Goal: Communication & Community: Answer question/provide support

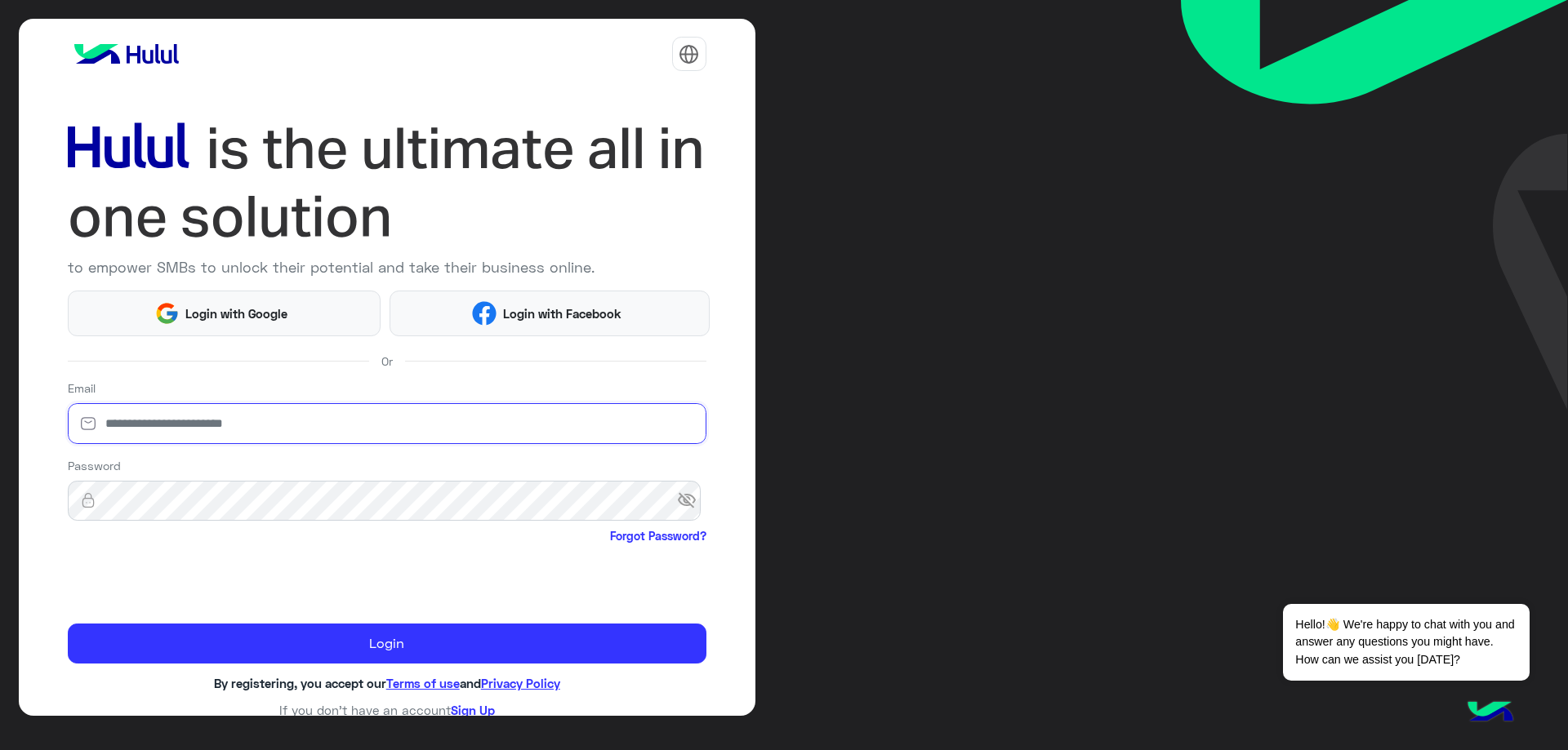
click at [340, 414] on input "email" at bounding box center [386, 424] width 639 height 41
type input "**********"
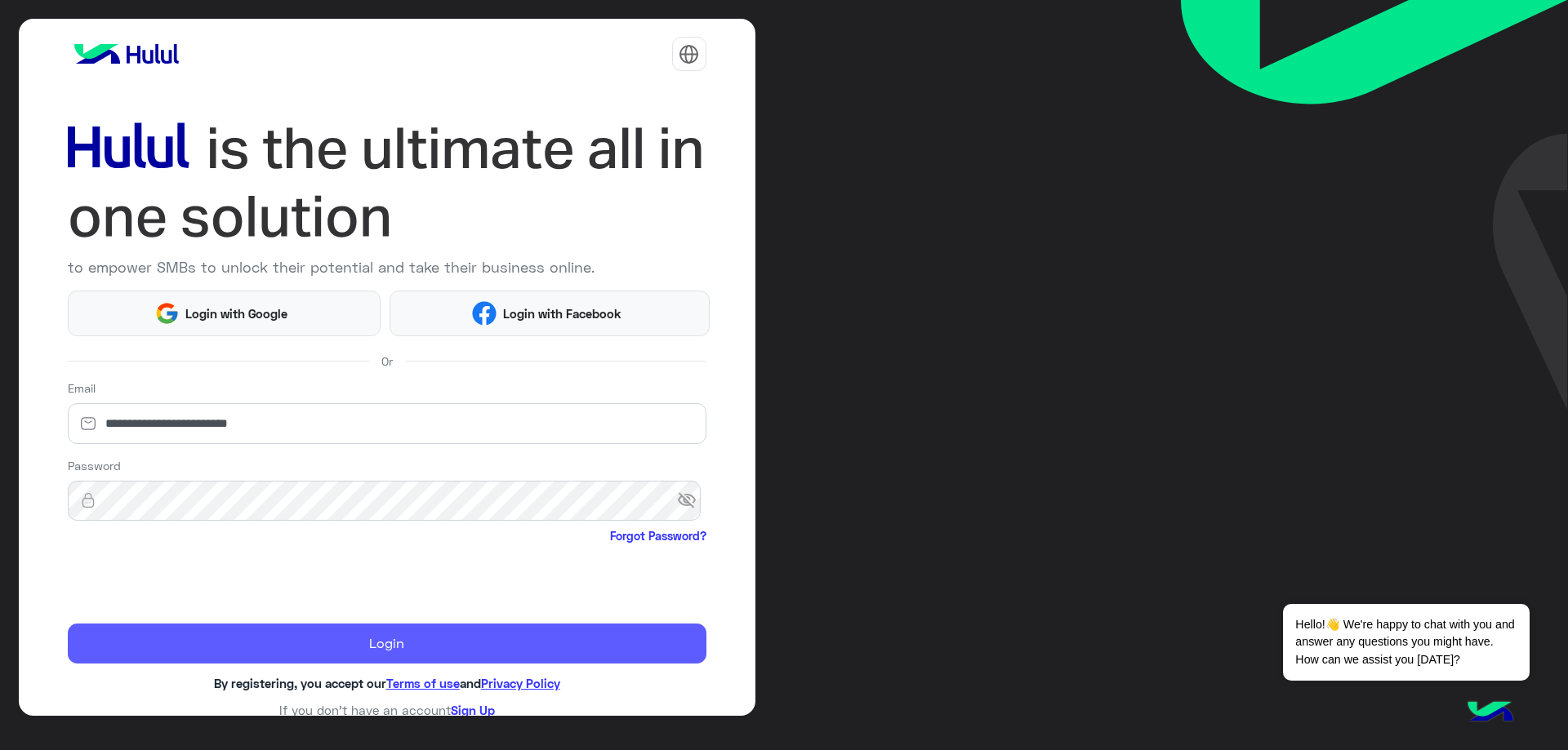
click at [230, 633] on button "Login" at bounding box center [386, 644] width 639 height 41
click at [286, 660] on button "Login" at bounding box center [386, 644] width 639 height 41
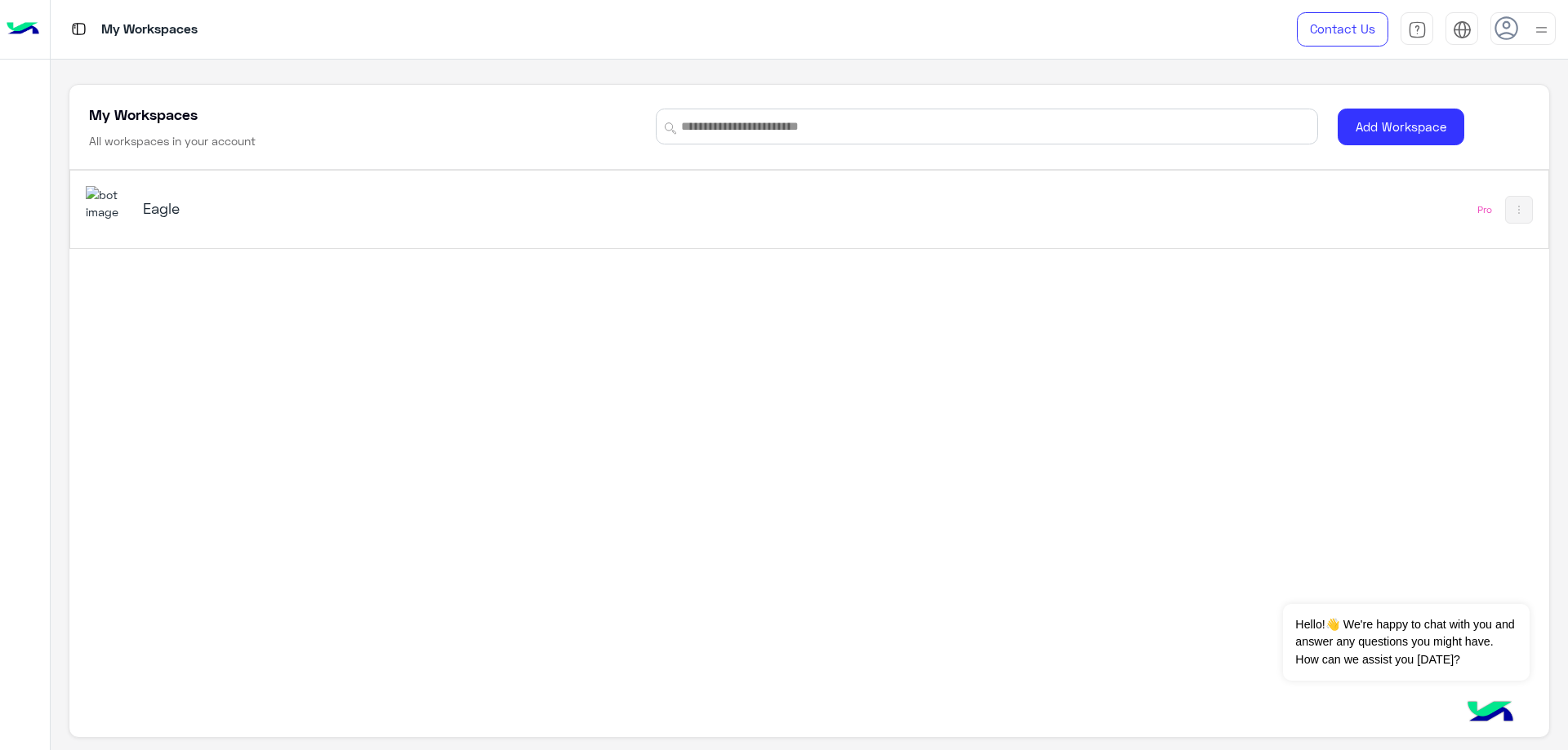
click at [186, 234] on div "Eagle Pro" at bounding box center [808, 209] width 1477 height 78
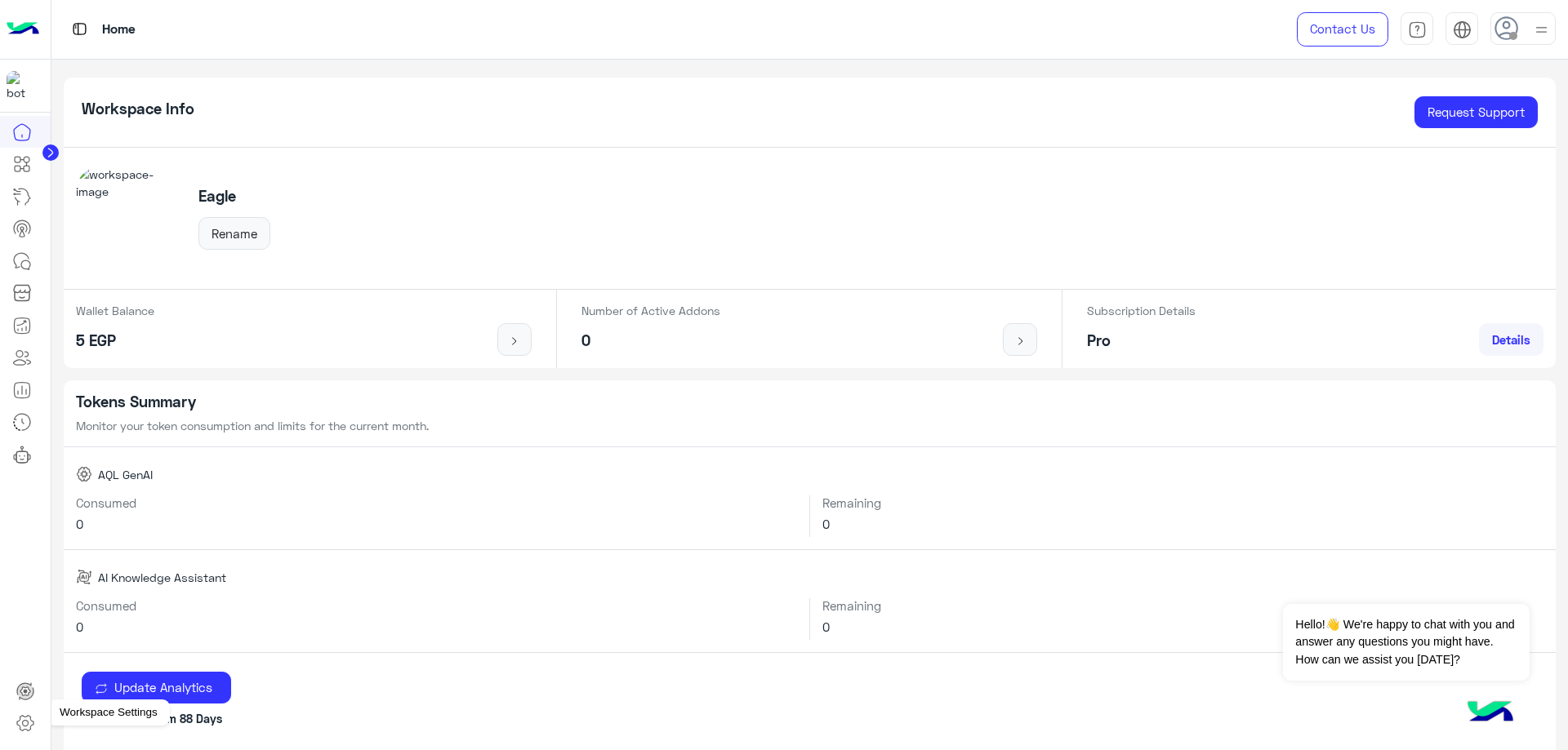
click at [23, 723] on icon at bounding box center [25, 723] width 20 height 20
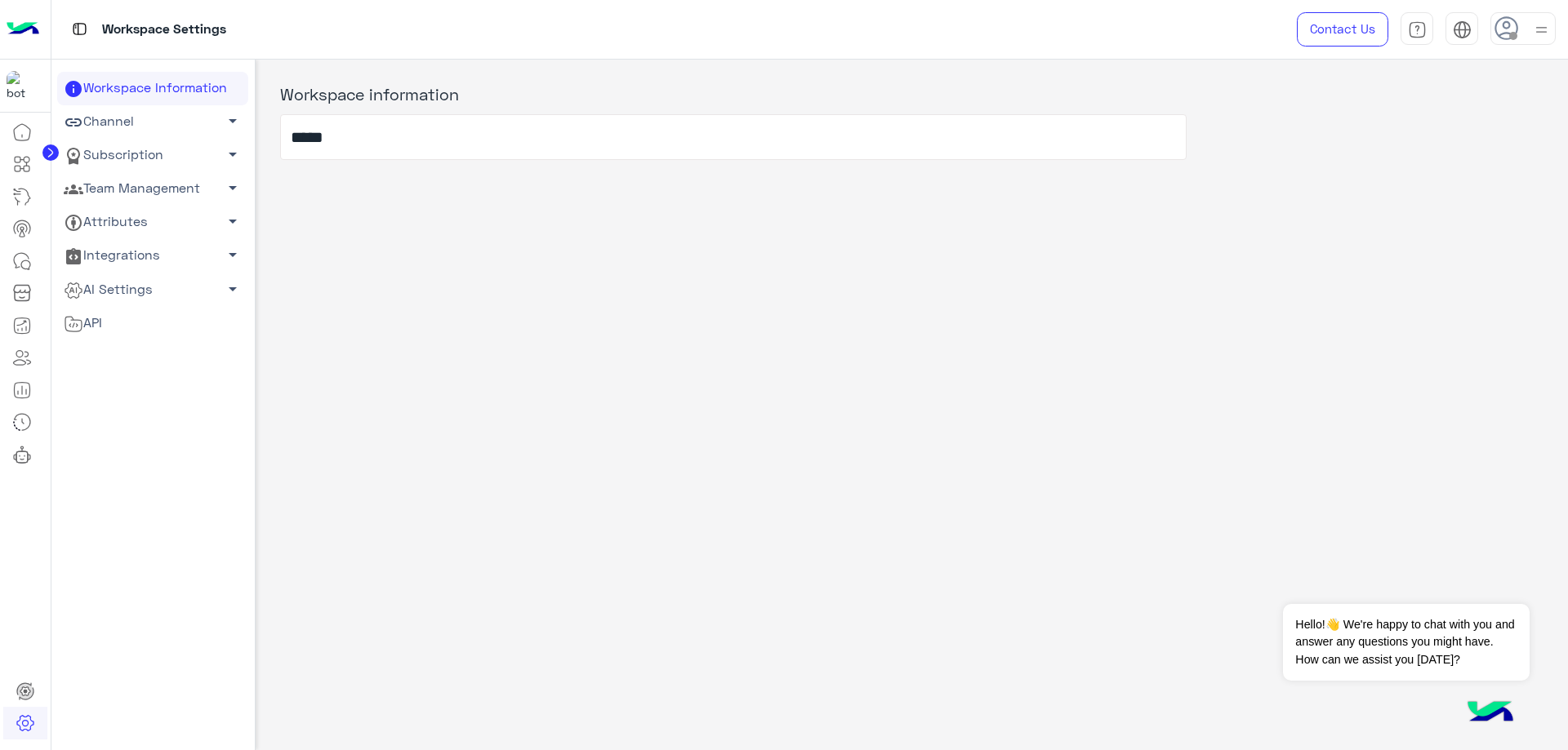
click at [161, 191] on link "Team Management arrow_drop_down" at bounding box center [152, 189] width 191 height 34
click at [134, 232] on link "Team Members" at bounding box center [152, 220] width 191 height 29
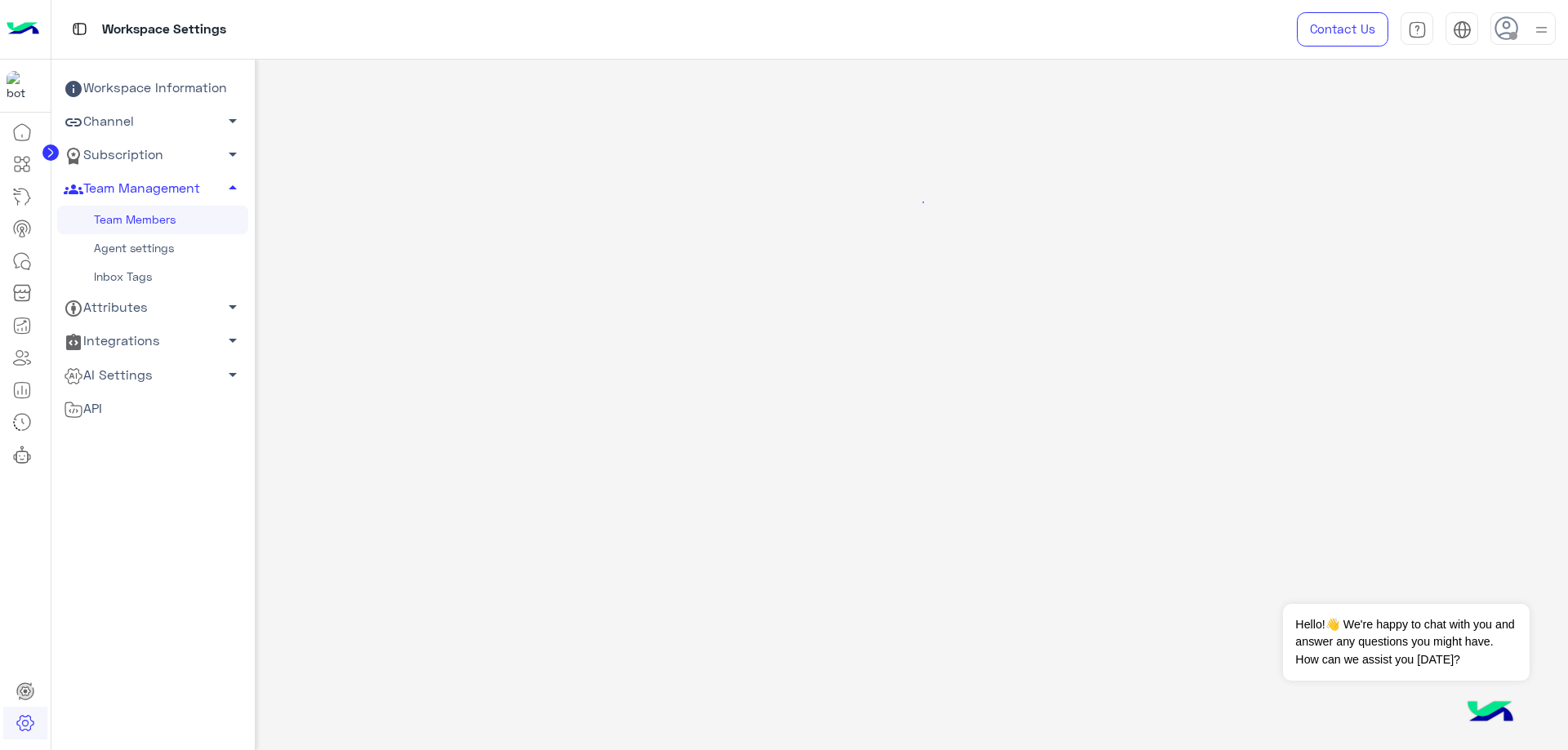
click at [138, 218] on link "Team Members" at bounding box center [152, 220] width 191 height 29
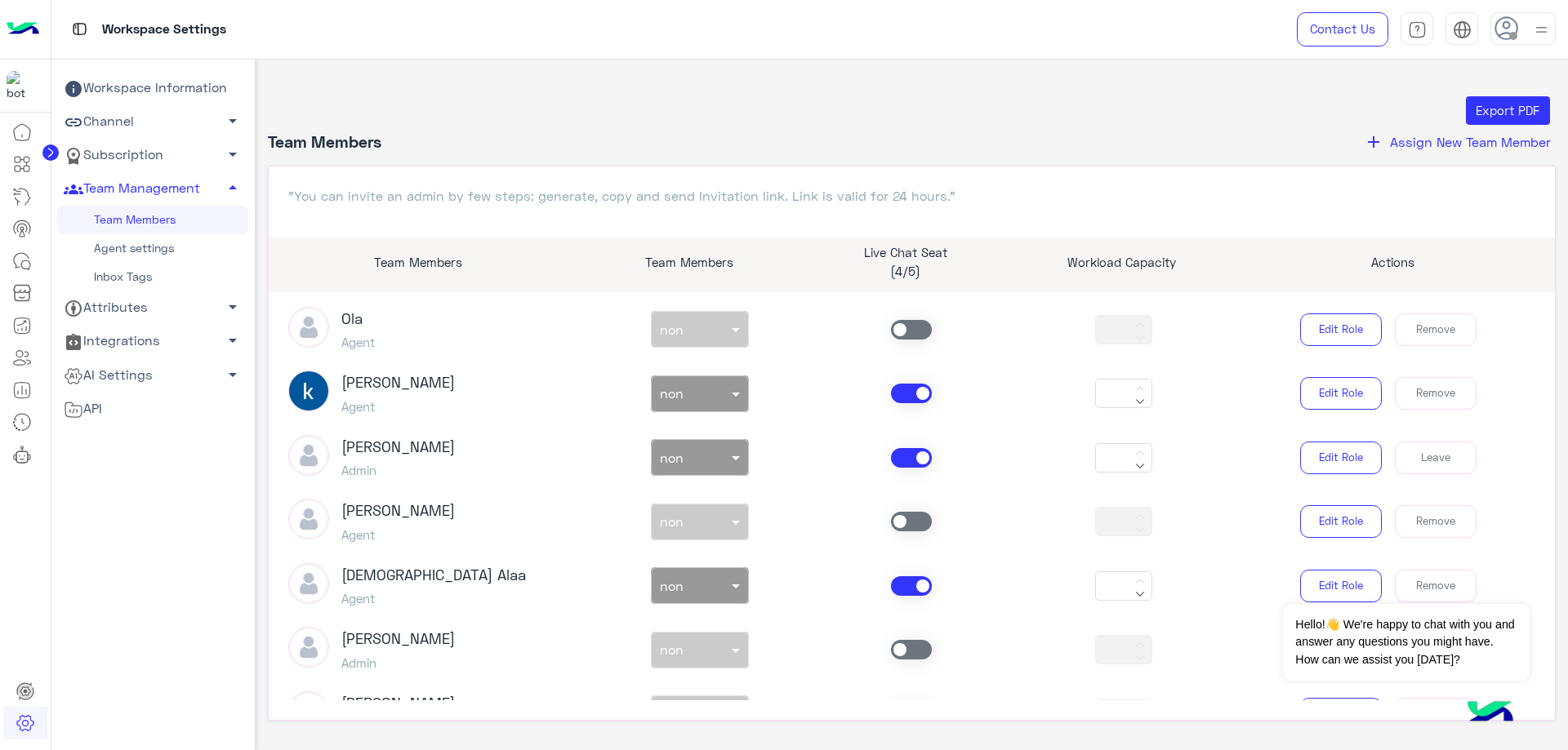
scroll to position [326, 0]
click at [675, 457] on input "text" at bounding box center [680, 454] width 42 height 17
click at [702, 557] on span "customer support" at bounding box center [707, 554] width 98 height 14
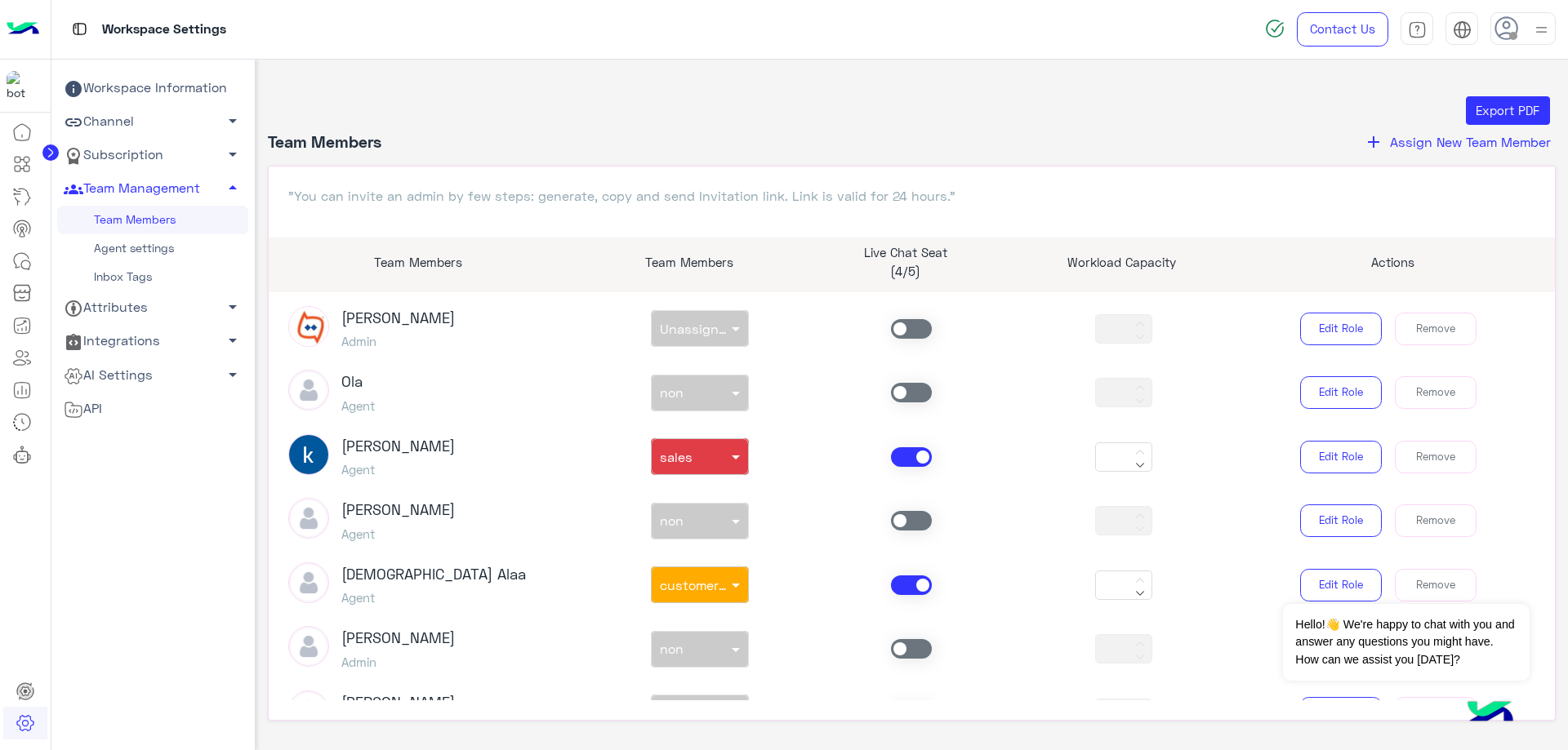
click at [796, 495] on article "Omar Bahr Owner non × non *** Bassem Hisham Admin non × customer support *** Ed…" at bounding box center [912, 497] width 1287 height 409
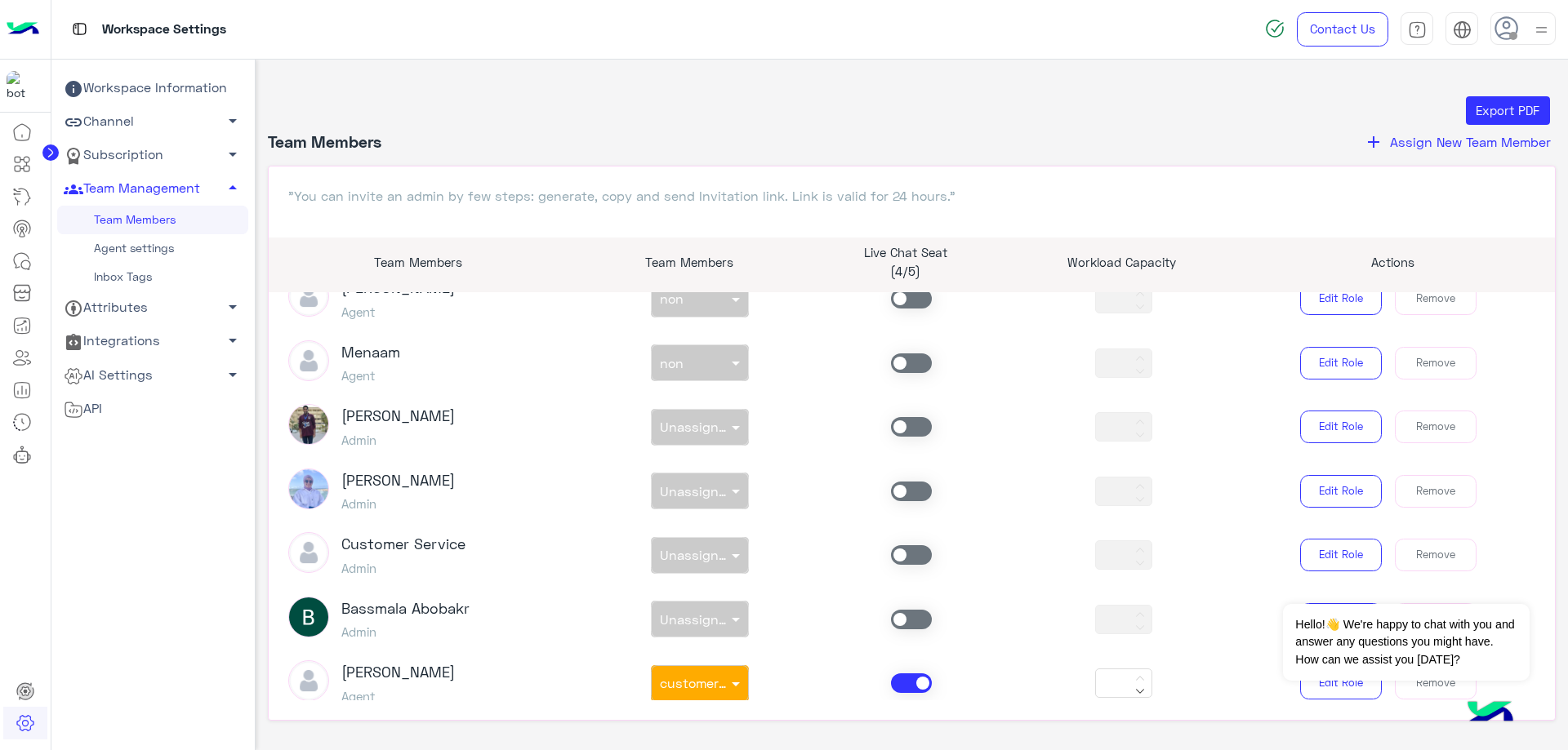
scroll to position [1087, 0]
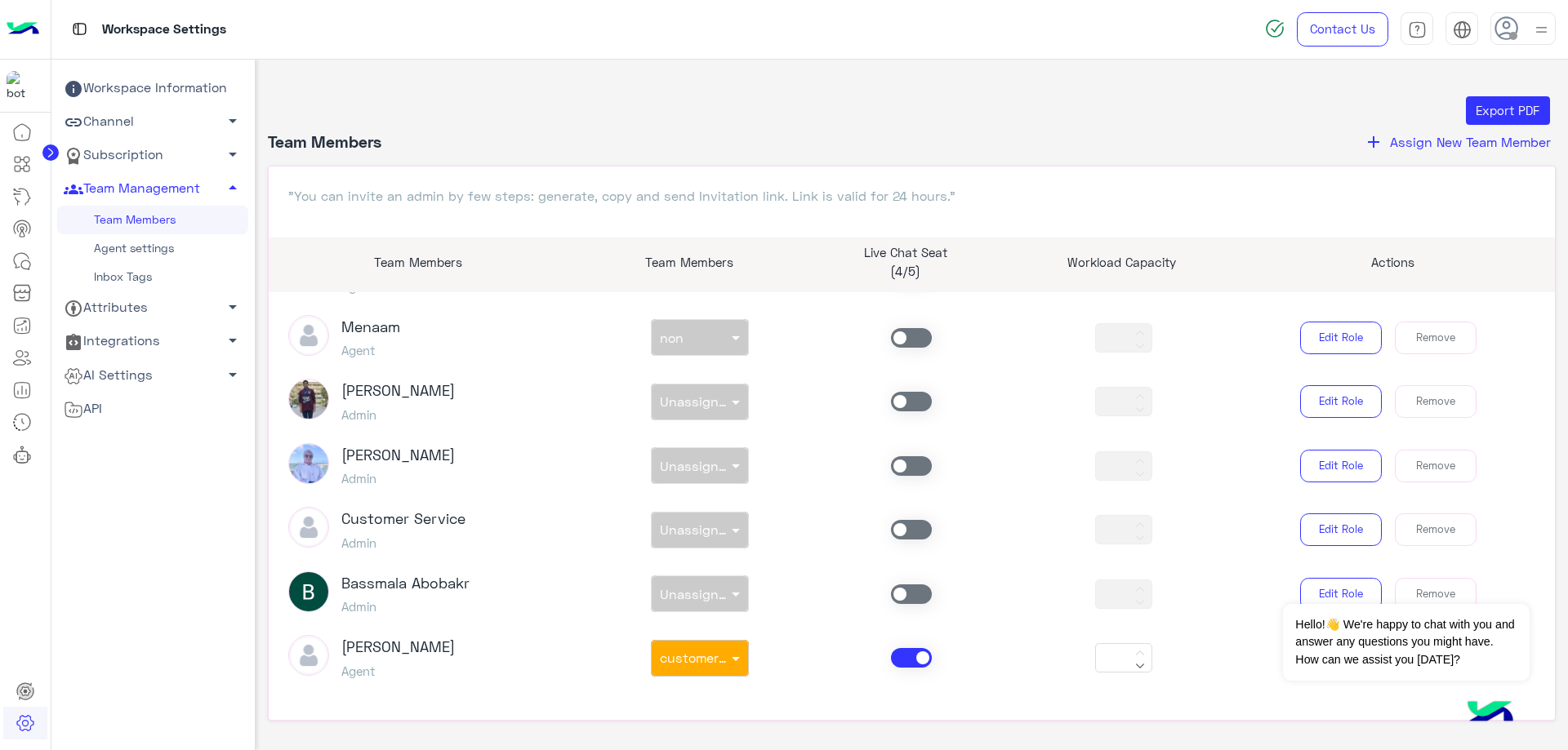
click at [149, 247] on link "Agent settings" at bounding box center [152, 249] width 191 height 29
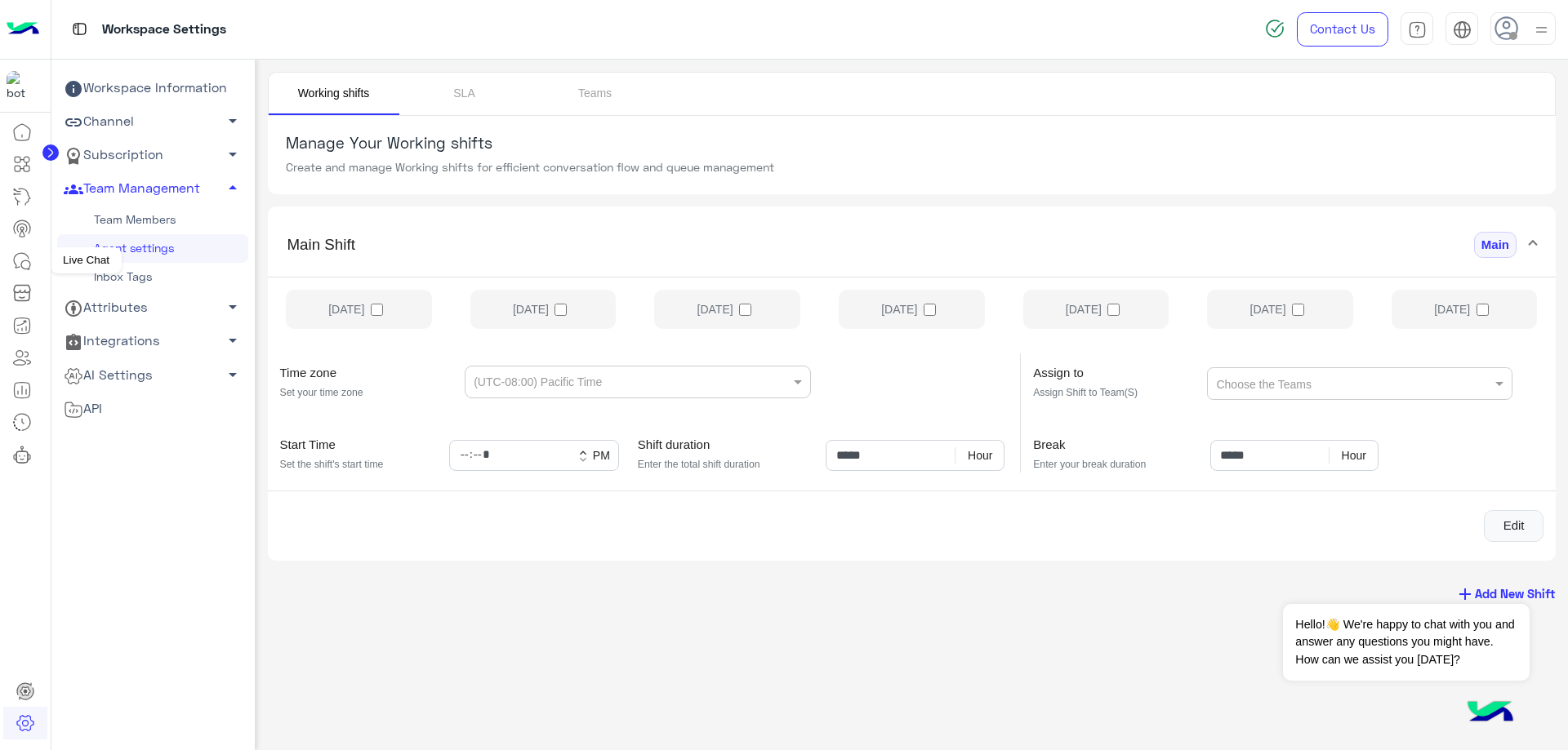
click at [15, 270] on icon at bounding box center [22, 261] width 20 height 20
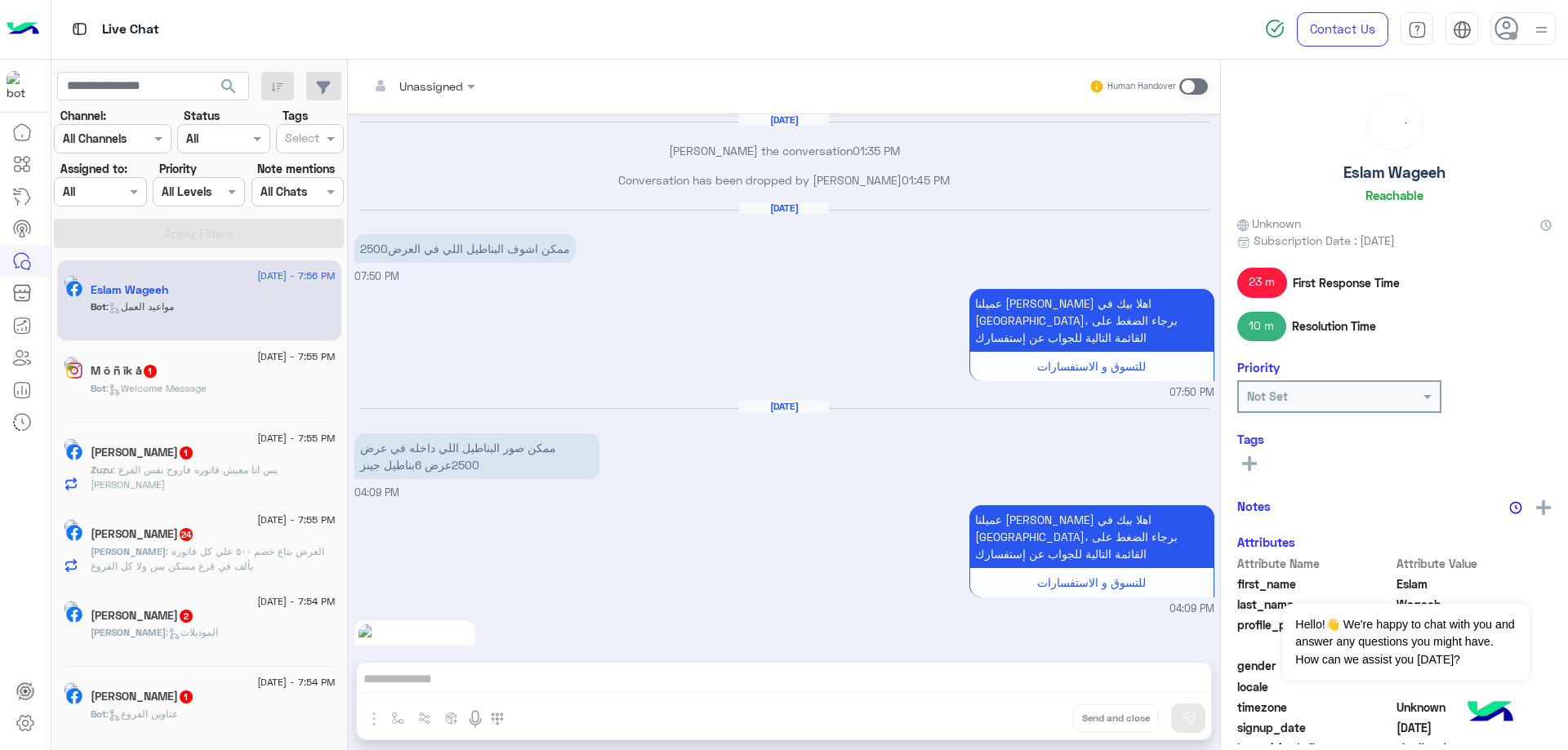
scroll to position [1752, 0]
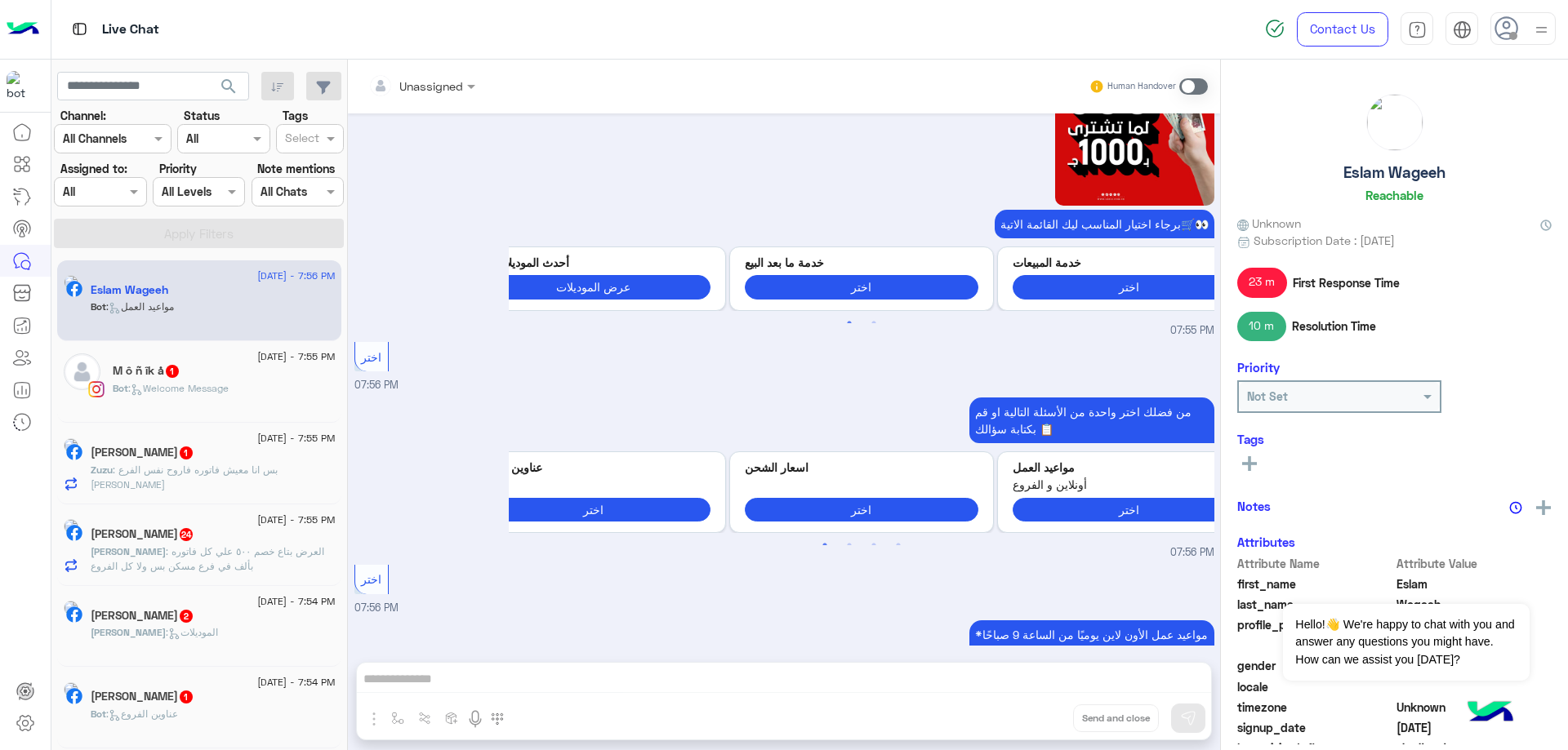
click at [1534, 22] on img at bounding box center [1542, 30] width 21 height 21
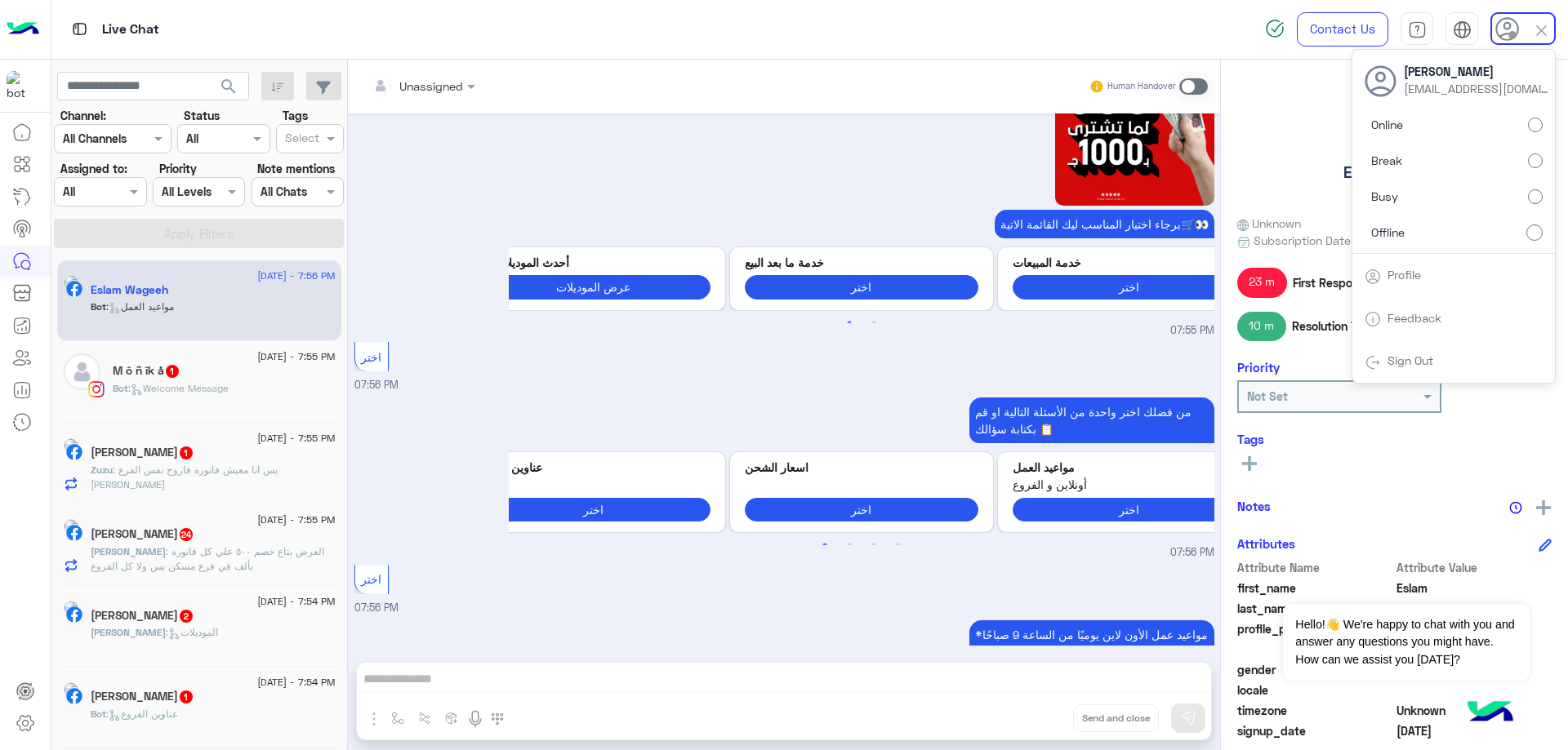
click at [1512, 121] on label "Online" at bounding box center [1454, 124] width 178 height 29
click at [107, 196] on div at bounding box center [99, 192] width 91 height 19
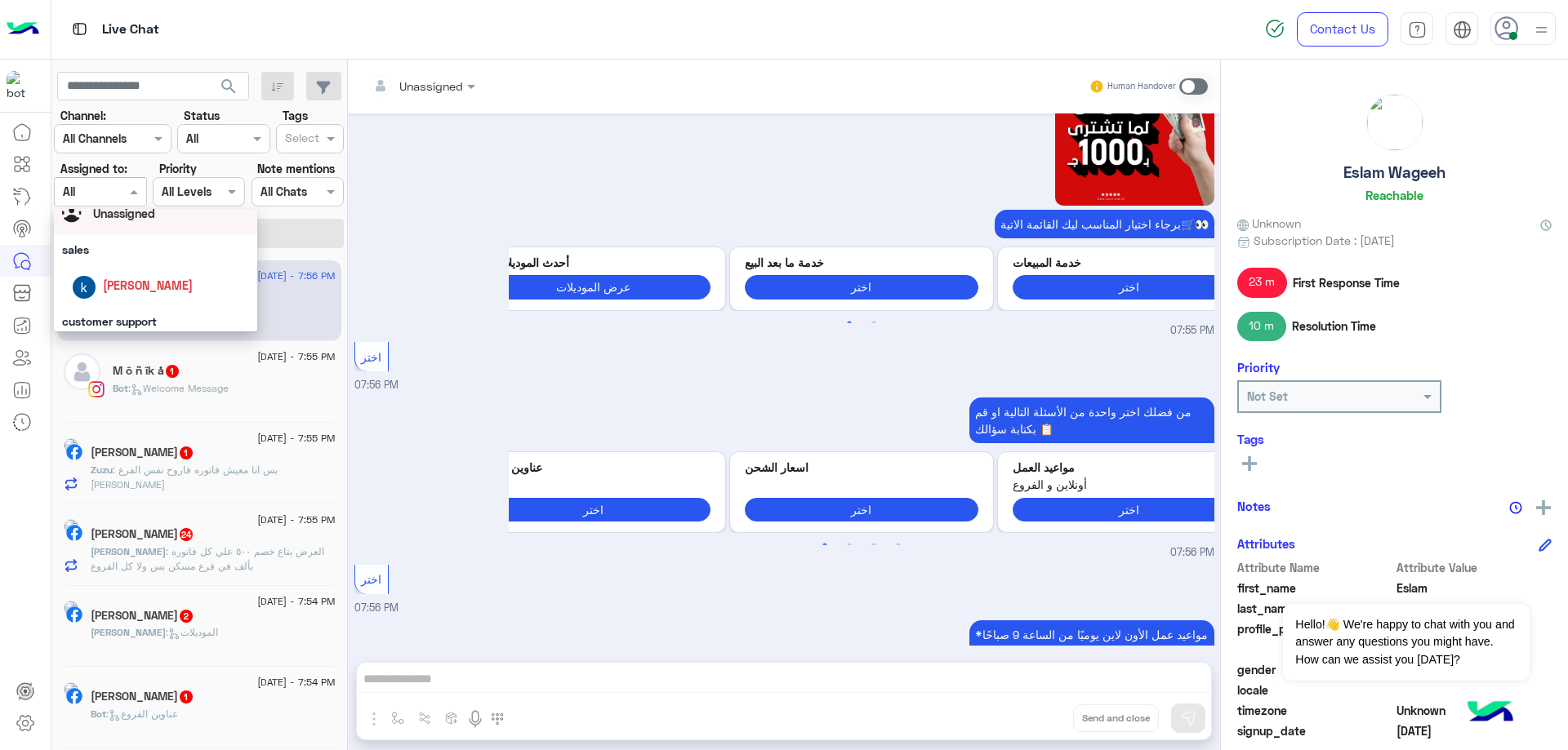
scroll to position [177, 0]
click at [153, 238] on div "[PERSON_NAME]" at bounding box center [160, 227] width 177 height 29
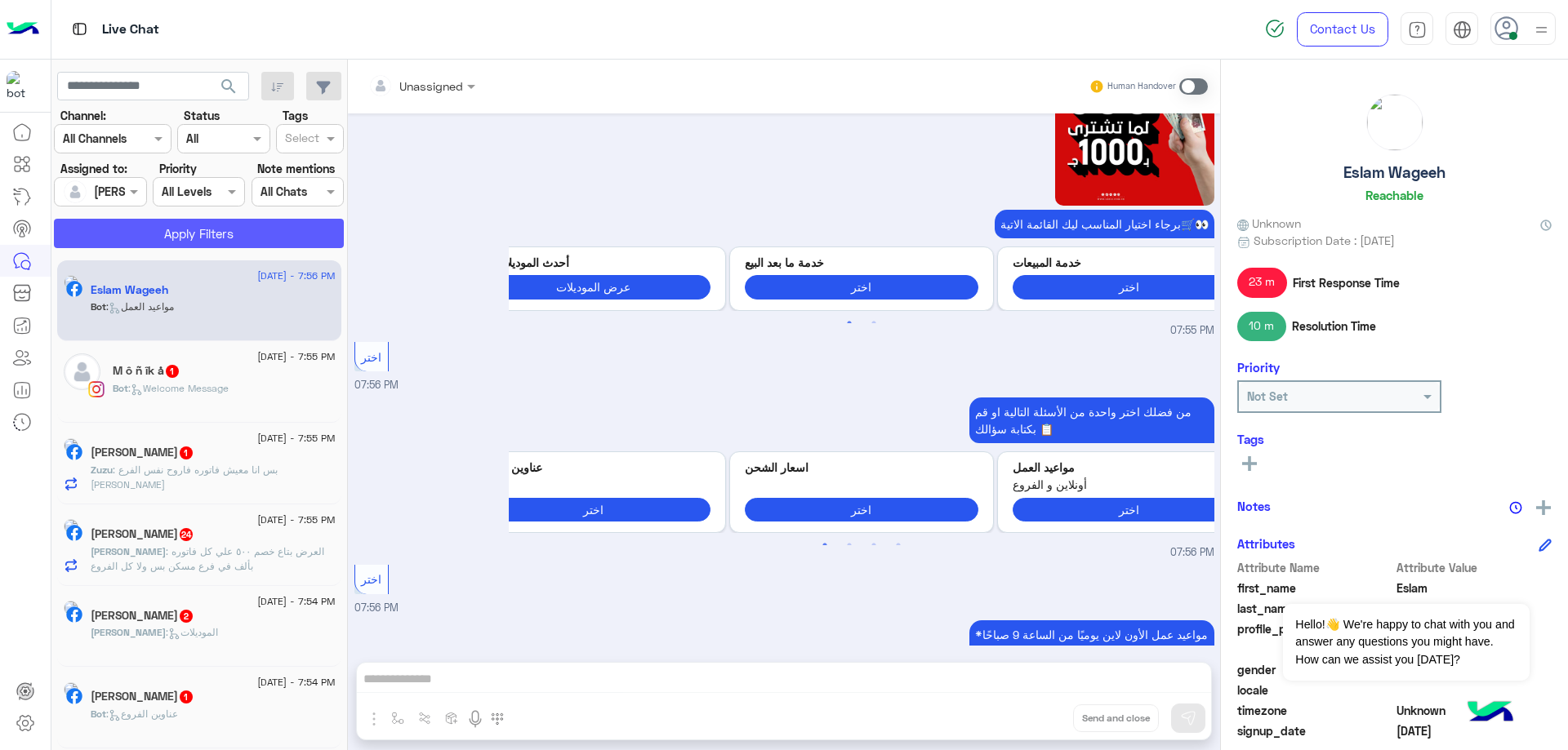
click at [203, 225] on button "Apply Filters" at bounding box center [199, 233] width 290 height 29
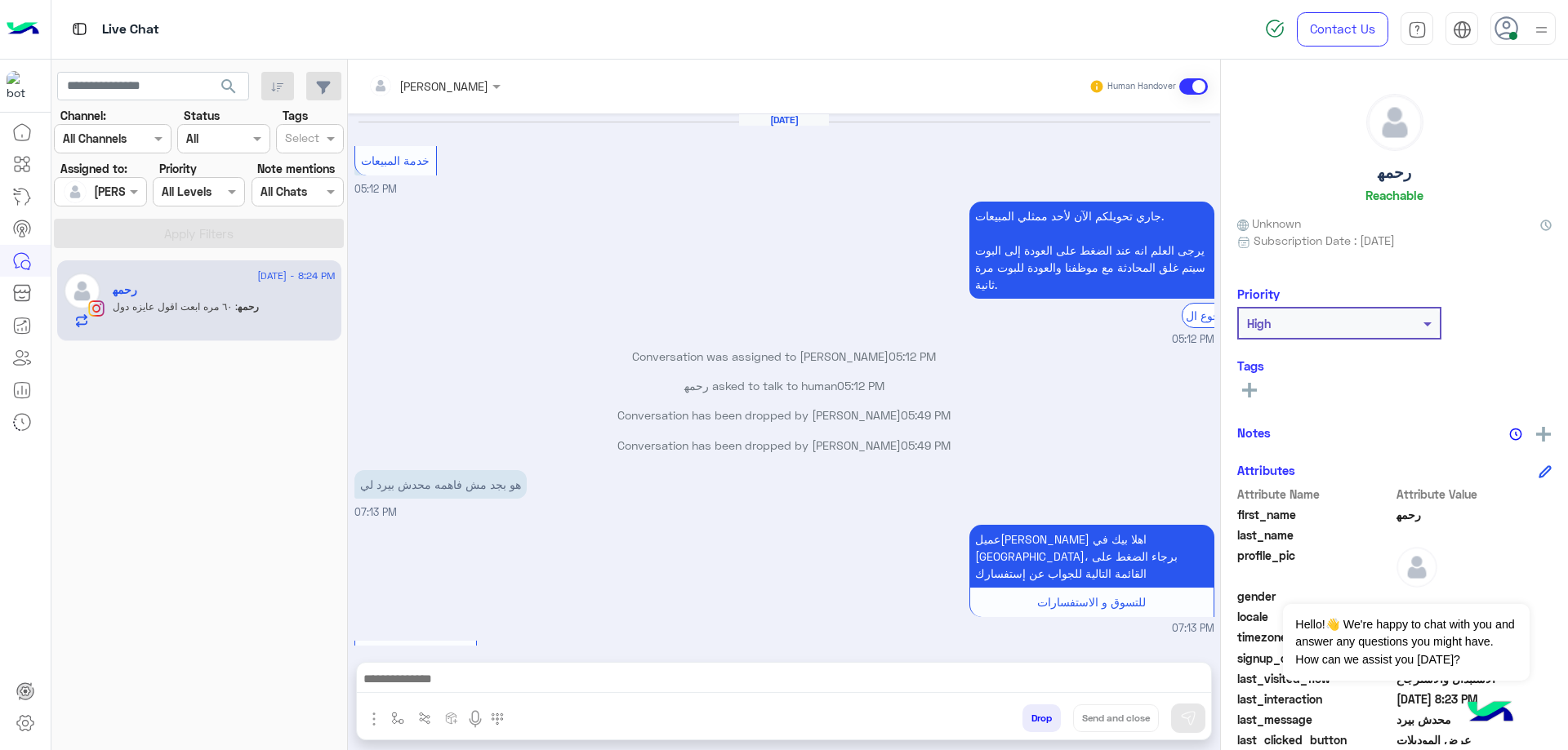
scroll to position [1920, 0]
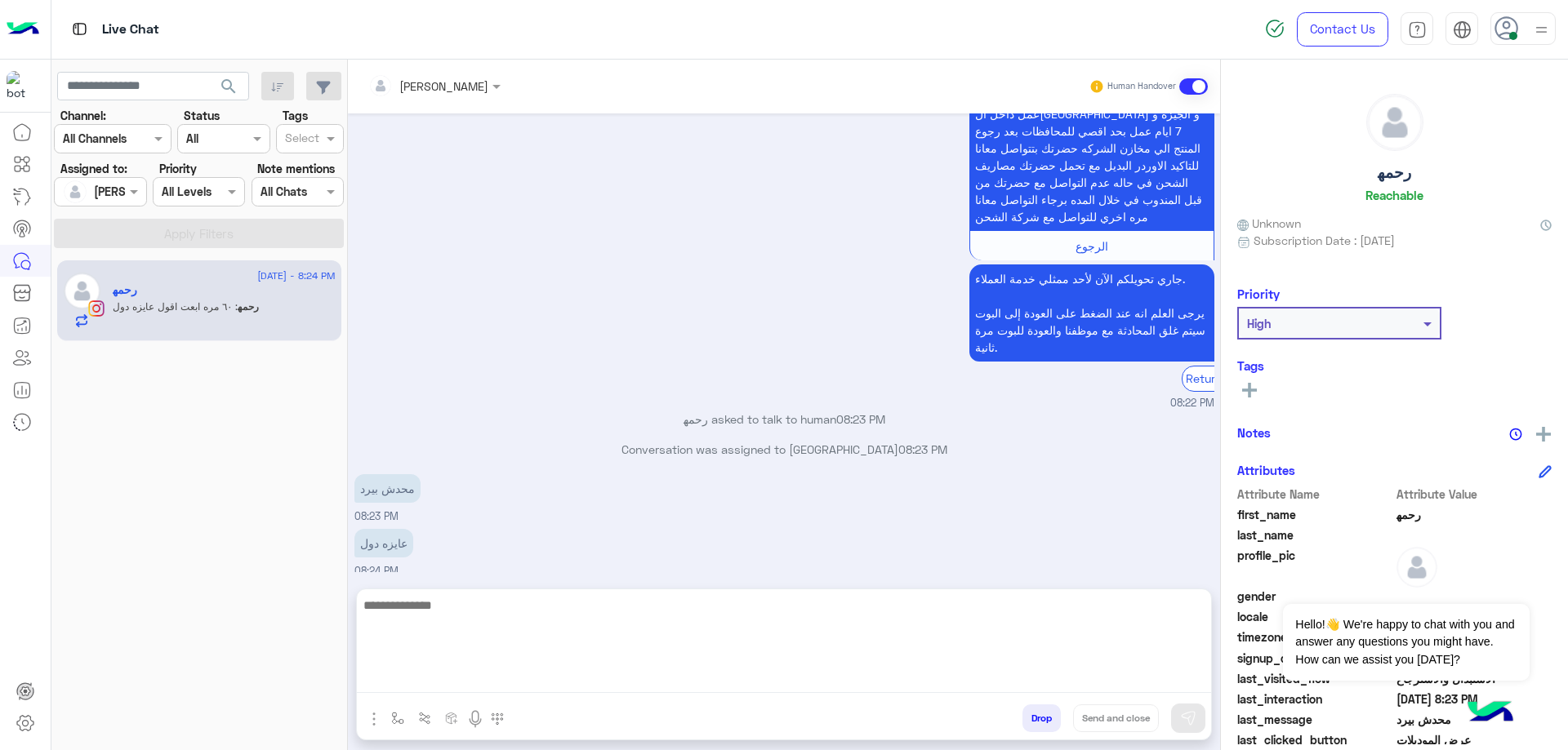
click at [557, 685] on textarea at bounding box center [784, 643] width 854 height 98
type textarea "**********"
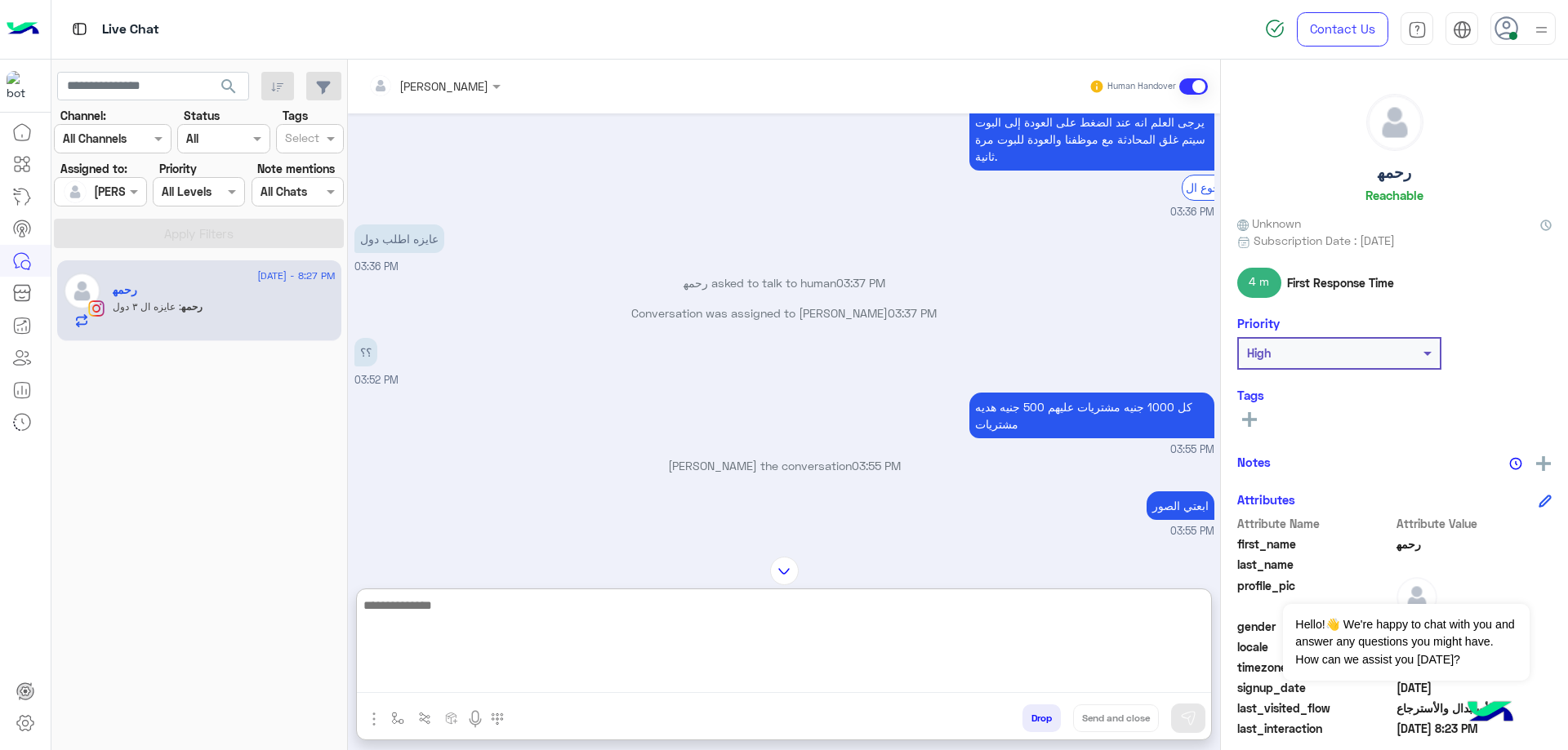
scroll to position [3976, 0]
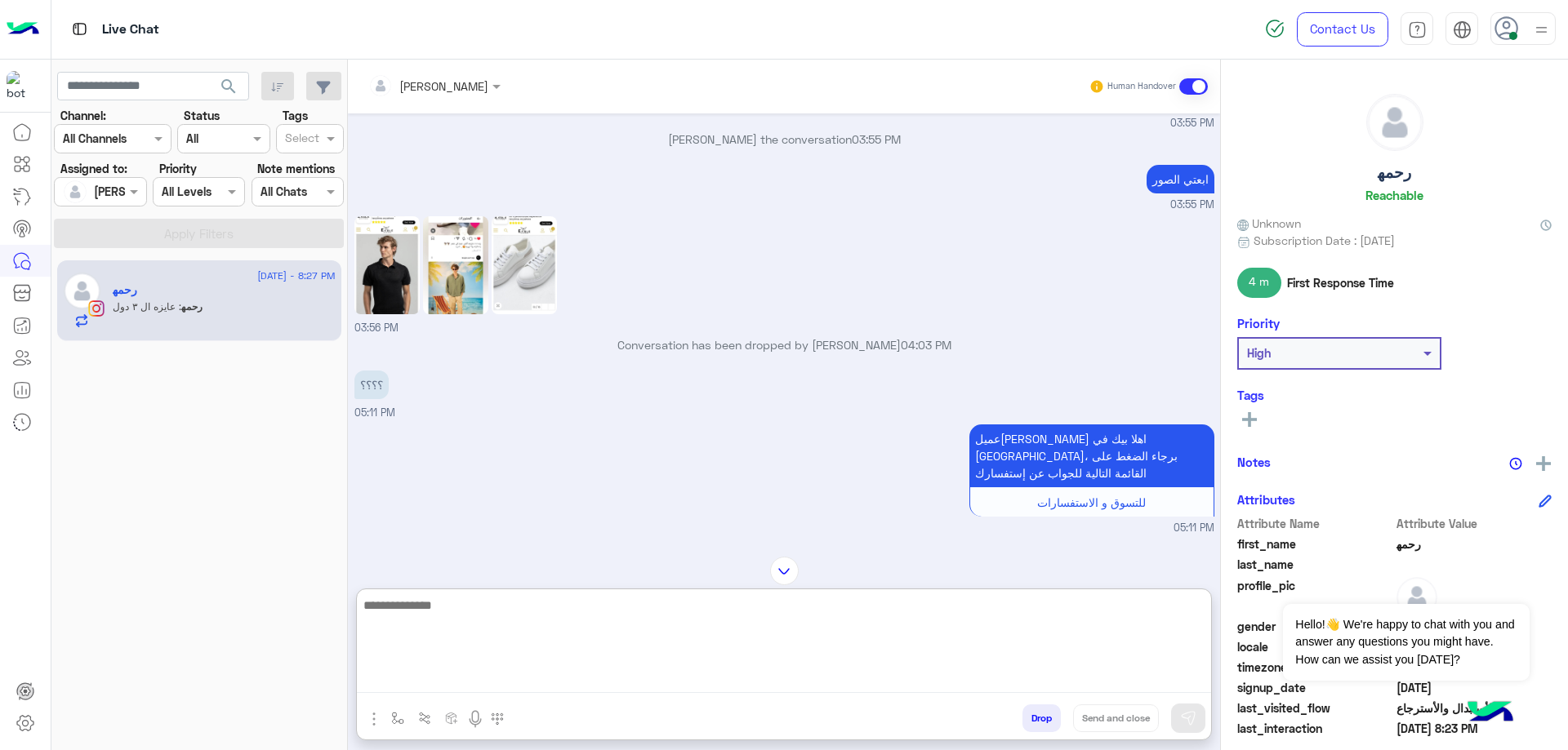
click at [525, 613] on textarea at bounding box center [784, 643] width 854 height 98
type textarea "********"
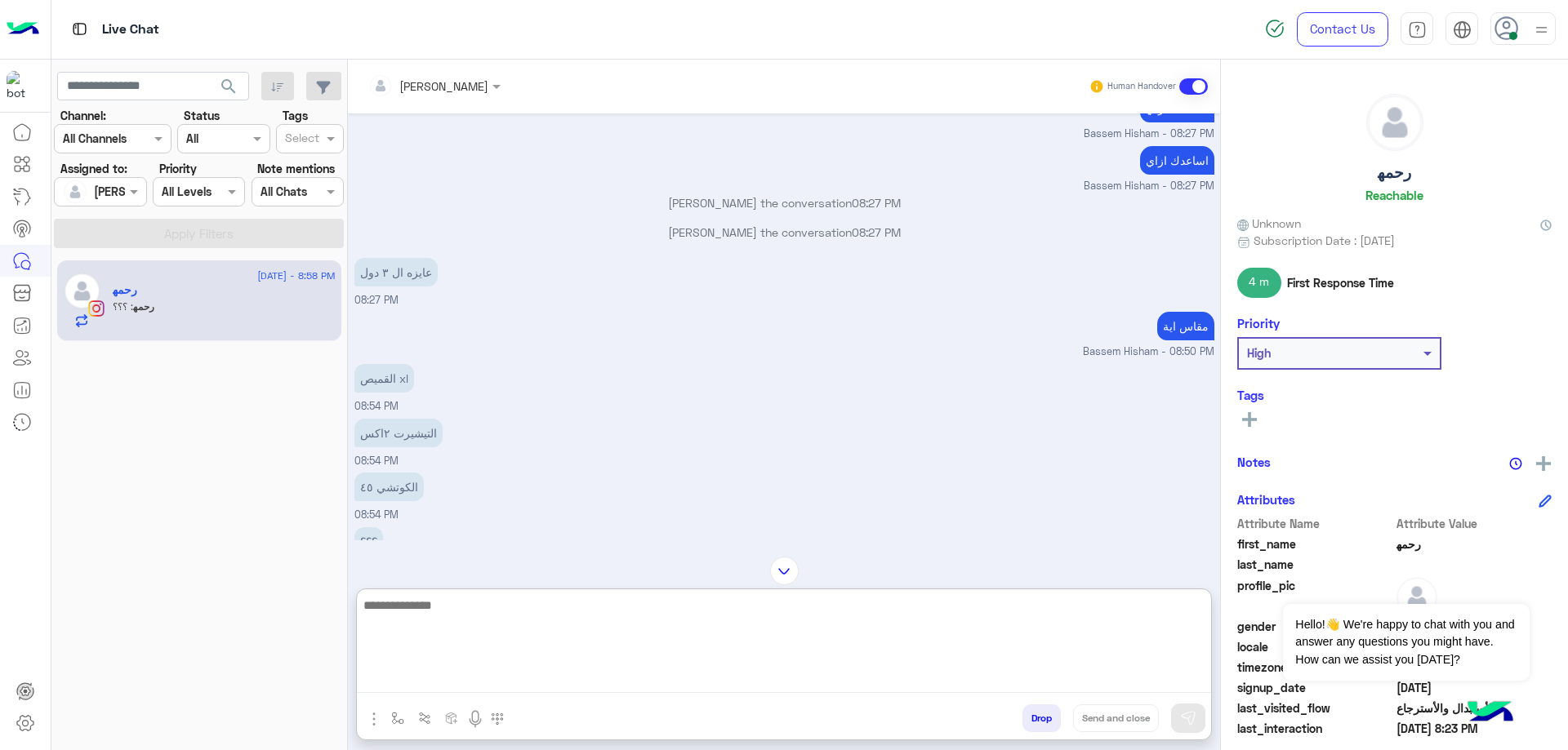
scroll to position [6832, 0]
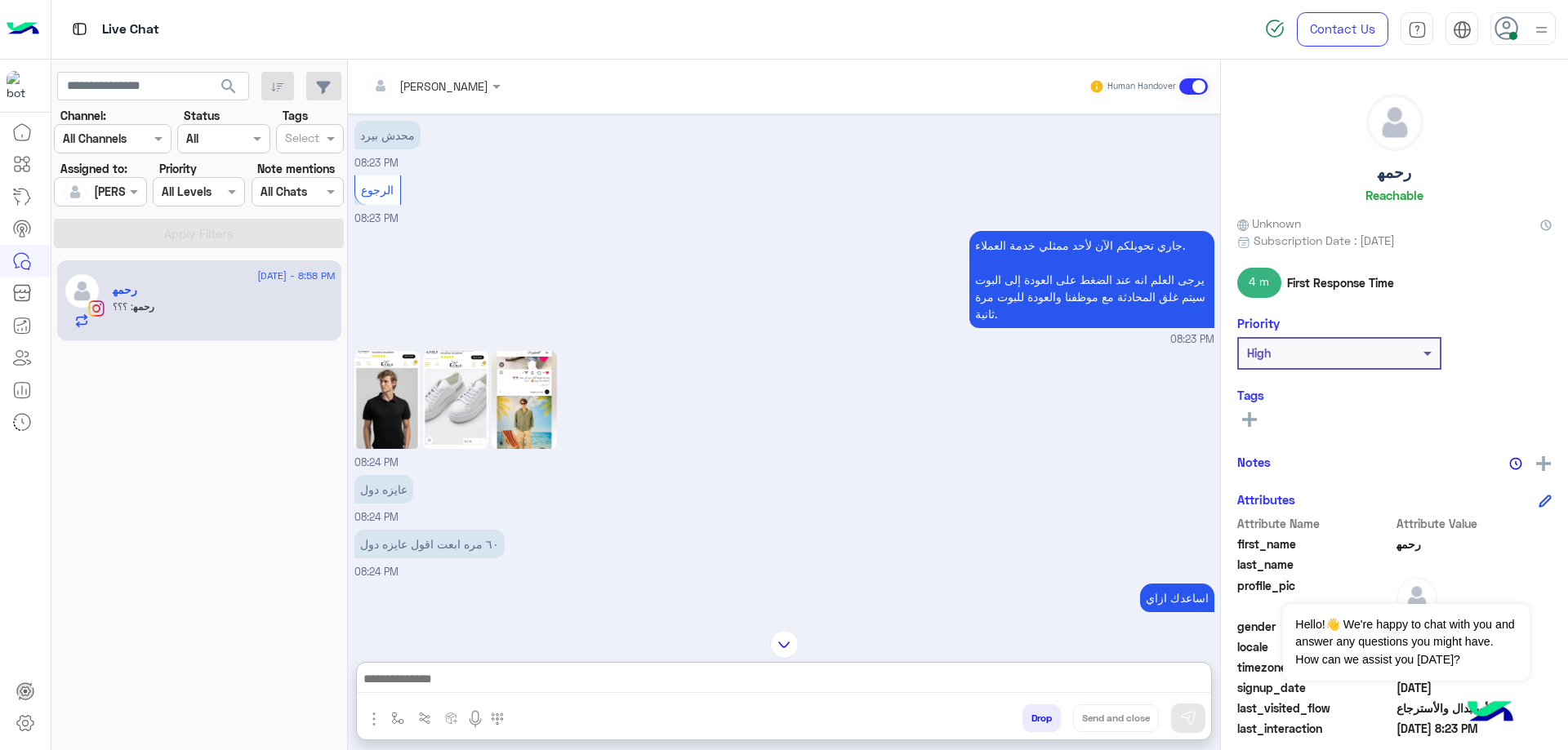
click at [400, 416] on img at bounding box center [387, 399] width 65 height 98
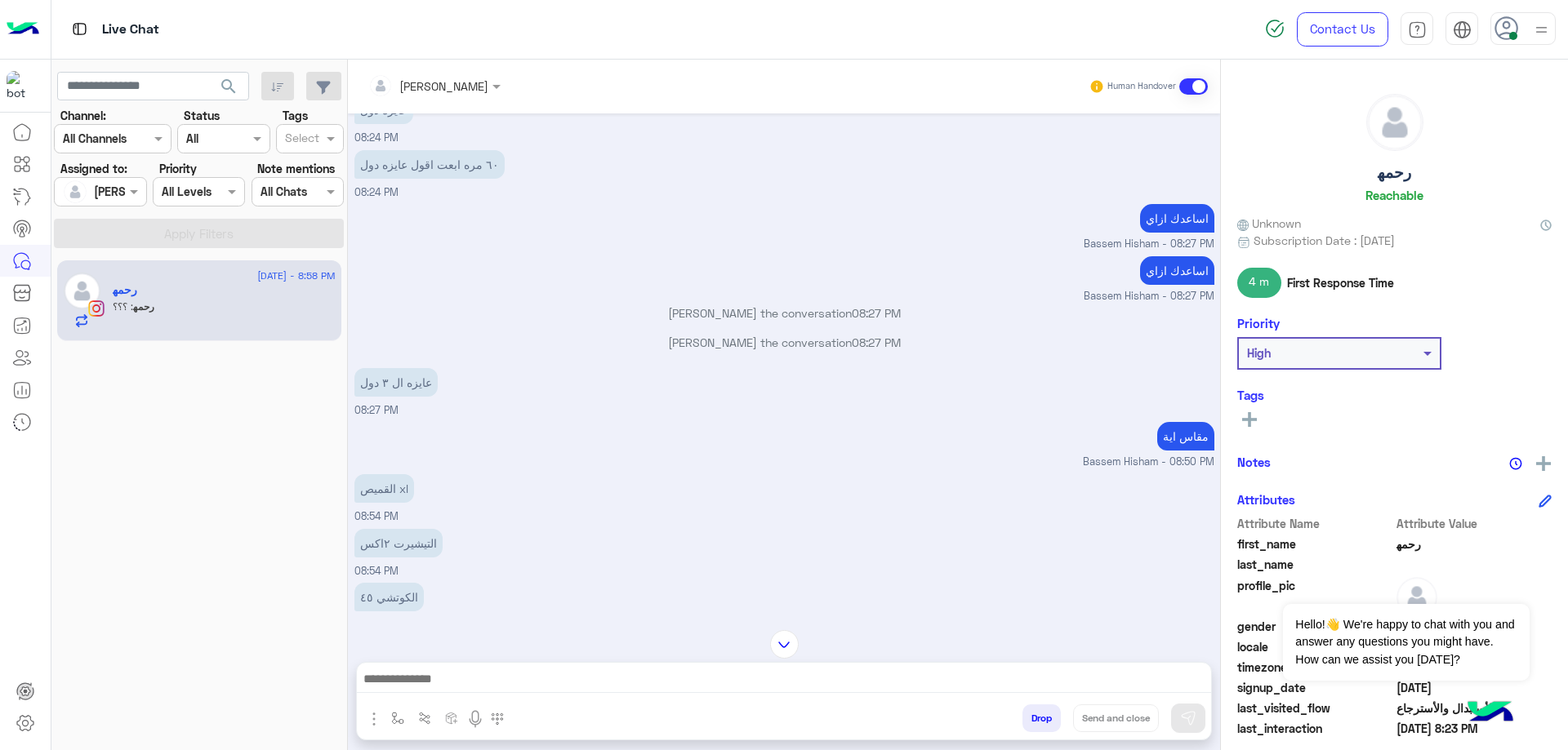
scroll to position [7248, 0]
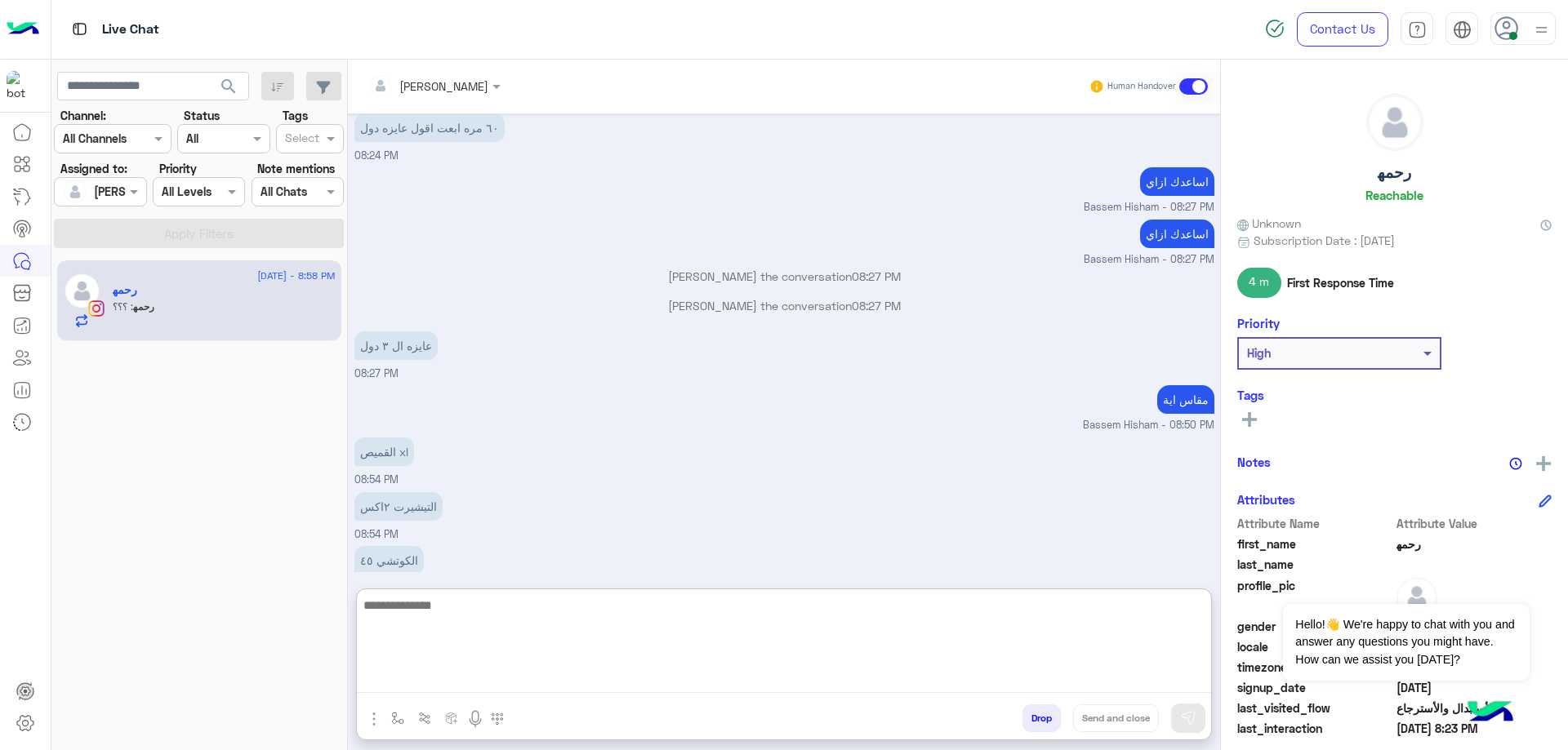
click at [575, 681] on textarea at bounding box center [784, 643] width 854 height 98
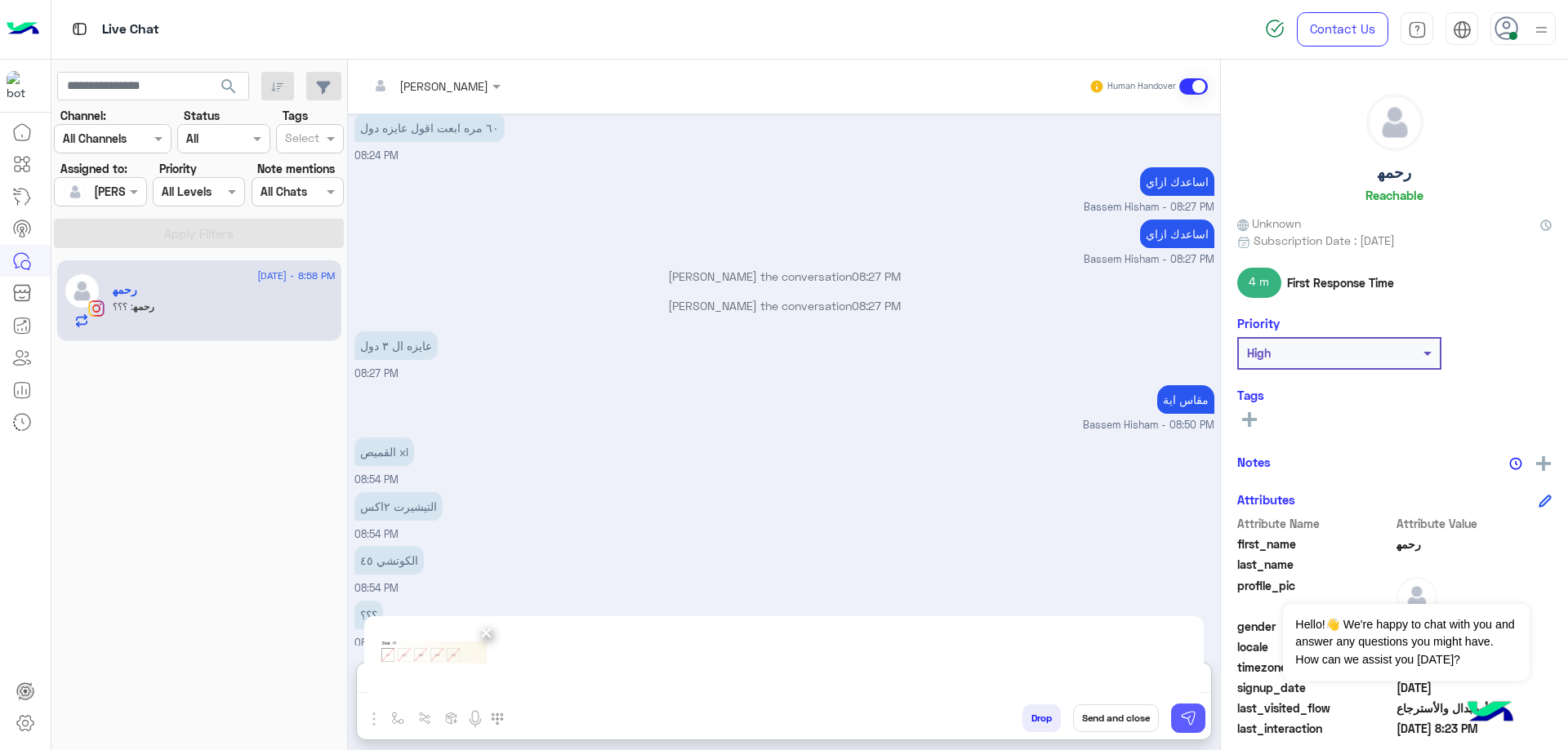
click at [1189, 717] on img at bounding box center [1188, 718] width 16 height 16
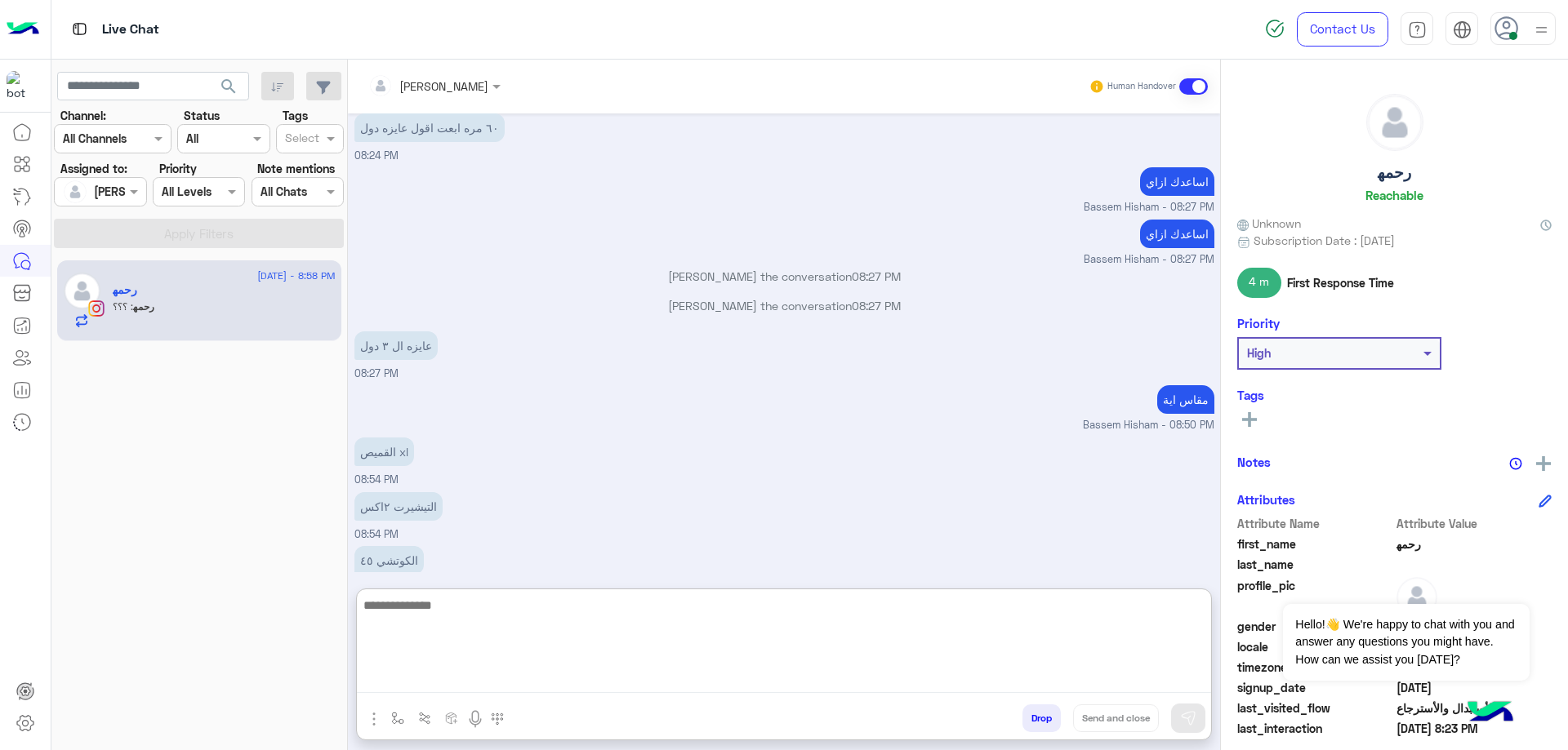
click at [552, 683] on textarea at bounding box center [784, 643] width 854 height 98
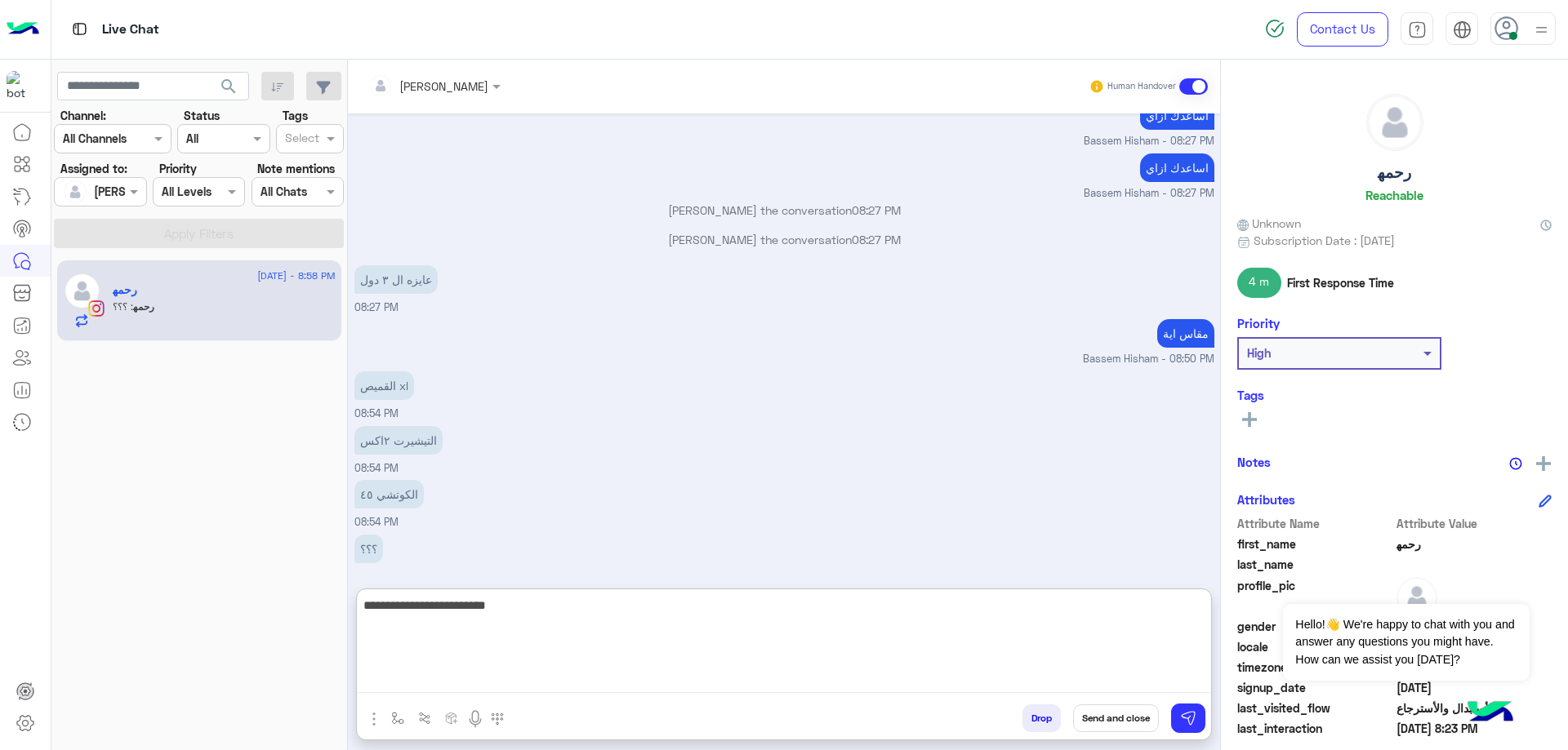
type textarea "**********"
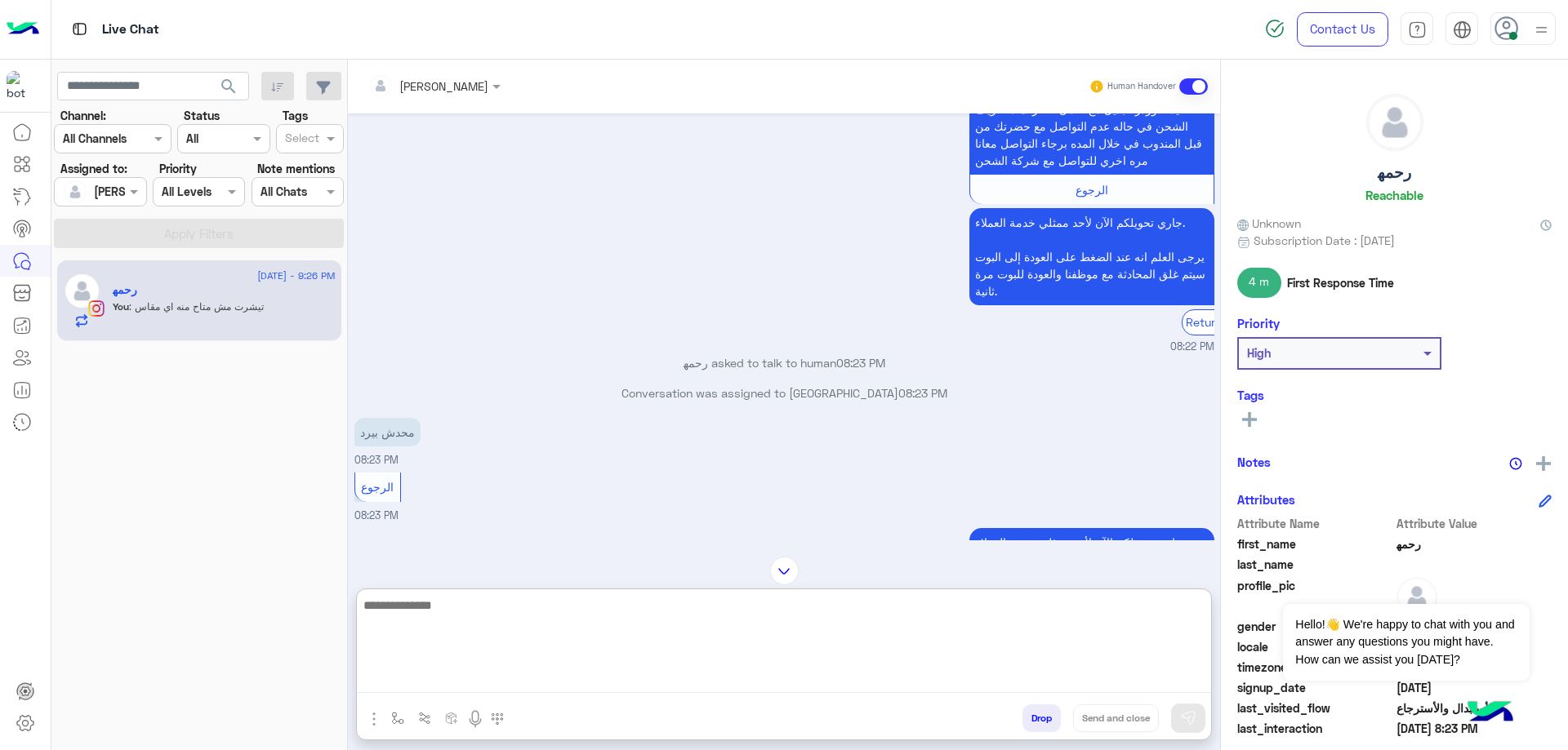
scroll to position [6944, 0]
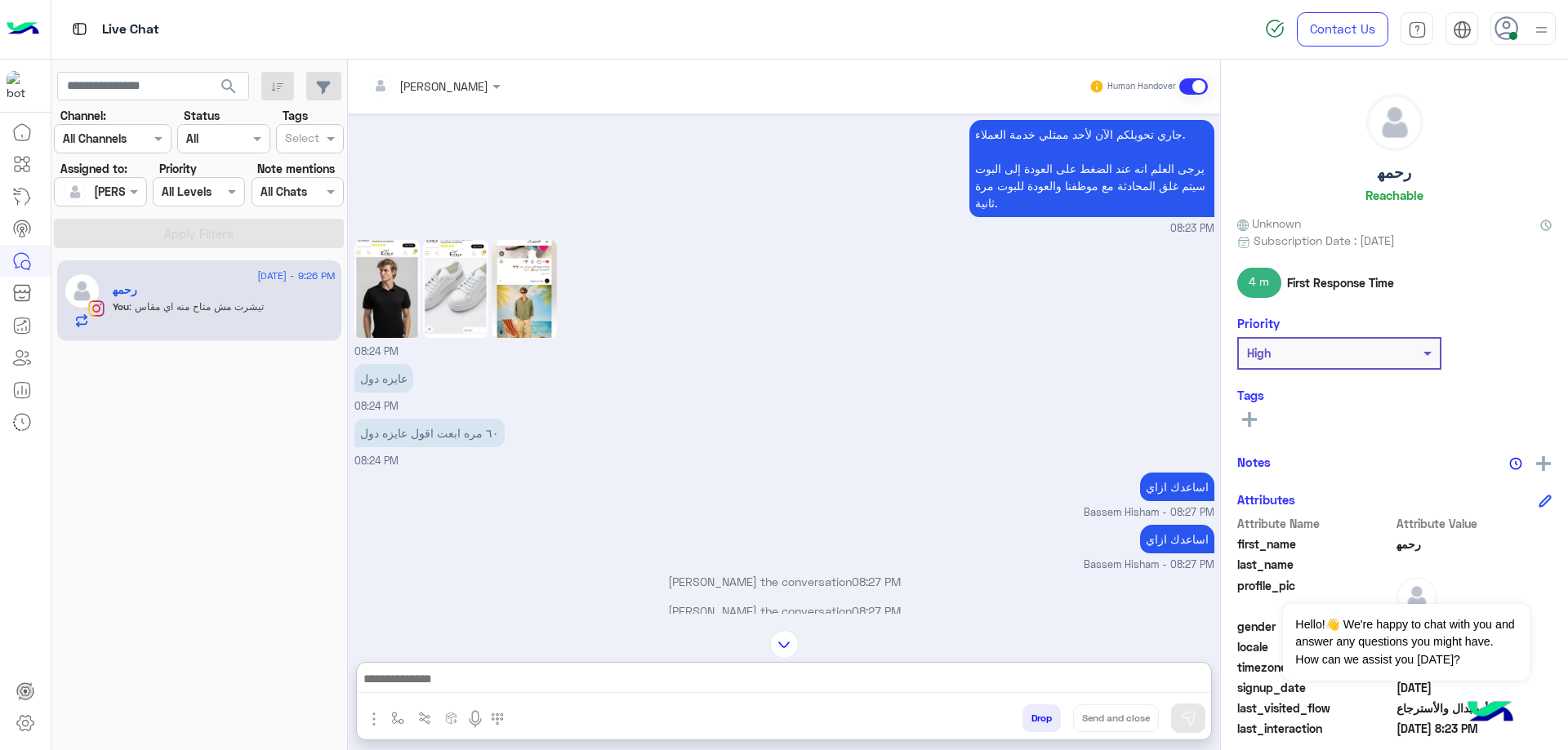
click at [519, 311] on img at bounding box center [525, 289] width 65 height 98
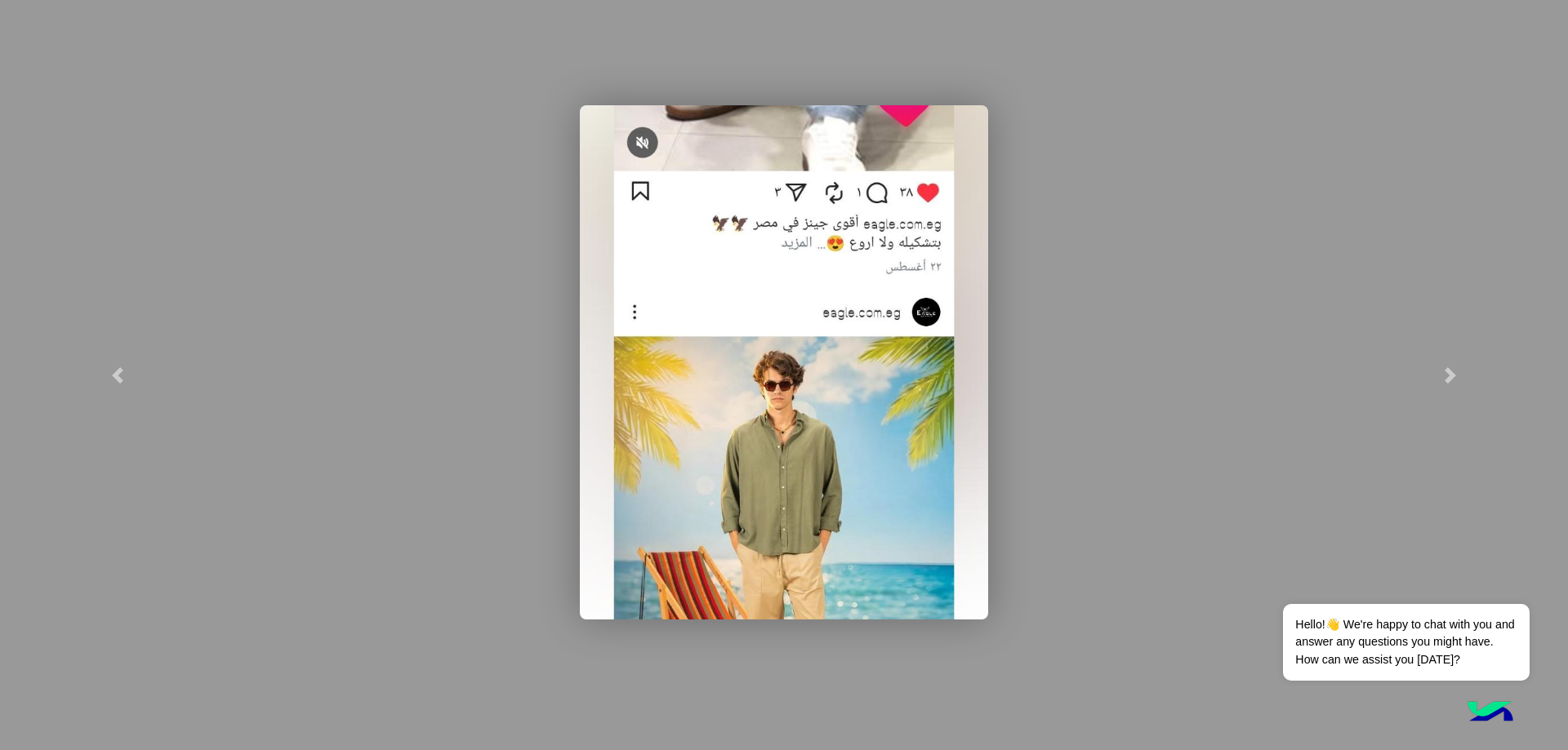
scroll to position [7810, 0]
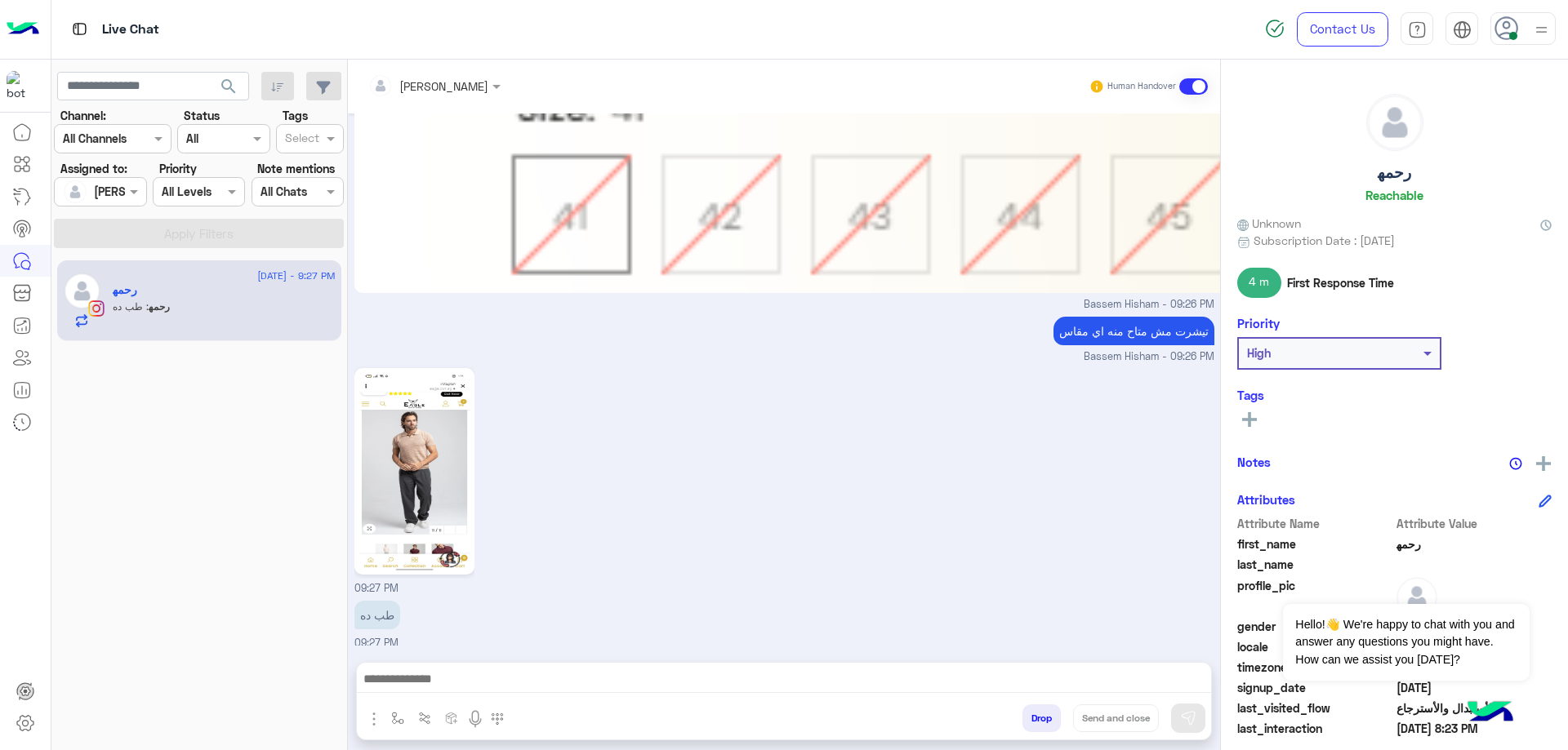
click at [443, 480] on img at bounding box center [414, 471] width 112 height 198
click at [428, 453] on img at bounding box center [414, 471] width 112 height 198
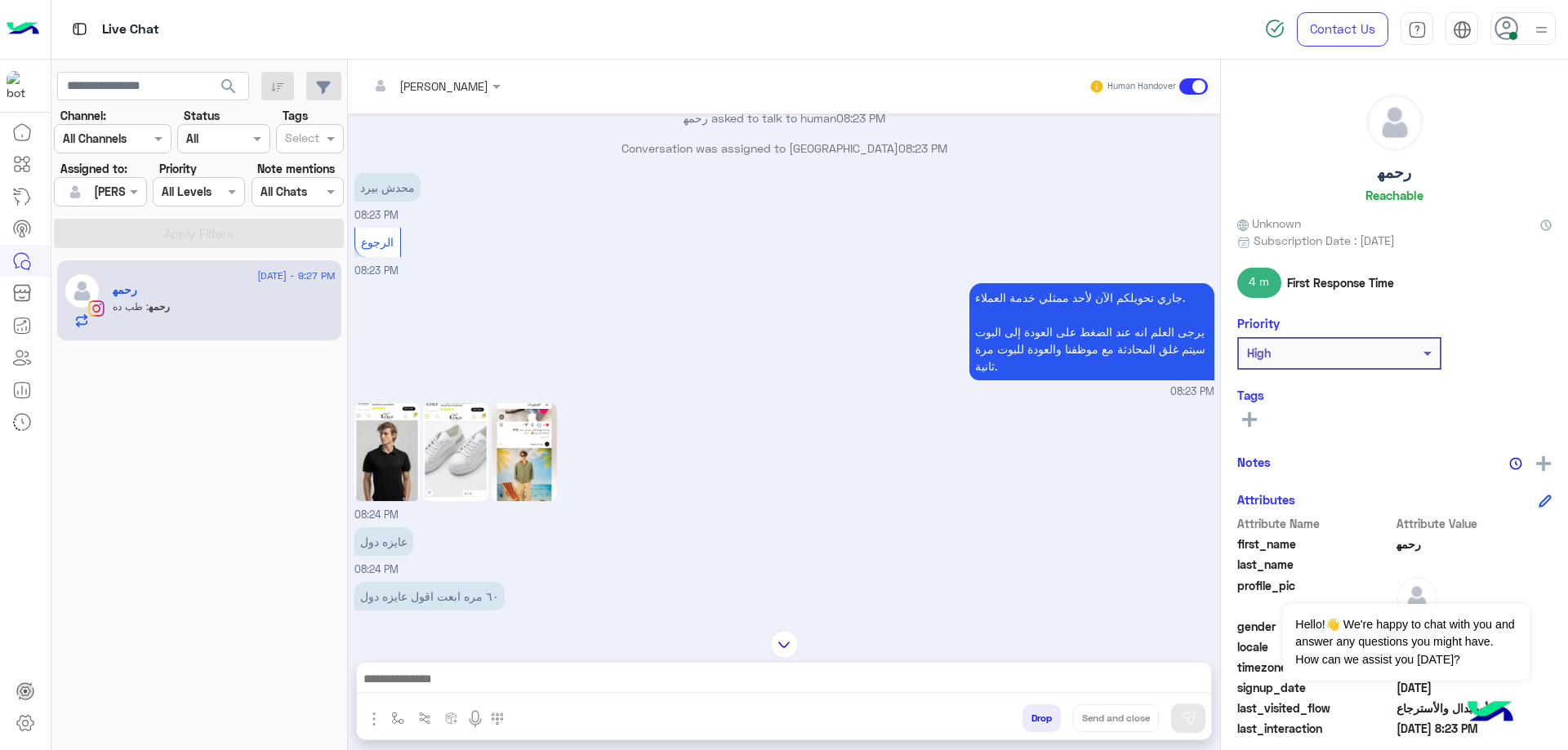
scroll to position [6667, 0]
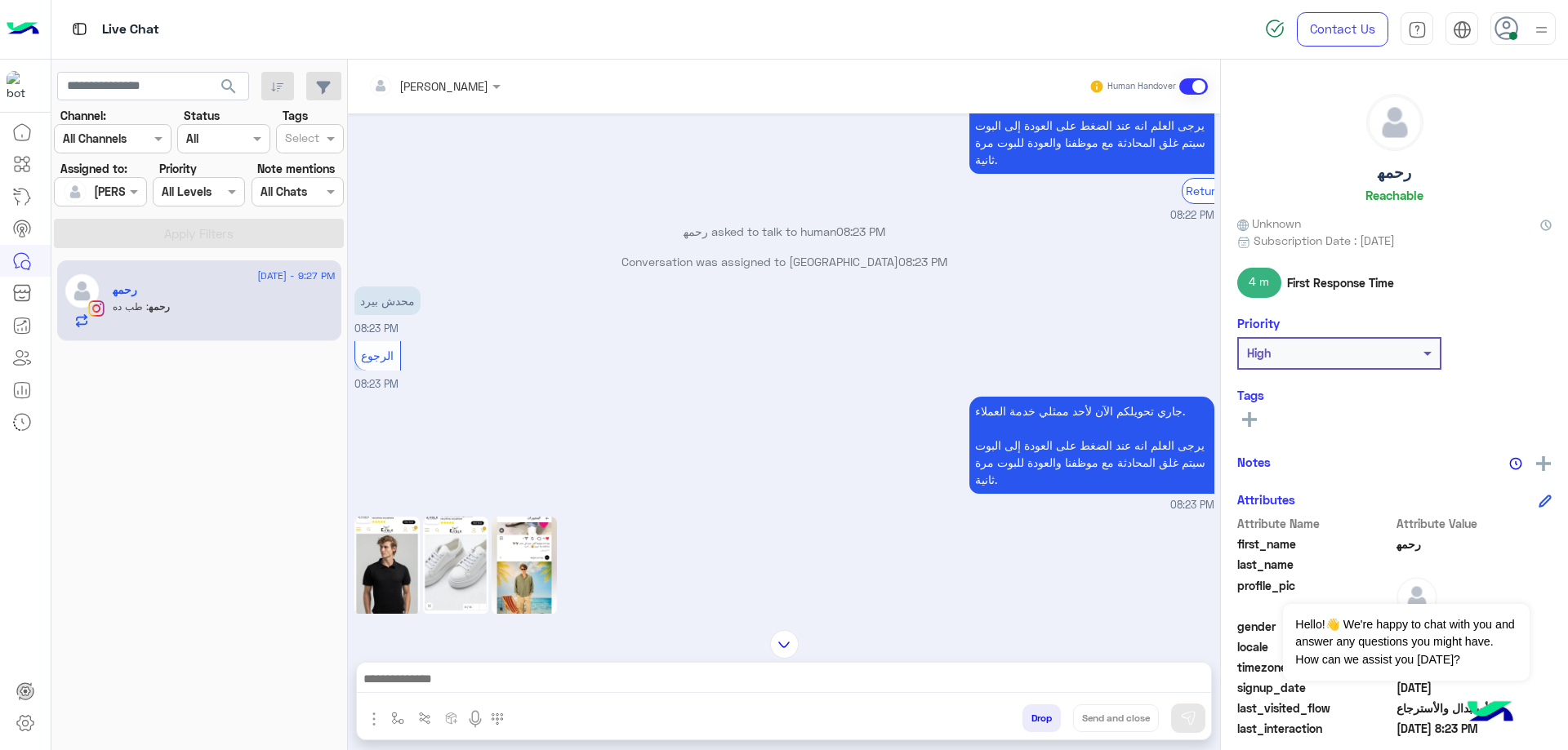
click at [454, 557] on img at bounding box center [456, 566] width 65 height 98
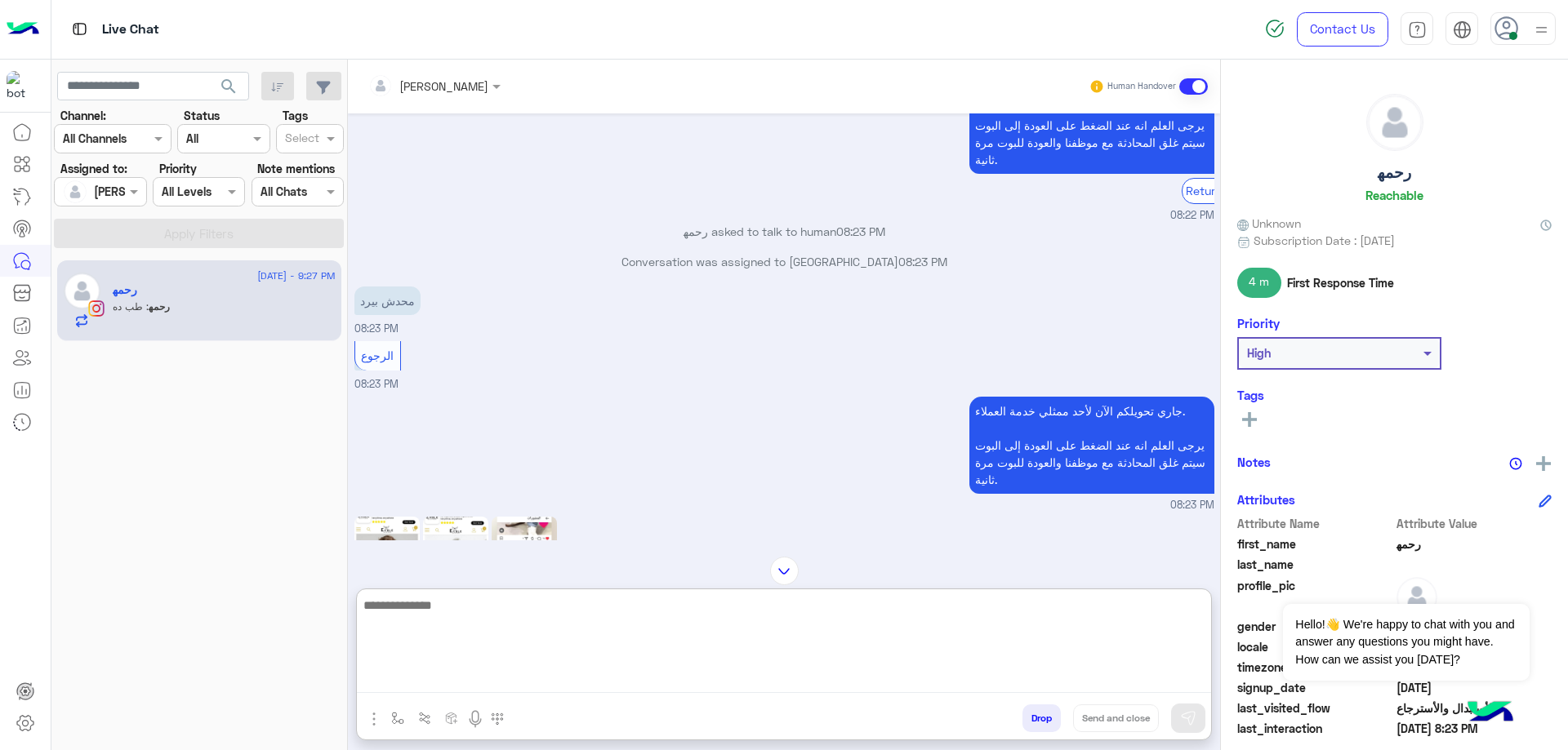
click at [549, 684] on textarea at bounding box center [784, 643] width 854 height 98
type textarea "****"
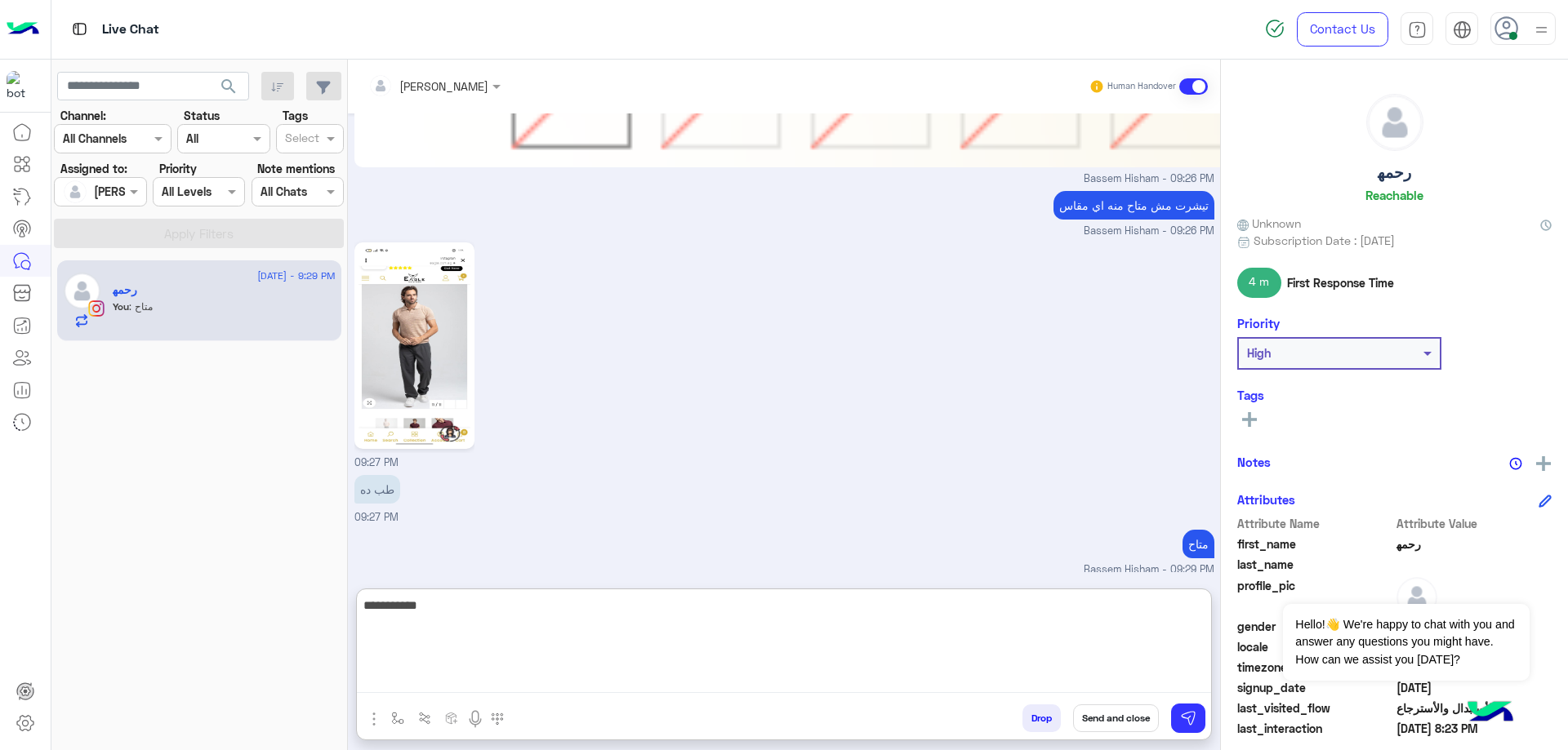
type textarea "**********"
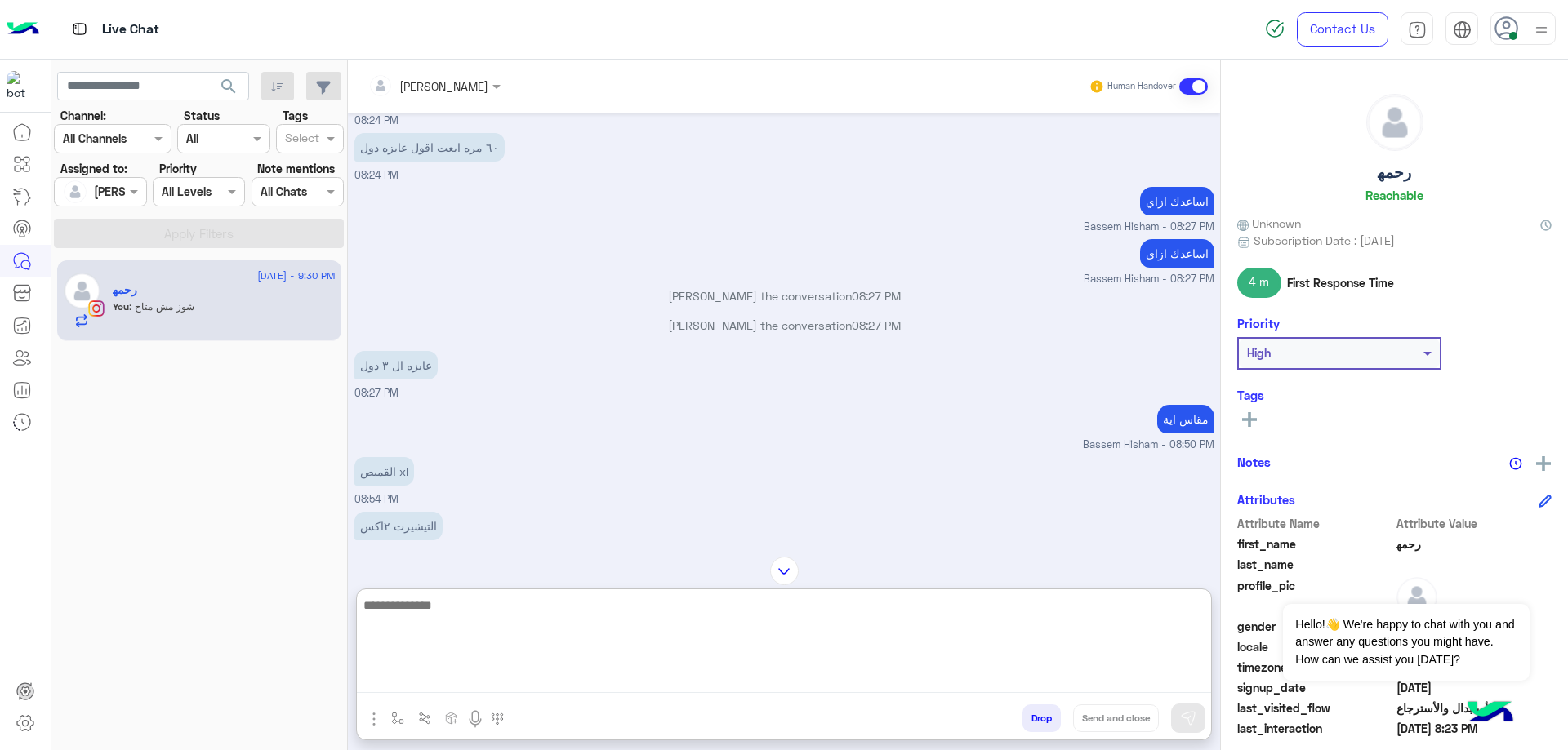
scroll to position [6902, 0]
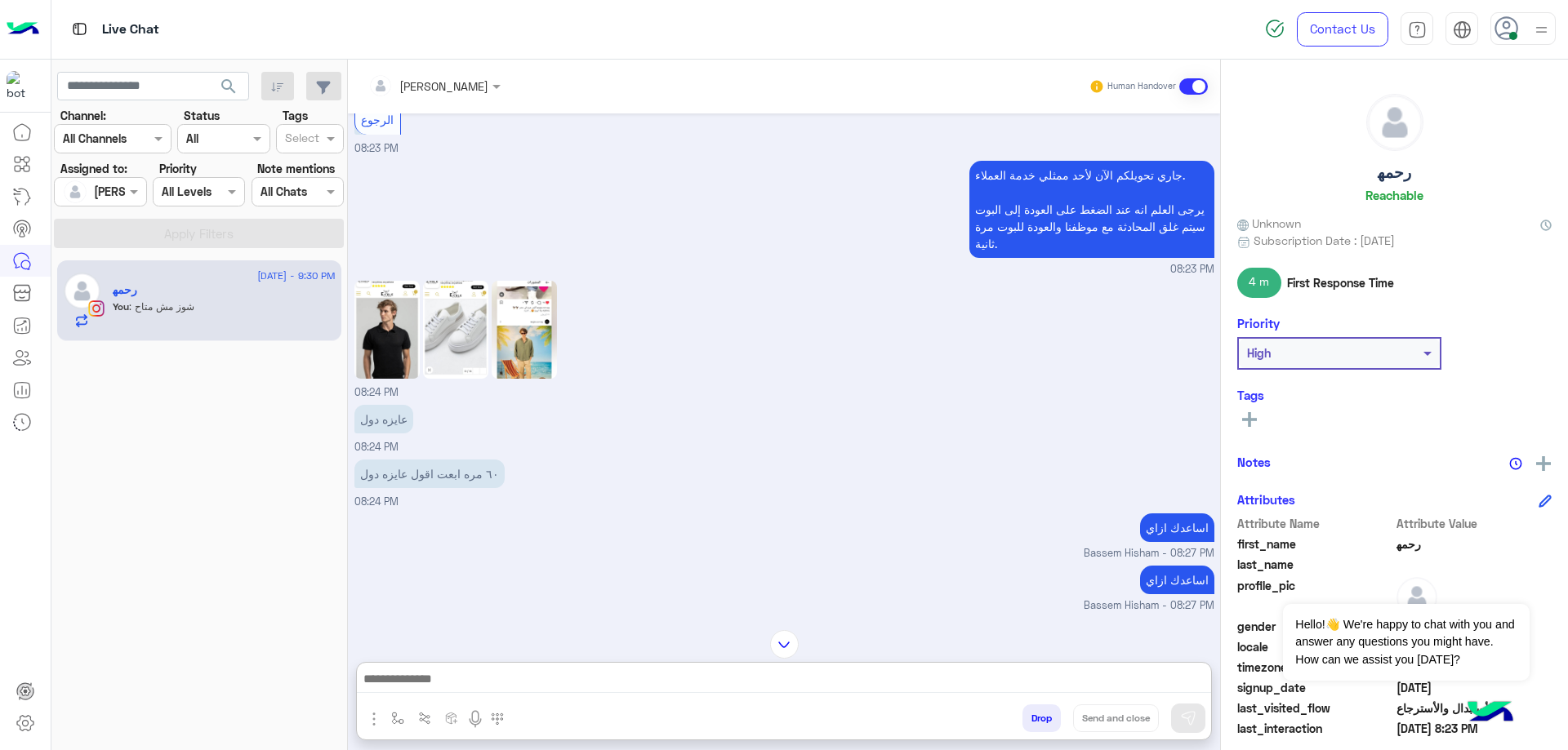
click at [525, 363] on img at bounding box center [525, 329] width 65 height 98
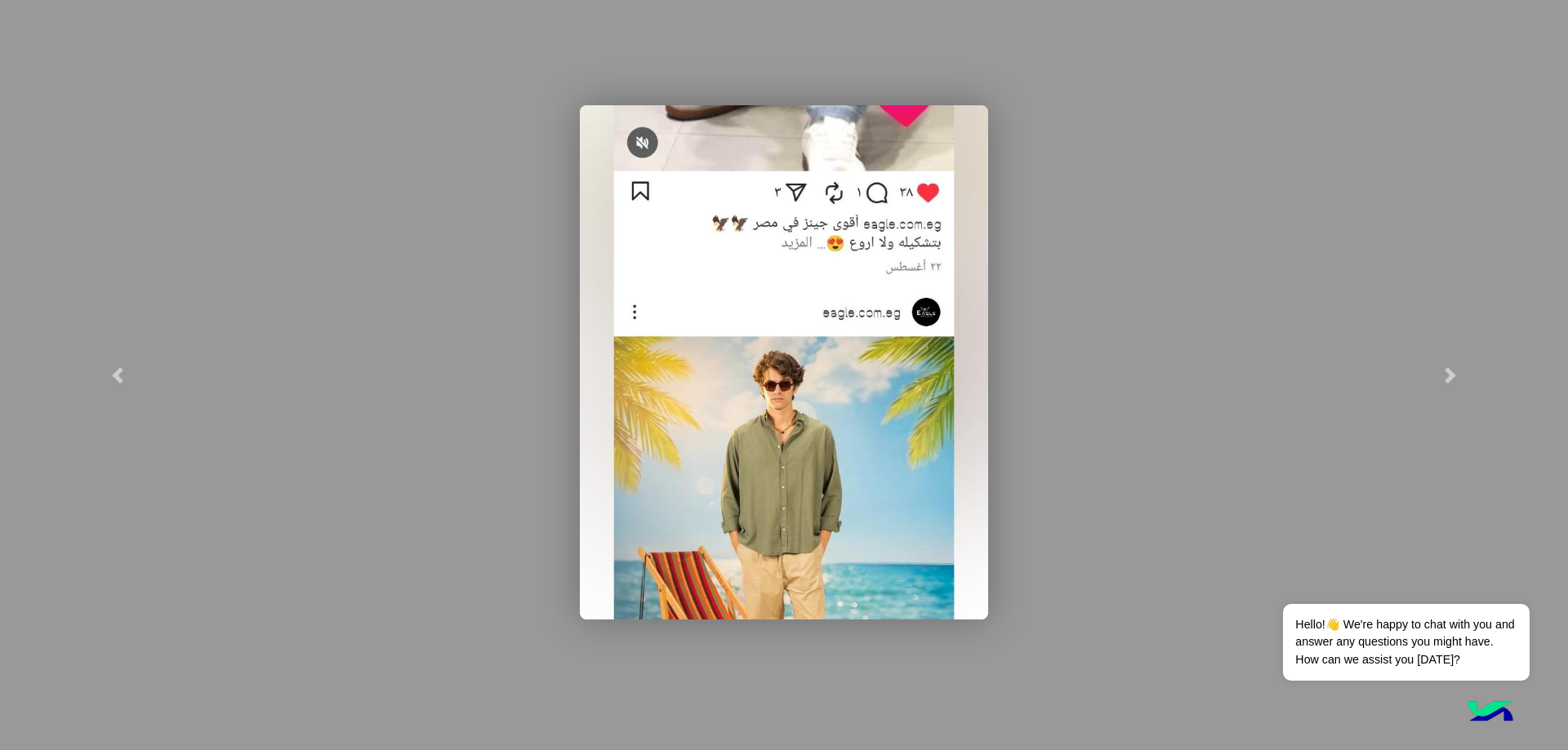
click at [778, 484] on img at bounding box center [784, 363] width 409 height 514
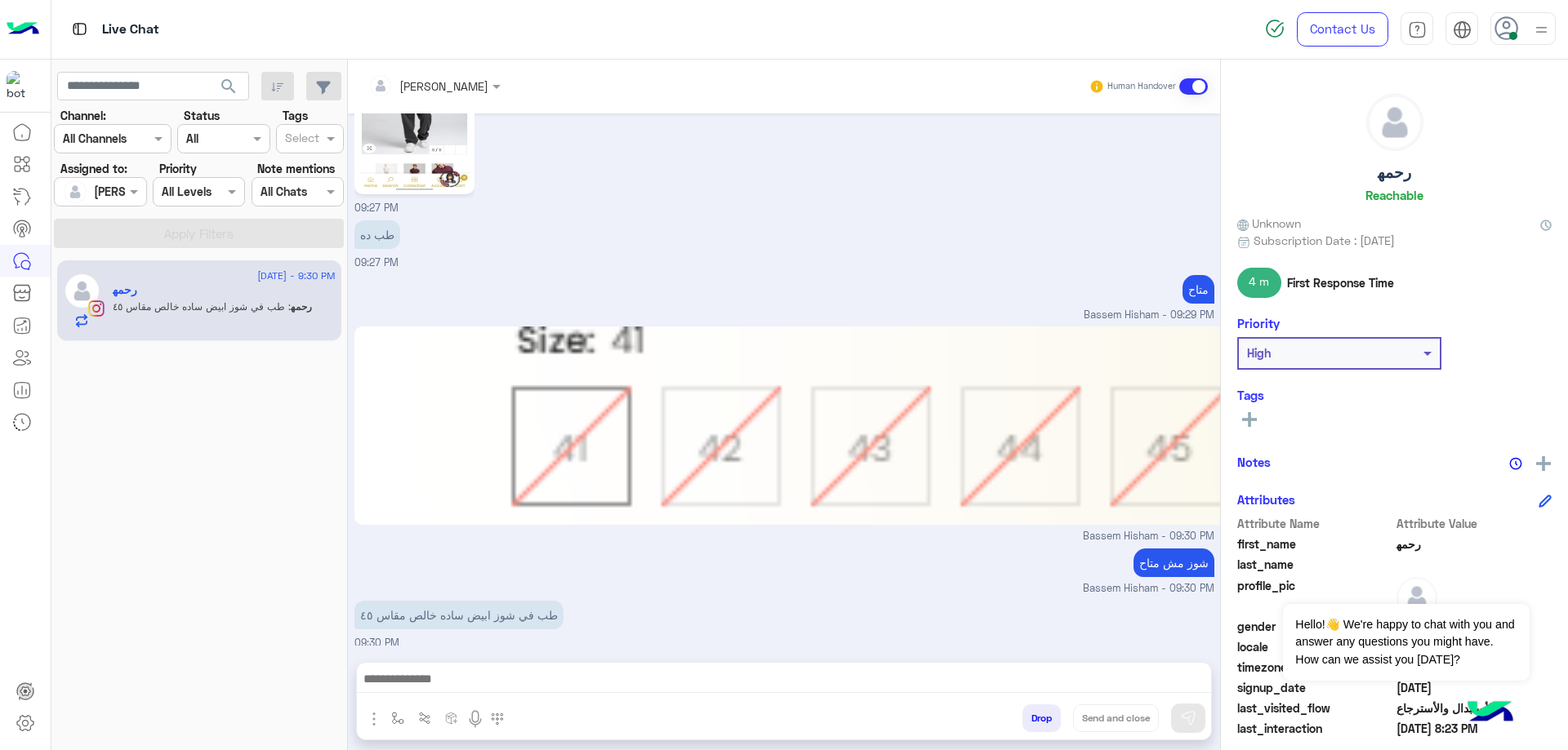
scroll to position [8189, 0]
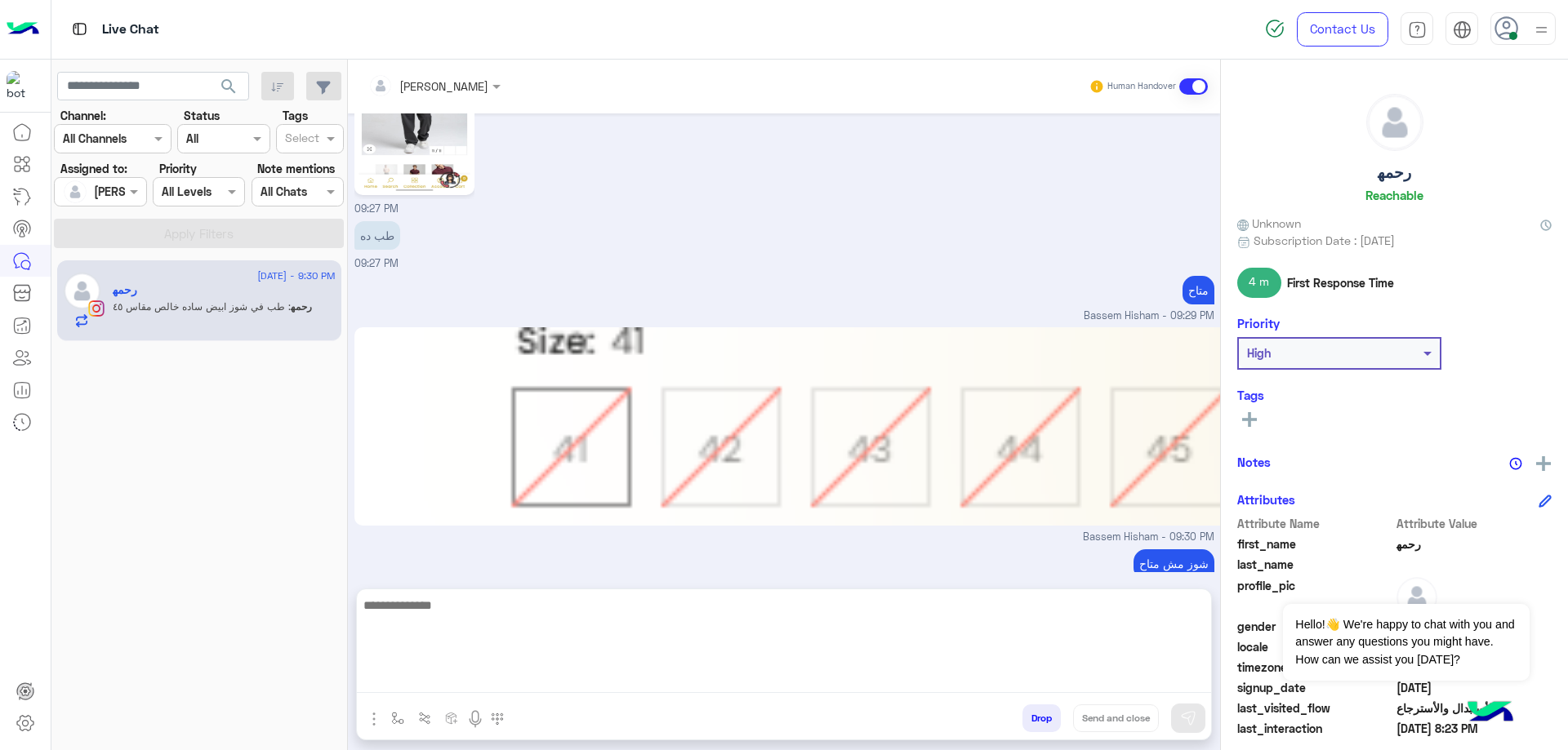
click at [482, 685] on textarea at bounding box center [784, 643] width 854 height 98
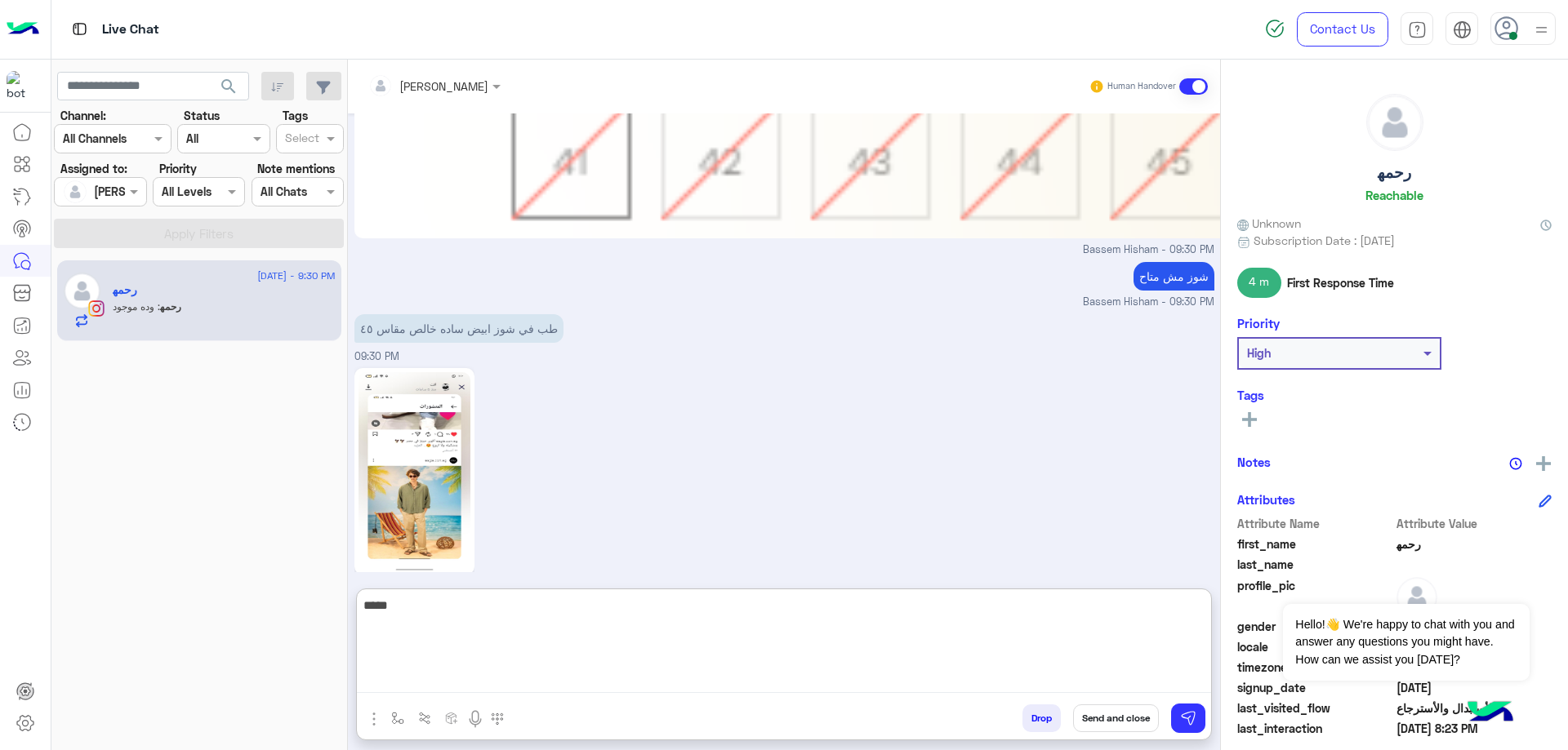
scroll to position [8550, 0]
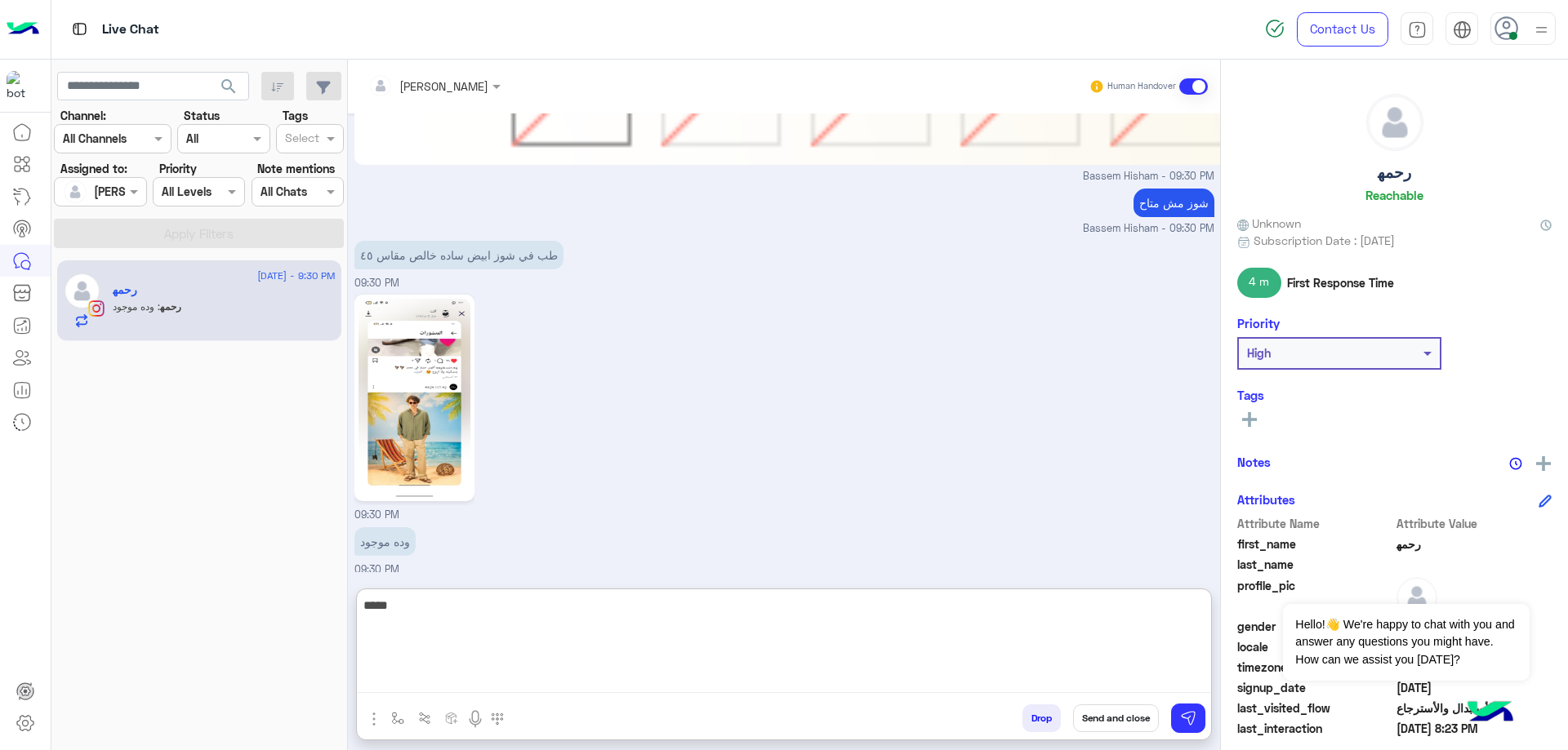
click at [464, 634] on textarea "****" at bounding box center [784, 643] width 854 height 98
type textarea "**********"
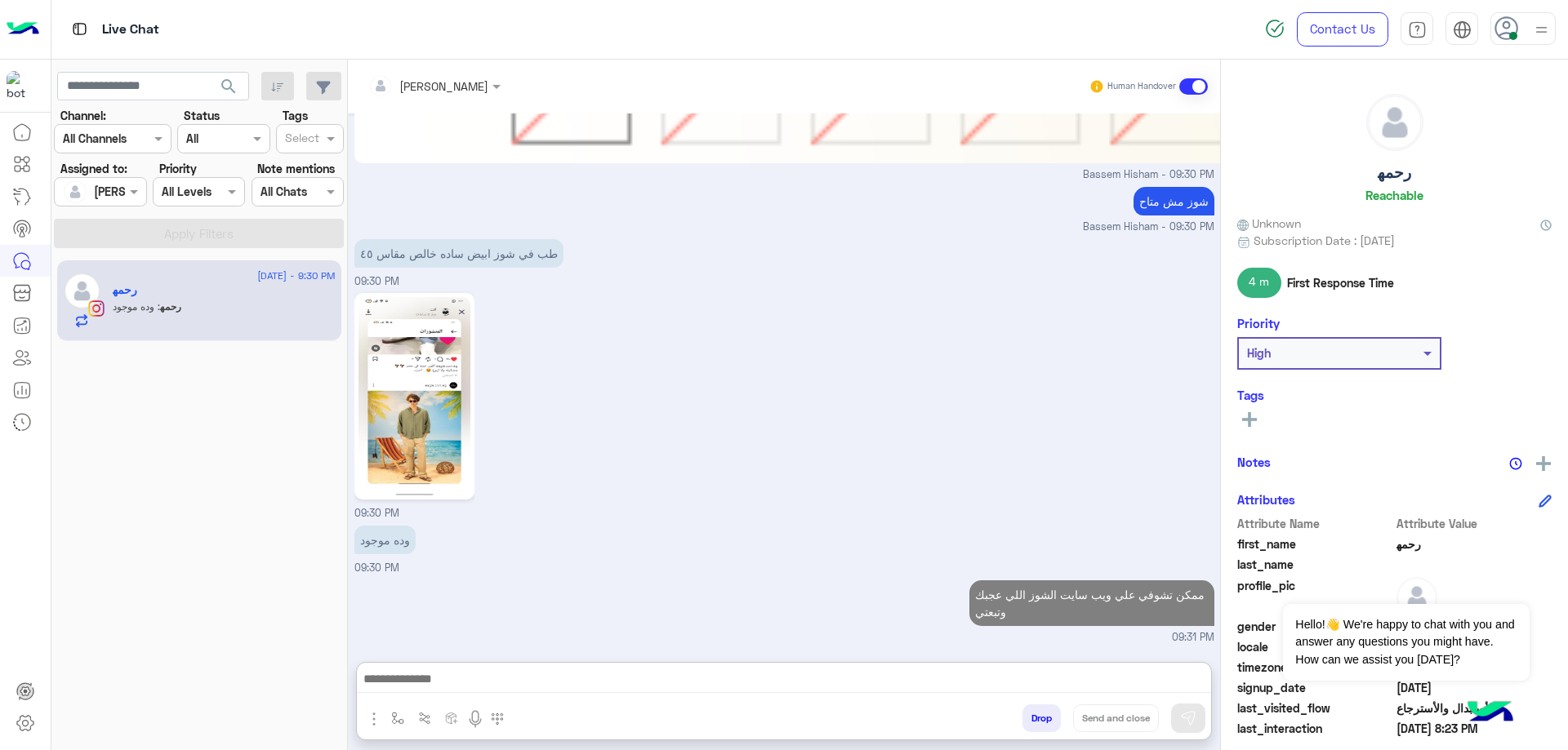
click at [398, 322] on img at bounding box center [414, 397] width 112 height 198
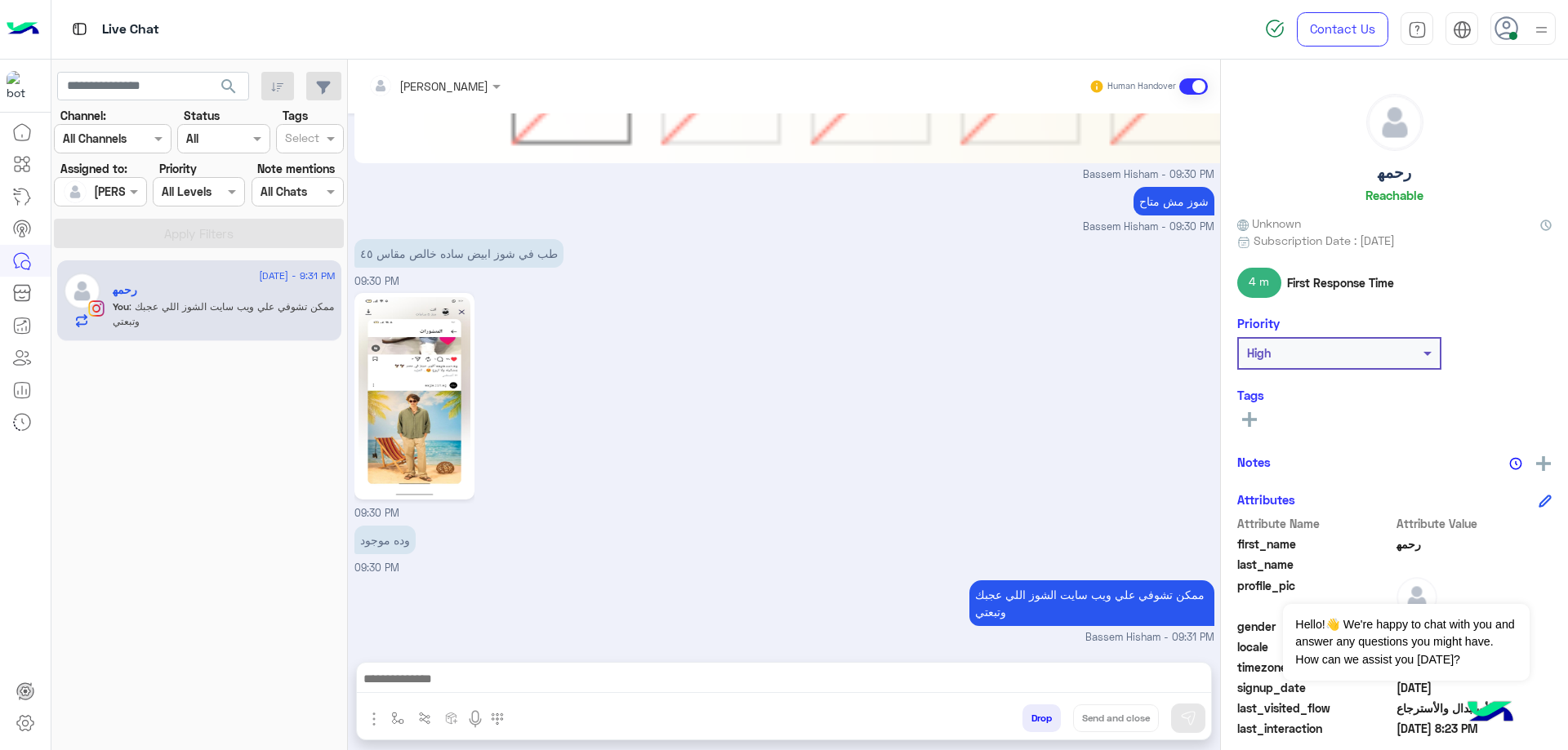
scroll to position [8546, 0]
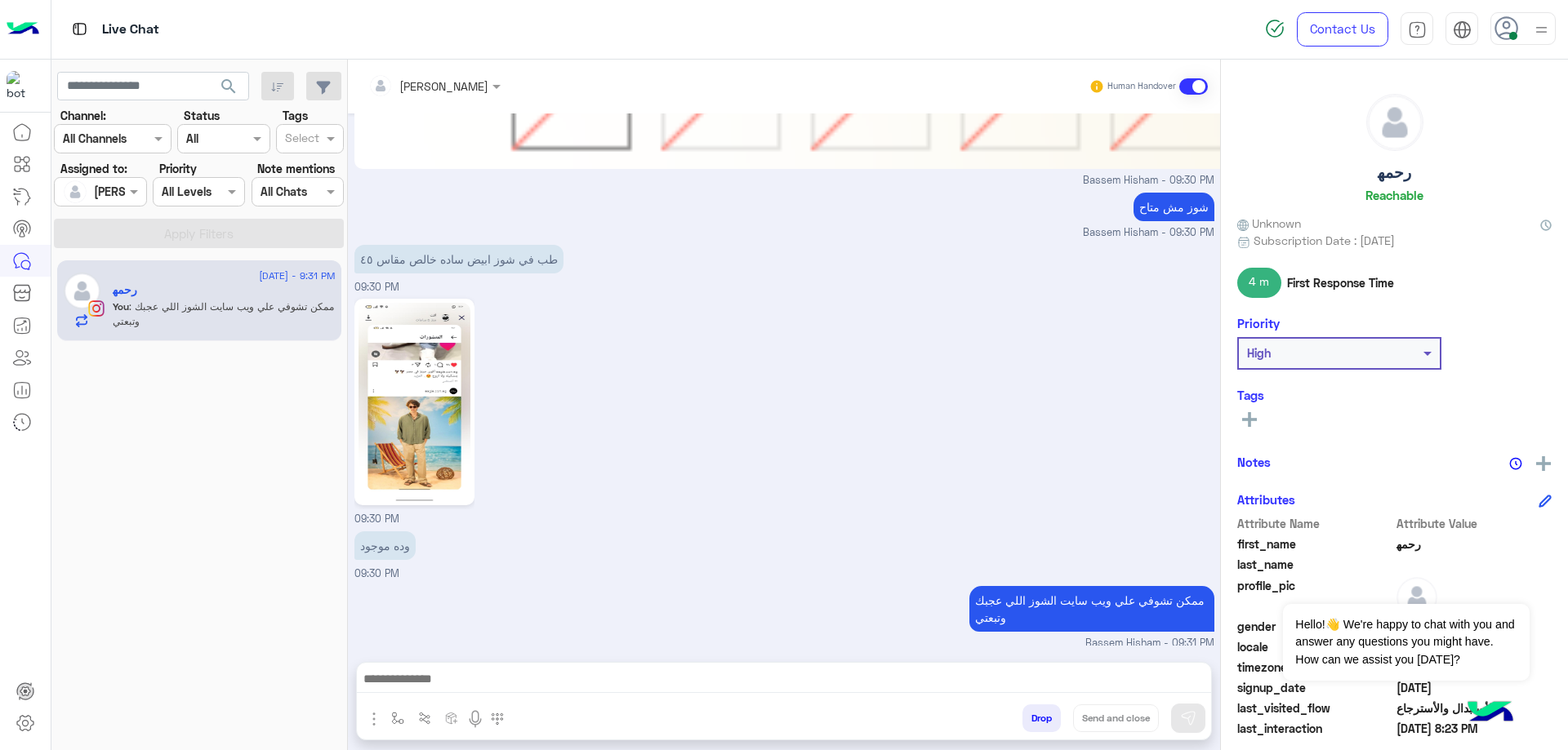
click at [436, 440] on img at bounding box center [414, 402] width 112 height 198
click at [426, 415] on img at bounding box center [414, 402] width 112 height 198
click at [352, 441] on div "Aug 30, 2025 هو اللي بنص كم ده اللي مش واضح 09:59 PM بس عشان أنا واخداه اسكرين …" at bounding box center [784, 379] width 872 height 532
click at [410, 436] on img at bounding box center [414, 402] width 112 height 198
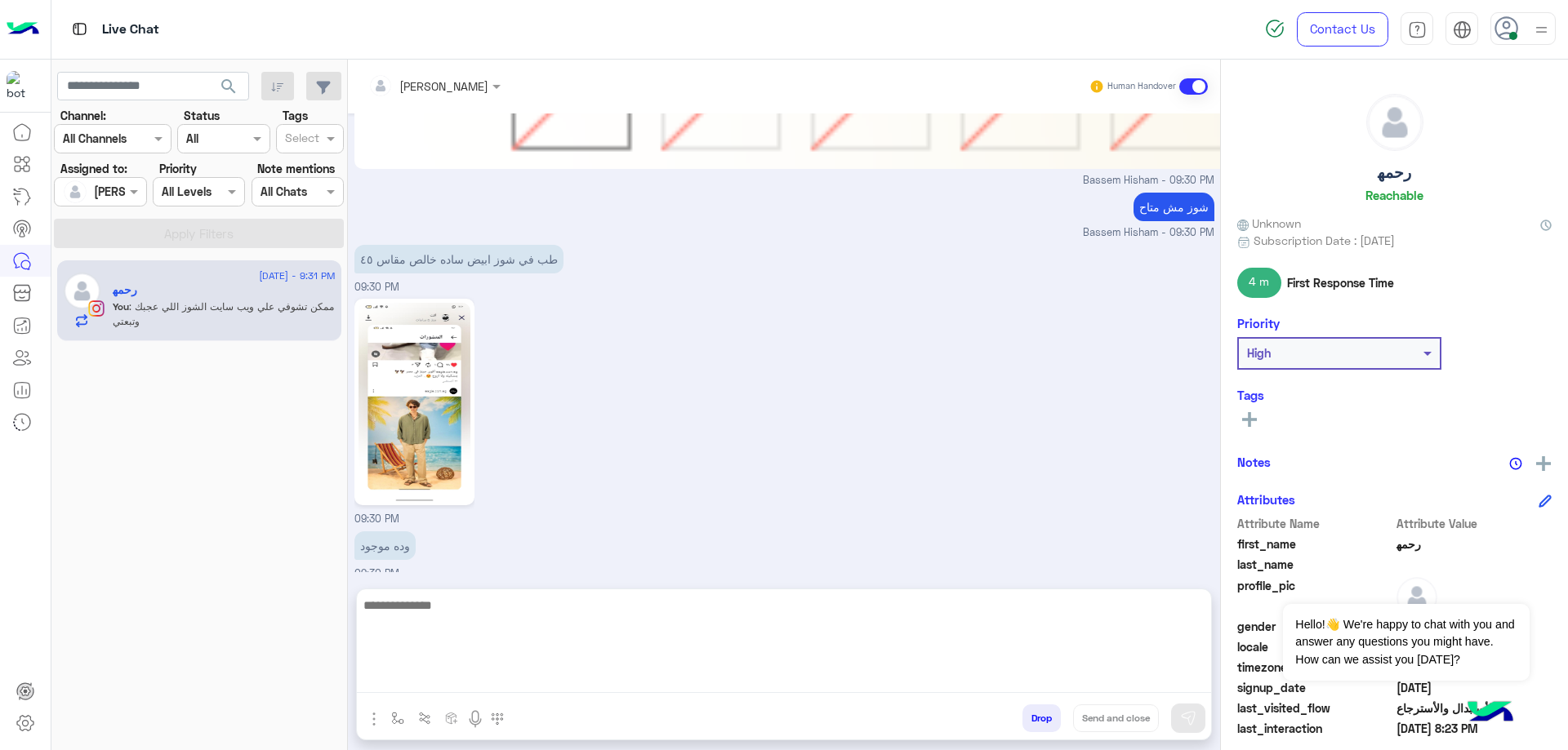
click at [608, 677] on textarea at bounding box center [784, 643] width 854 height 98
type textarea "**********"
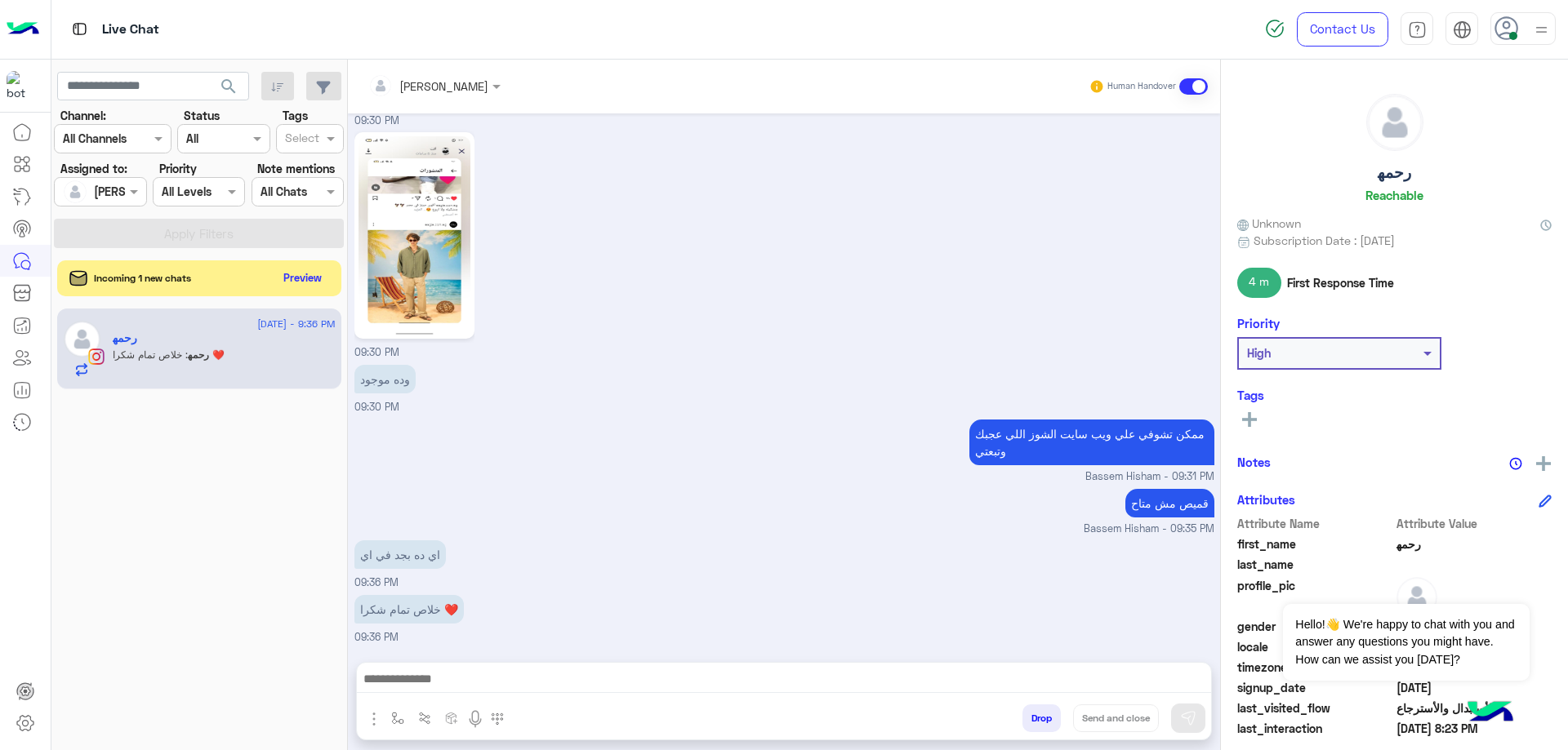
scroll to position [8707, 0]
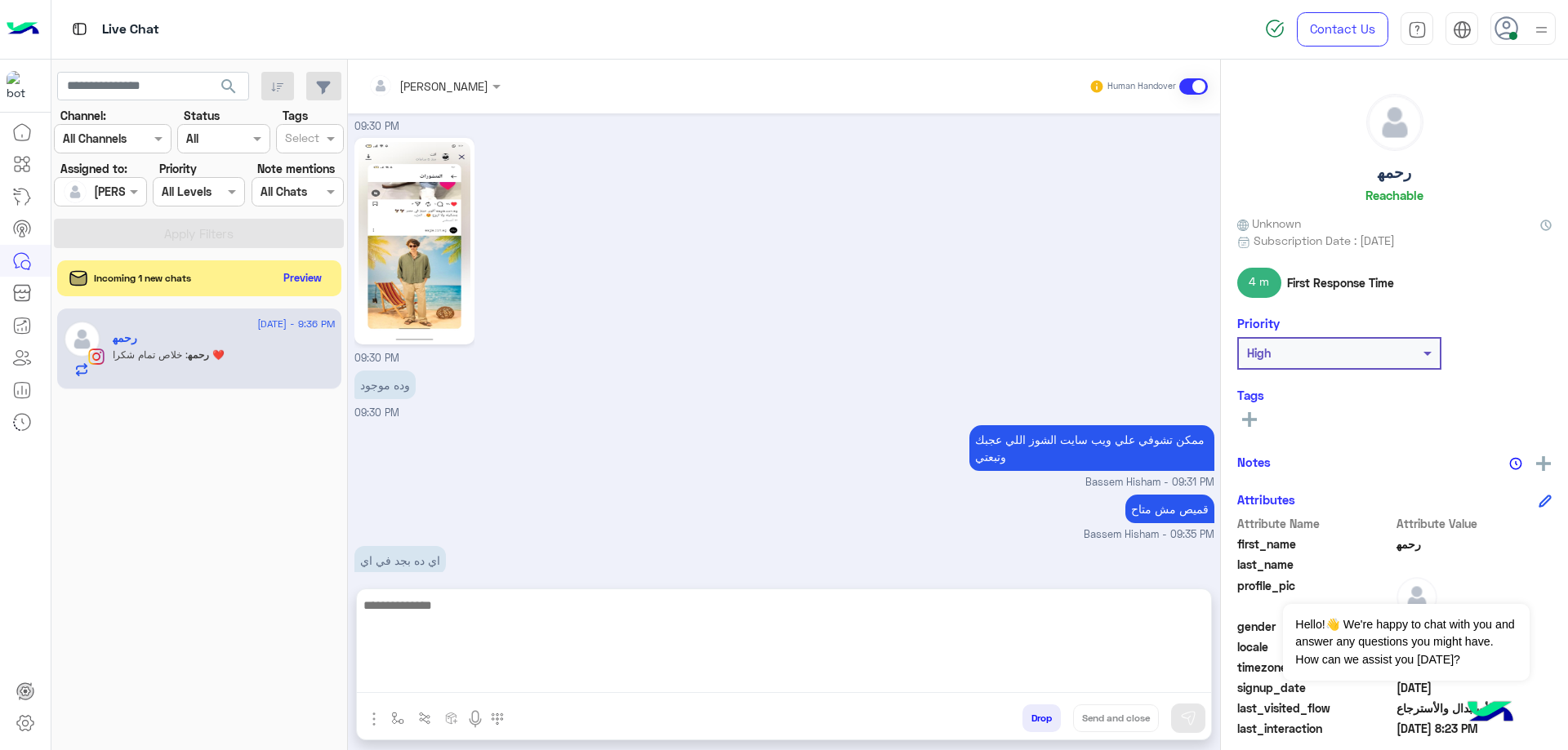
click at [634, 678] on textarea at bounding box center [784, 643] width 854 height 98
paste textarea "**********"
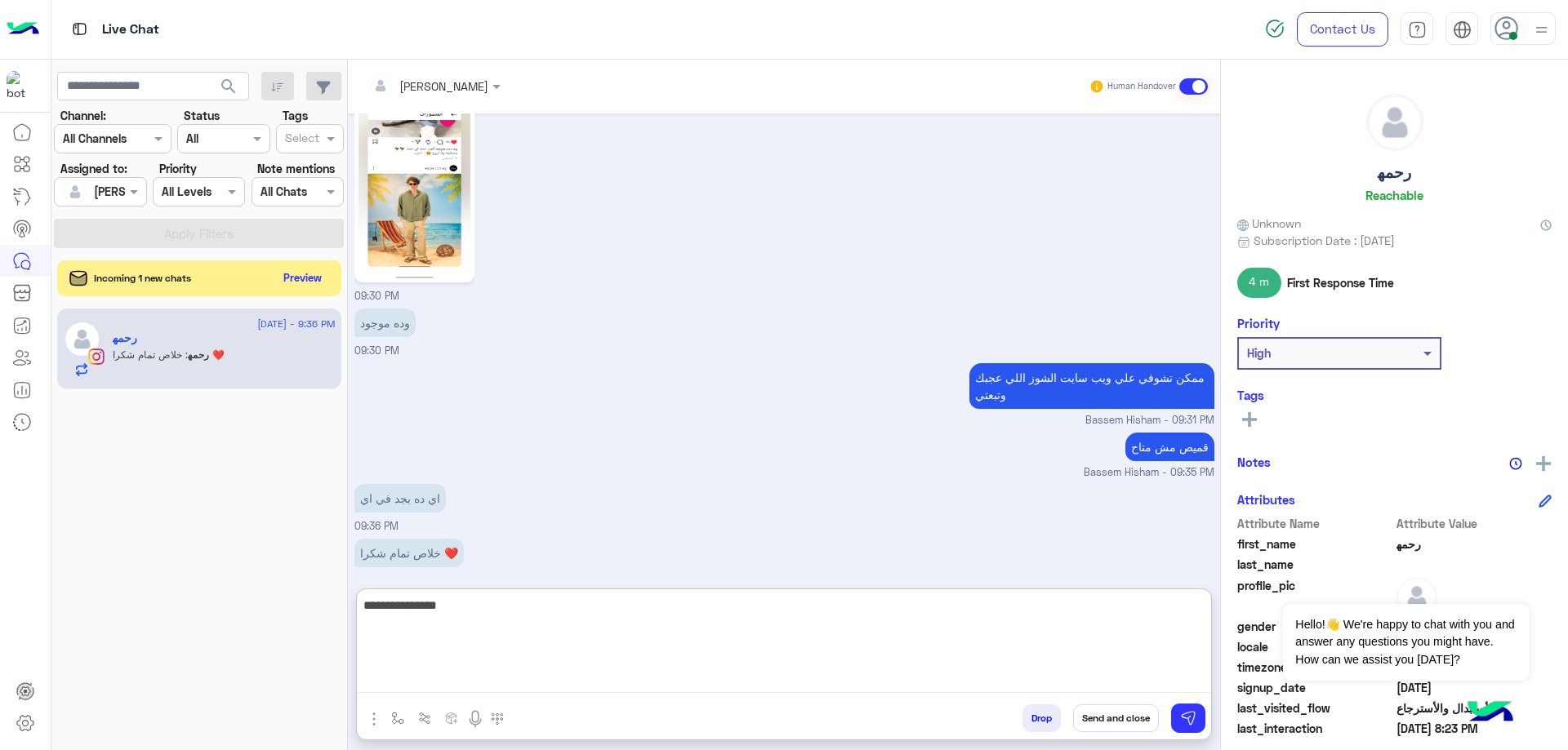
scroll to position [8780, 0]
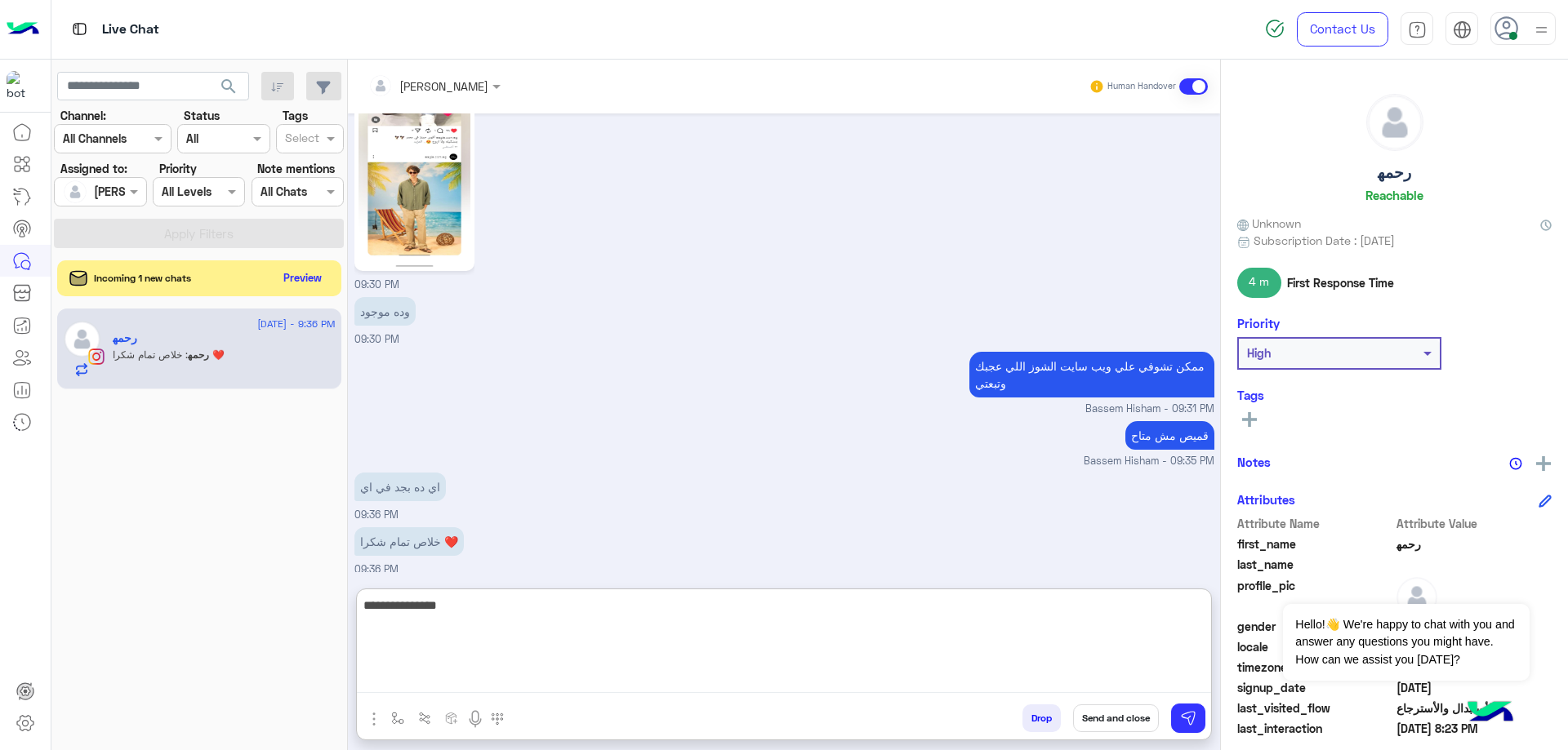
type textarea "**********"
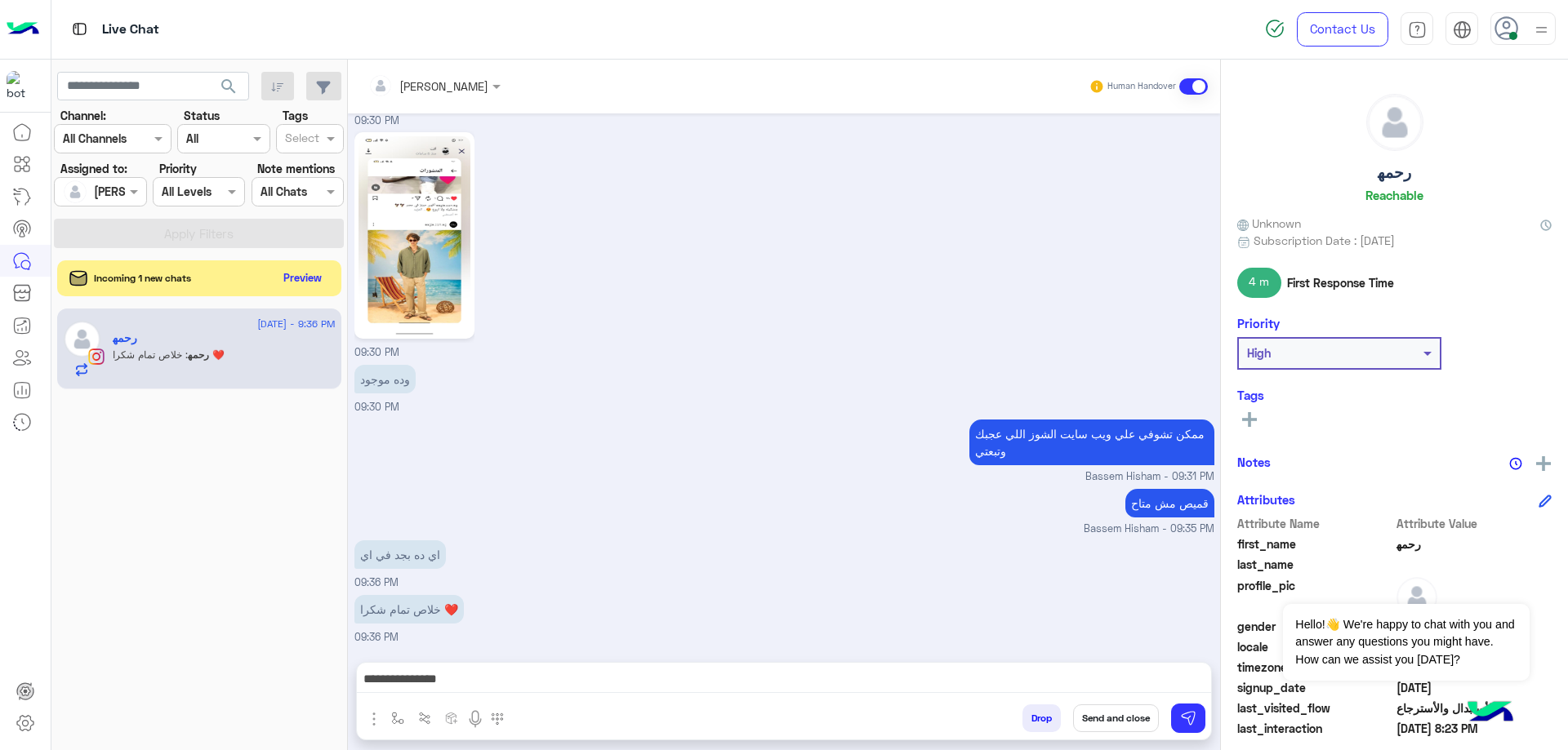
click at [1392, 169] on h5 "رحمه‍" at bounding box center [1395, 173] width 34 height 19
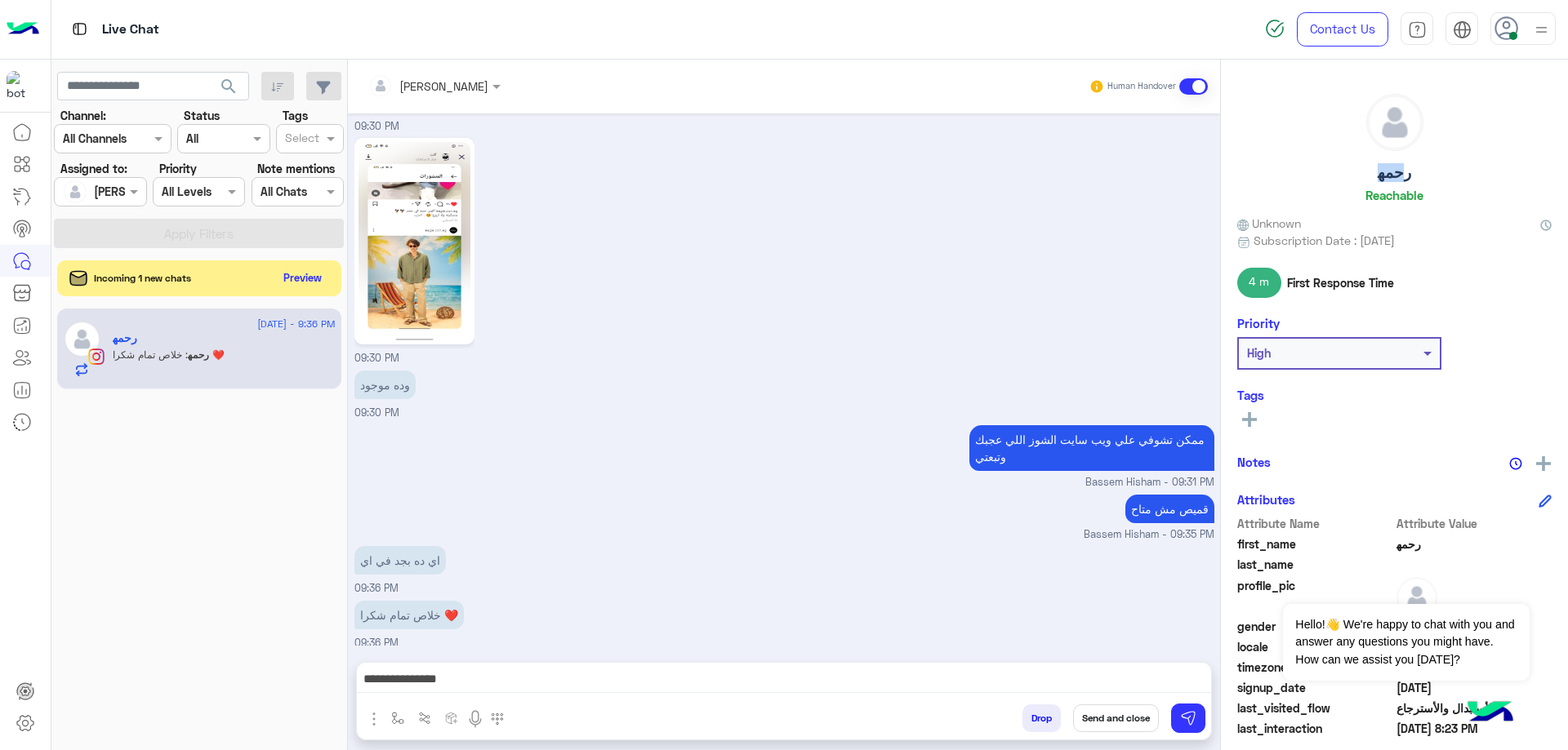
click at [1392, 169] on h5 "رحمه‍" at bounding box center [1395, 173] width 34 height 19
copy h5 "رحمه‍"
click at [1113, 735] on div "Drop Send and close" at bounding box center [864, 722] width 695 height 36
click at [1115, 729] on button "Send and close" at bounding box center [1116, 718] width 86 height 28
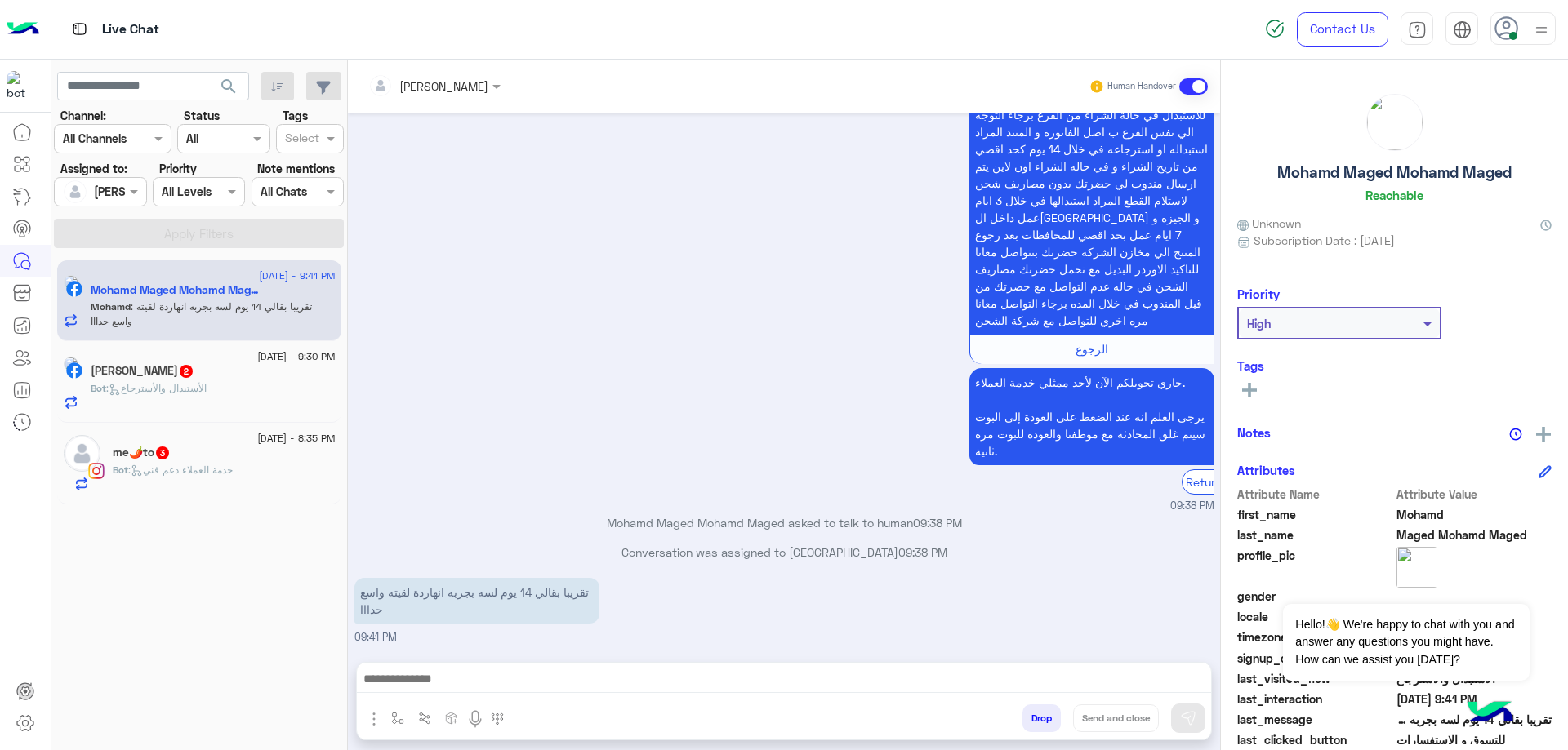
scroll to position [1238, 0]
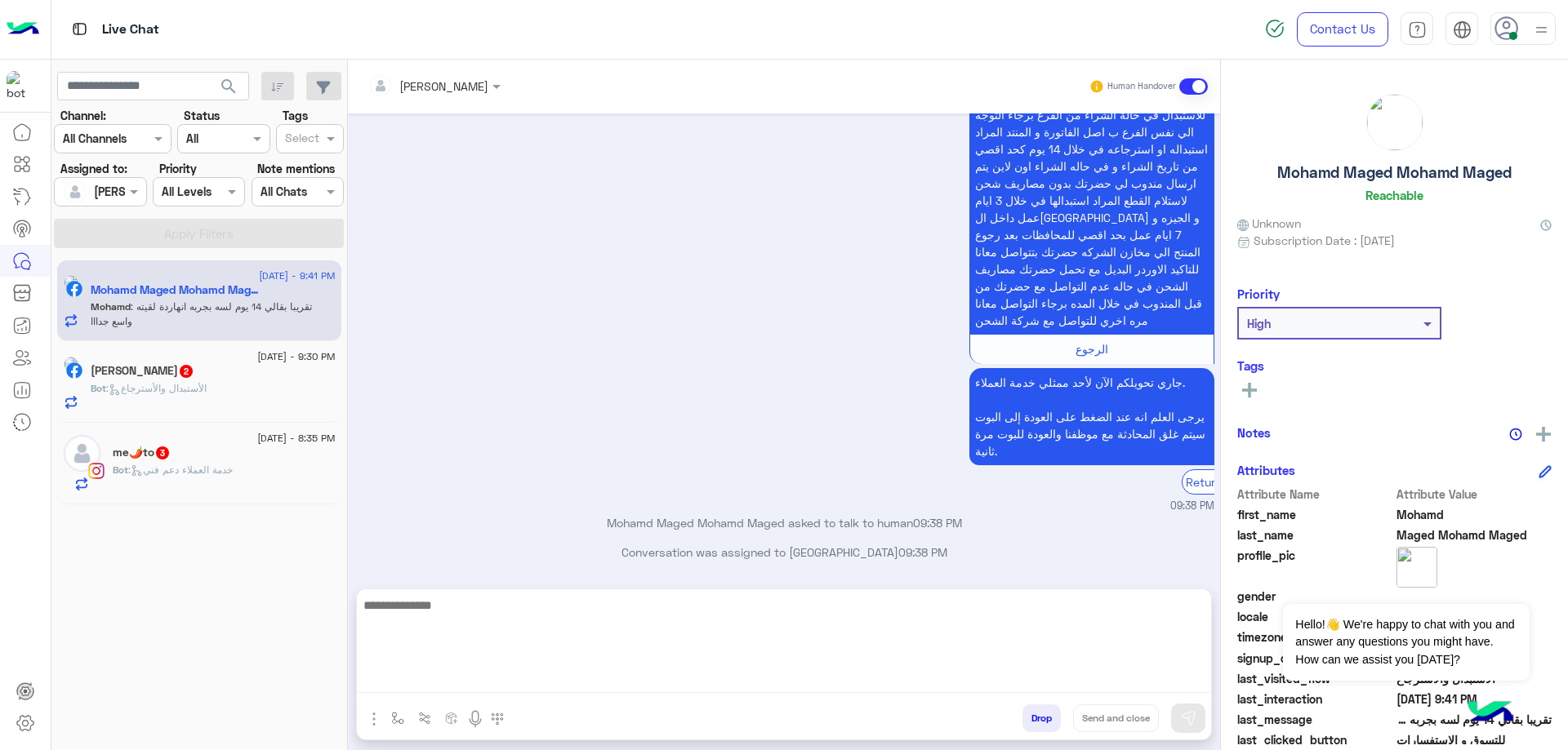
click at [512, 680] on textarea at bounding box center [784, 643] width 854 height 98
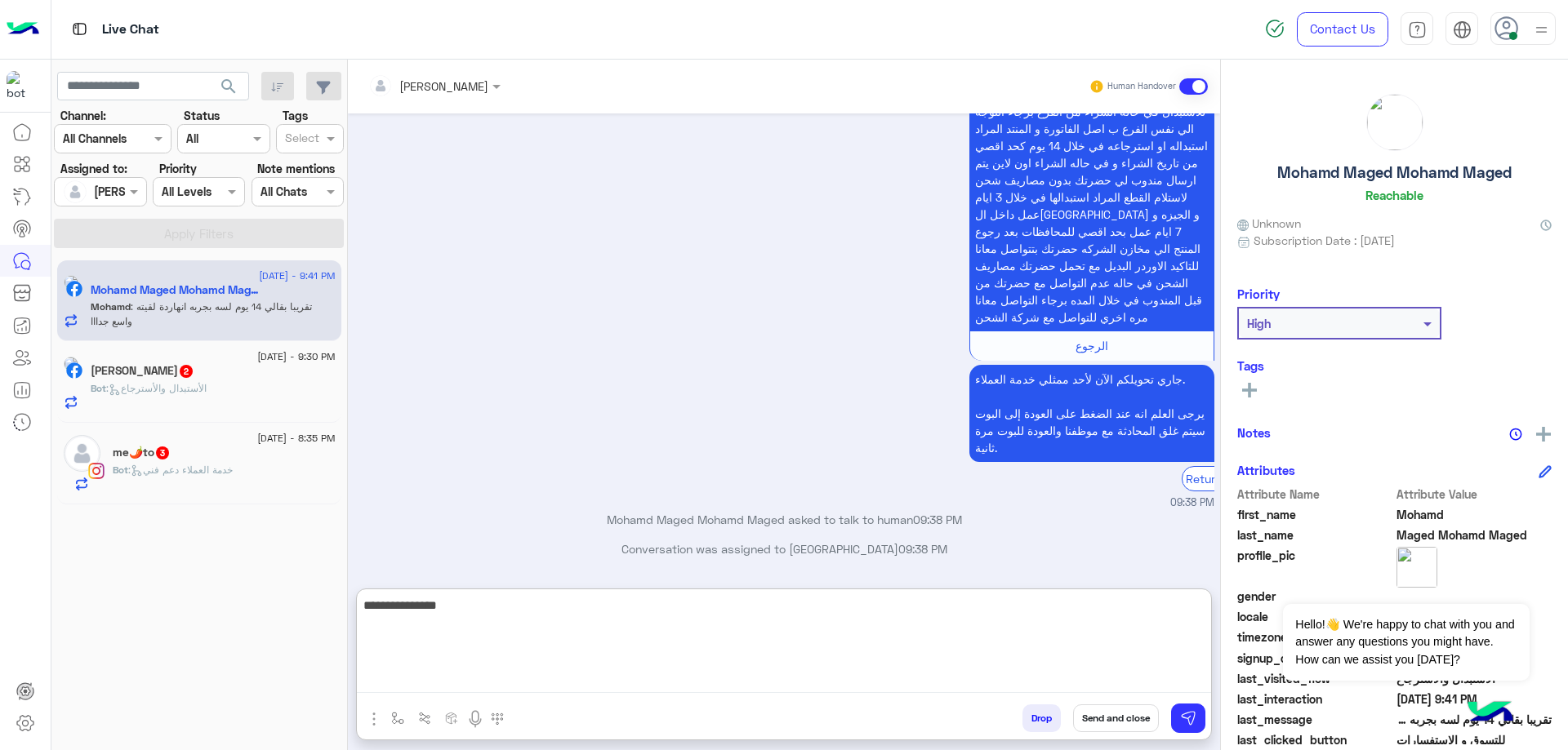
type textarea "**********"
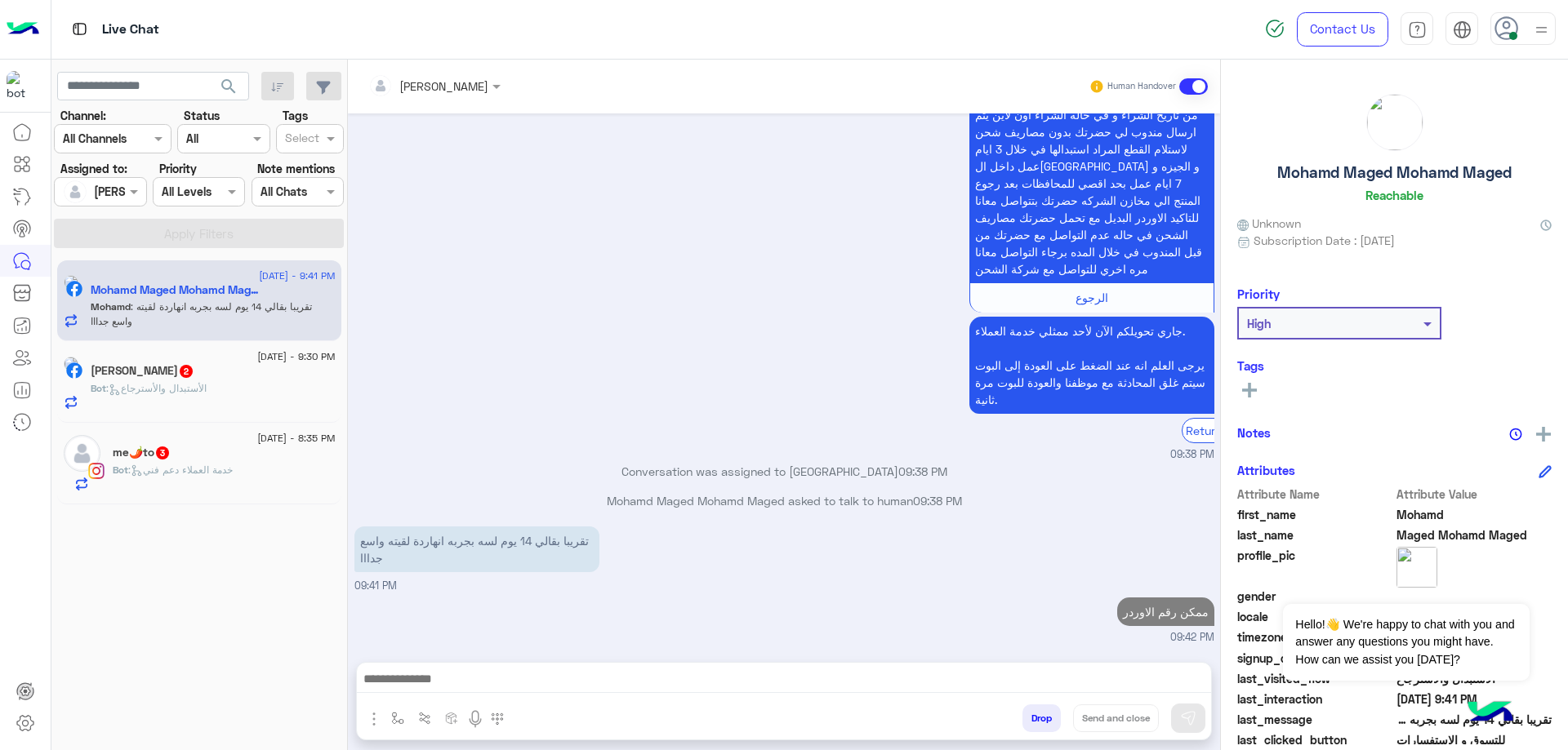
click at [174, 381] on div "Omar Ashraf 2" at bounding box center [213, 372] width 245 height 17
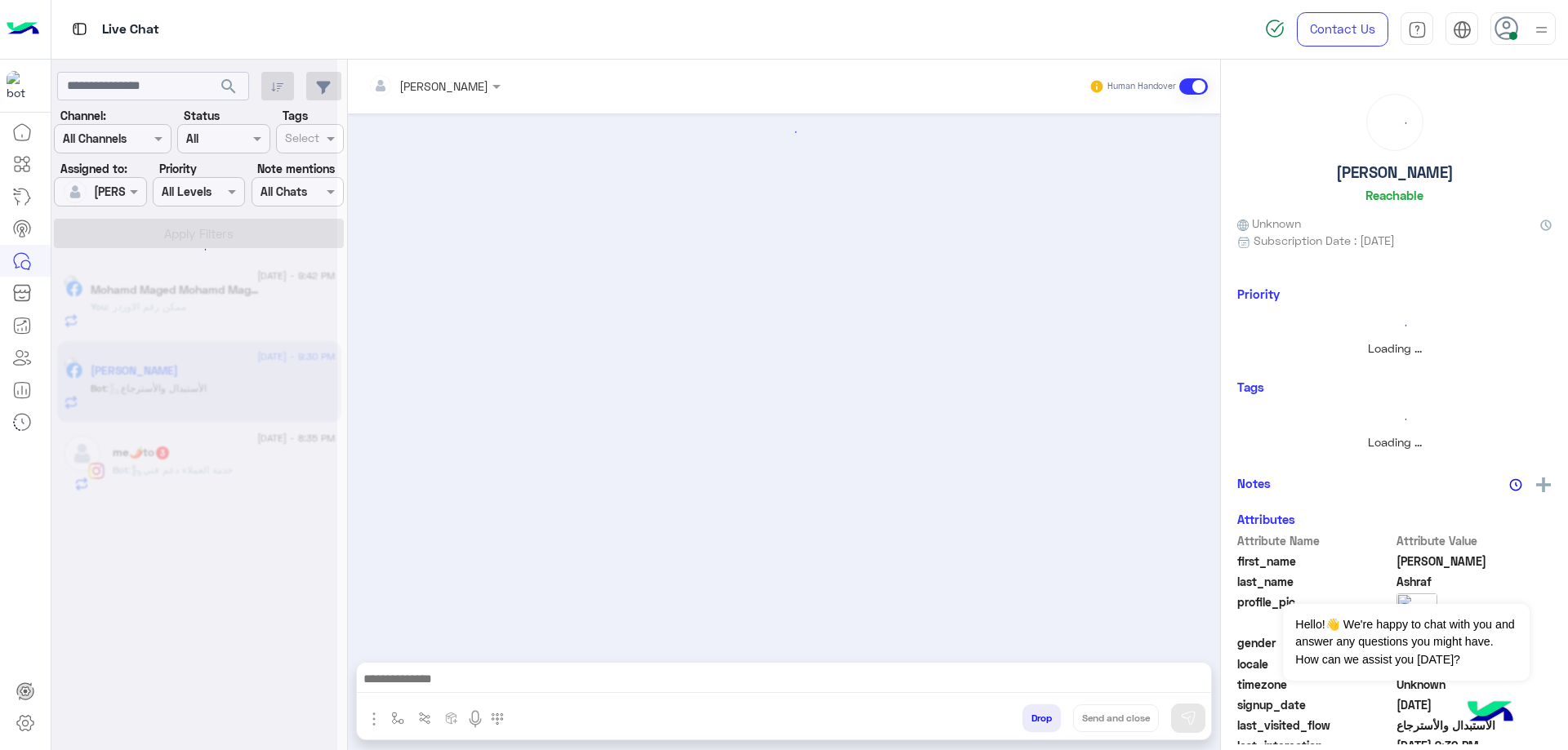
click at [449, 668] on div at bounding box center [784, 684] width 854 height 41
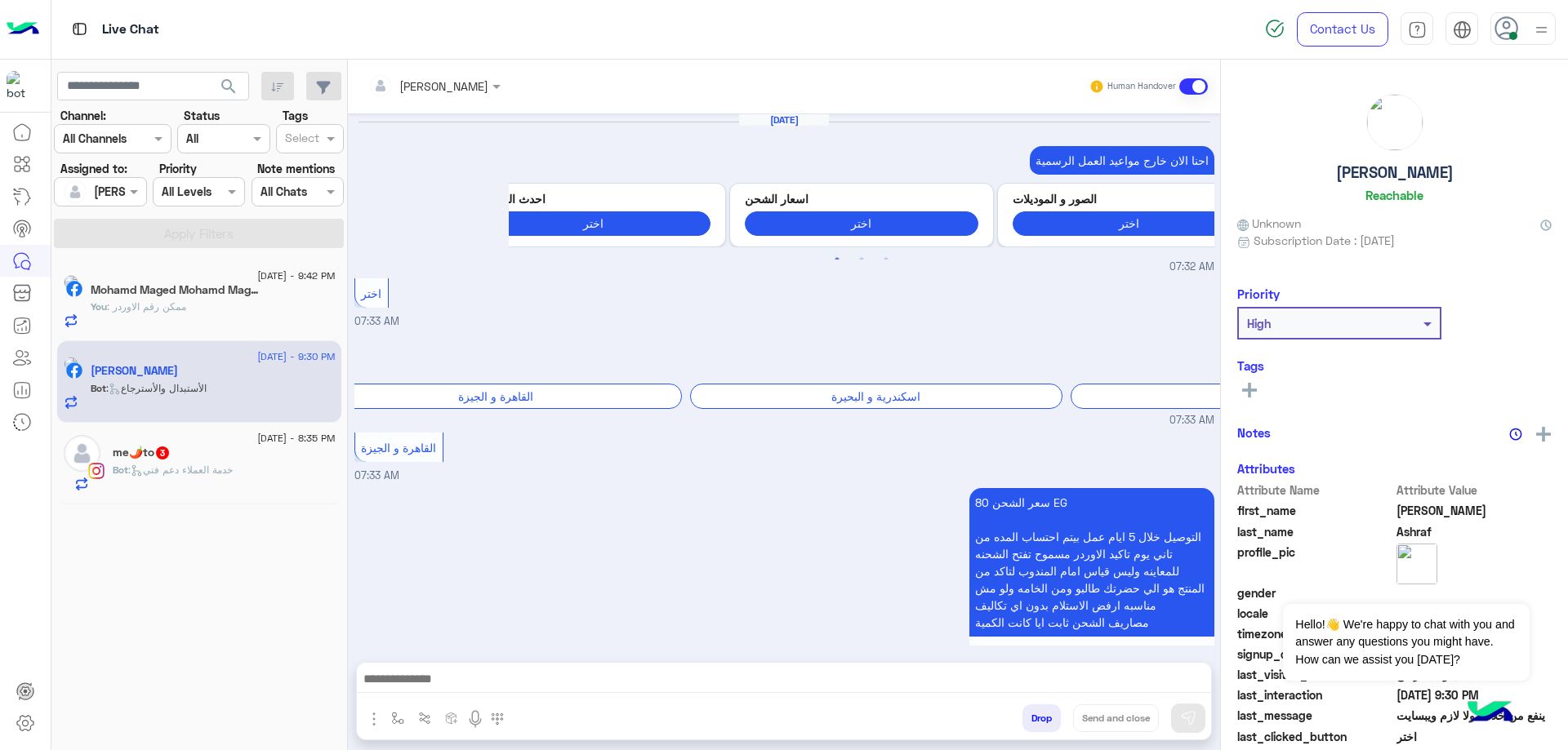
scroll to position [1660, 0]
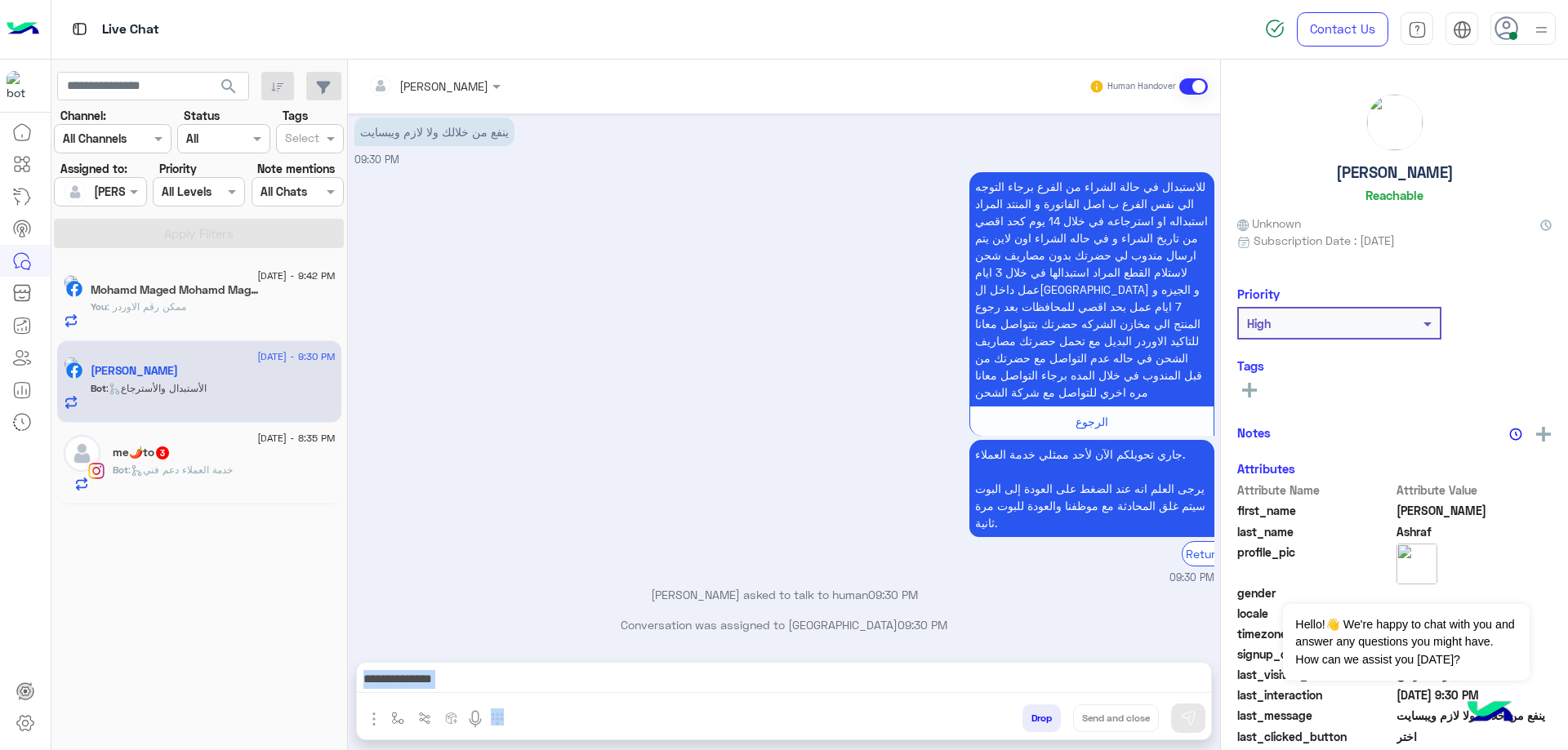
click at [458, 674] on textarea at bounding box center [784, 681] width 854 height 24
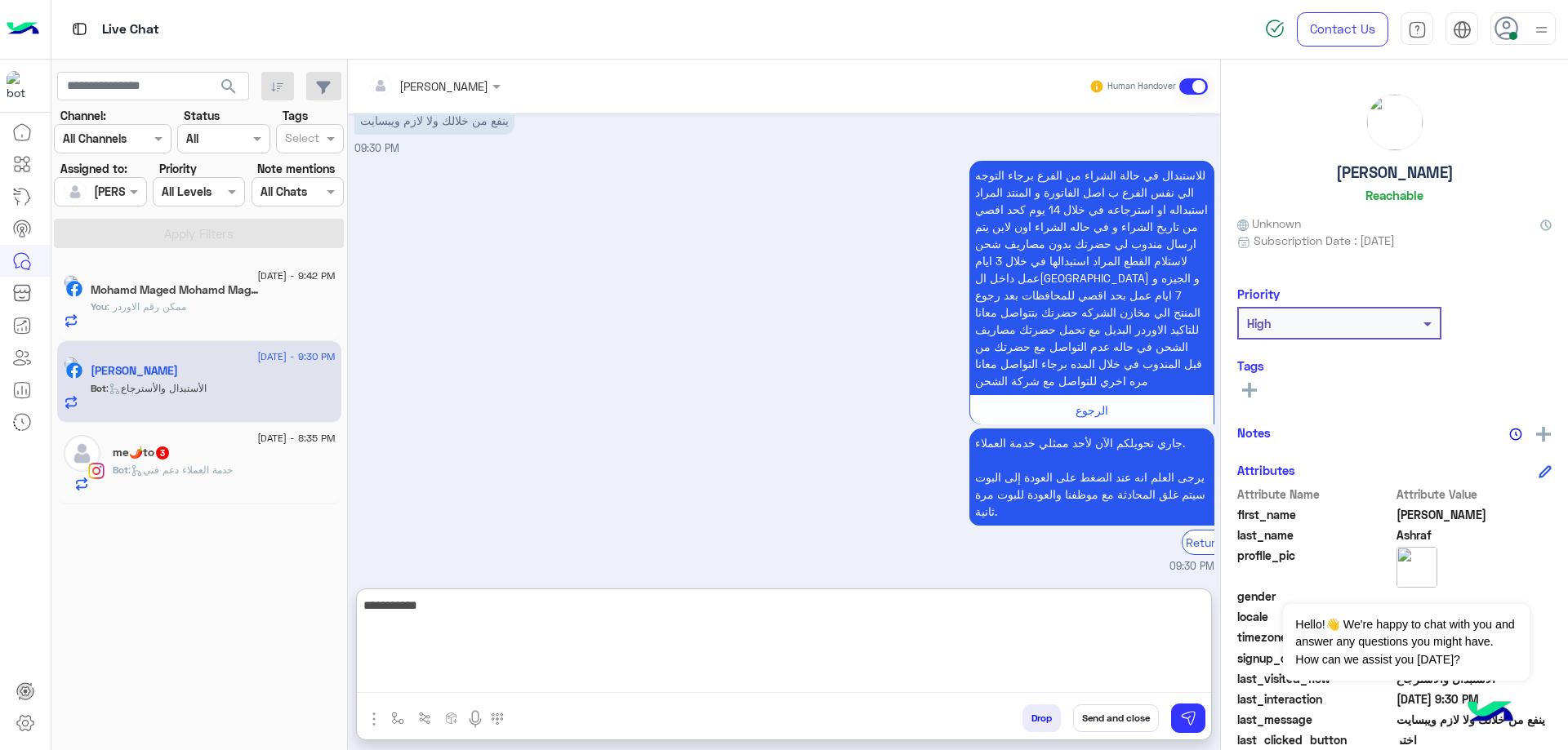
type textarea "**********"
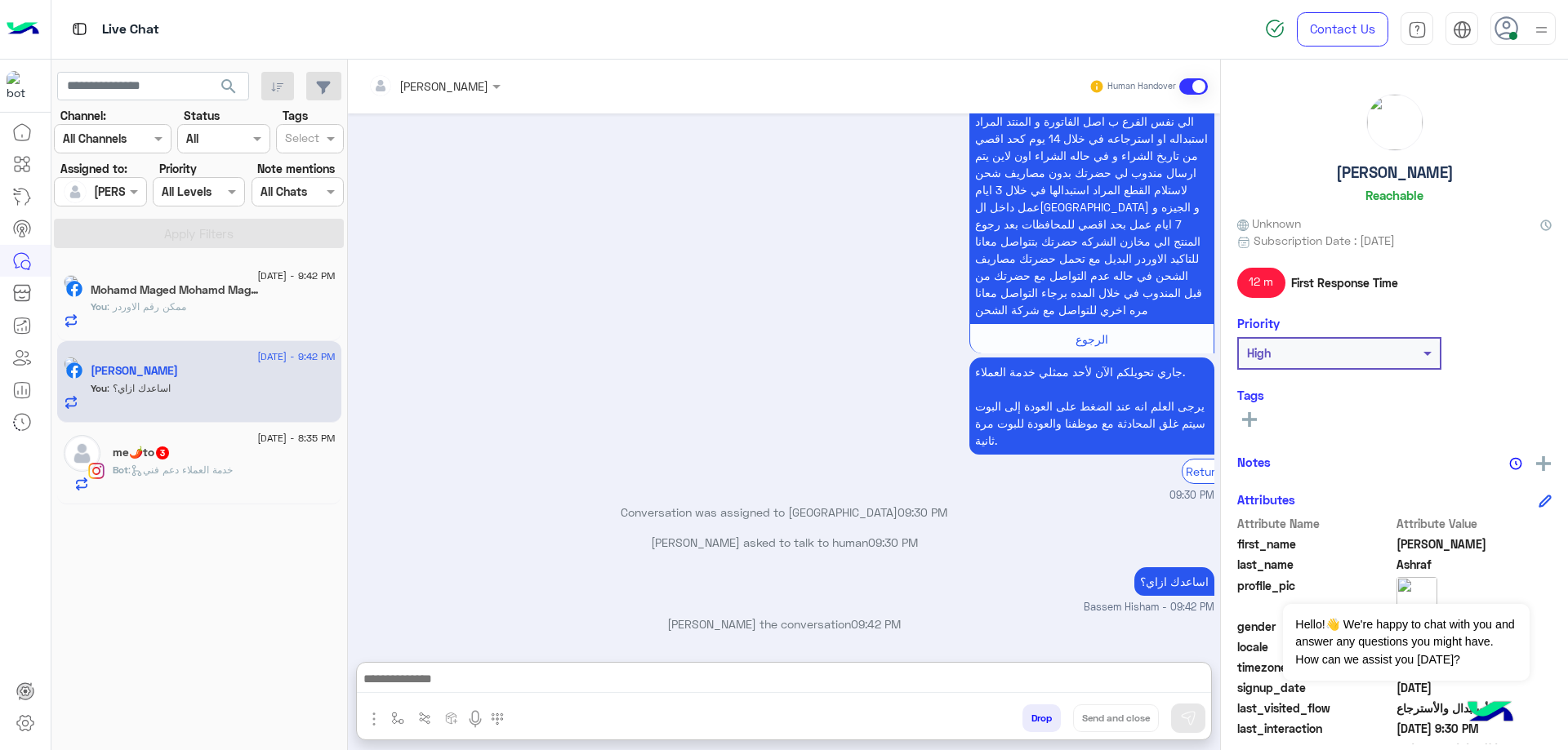
click at [1169, 568] on p "اساعدك ازاي؟" at bounding box center [1175, 582] width 80 height 29
click at [1169, 518] on div "Aug 31, 2025 احنا الان خارج مواعيد العمل الرسمية Previous احدث العروض اختر اسعا…" at bounding box center [784, 379] width 872 height 532
click at [1169, 518] on p "Conversation was assigned to Bassem Hisham 09:30 PM" at bounding box center [784, 512] width 860 height 17
click at [1160, 595] on p "اساعدك ازاي؟" at bounding box center [1175, 582] width 80 height 29
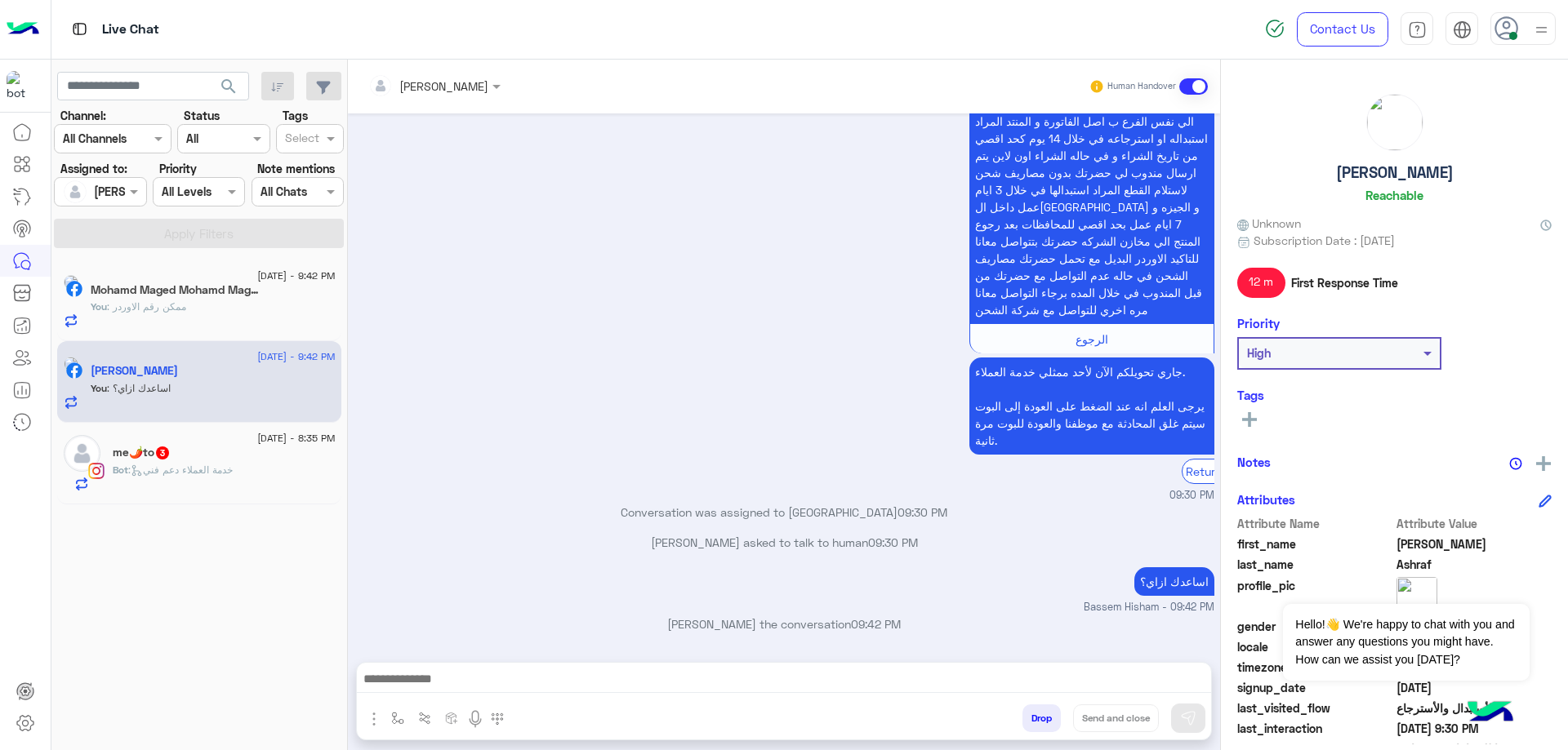
click at [1169, 586] on p "اساعدك ازاي؟" at bounding box center [1175, 582] width 80 height 29
copy app-message "اساعدك ازاي؟"
click at [233, 472] on span ": خدمة العملاء دعم فني" at bounding box center [181, 469] width 105 height 12
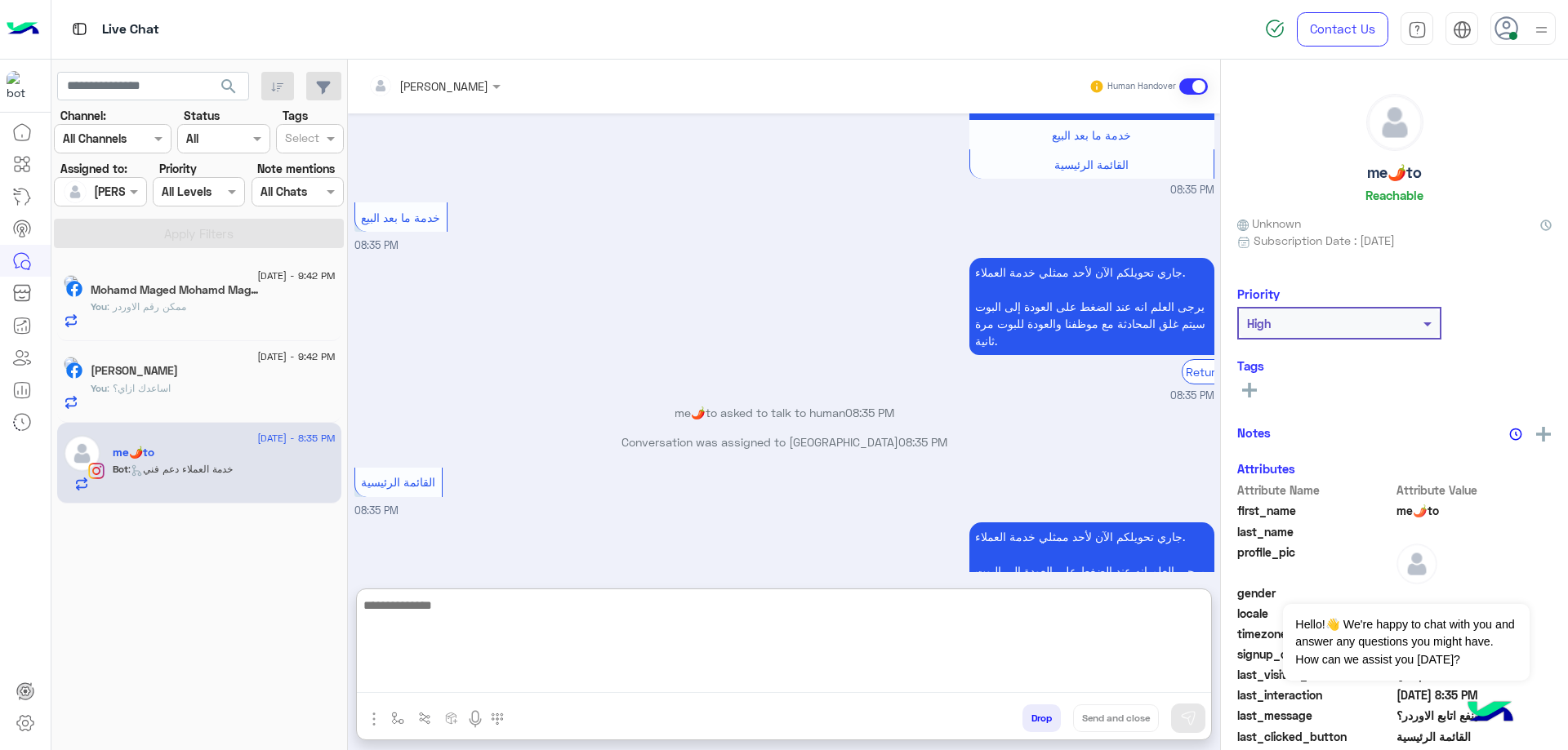
click at [561, 686] on textarea at bounding box center [784, 643] width 854 height 98
paste textarea "**********"
type textarea "**********"
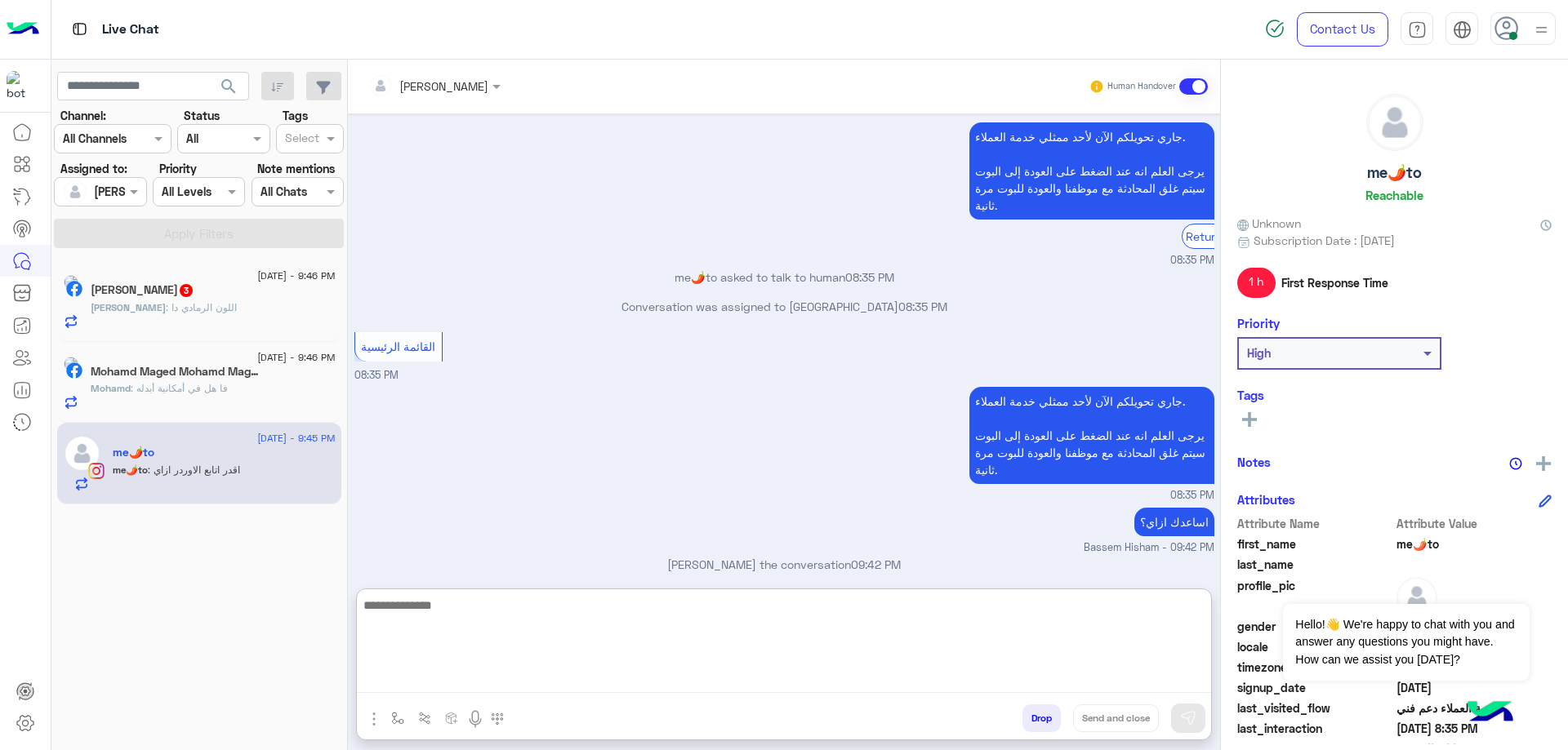
scroll to position [1300, 0]
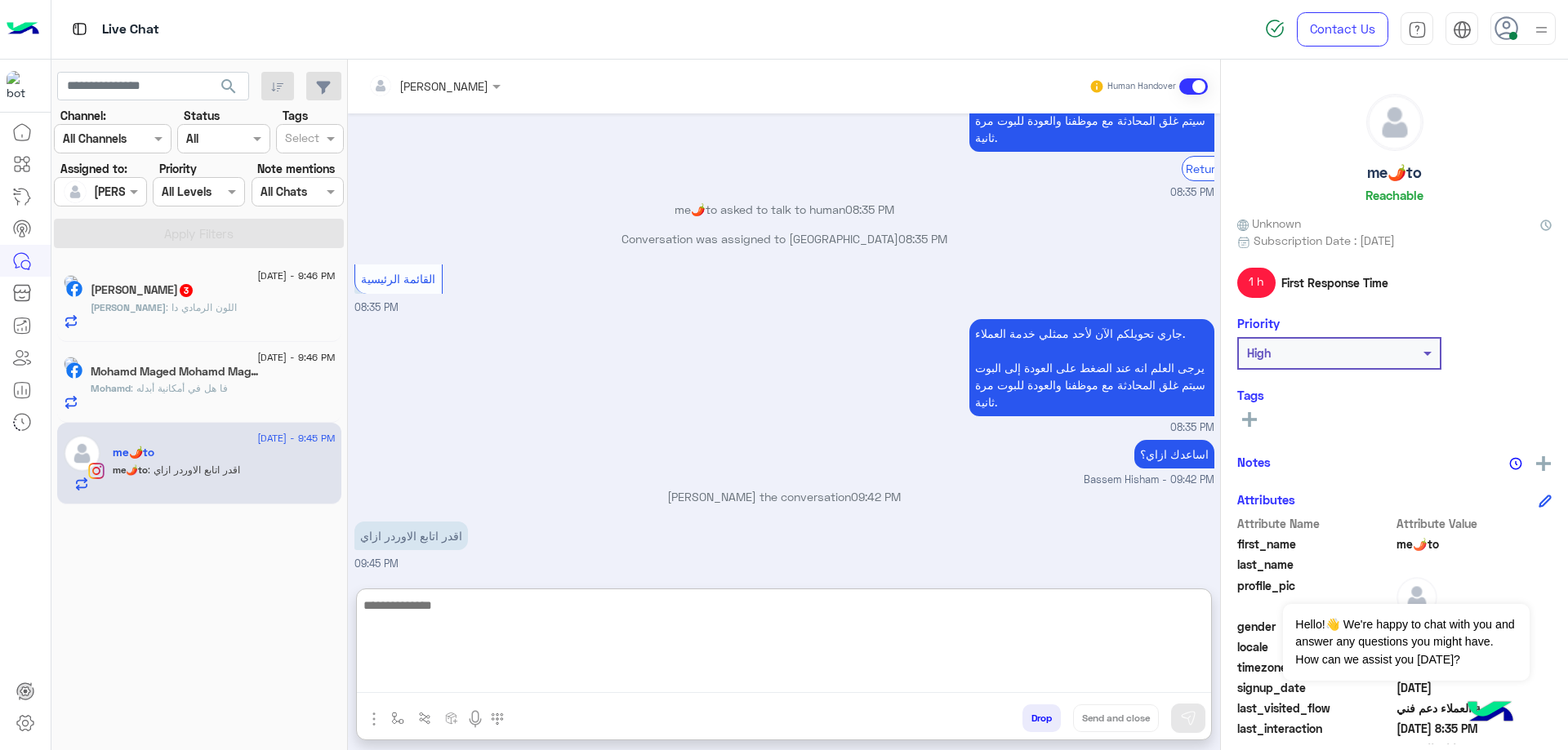
click at [492, 617] on textarea at bounding box center [784, 643] width 854 height 98
type textarea "**********"
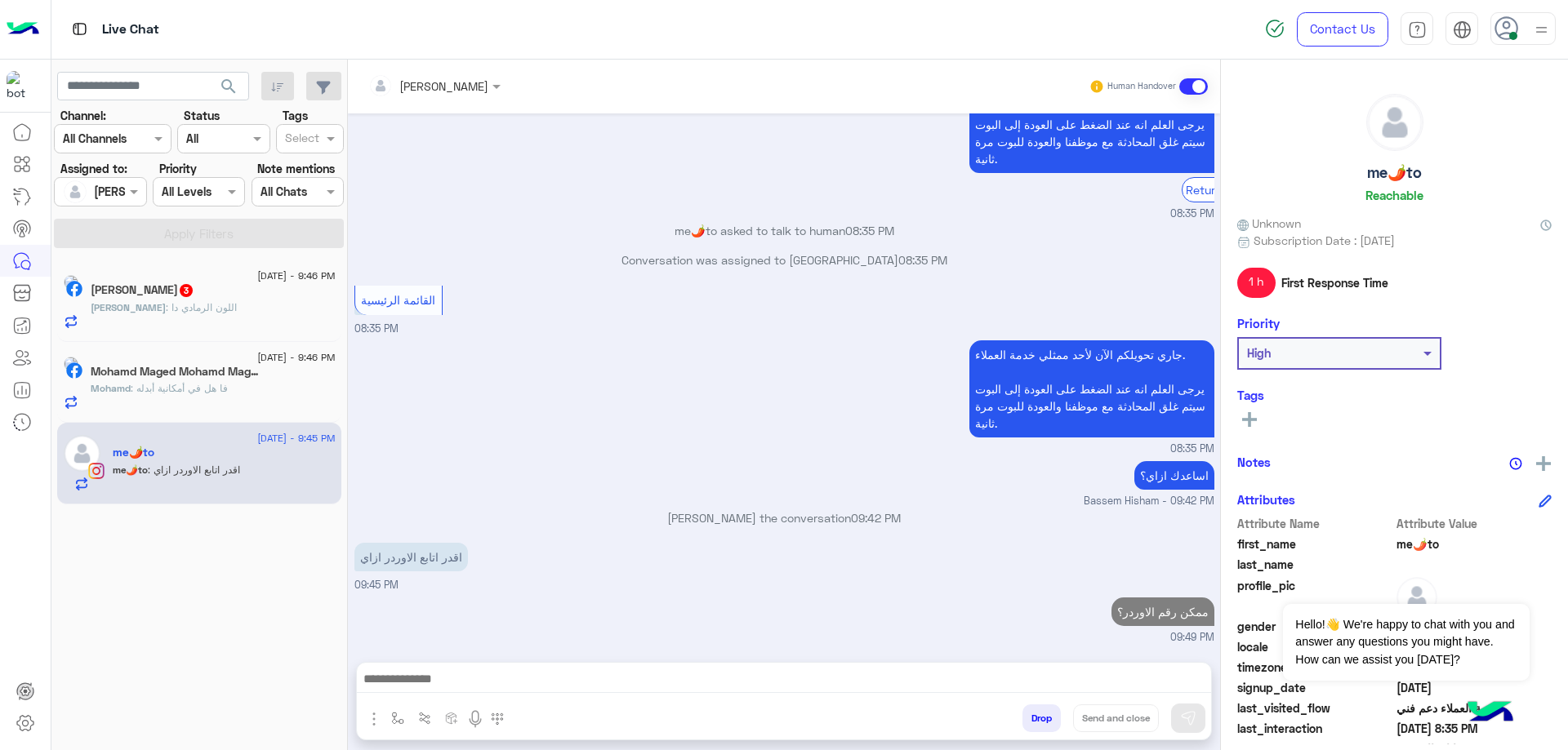
click at [283, 375] on div "Mohamd Maged Mohamd Maged 7" at bounding box center [213, 373] width 245 height 17
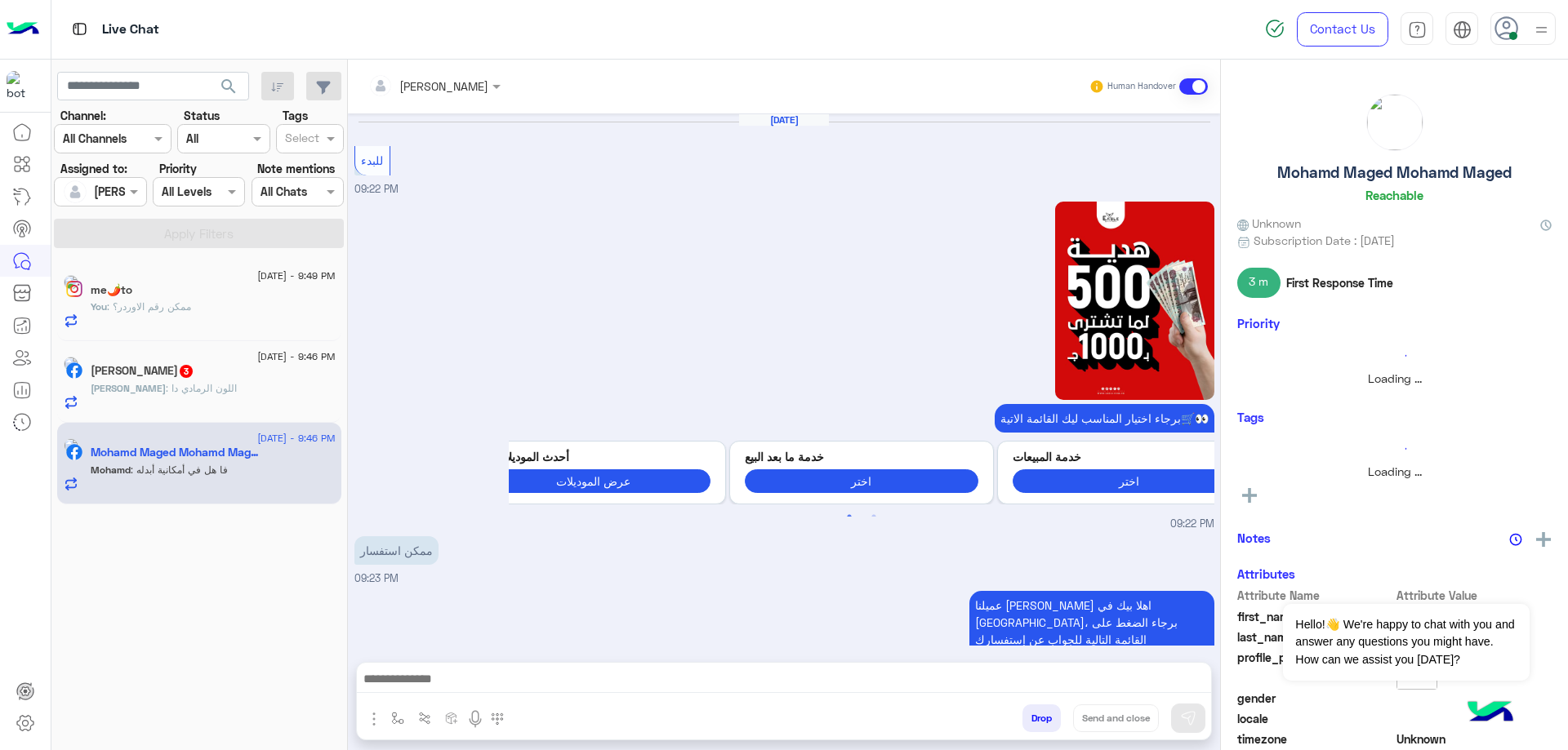
scroll to position [1692, 0]
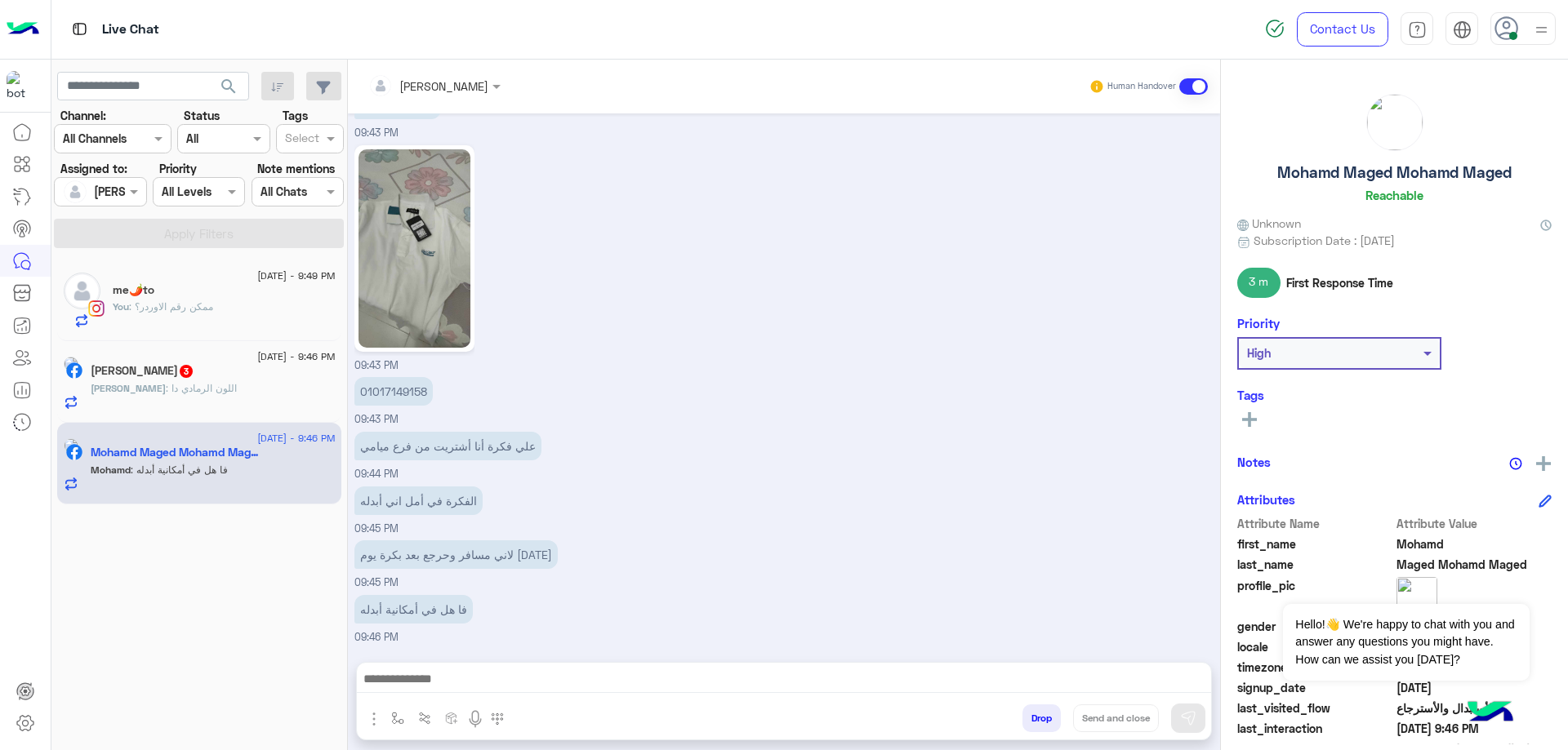
click at [396, 383] on p "01017149158" at bounding box center [394, 391] width 79 height 29
click at [396, 384] on p "01017149158" at bounding box center [394, 391] width 79 height 29
copy app-message "01017149158"
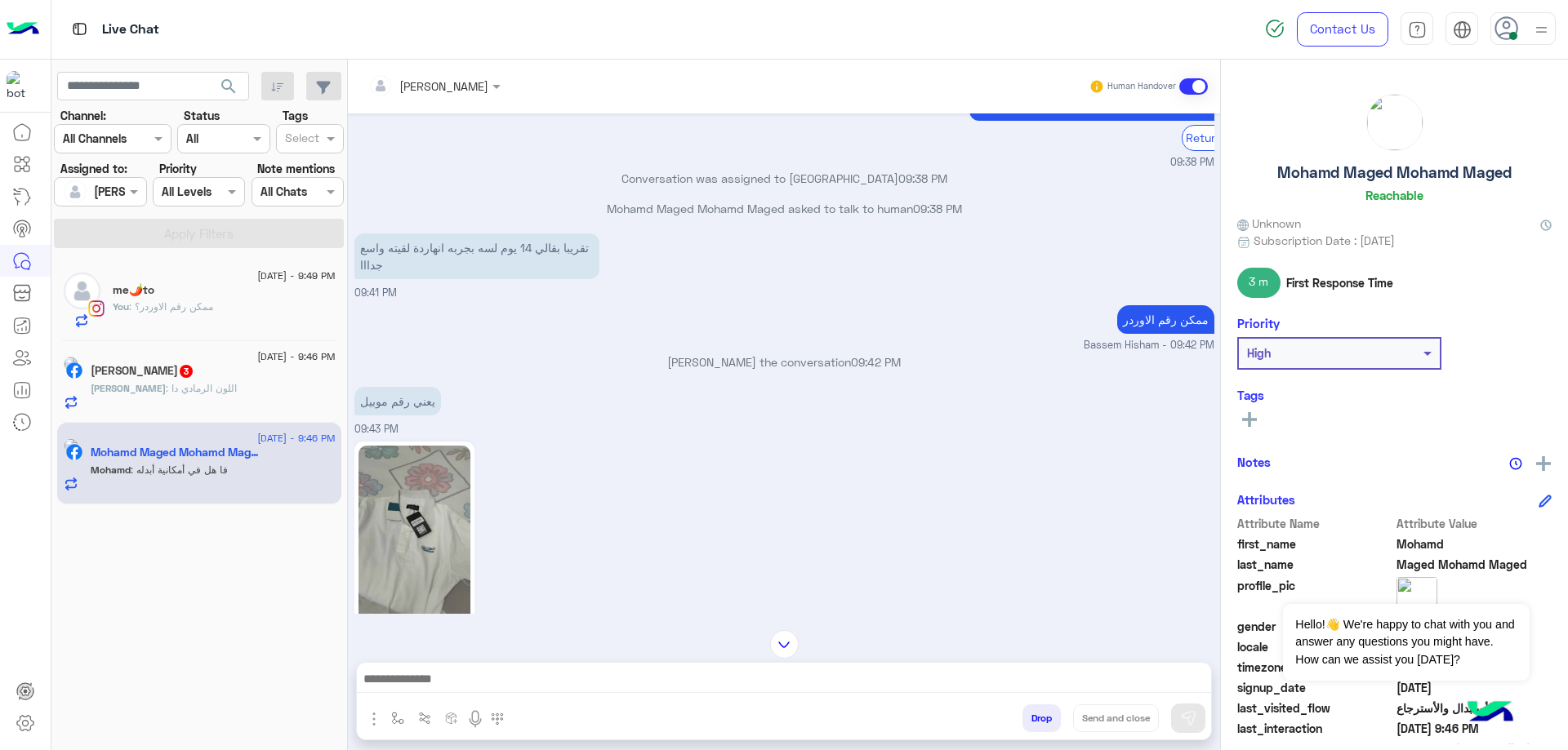
scroll to position [1365, 0]
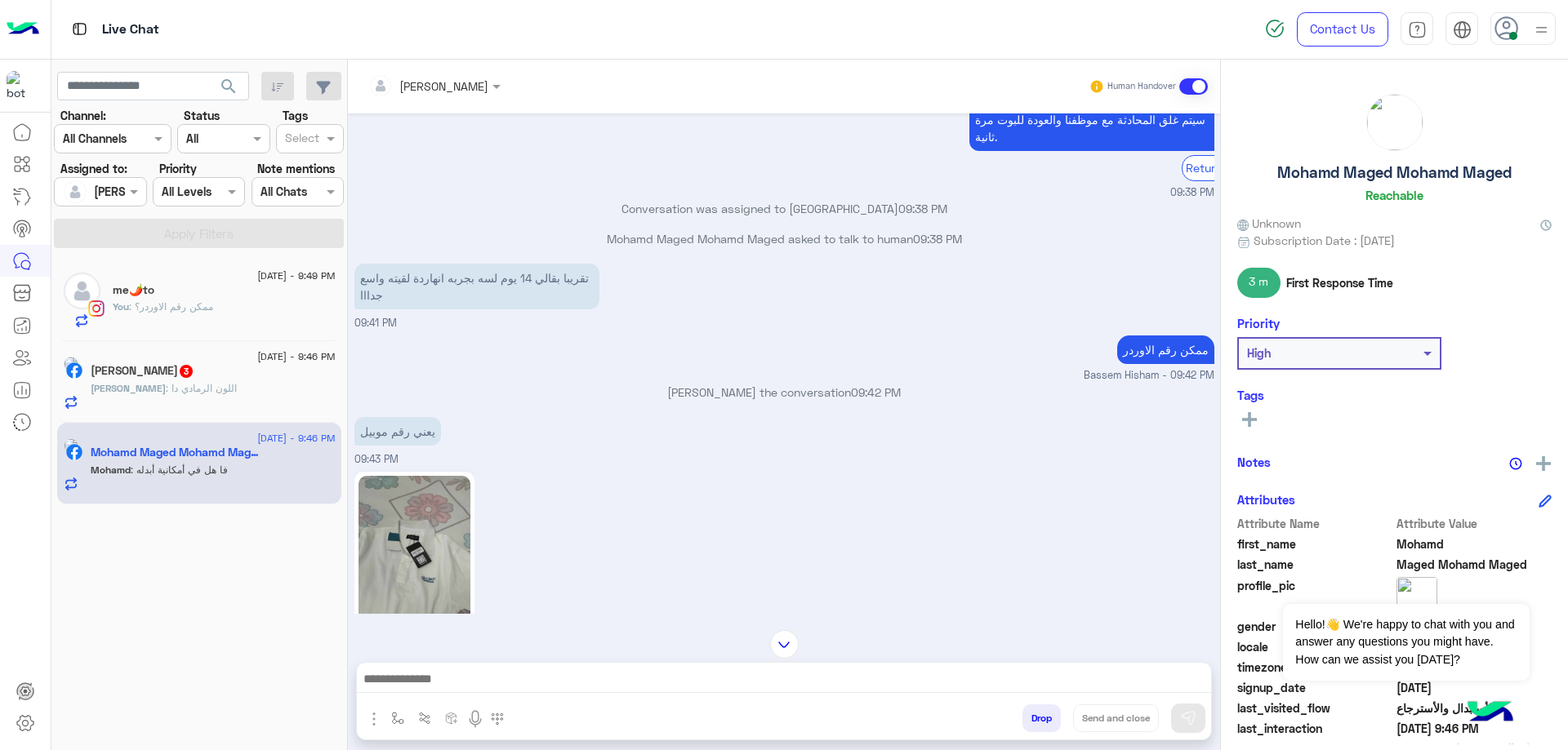
copy app-message "01017149158"
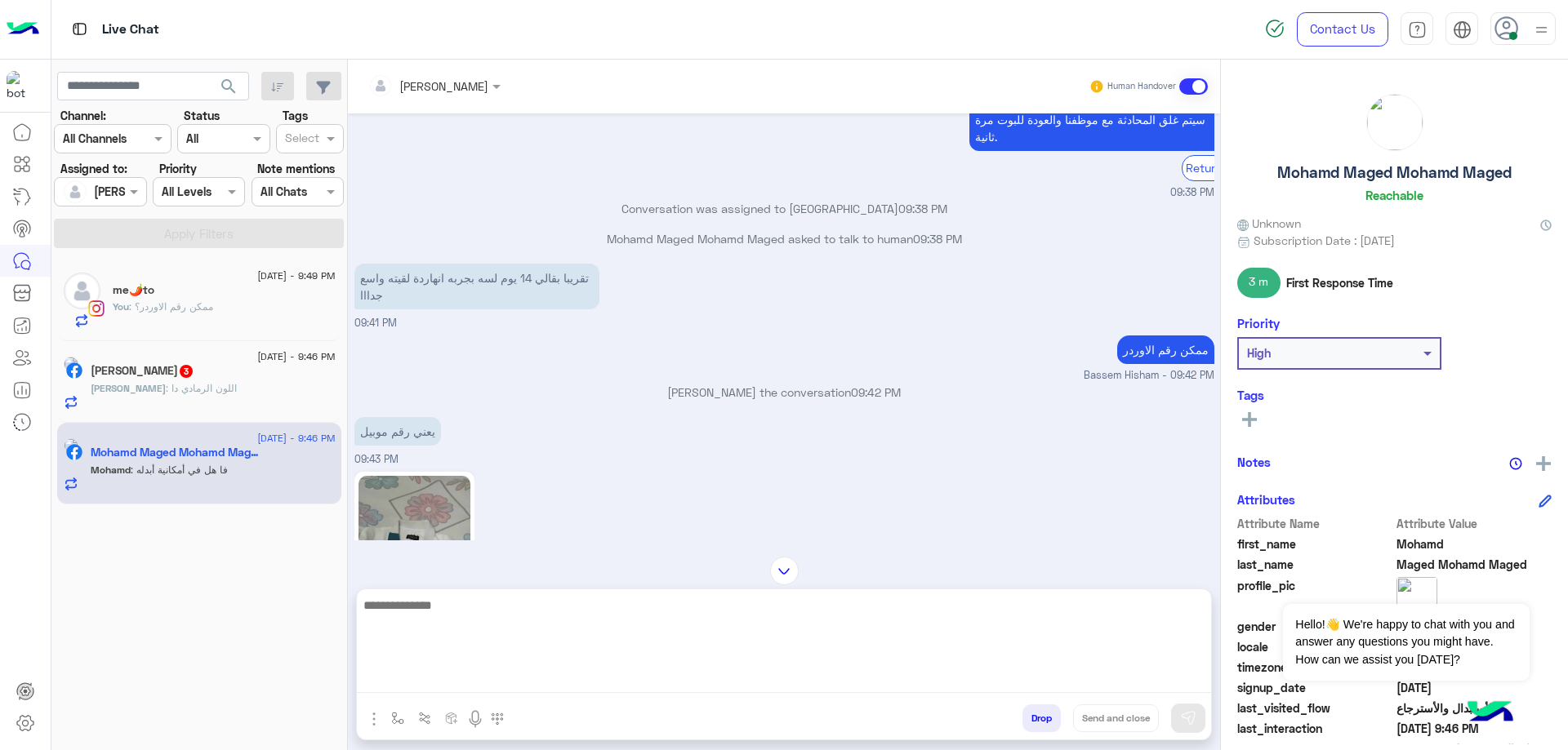
click at [466, 671] on textarea at bounding box center [784, 643] width 854 height 98
type textarea "**********"
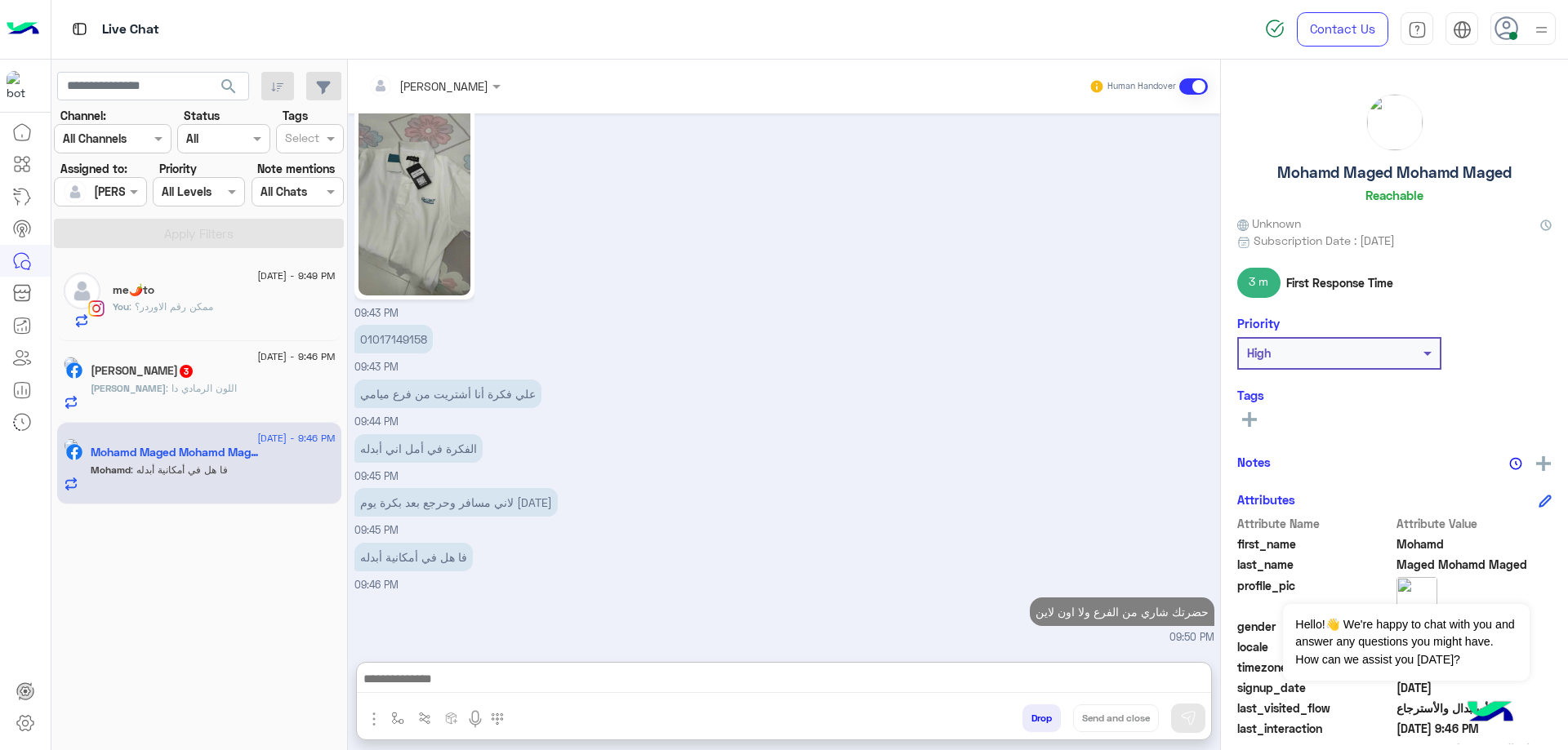
click at [188, 408] on div "Omar : اللون الرمادي دا" at bounding box center [213, 396] width 245 height 29
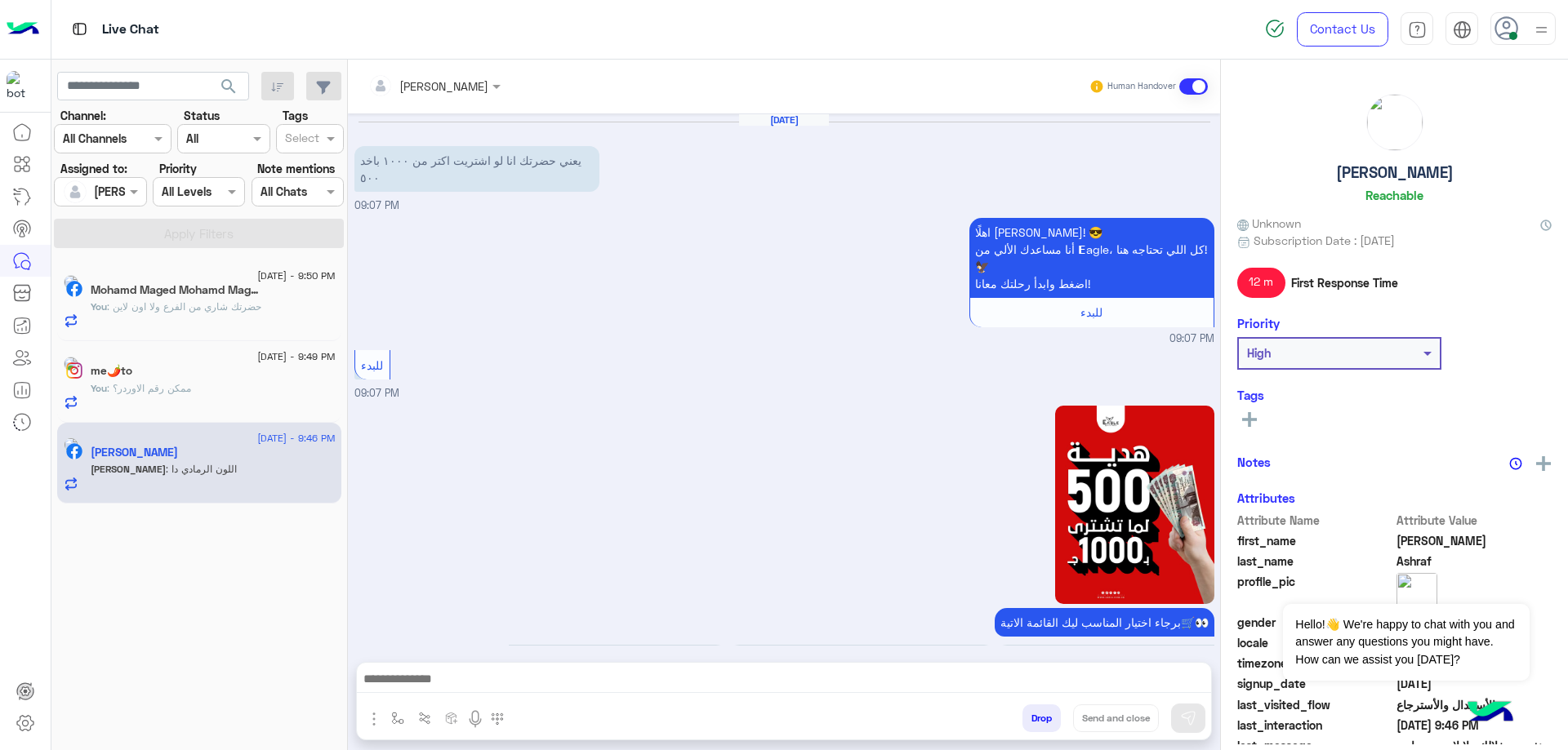
scroll to position [1534, 0]
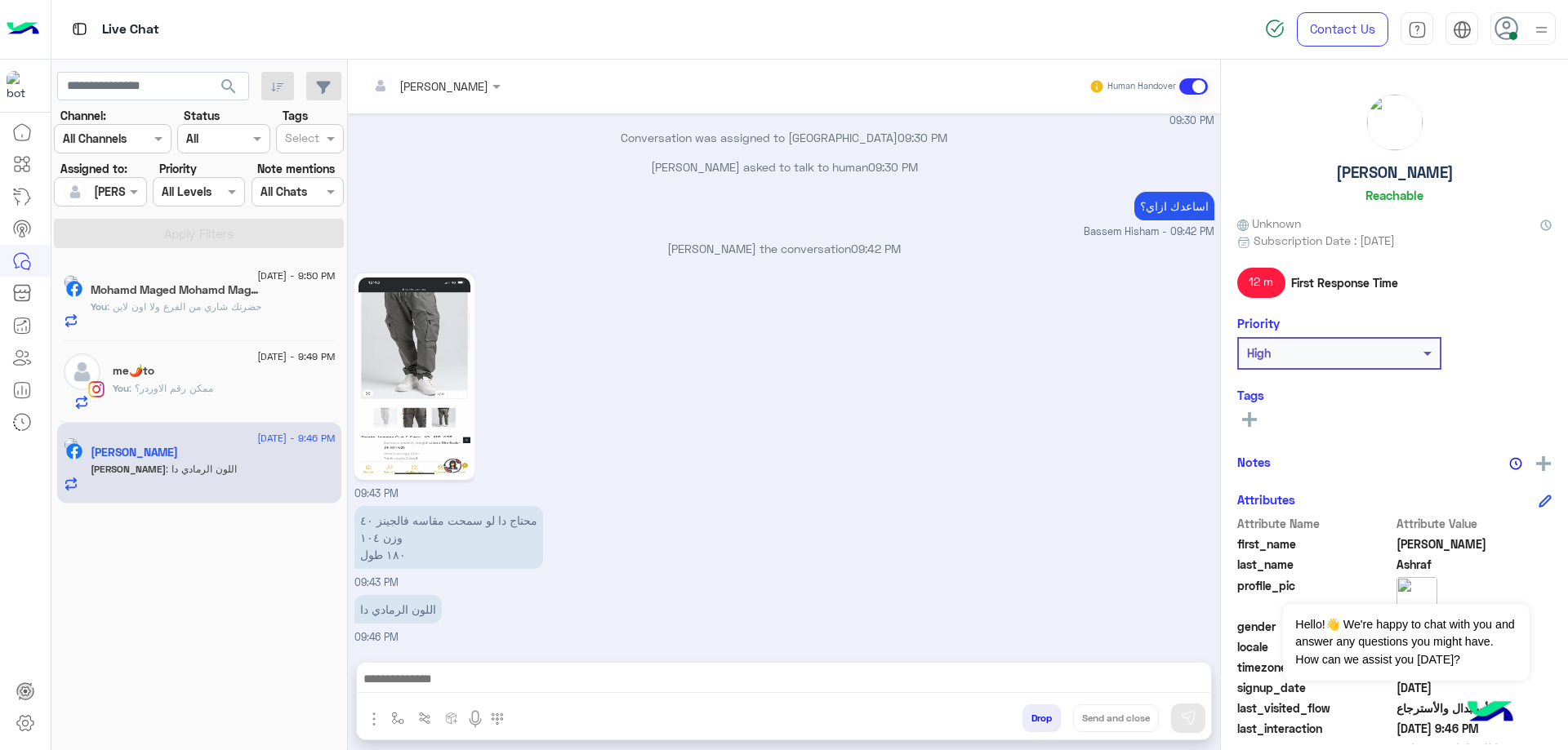
click at [1395, 175] on h5 "Omar Ashraf" at bounding box center [1395, 173] width 118 height 19
copy h5 "Omar Ashraf"
click at [484, 74] on div "[PERSON_NAME]" at bounding box center [428, 85] width 120 height 33
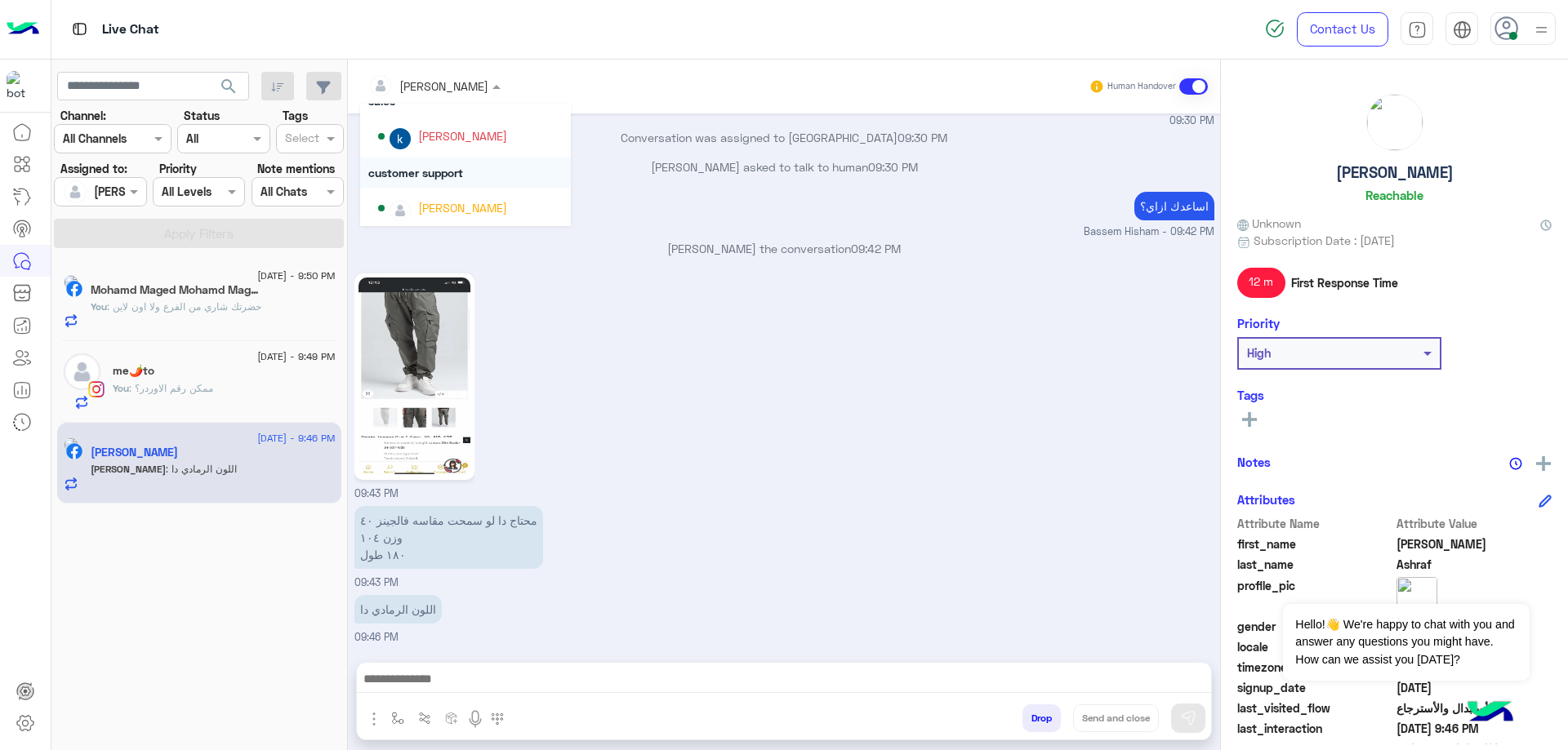
scroll to position [22, 0]
click at [473, 185] on div "khaled mohamed" at bounding box center [470, 173] width 184 height 29
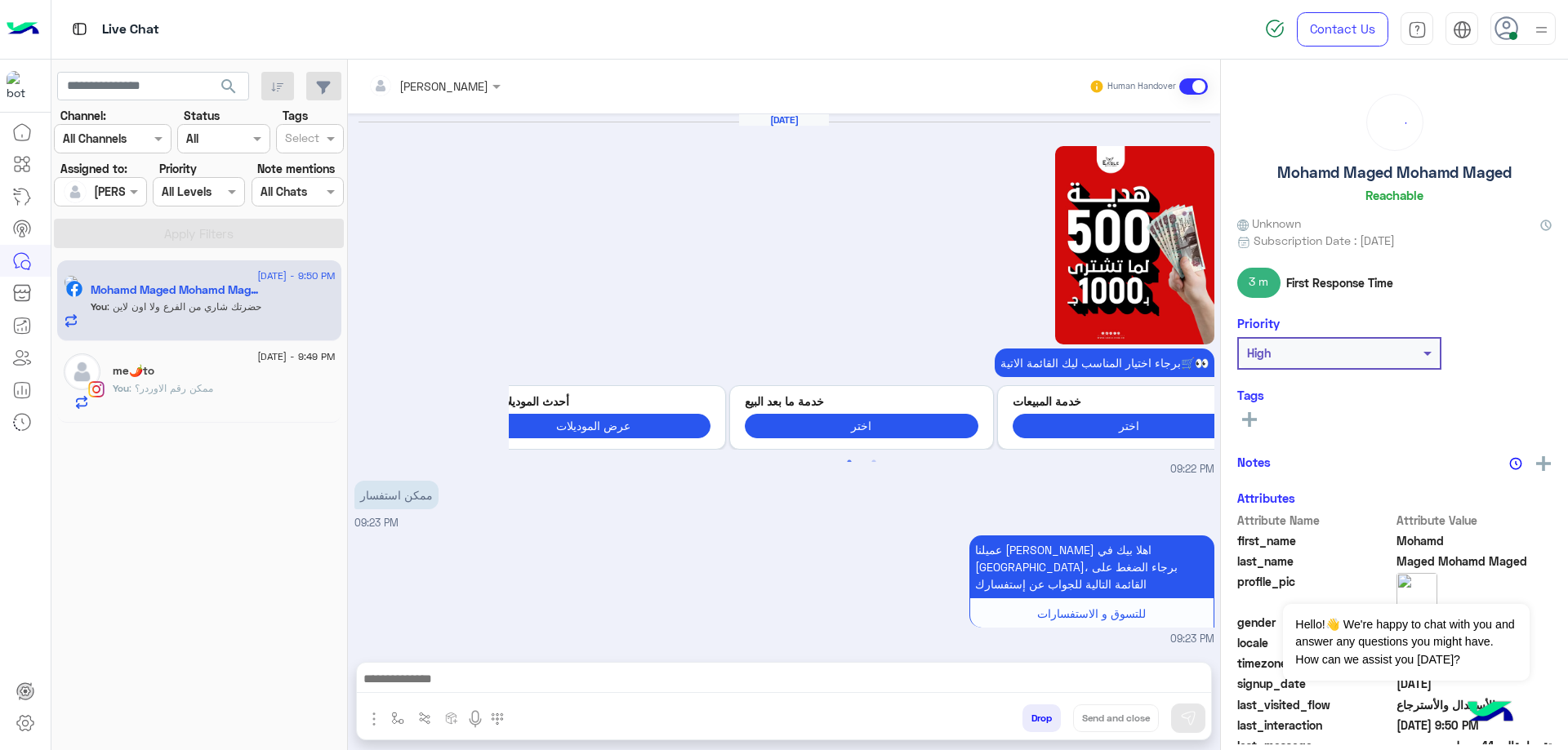
scroll to position [1689, 0]
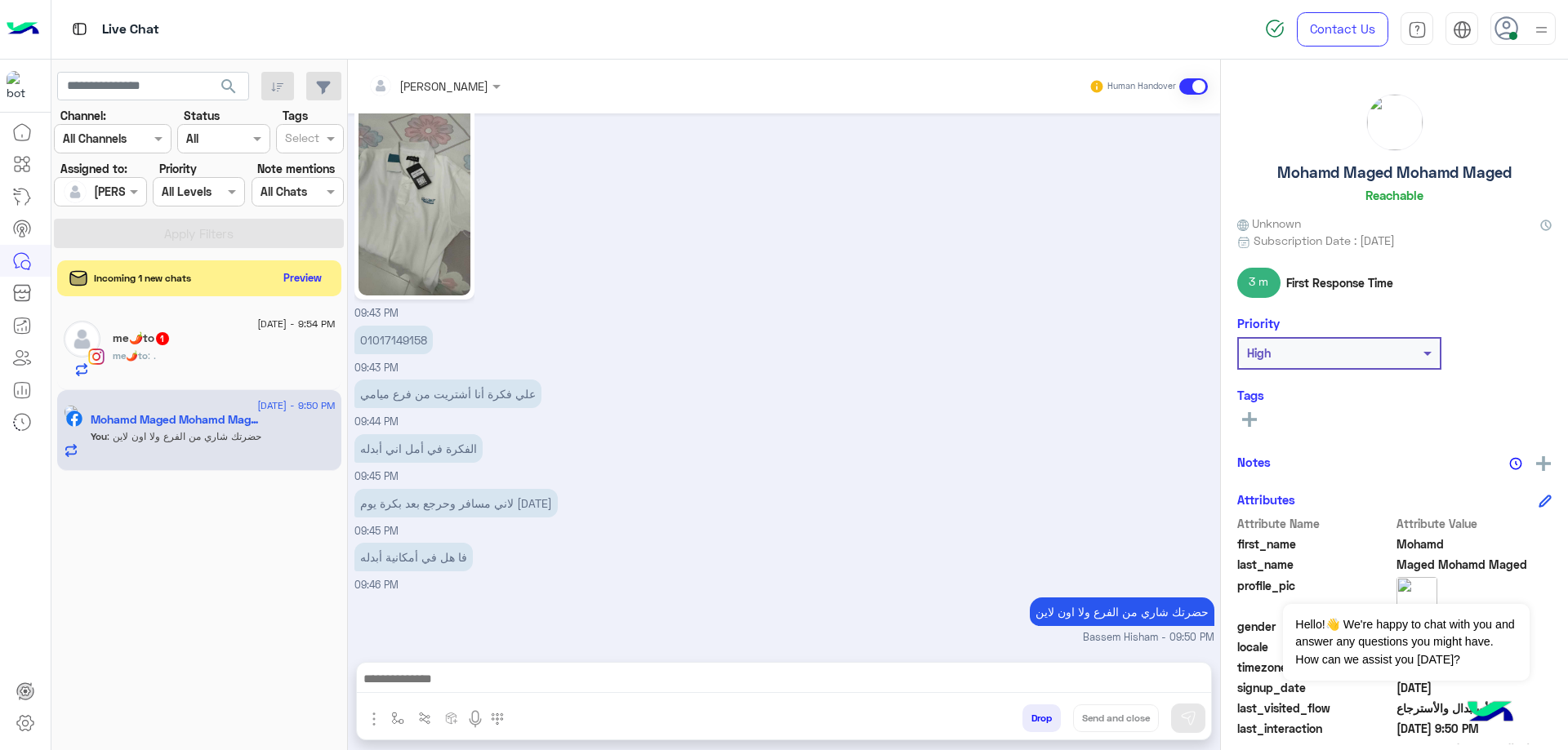
click at [240, 365] on div "me🌶️to : ." at bounding box center [224, 363] width 223 height 29
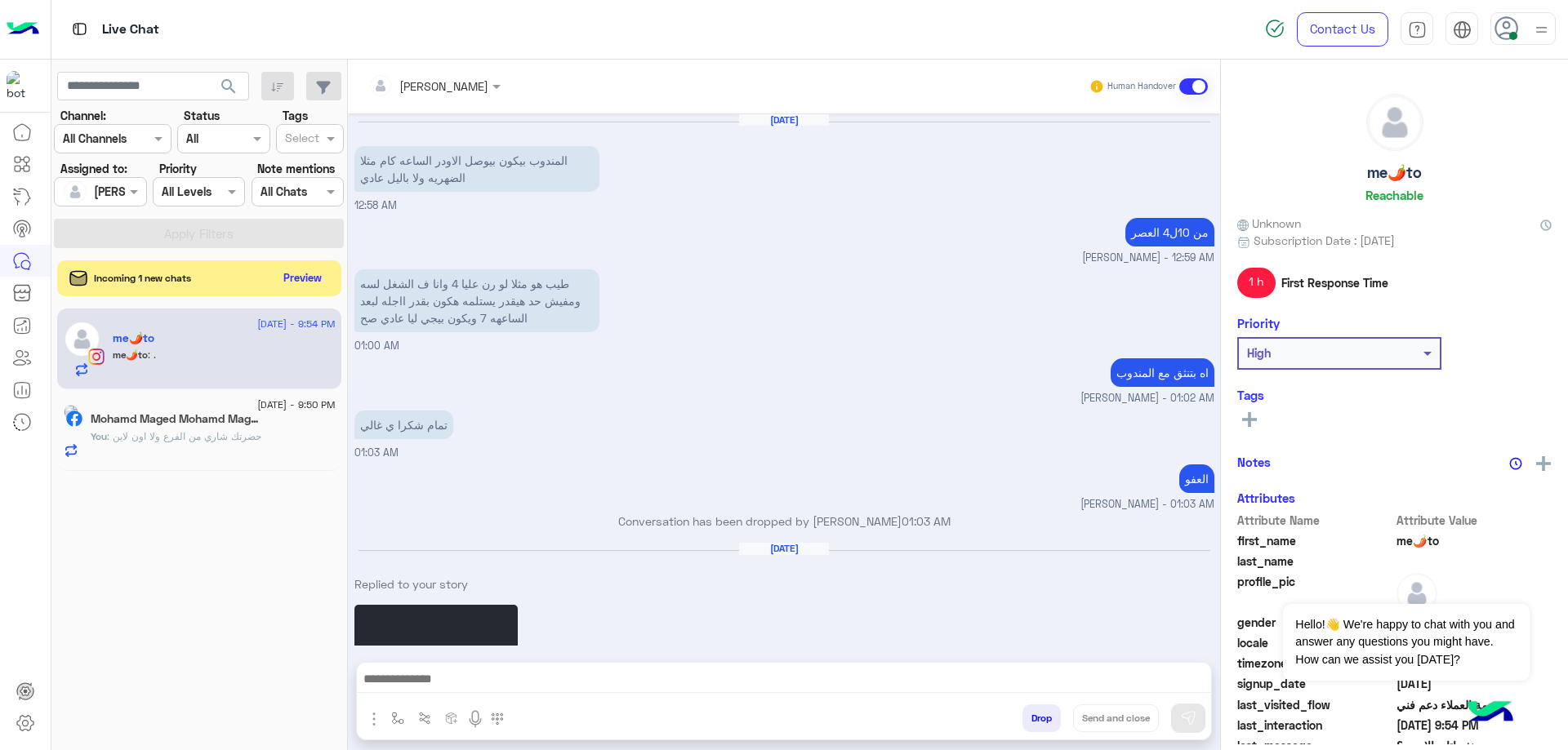
scroll to position [1130, 0]
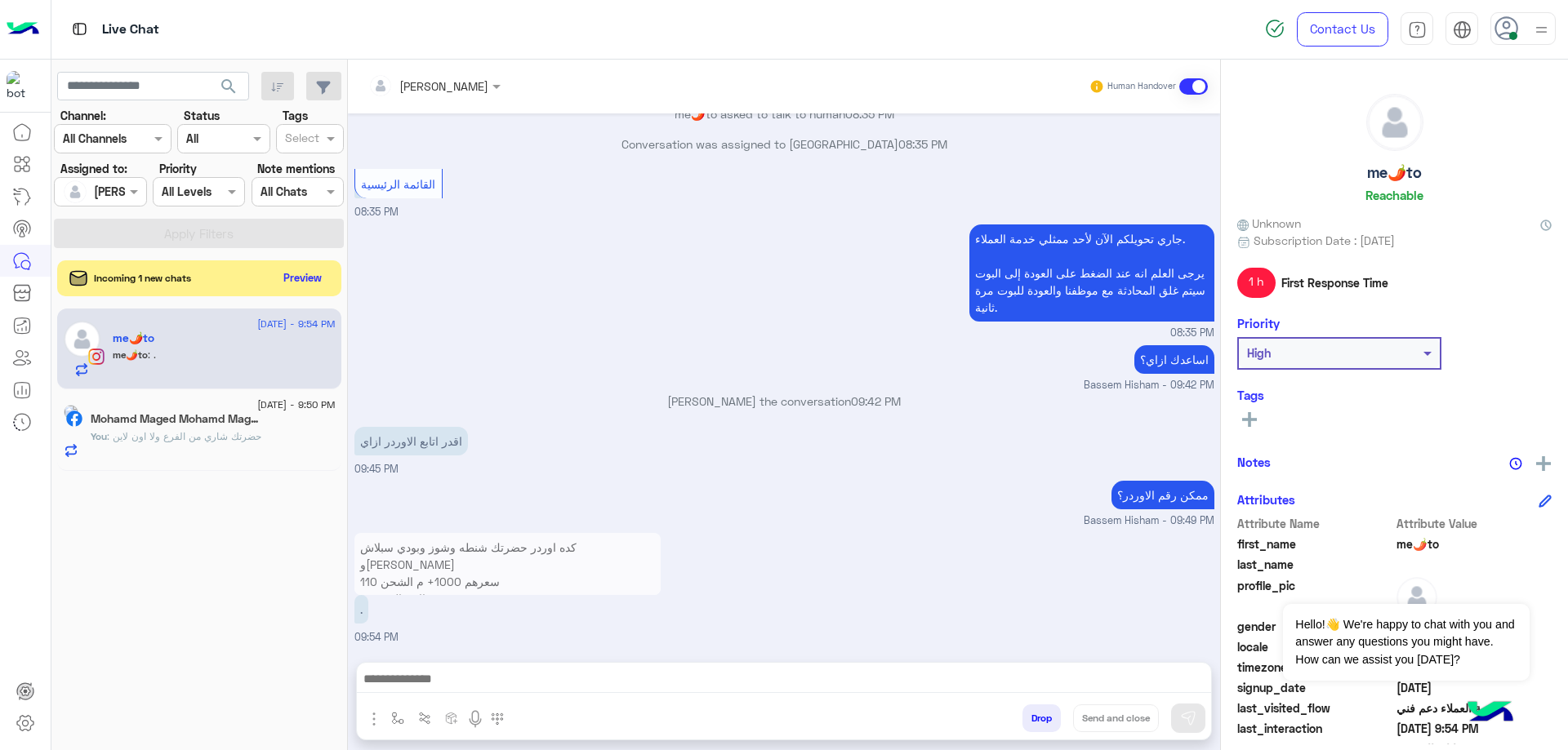
click at [550, 577] on p "كده اوردر حضرتك شنطه وشوز وبودي سبلاش وبيرفيوم سعرهم 1000+ م الشحن 110 الاجمالي…" at bounding box center [507, 582] width 306 height 97
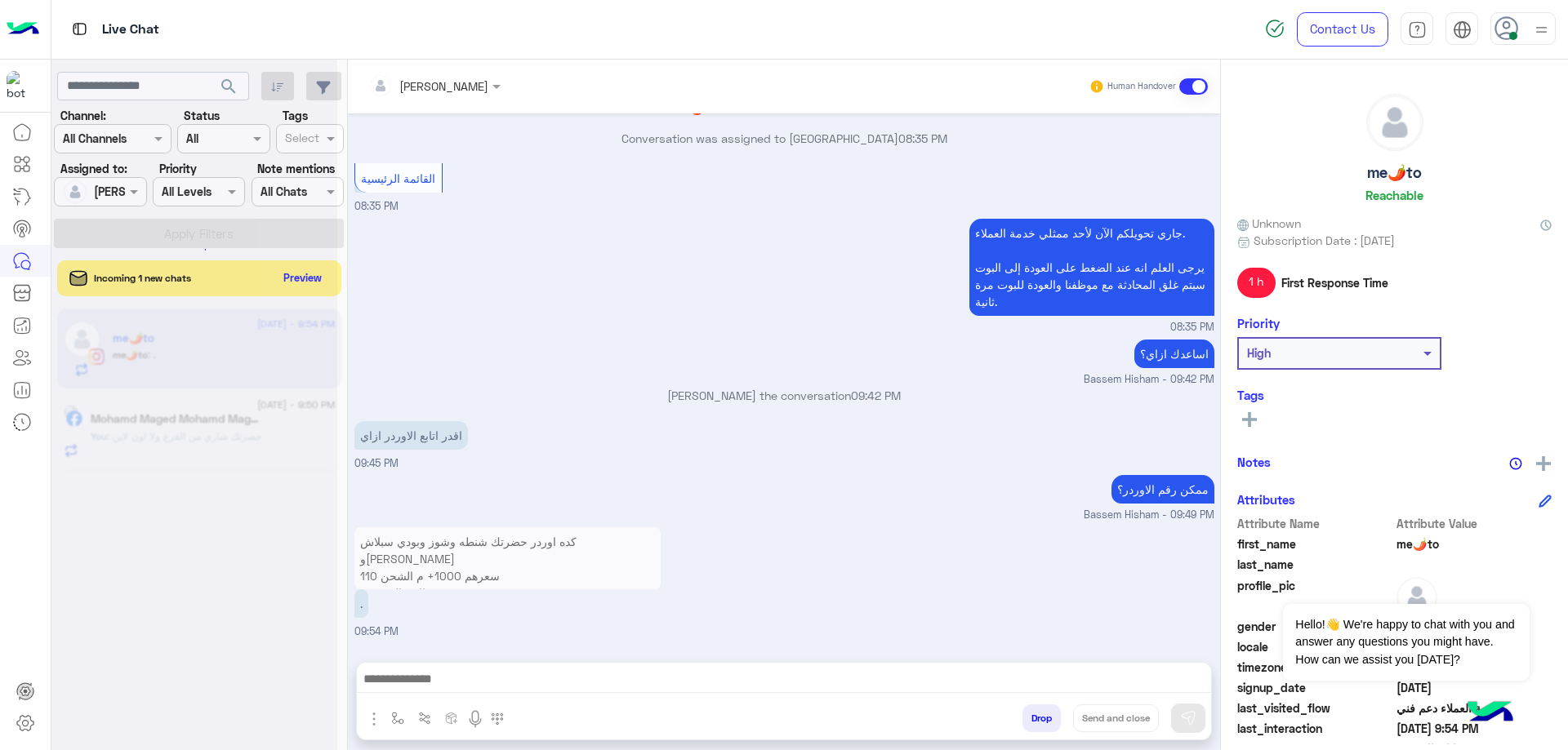
click at [550, 565] on p "كده اوردر حضرتك شنطه وشوز وبودي سبلاش وبيرفيوم سعرهم 1000+ م الشحن 110 الاجمالي…" at bounding box center [507, 576] width 306 height 97
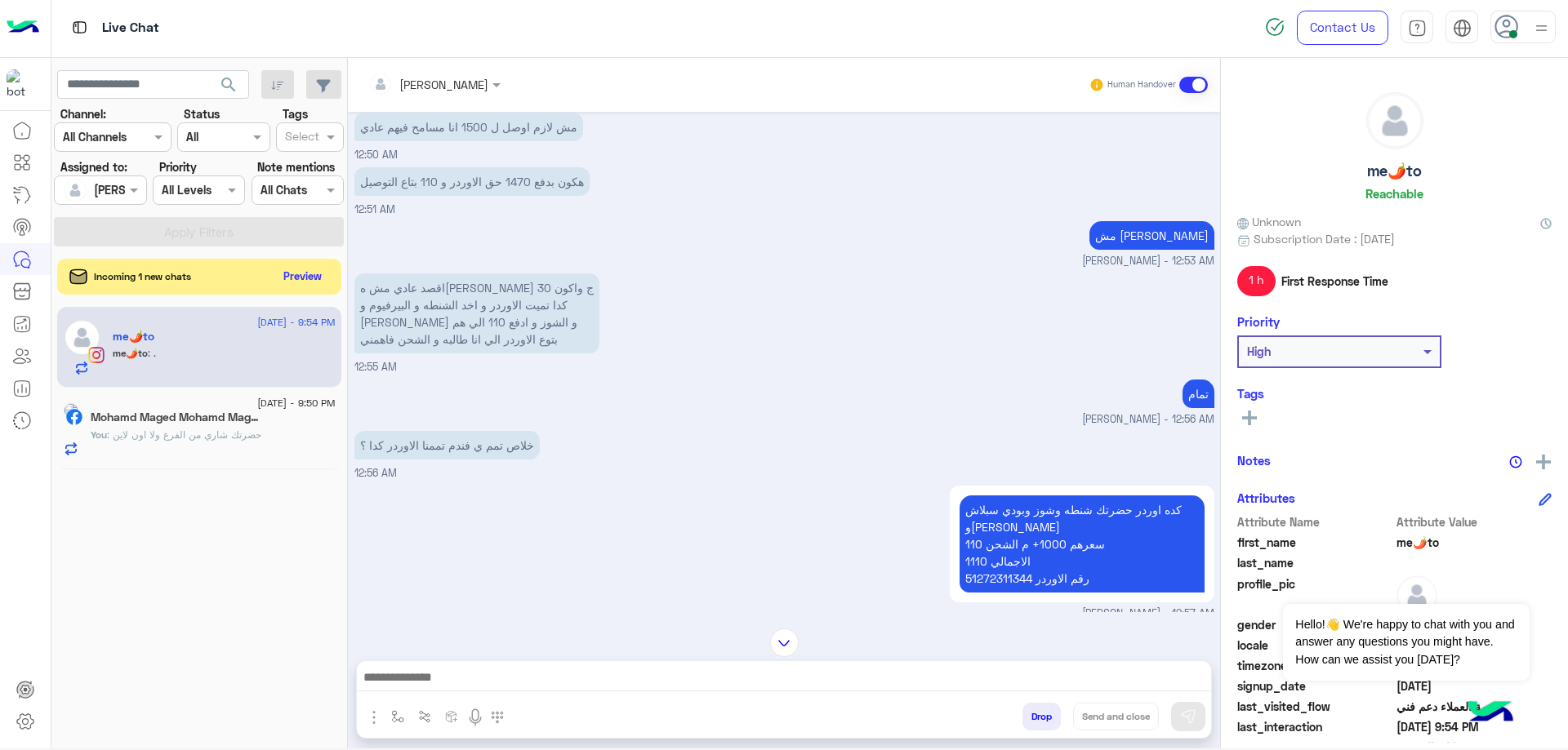
scroll to position [943, 0]
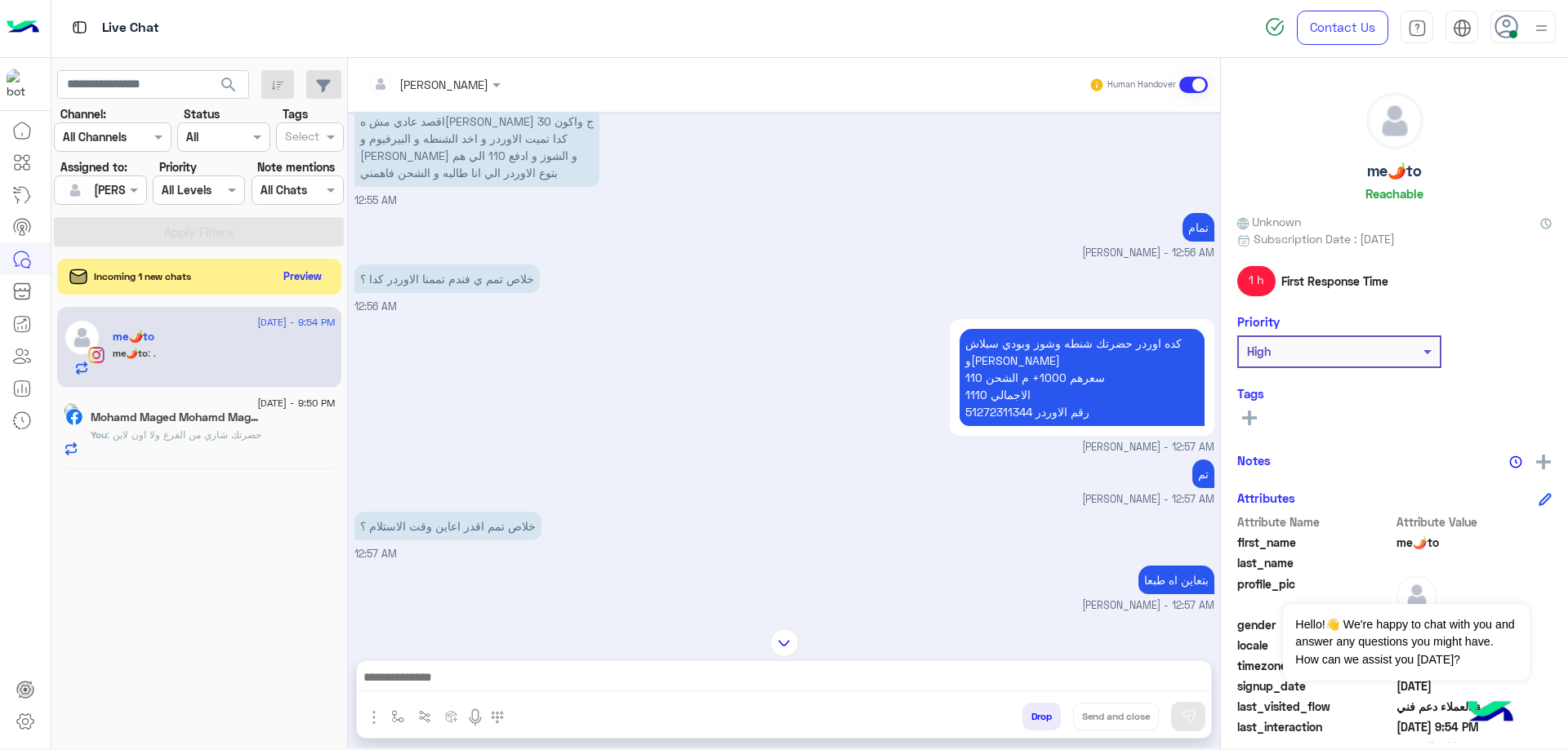
click at [981, 415] on p "كده اوردر حضرتك شنطه وشوز وبودي سبلاش وبيرفيوم سعرهم 1000+ م الشحن 110 الاجمالي…" at bounding box center [1082, 378] width 245 height 97
copy p "51272311344"
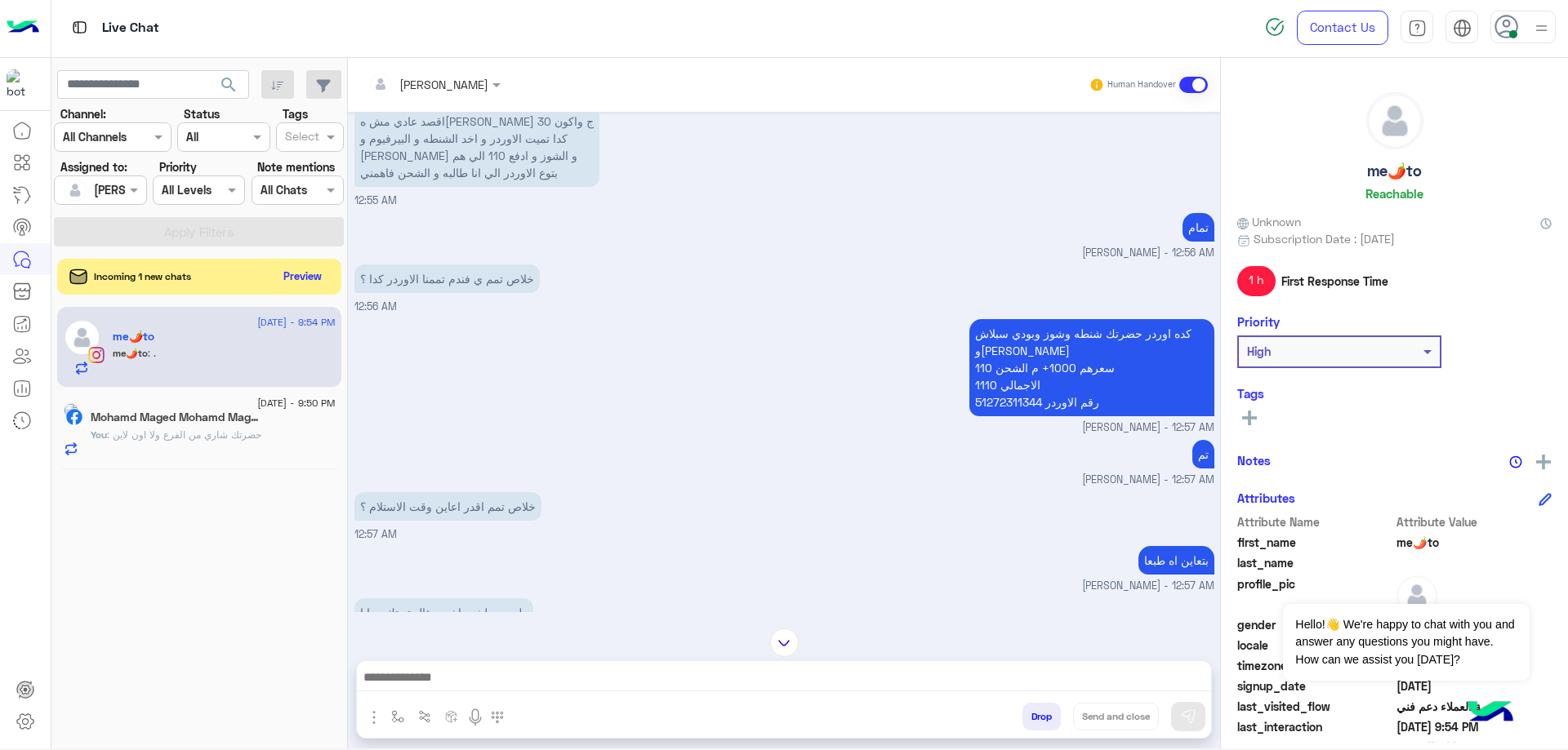
click at [522, 703] on div "Drop Send and close" at bounding box center [864, 720] width 695 height 36
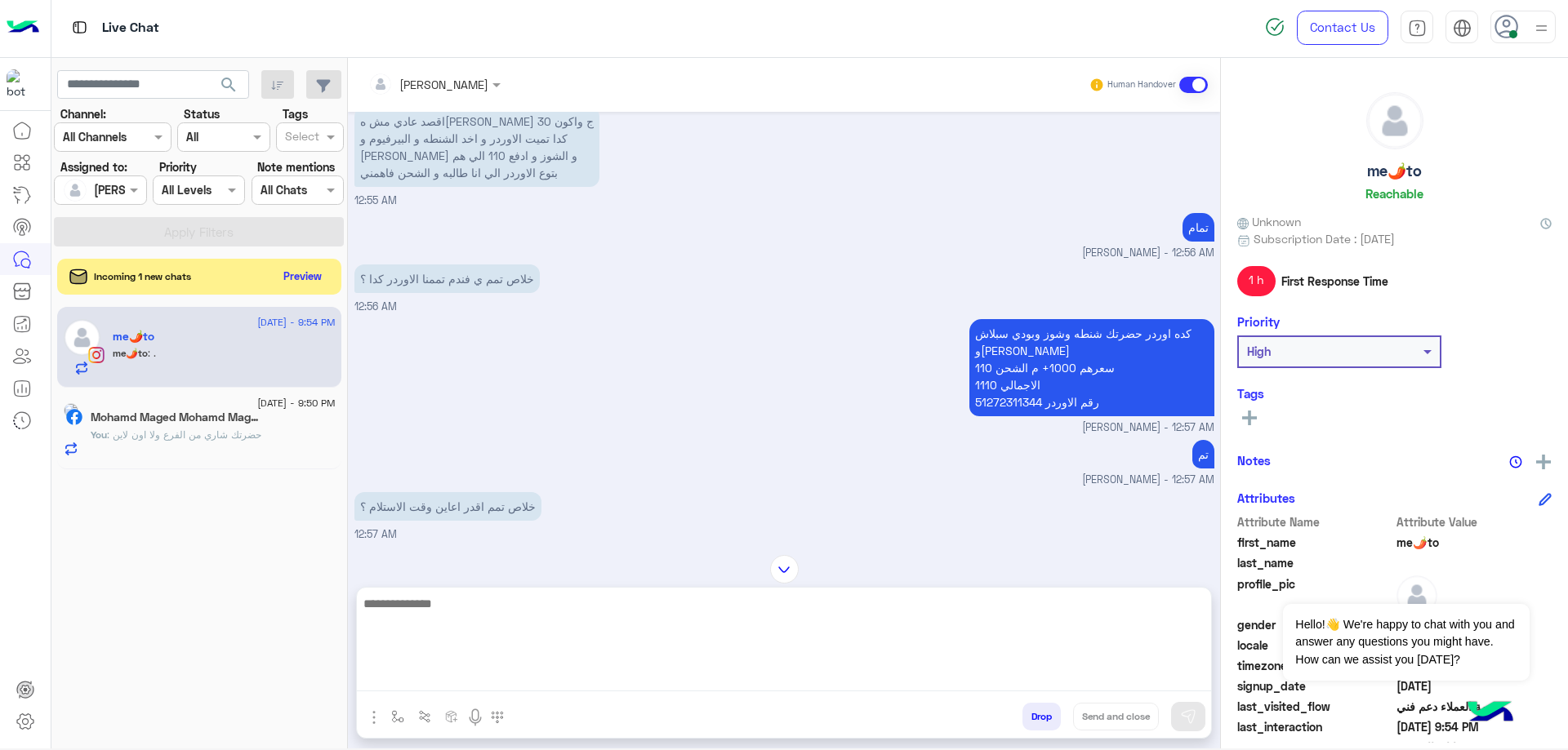
click at [531, 686] on textarea at bounding box center [784, 642] width 854 height 98
paste textarea "**********"
type textarea "**********"
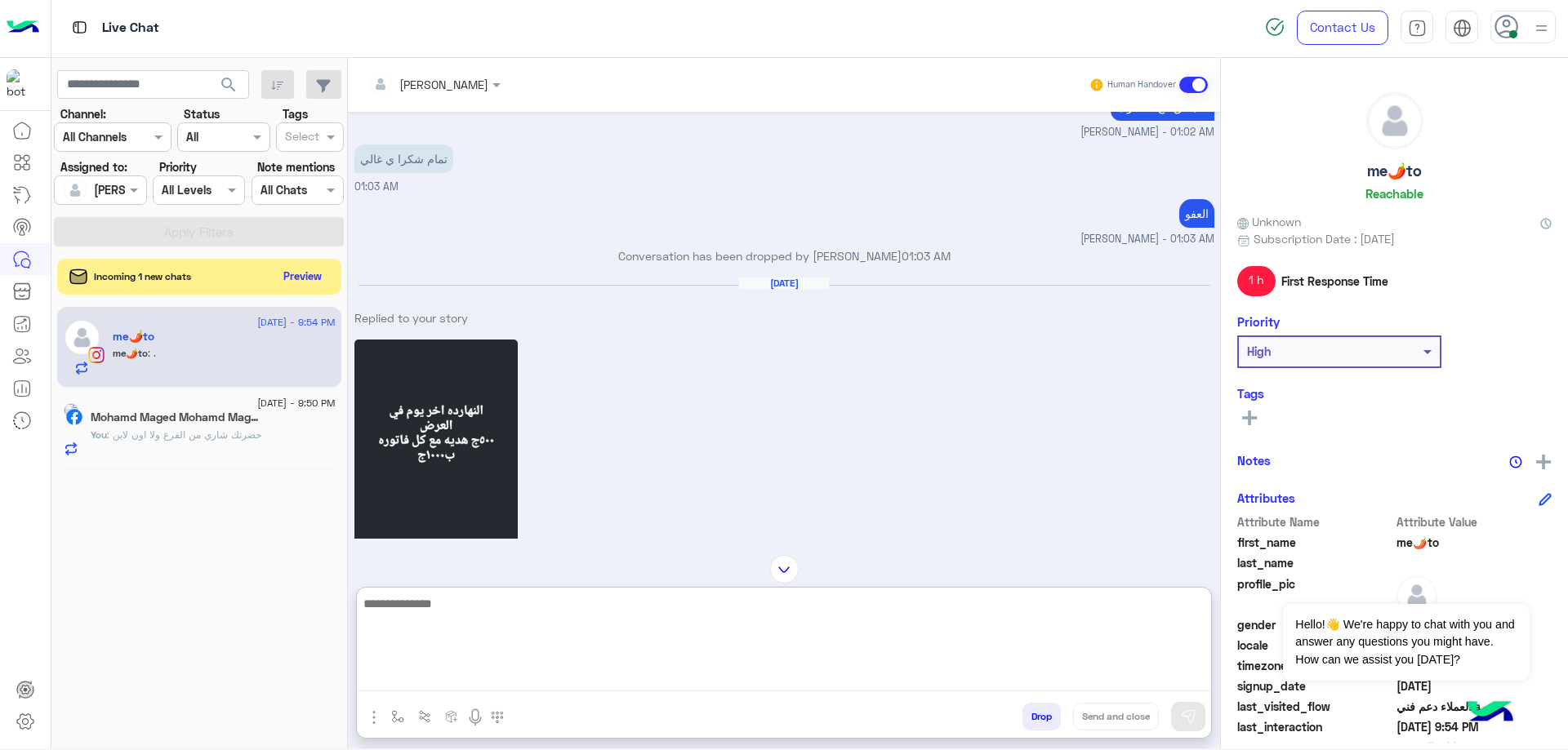
scroll to position [2776, 0]
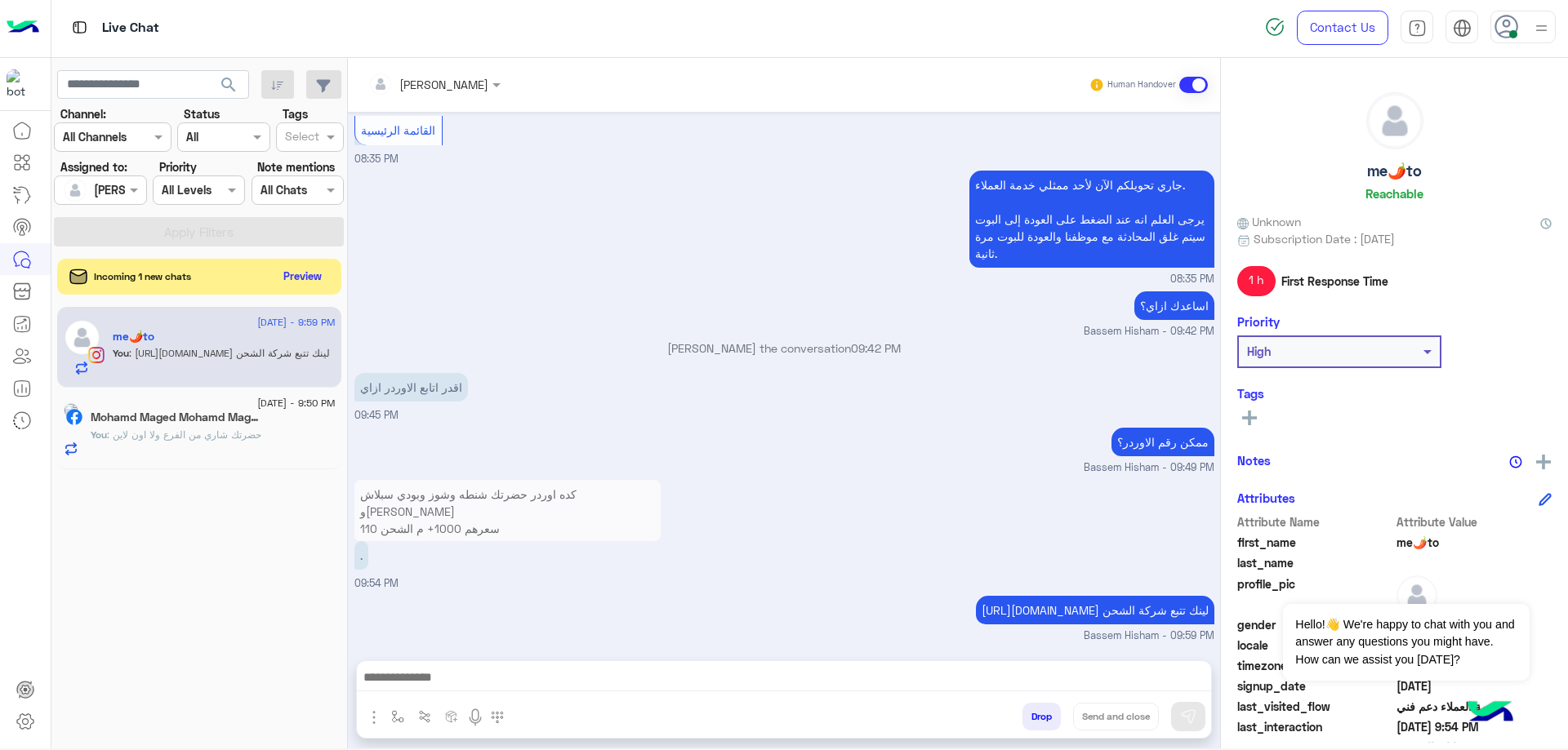
click at [536, 480] on p "كده اوردر حضرتك شنطه وشوز وبودي سبلاش وبيرفيوم سعرهم 1000+ م الشحن 110 الاجمالي…" at bounding box center [507, 528] width 306 height 97
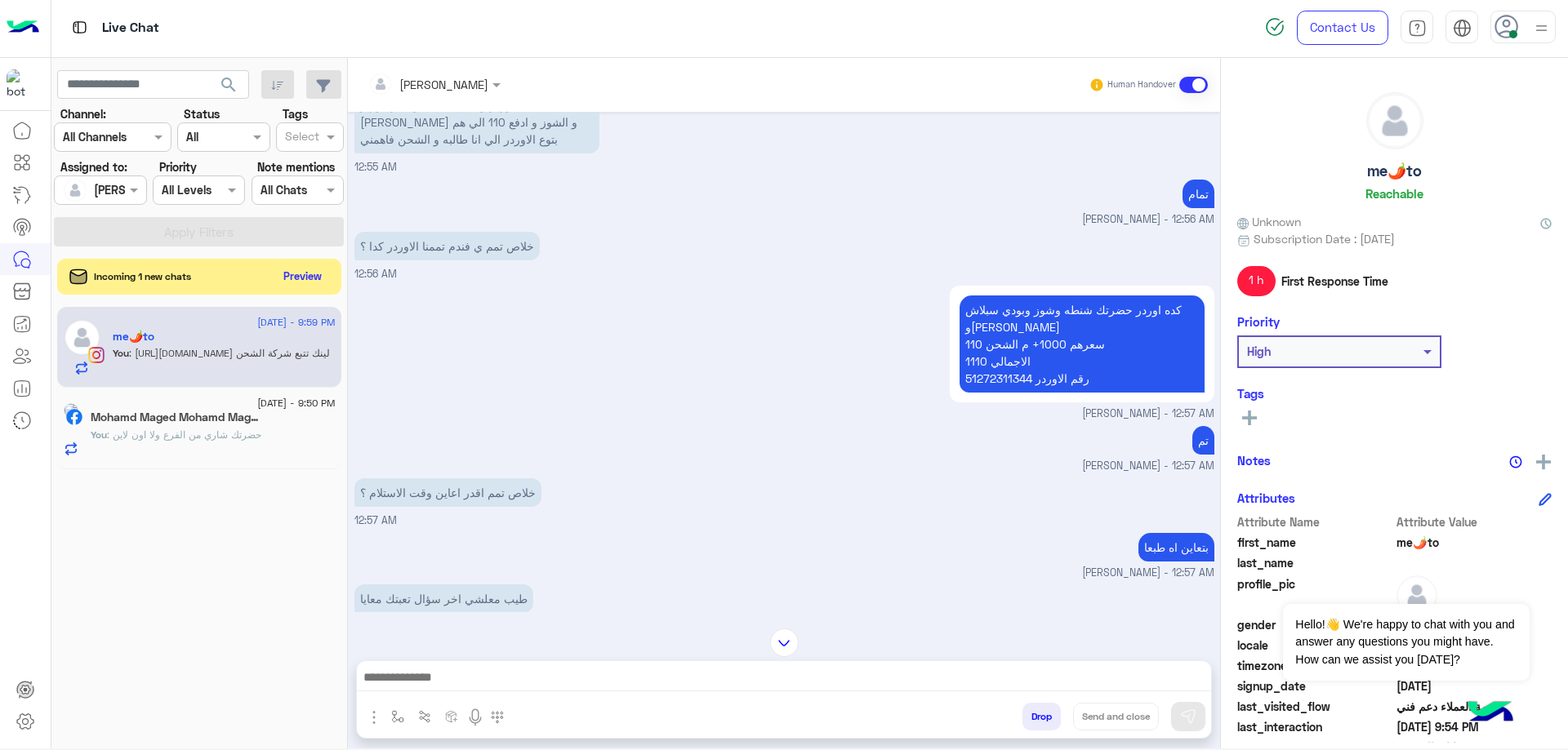
scroll to position [878, 0]
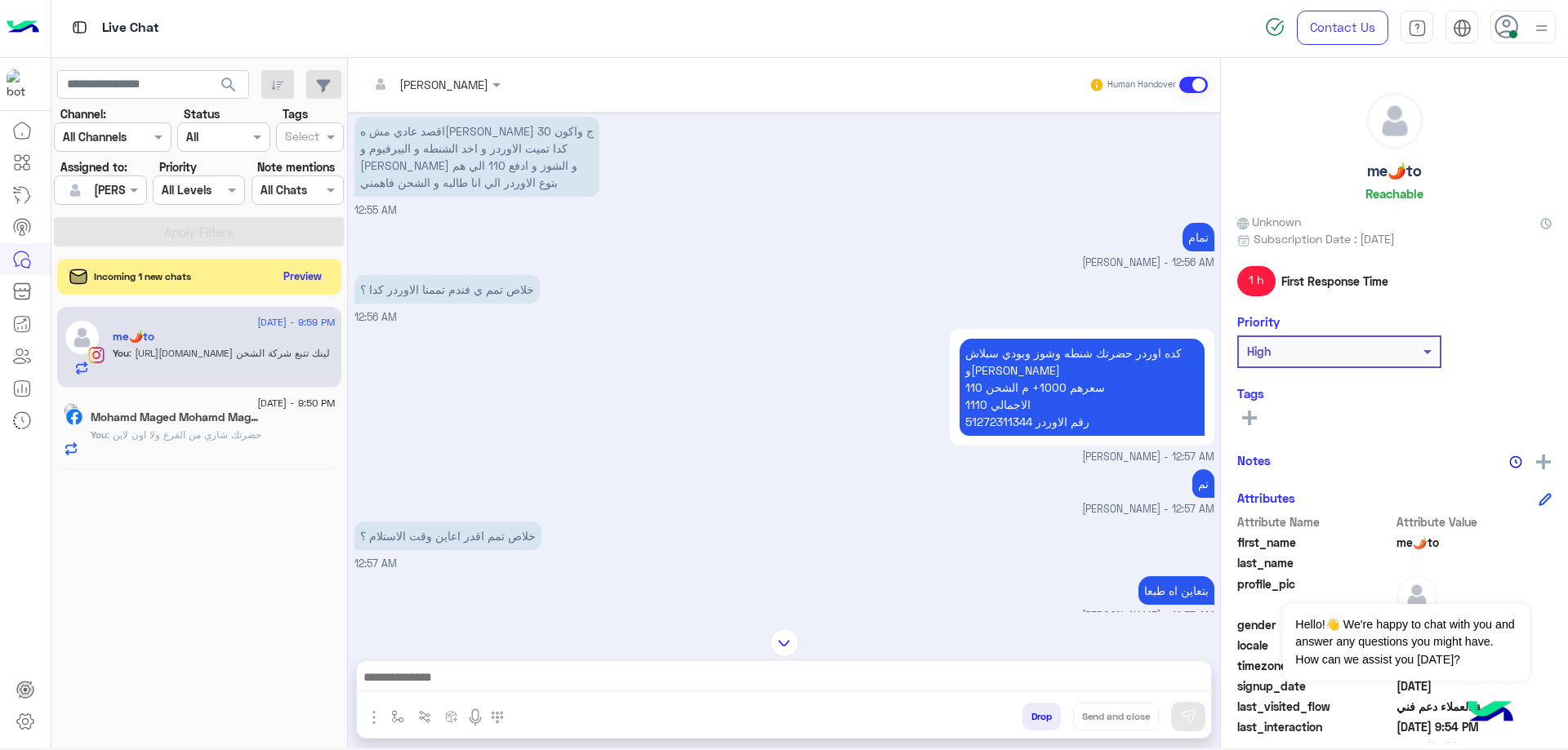
click at [994, 422] on p "كده اوردر حضرتك شنطه وشوز وبودي سبلاش وبيرفيوم سعرهم 1000+ م الشحن 110 الاجمالي…" at bounding box center [1082, 387] width 245 height 97
click at [993, 422] on p "كده اوردر حضرتك شنطه وشوز وبودي سبلاش وبيرفيوم سعرهم 1000+ م الشحن 110 الاجمالي…" at bounding box center [1082, 387] width 245 height 97
copy p "51272311344"
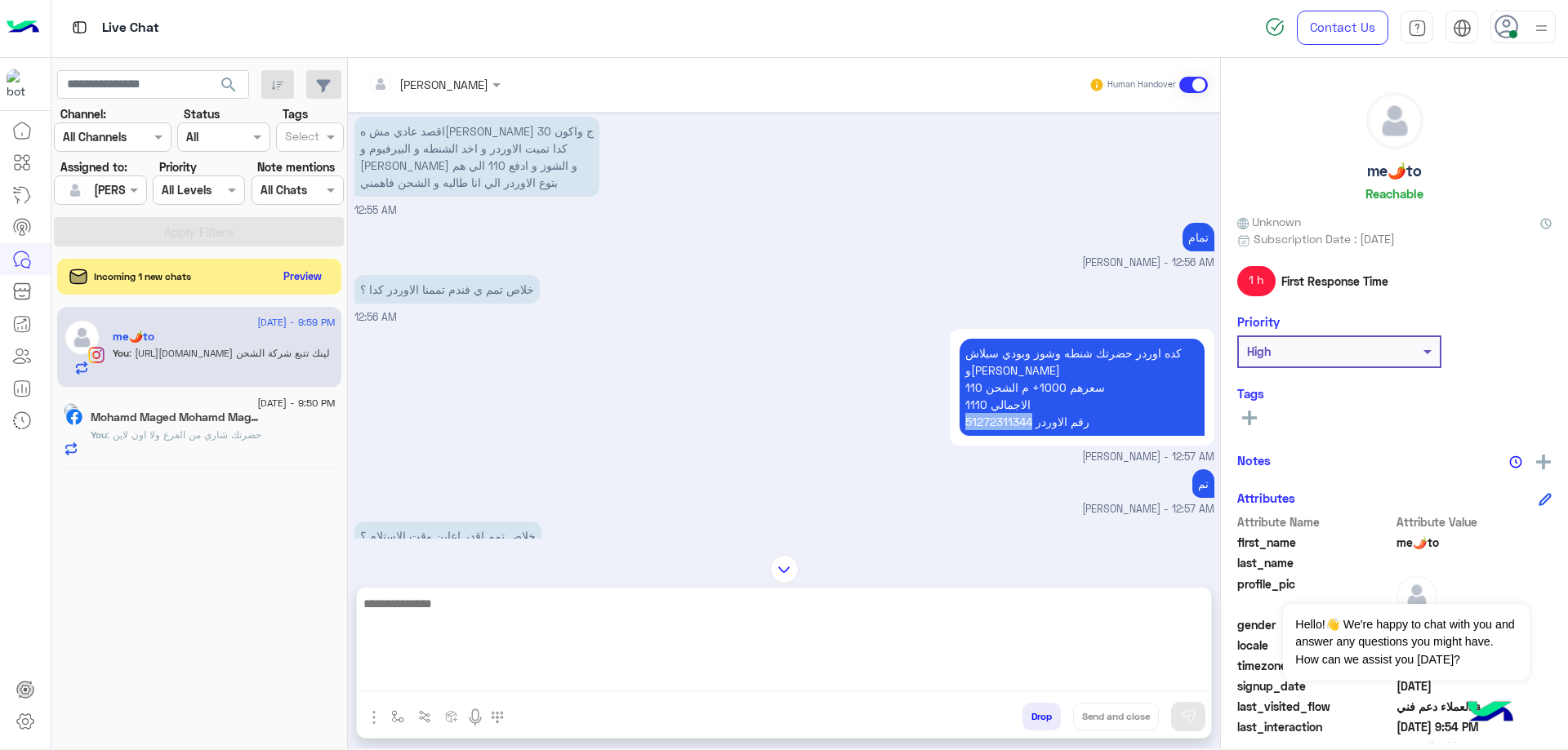
click at [592, 677] on textarea at bounding box center [784, 642] width 854 height 98
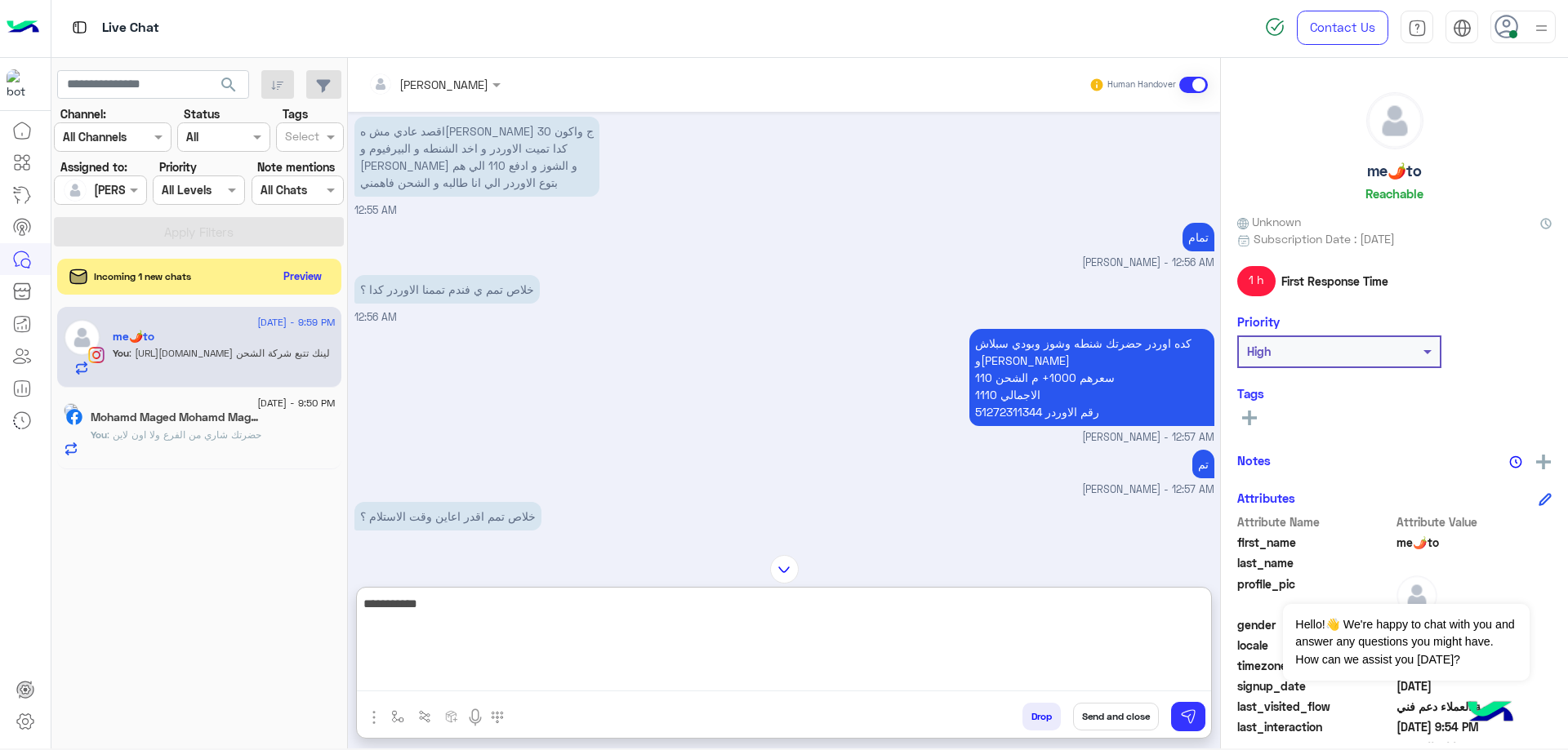
paste textarea "**********"
type textarea "**********"
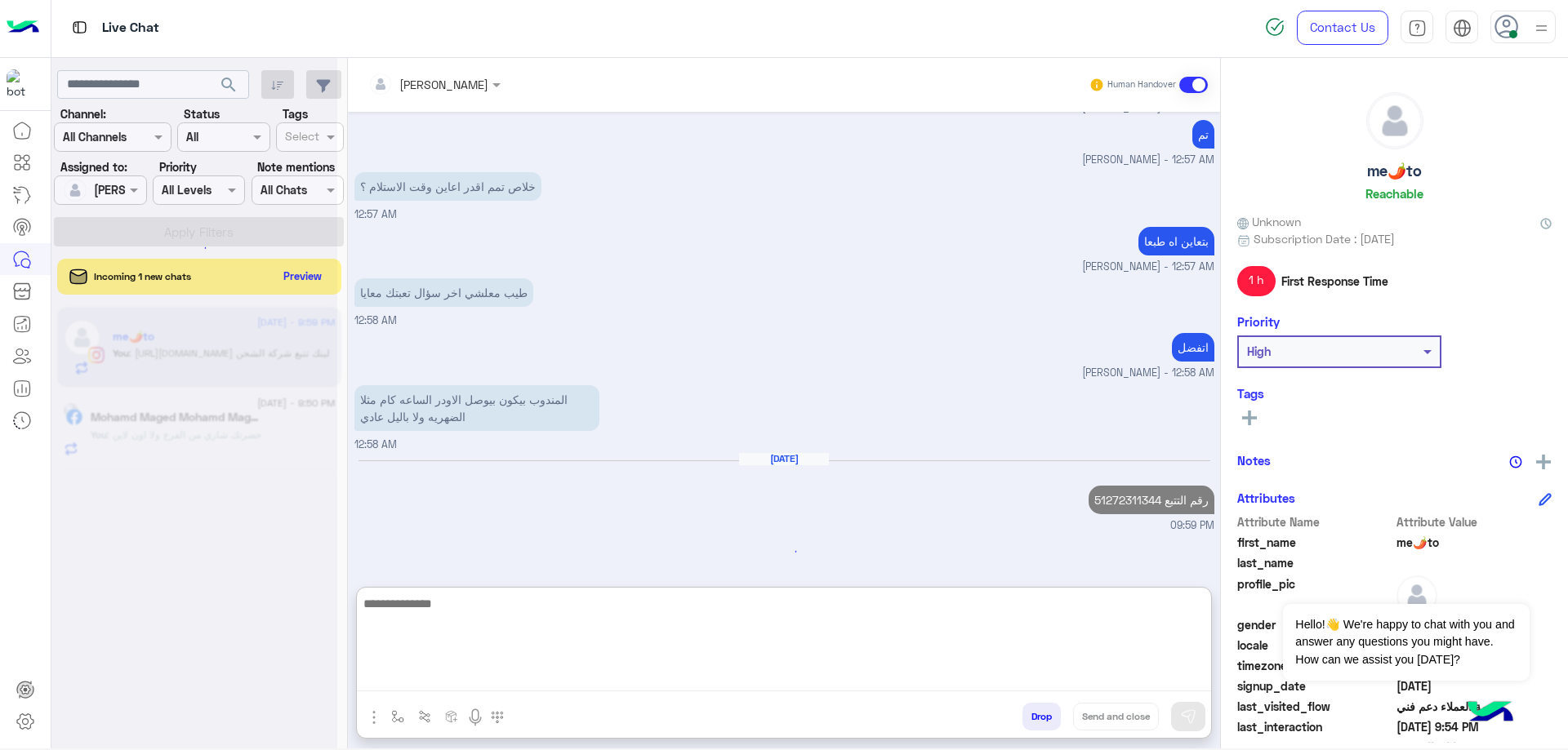
scroll to position [2773, 0]
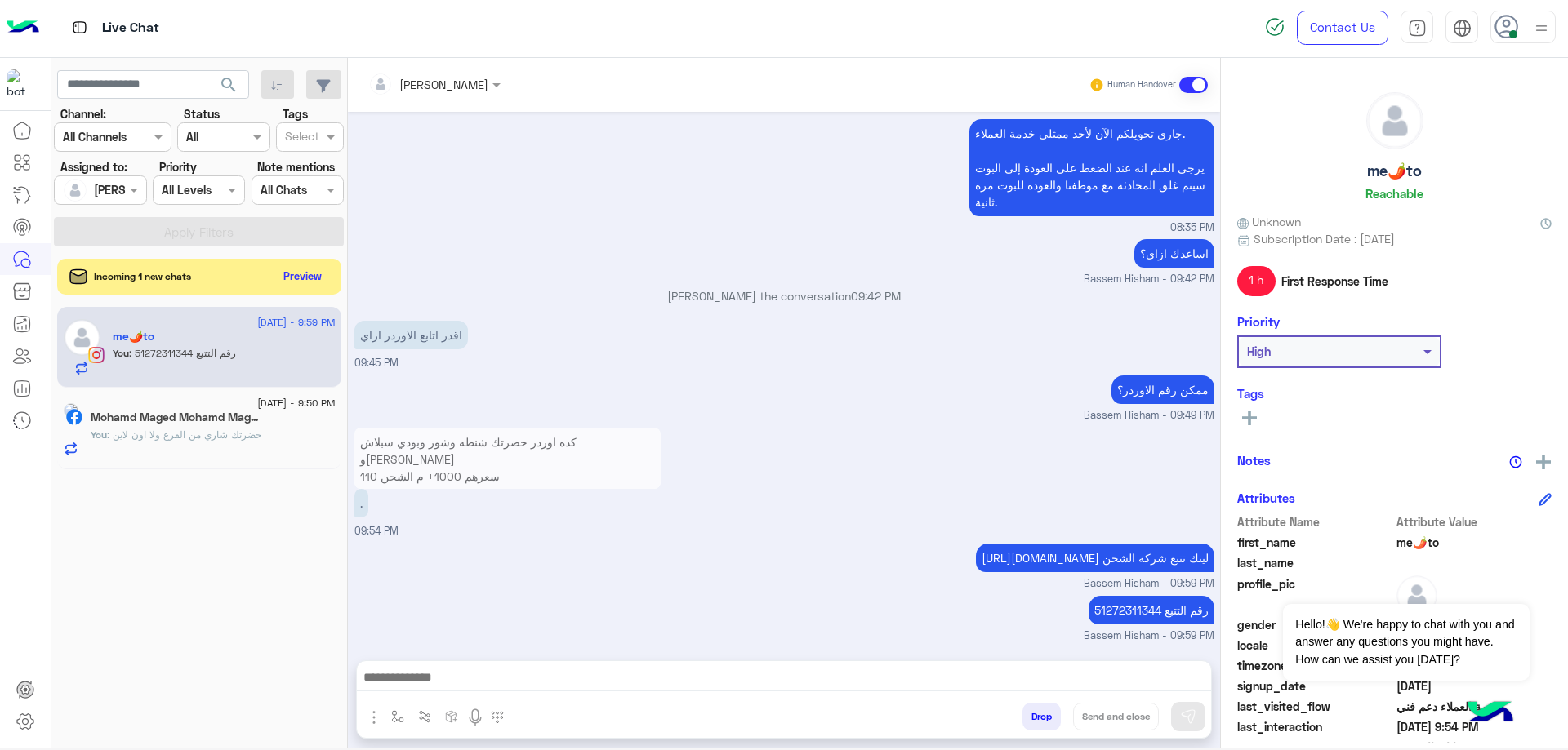
click at [1388, 182] on div "me🌶️to Reachable" at bounding box center [1395, 150] width 314 height 115
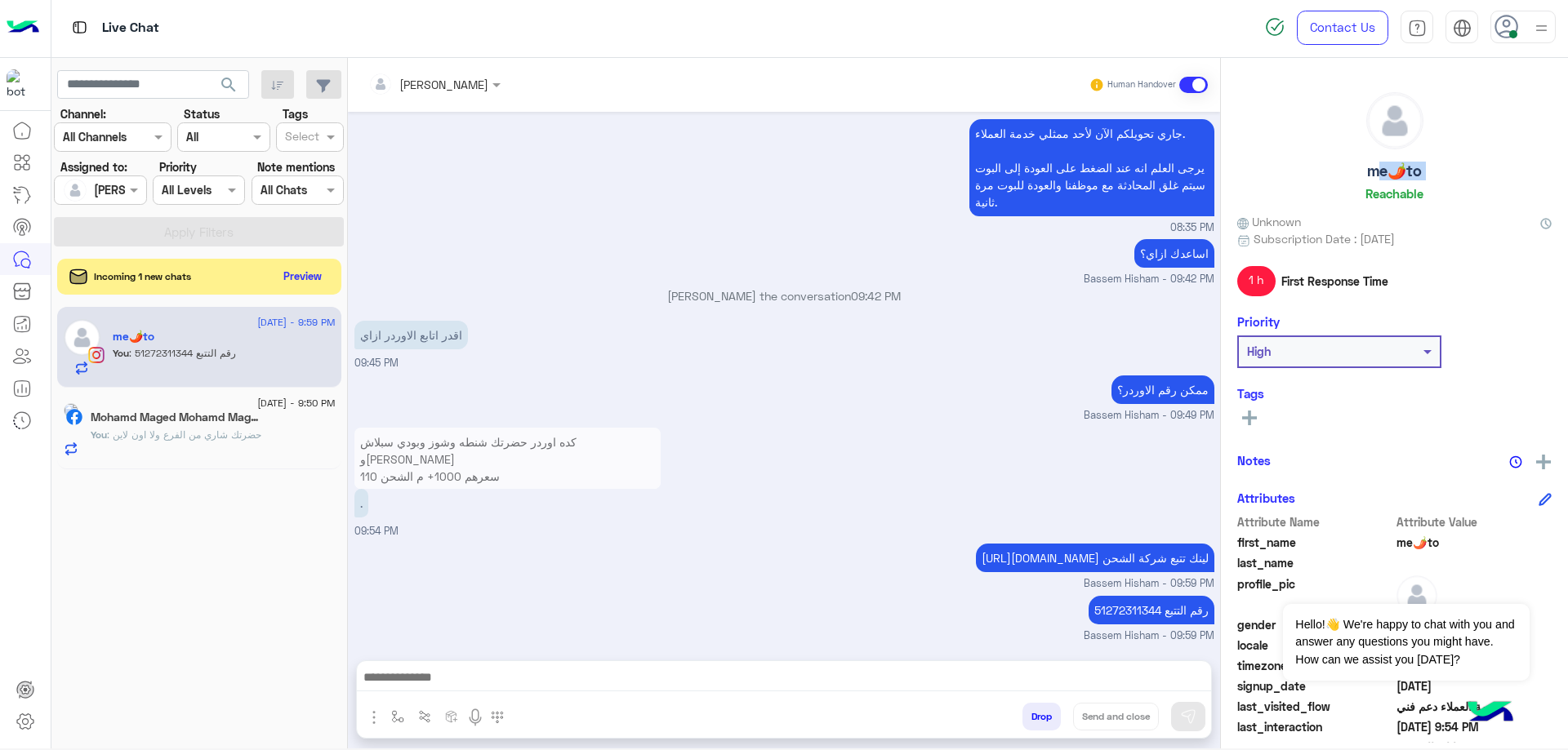
copy h5 "me🌶️to"
click at [386, 445] on p "كده اوردر حضرتك شنطه وشوز وبودي سبلاش وبيرفيوم سعرهم 1000+ م الشحن 110 الاجمالي…" at bounding box center [507, 476] width 306 height 97
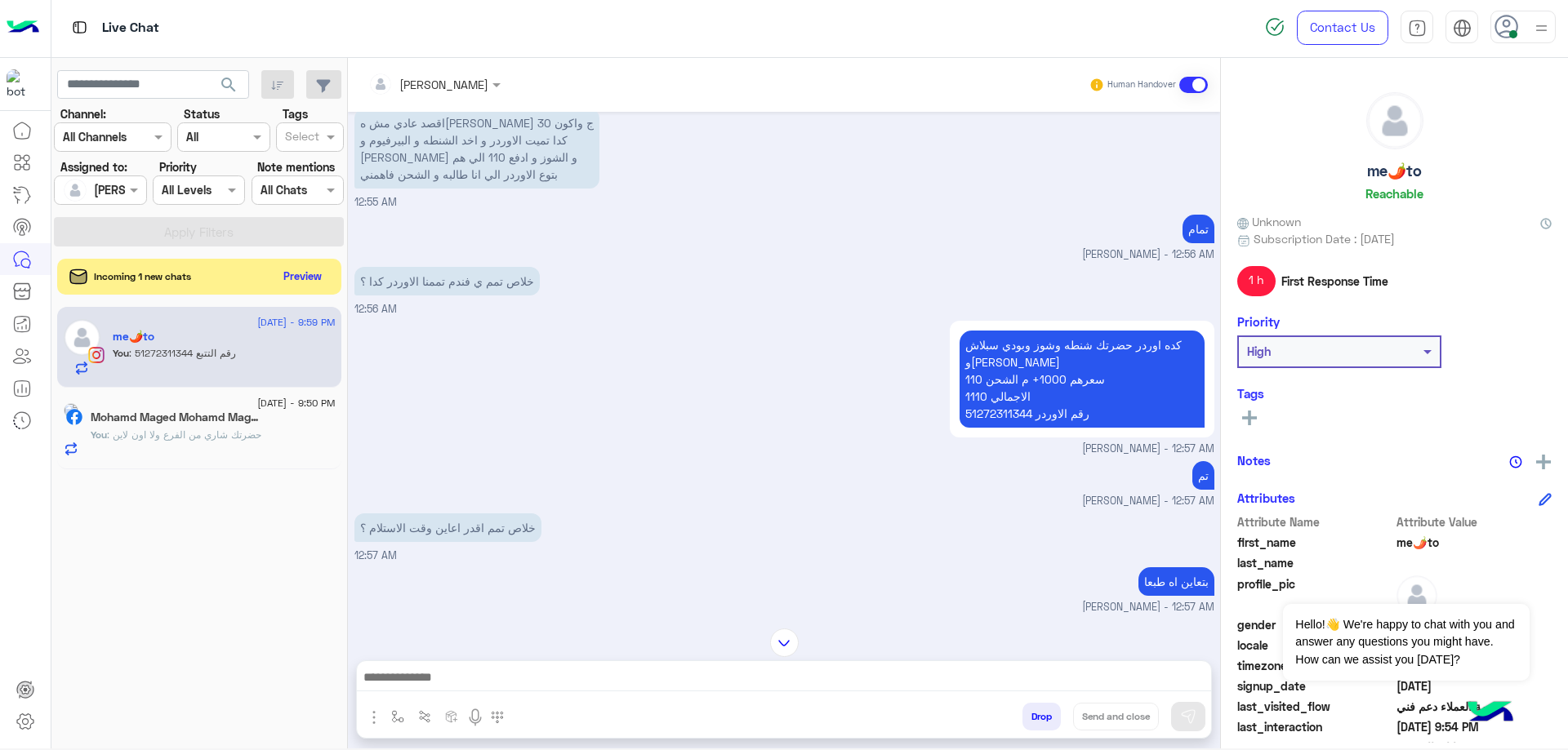
scroll to position [608, 0]
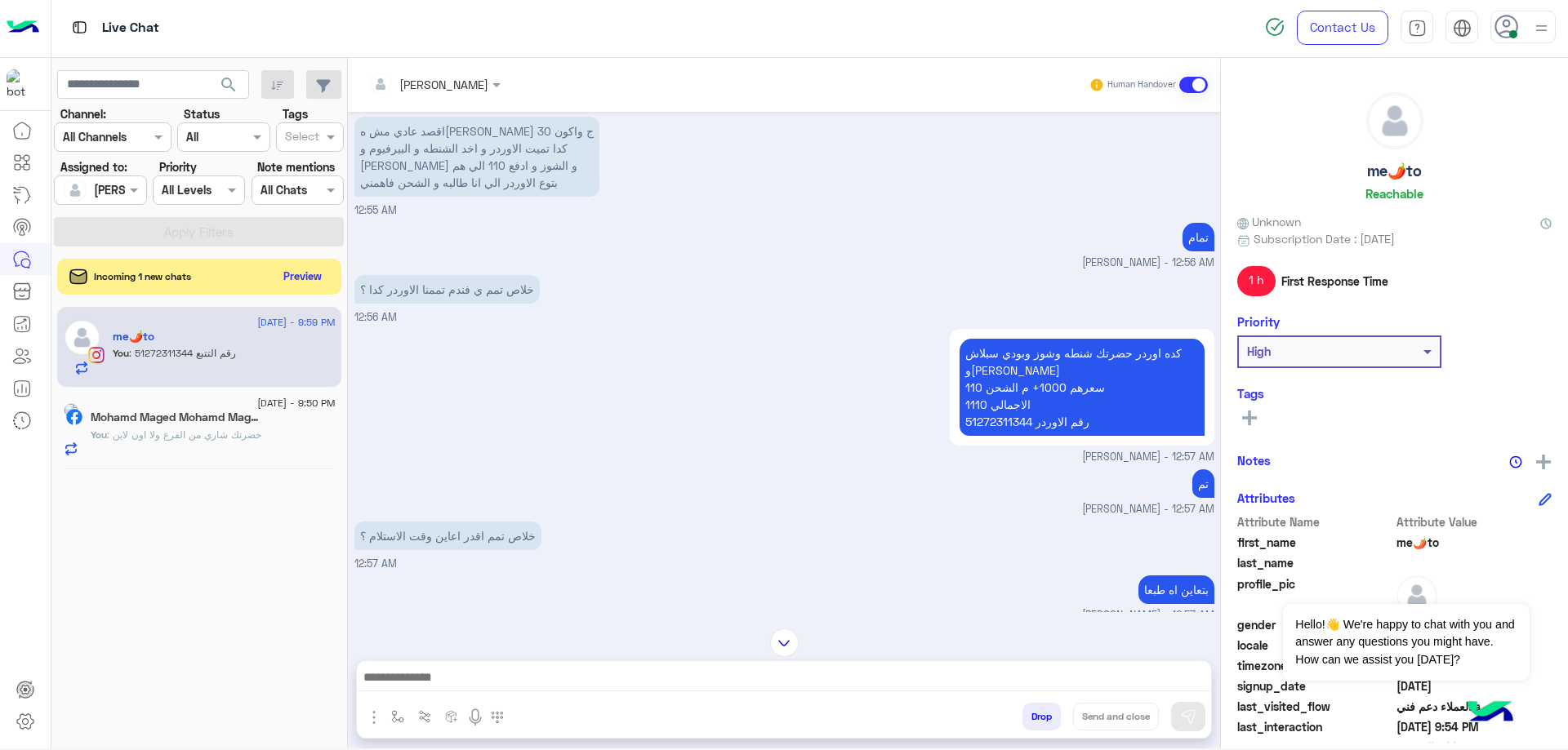
click at [996, 418] on p "كده اوردر حضرتك شنطه وشوز وبودي سبلاش وبيرفيوم سعرهم 1000+ م الشحن 110 الاجمالي…" at bounding box center [1082, 387] width 245 height 97
copy p "51272311344"
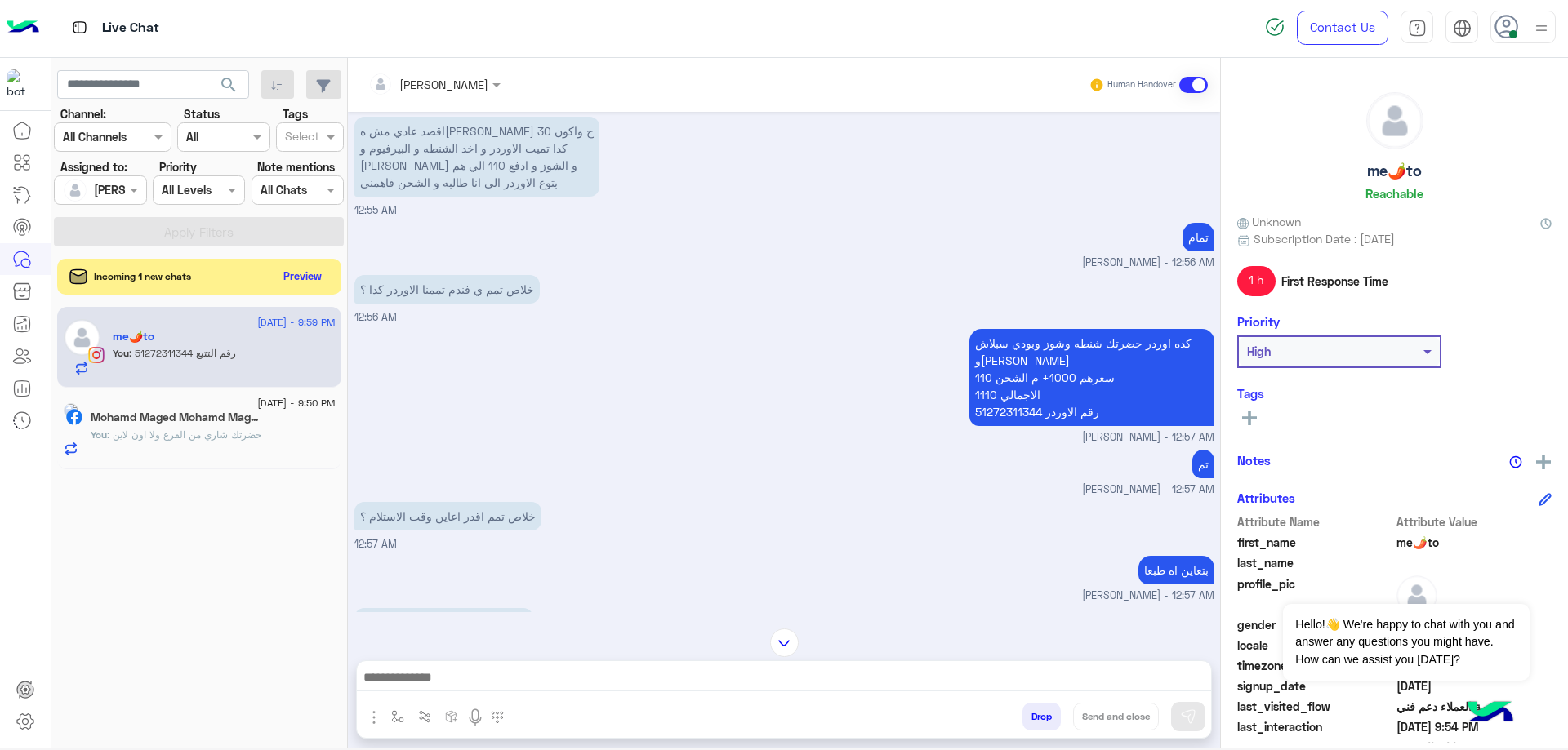
click at [325, 289] on div "Incoming 1 new chats Preview" at bounding box center [199, 277] width 284 height 36
click at [319, 280] on button "Preview" at bounding box center [304, 276] width 51 height 22
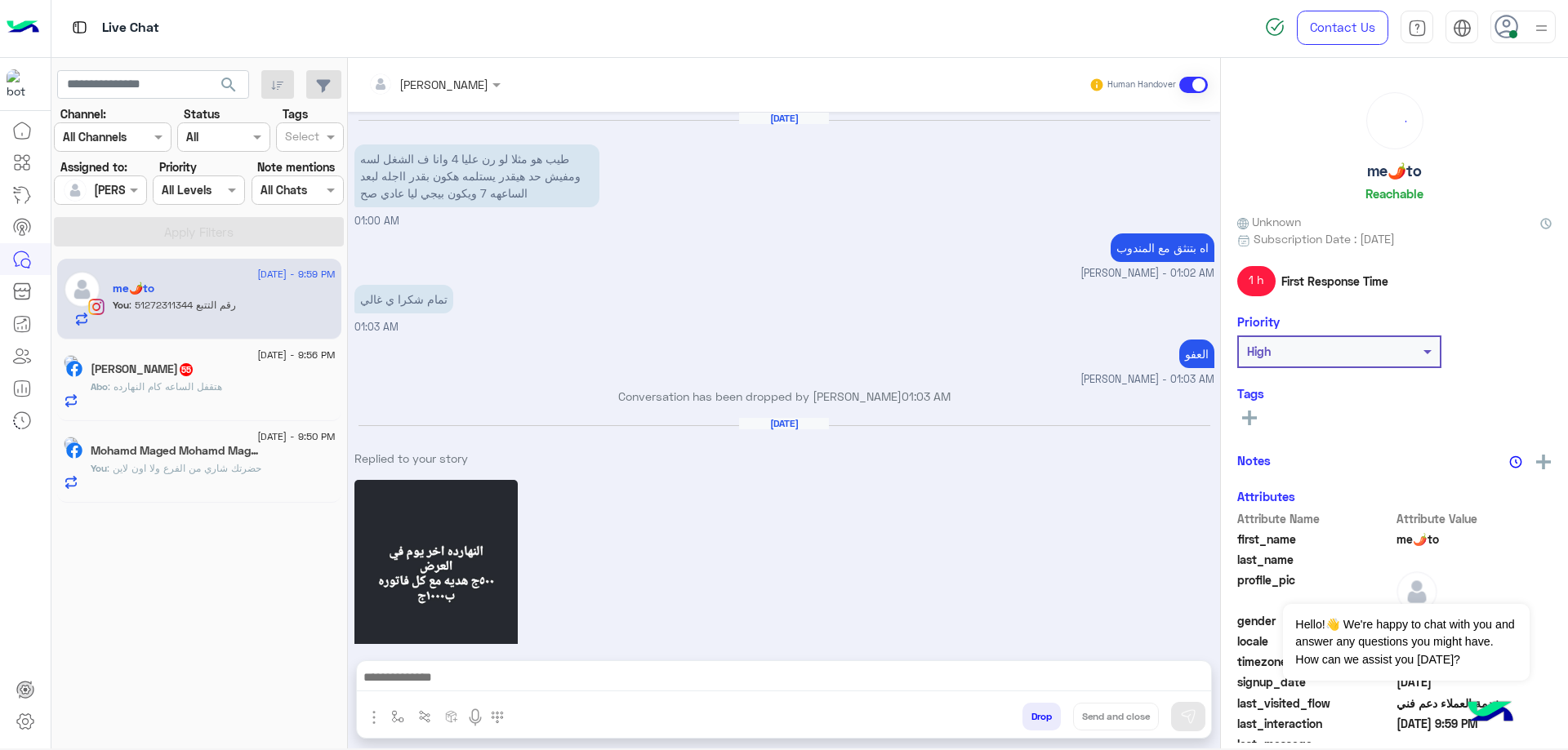
scroll to position [1128, 0]
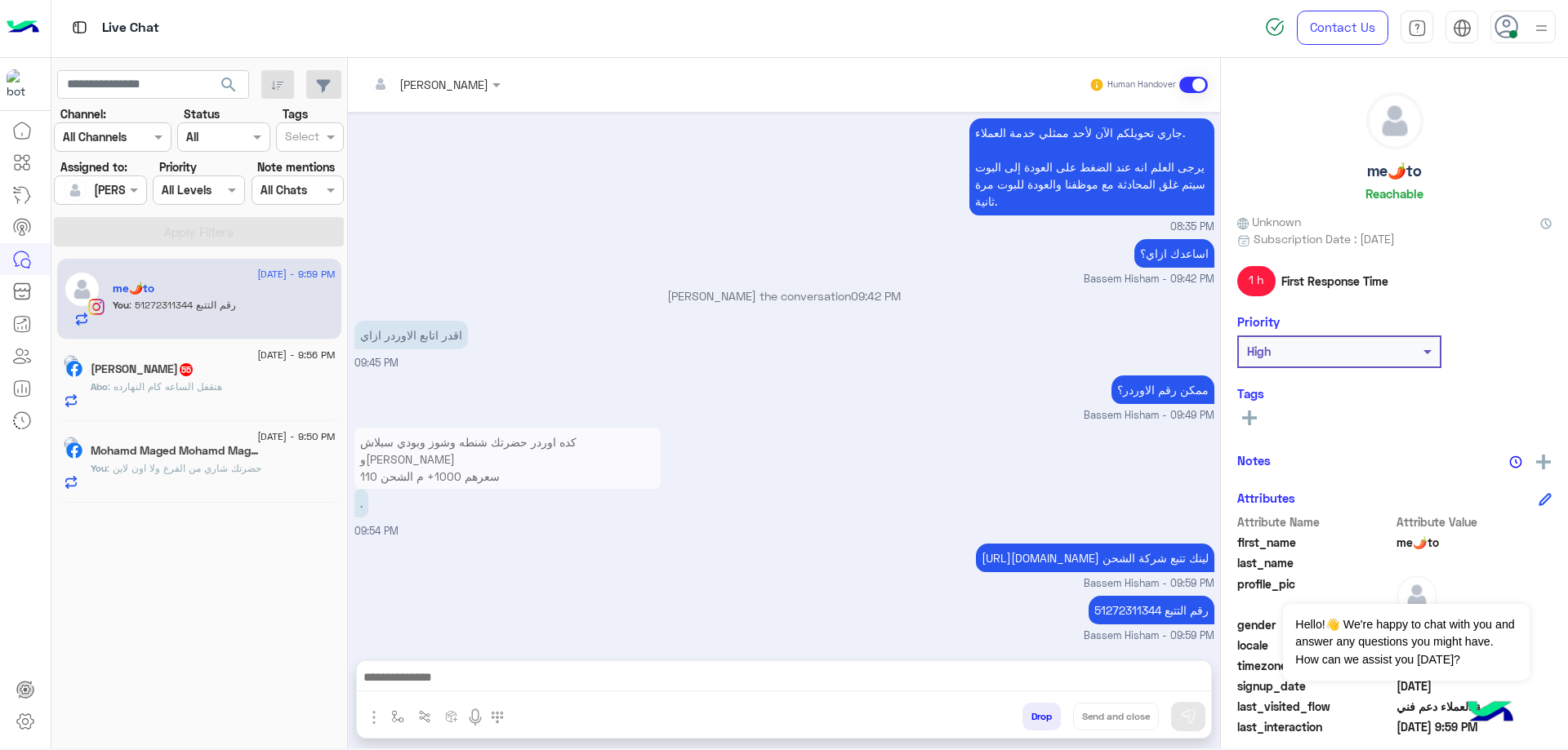
click at [152, 361] on div "31 August - 9:56 PM" at bounding box center [213, 356] width 245 height 10
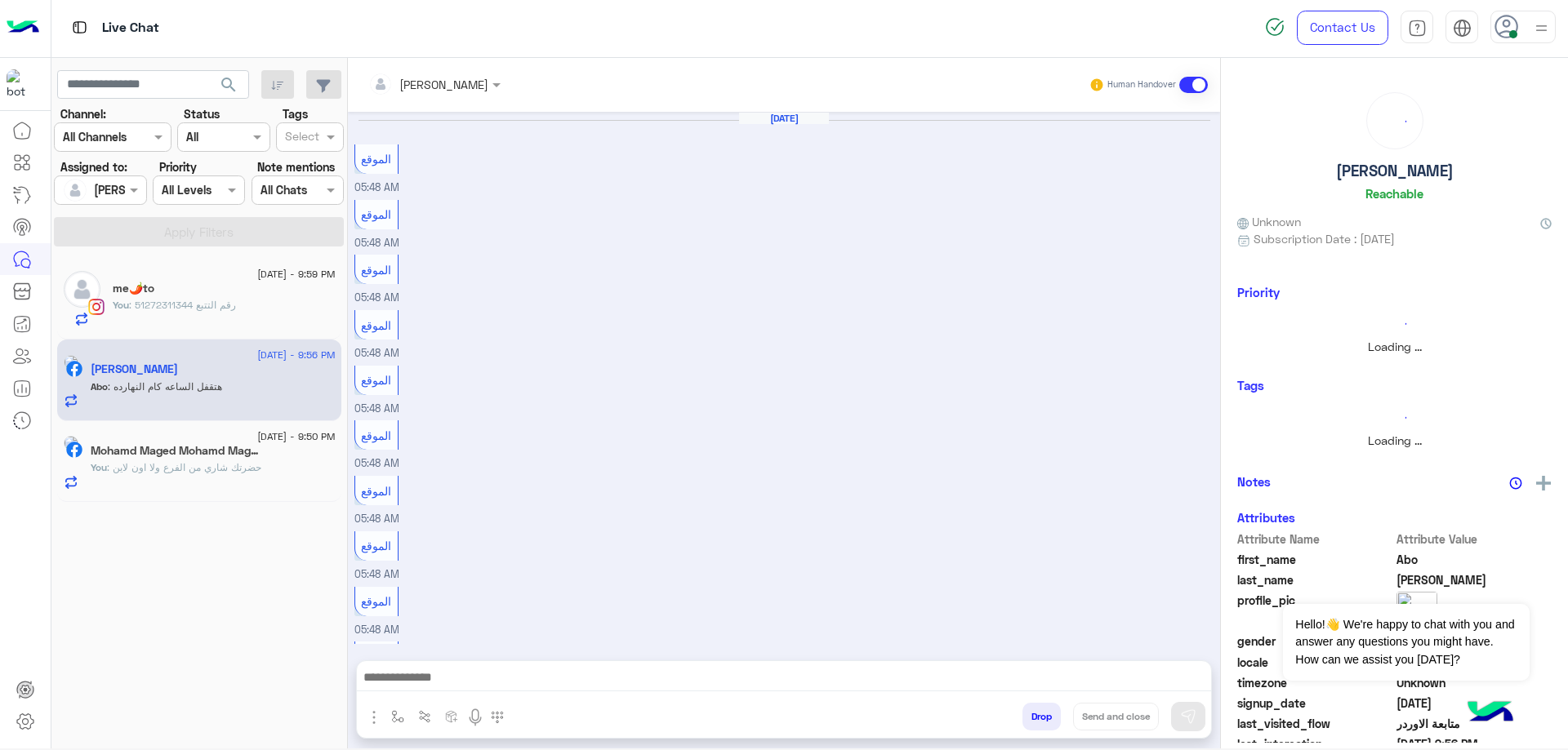
scroll to position [749, 0]
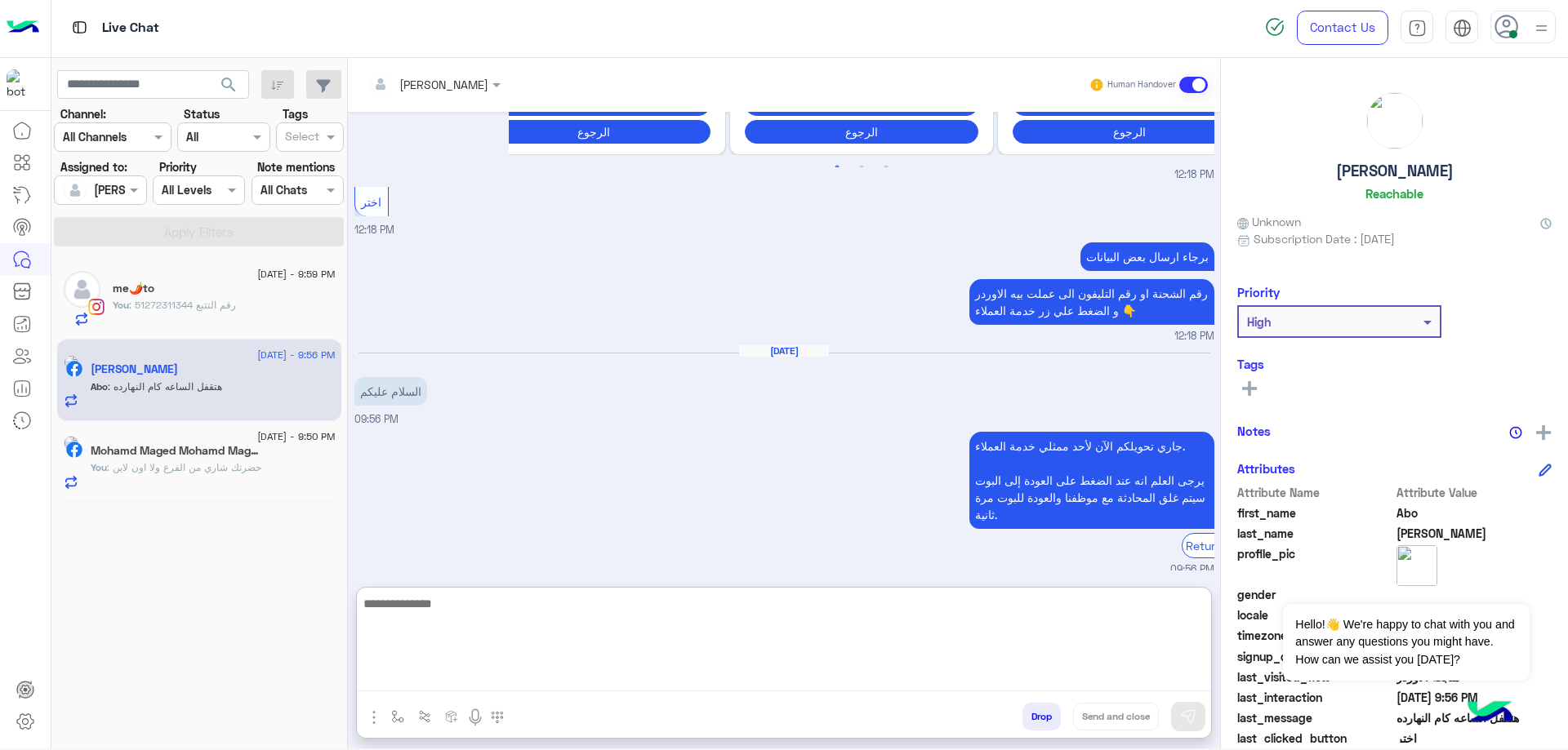
click at [460, 674] on textarea at bounding box center [784, 642] width 854 height 98
type textarea "*"
type textarea "*******"
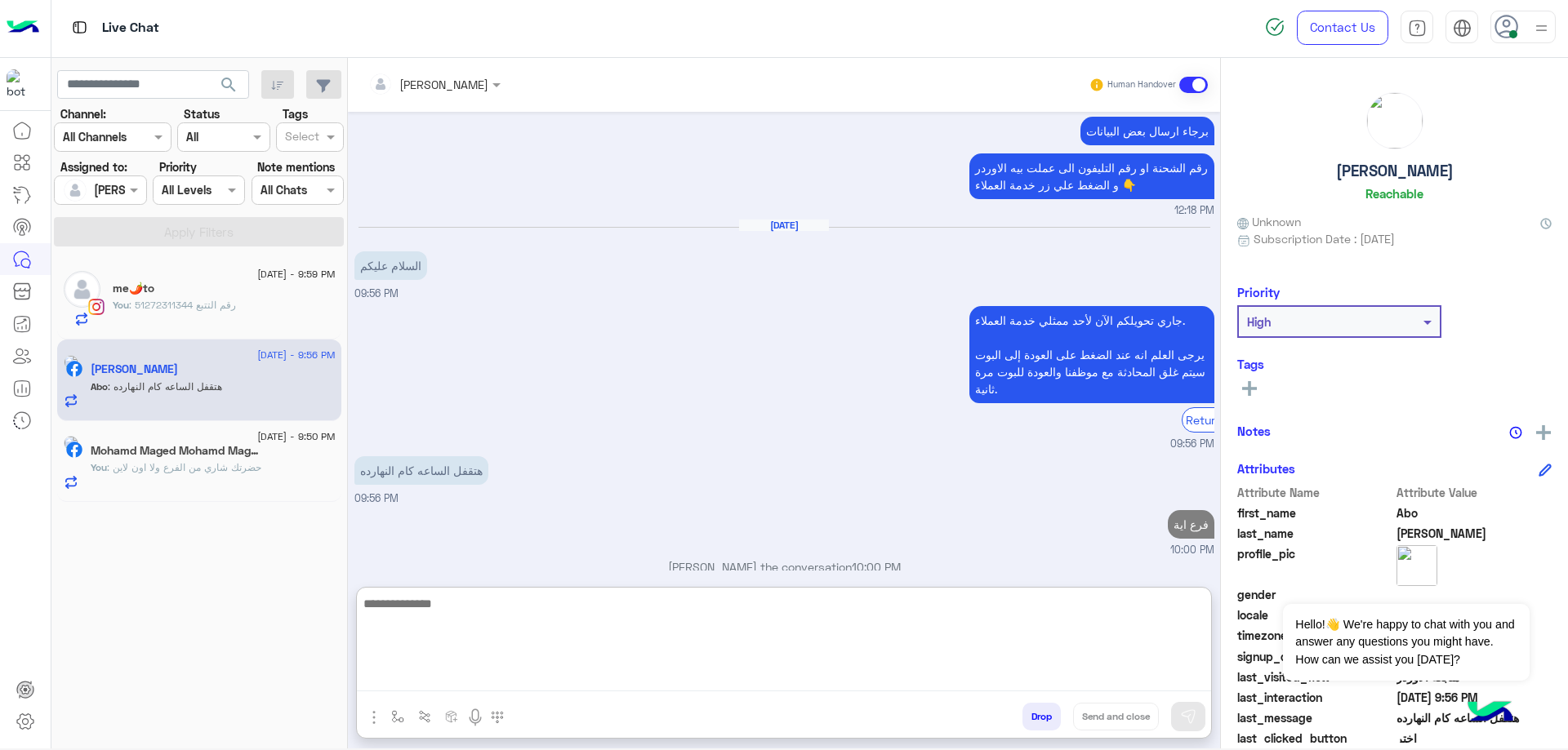
scroll to position [904, 0]
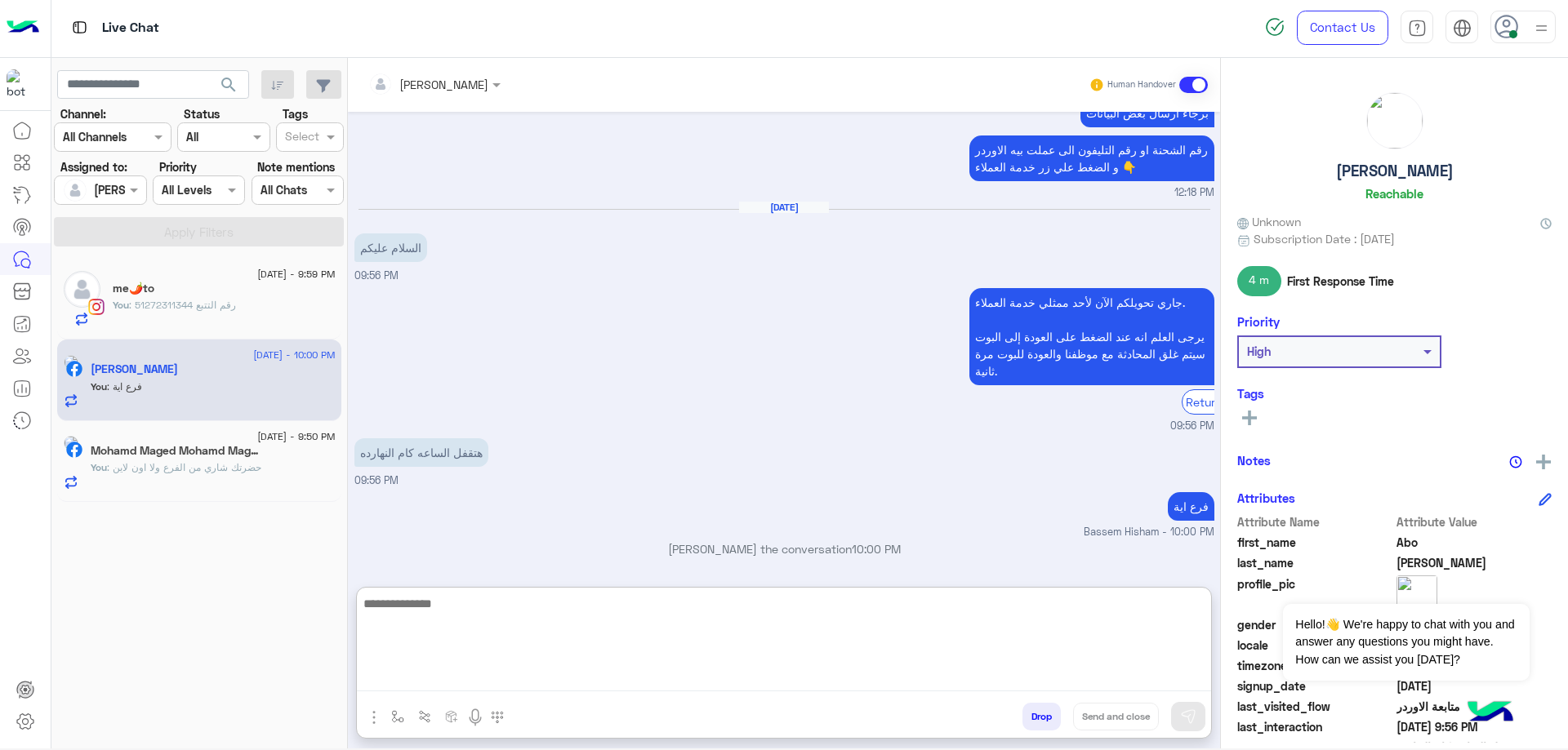
click at [576, 622] on textarea at bounding box center [784, 642] width 854 height 98
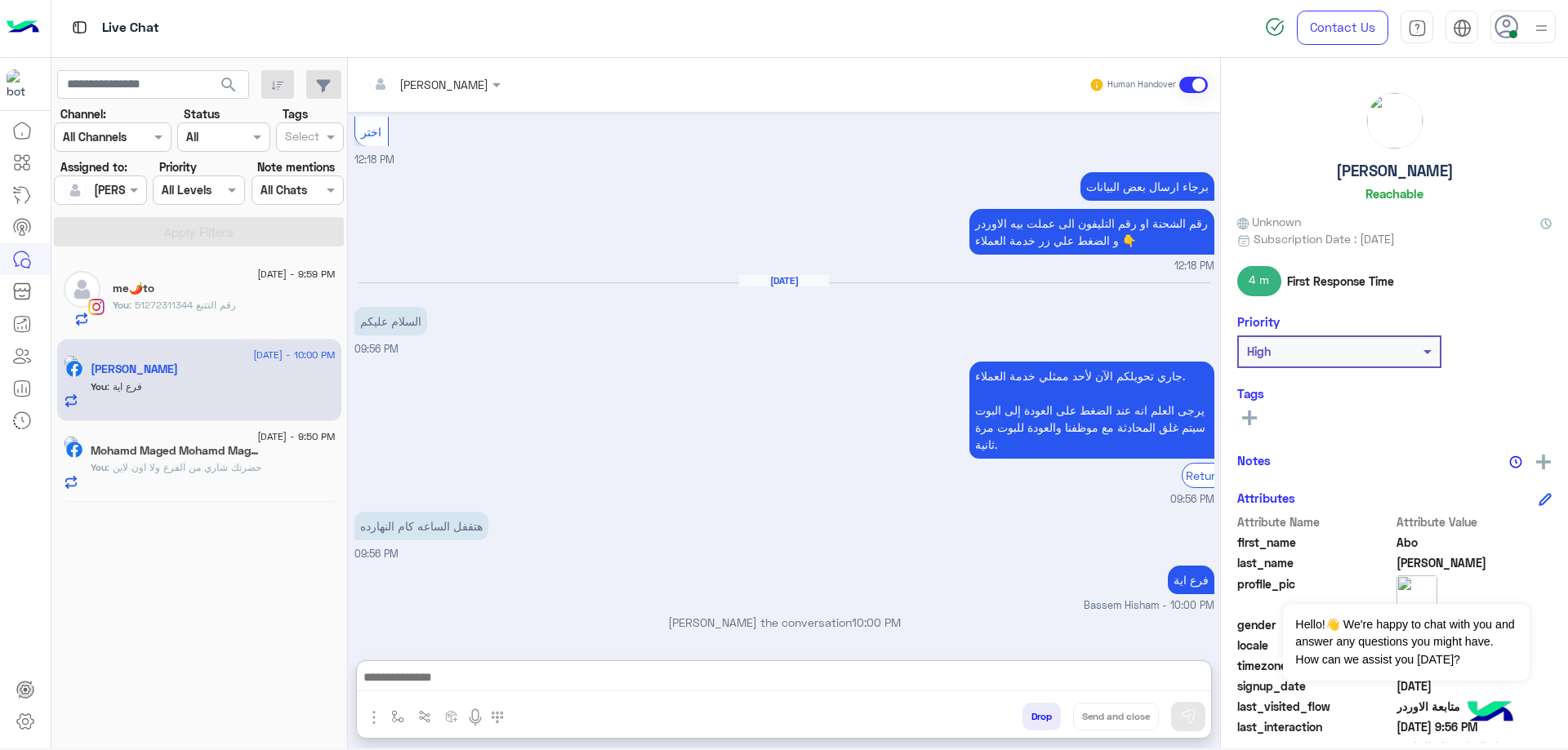
click at [270, 299] on div "You : رقم التتبع 51272311344" at bounding box center [224, 312] width 223 height 29
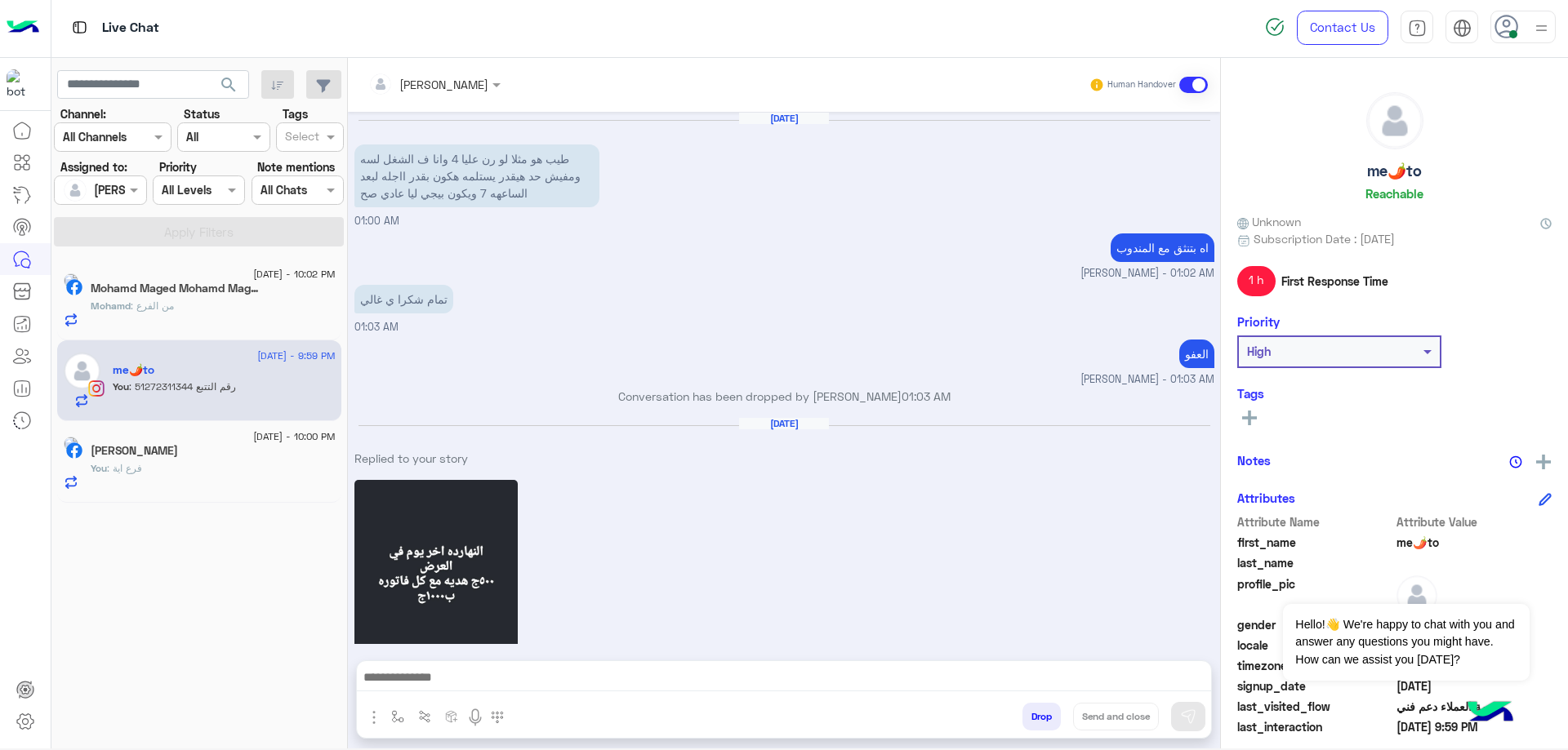
scroll to position [1128, 0]
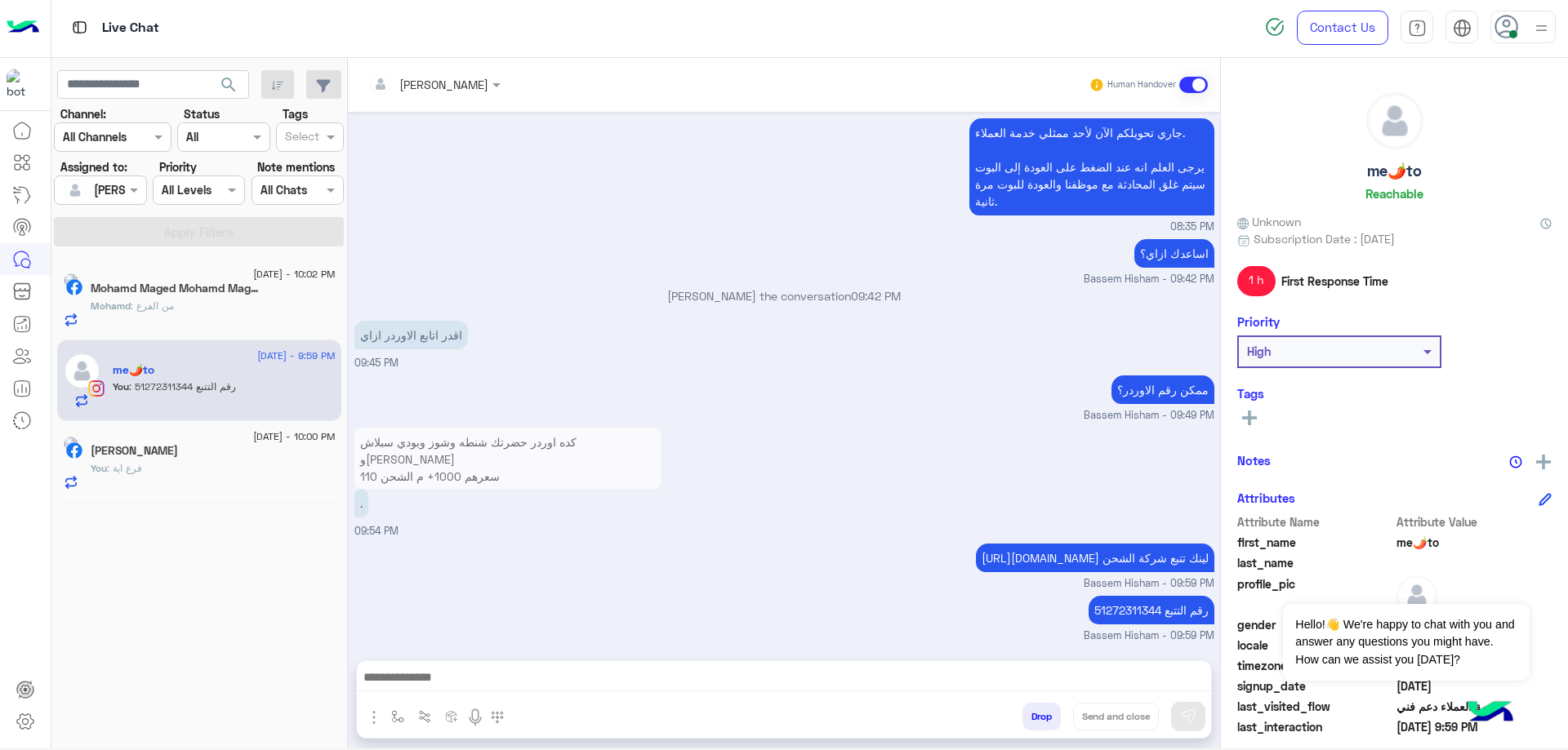
click at [267, 329] on div "31 August - 10:02 PM Mohamd Maged Mohamd Maged 1 Mohamd : من الفرع" at bounding box center [199, 299] width 284 height 81
click at [269, 317] on div "Mohamd : من الفرع" at bounding box center [213, 313] width 245 height 29
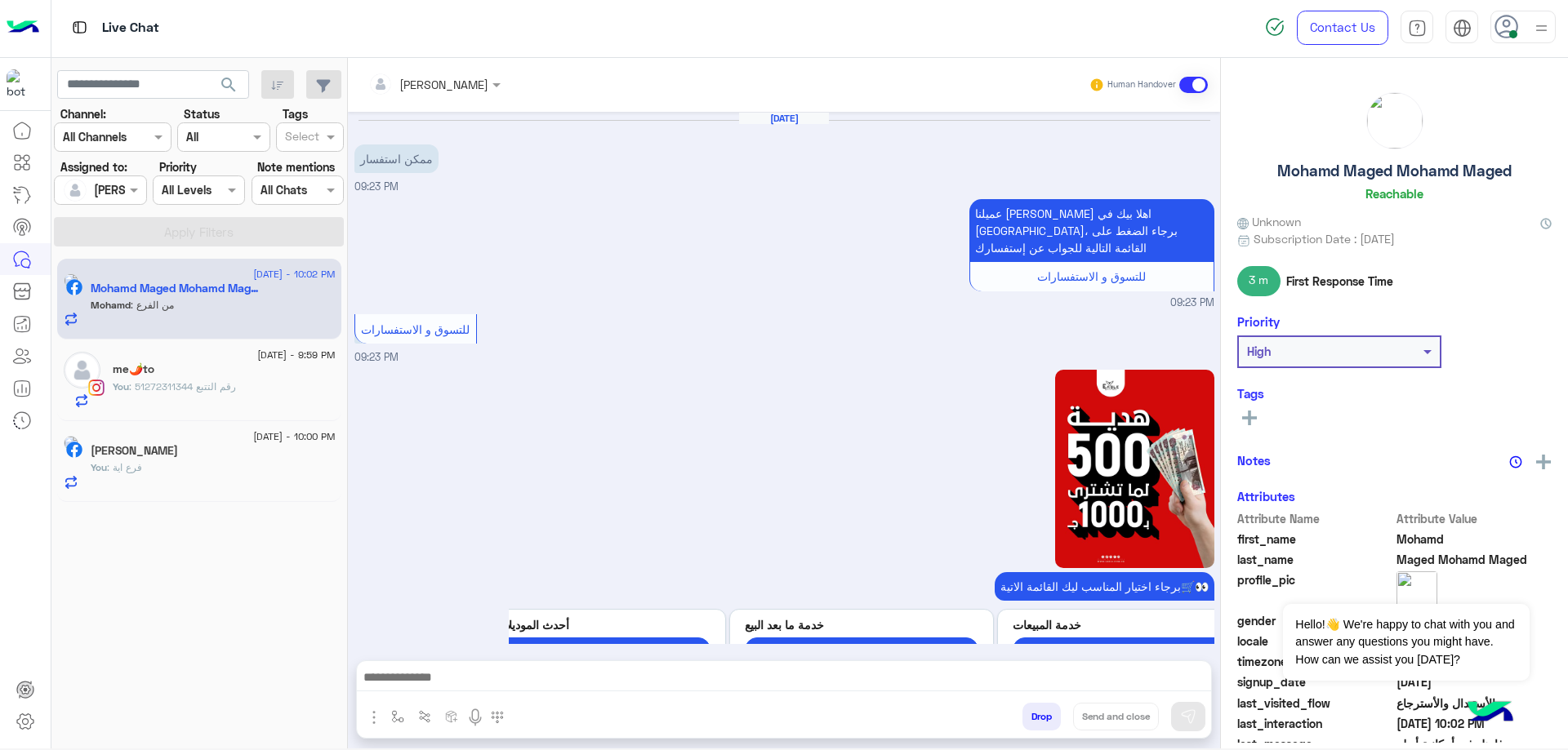
scroll to position [1403, 0]
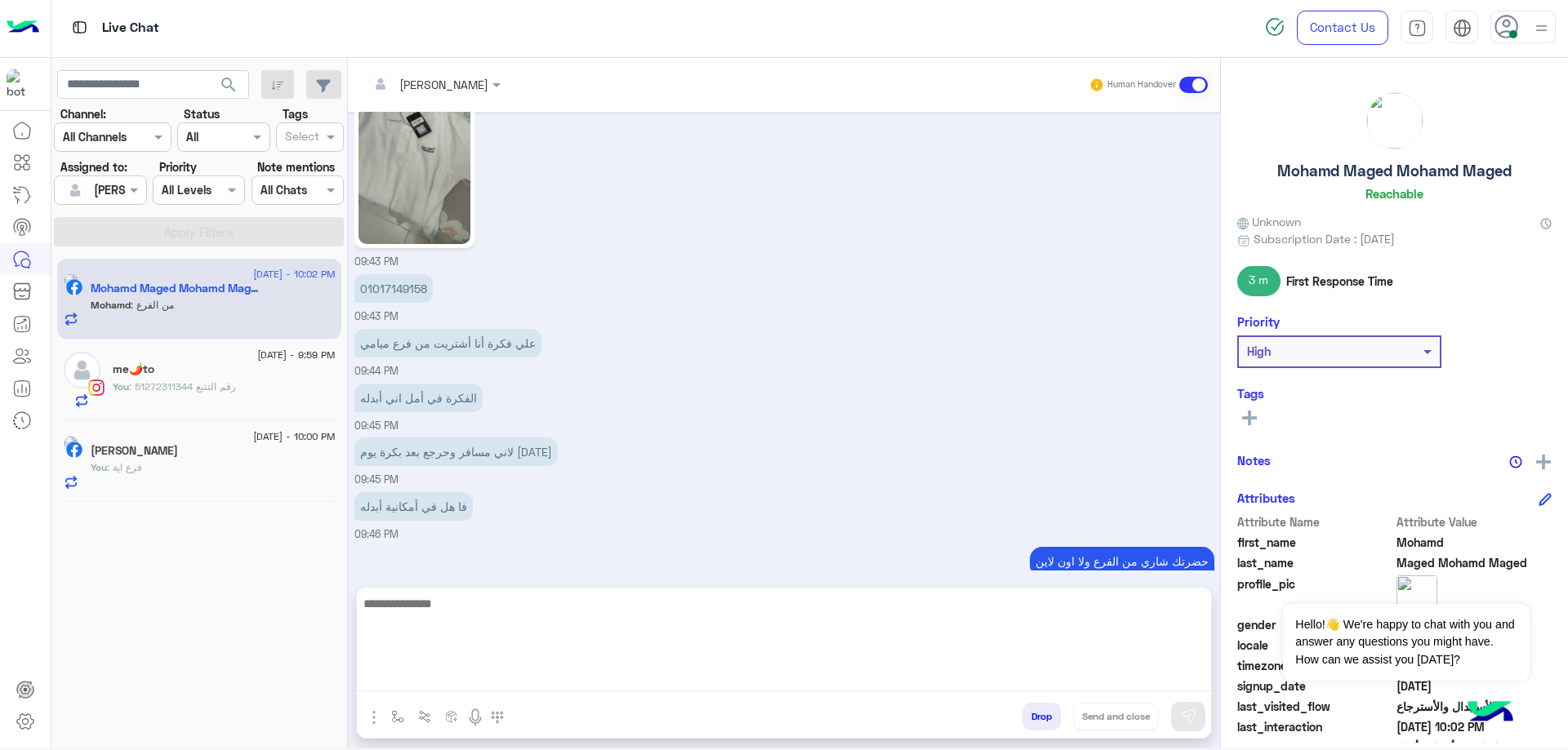
click at [514, 679] on textarea at bounding box center [784, 642] width 854 height 98
paste textarea "**********"
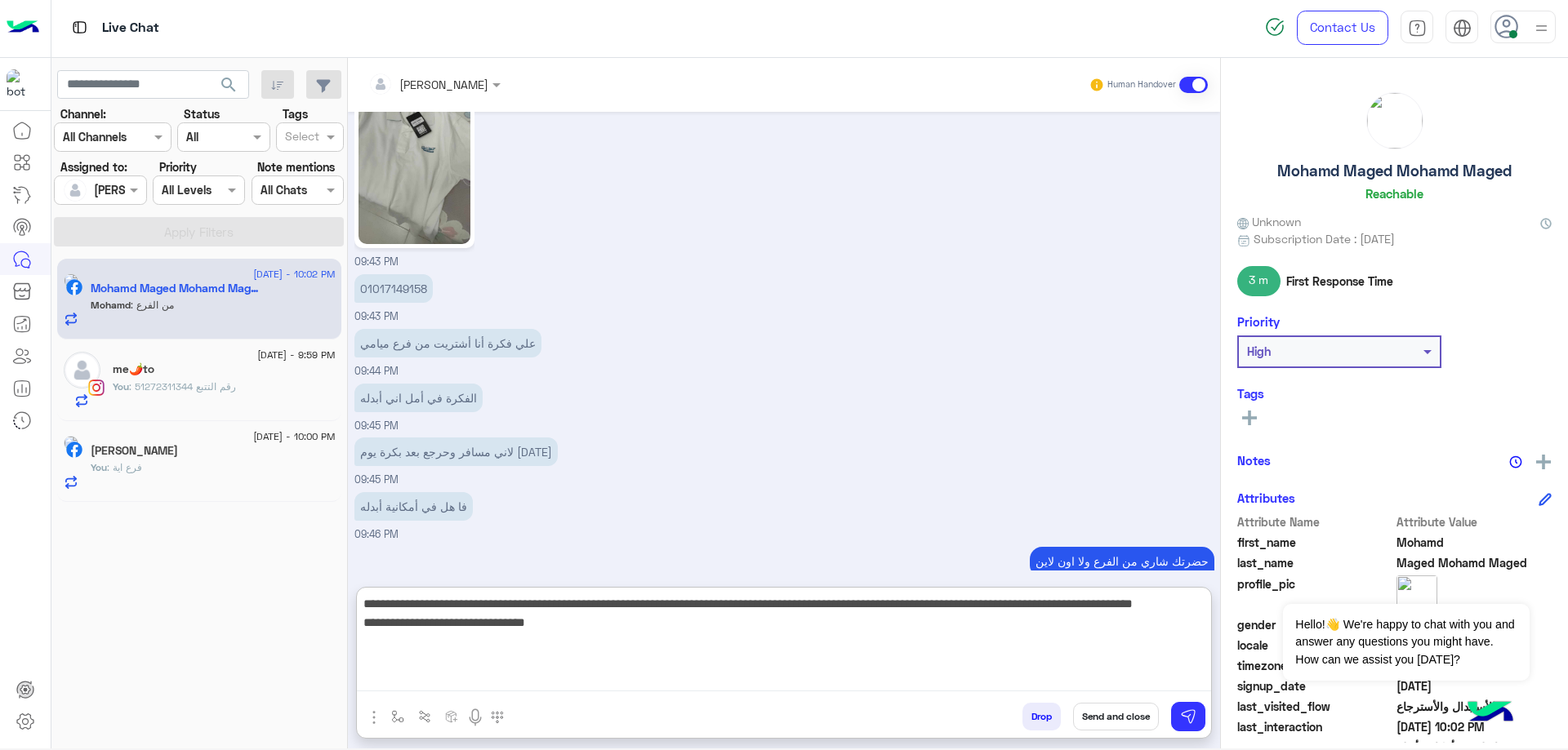
scroll to position [0, 0]
click at [1111, 642] on textarea "**********" at bounding box center [784, 642] width 854 height 98
type textarea "**********"
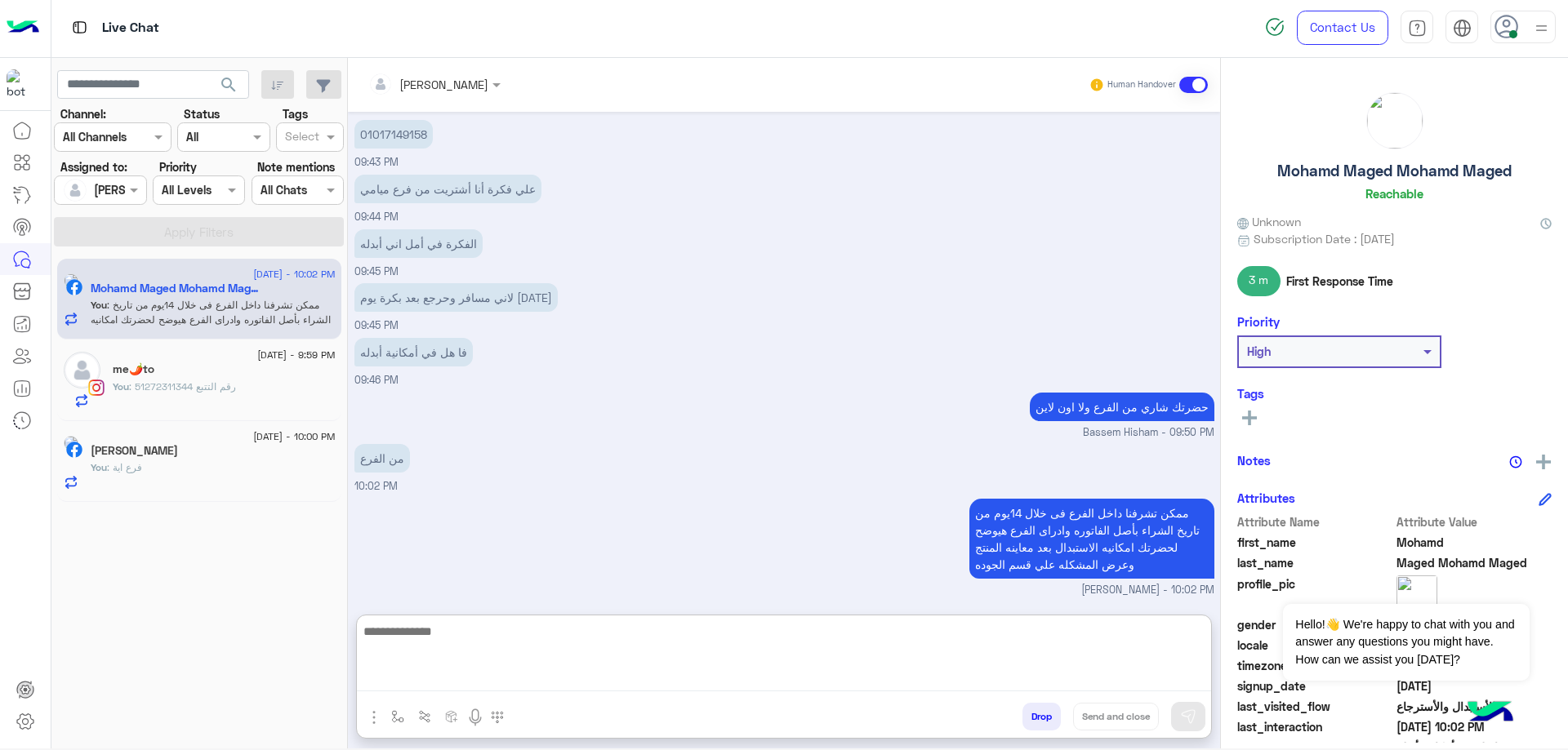
scroll to position [1579, 0]
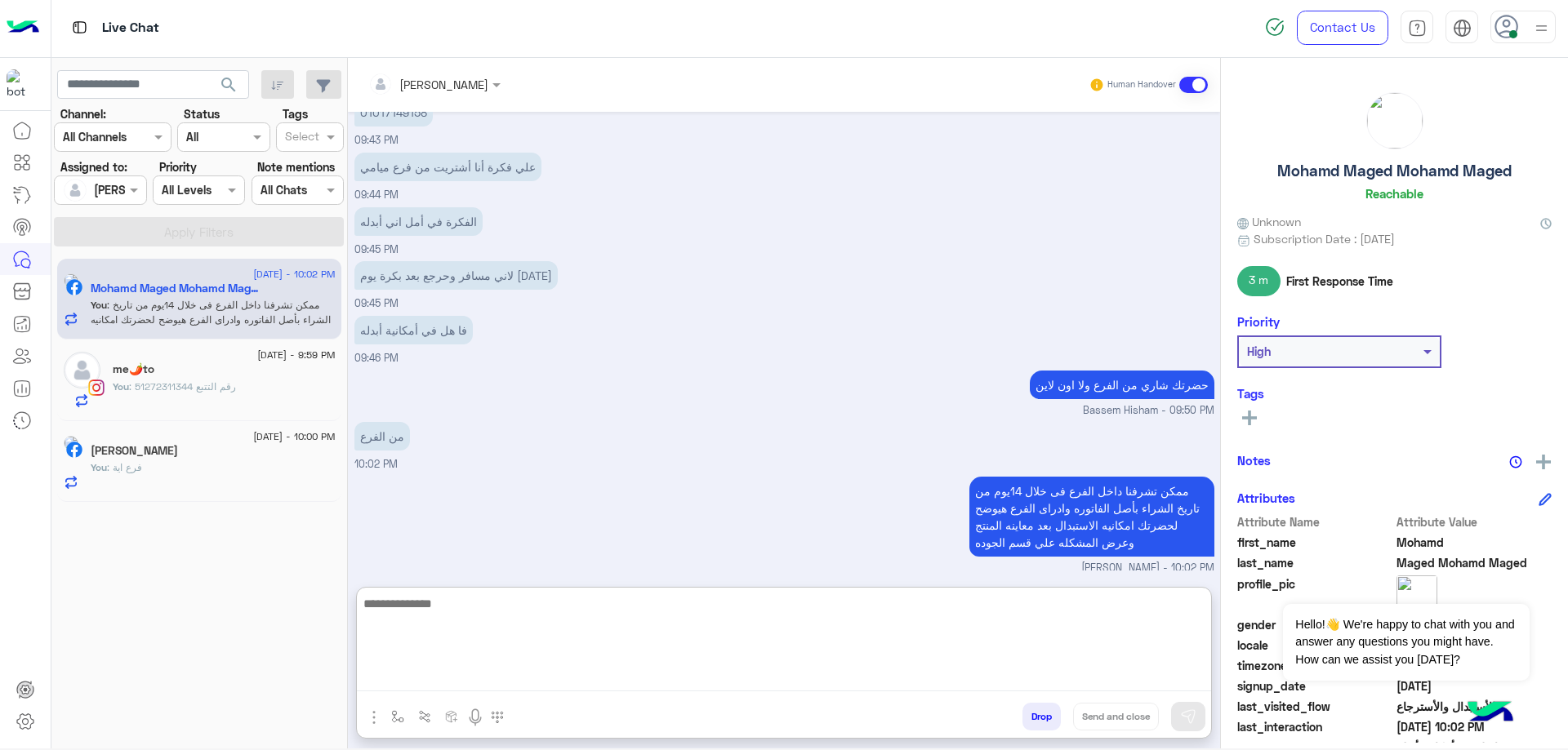
click at [257, 348] on span "31 August - 9:59 PM" at bounding box center [296, 355] width 78 height 15
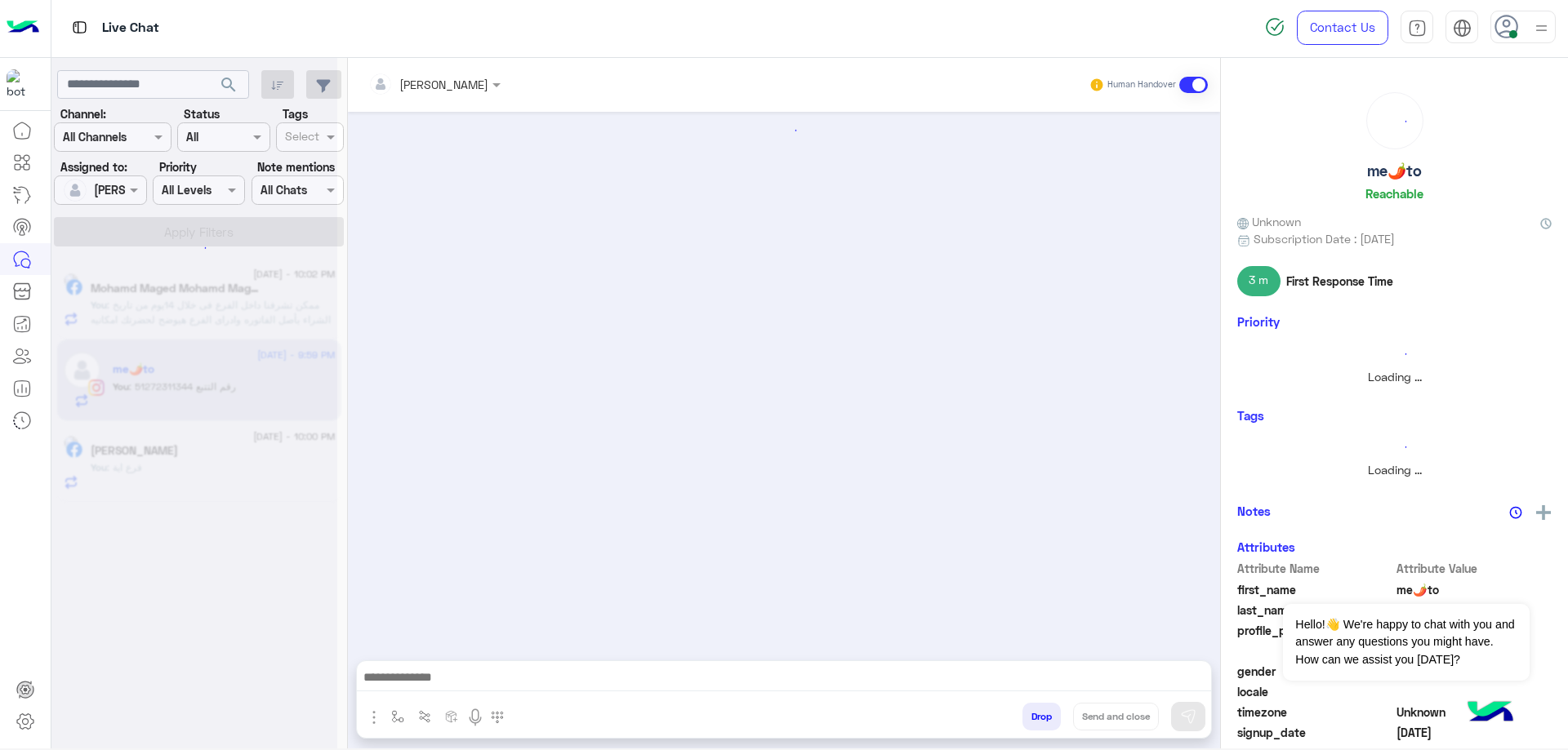
click at [250, 364] on div at bounding box center [195, 380] width 286 height 750
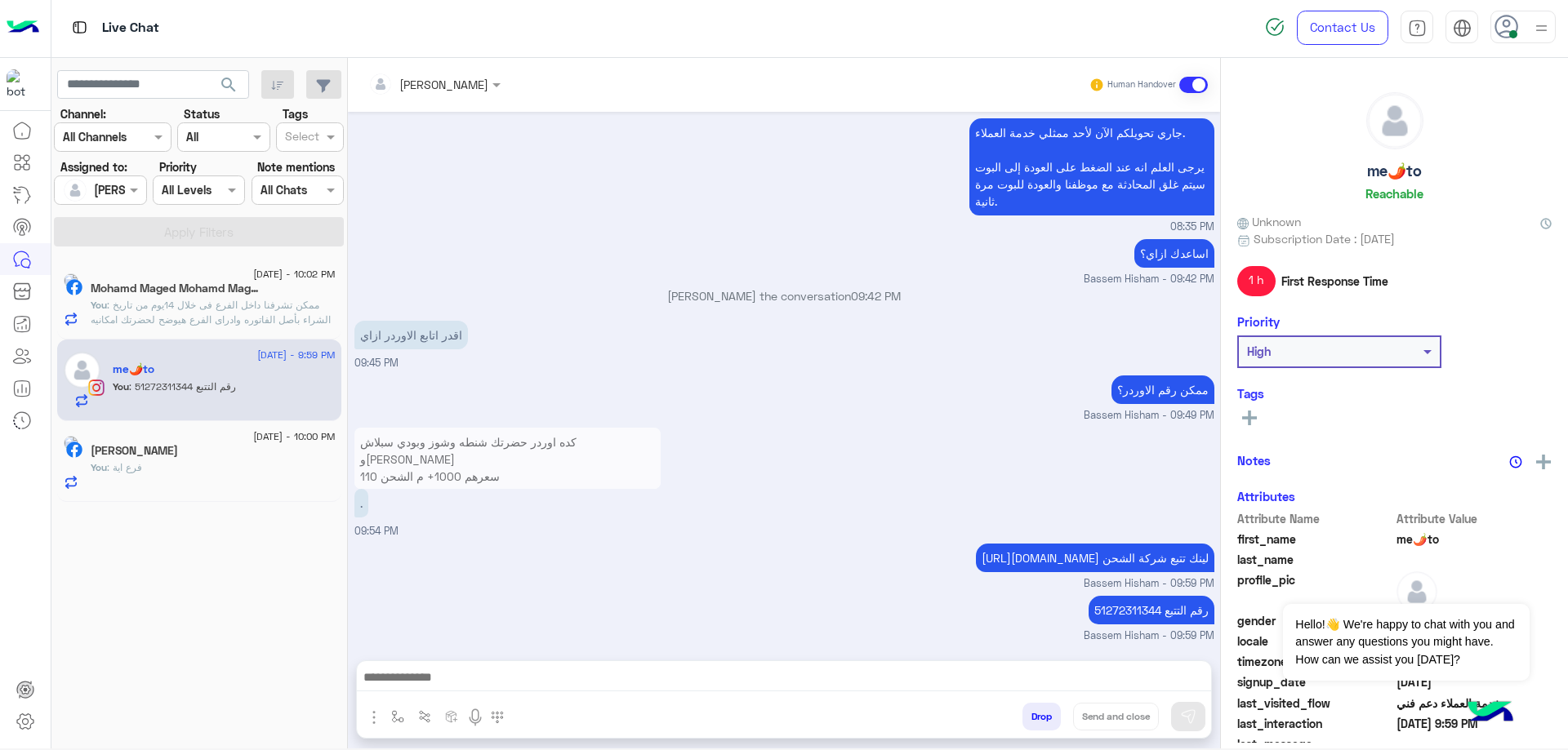
click at [1036, 711] on button "Drop" at bounding box center [1041, 717] width 38 height 28
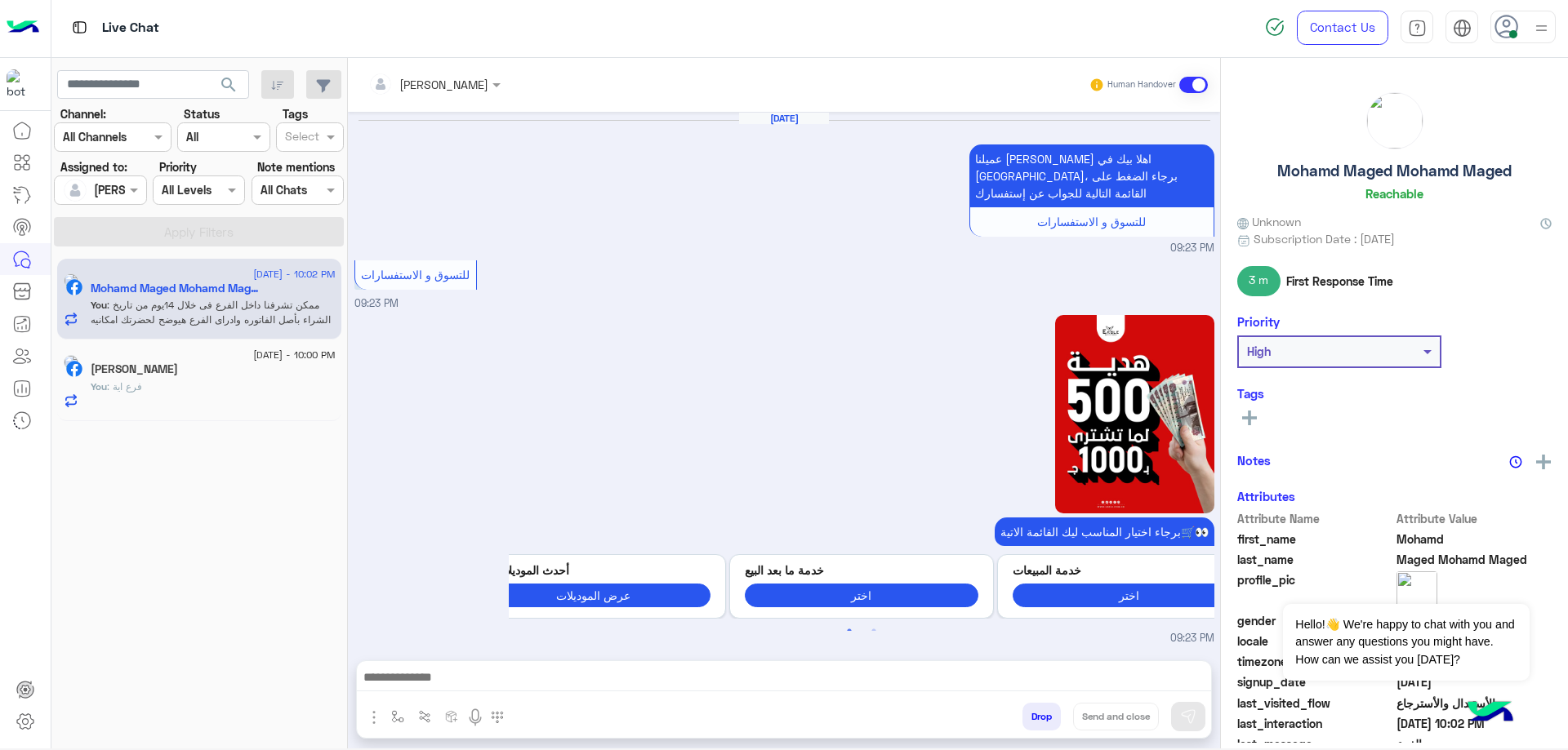
scroll to position [1451, 0]
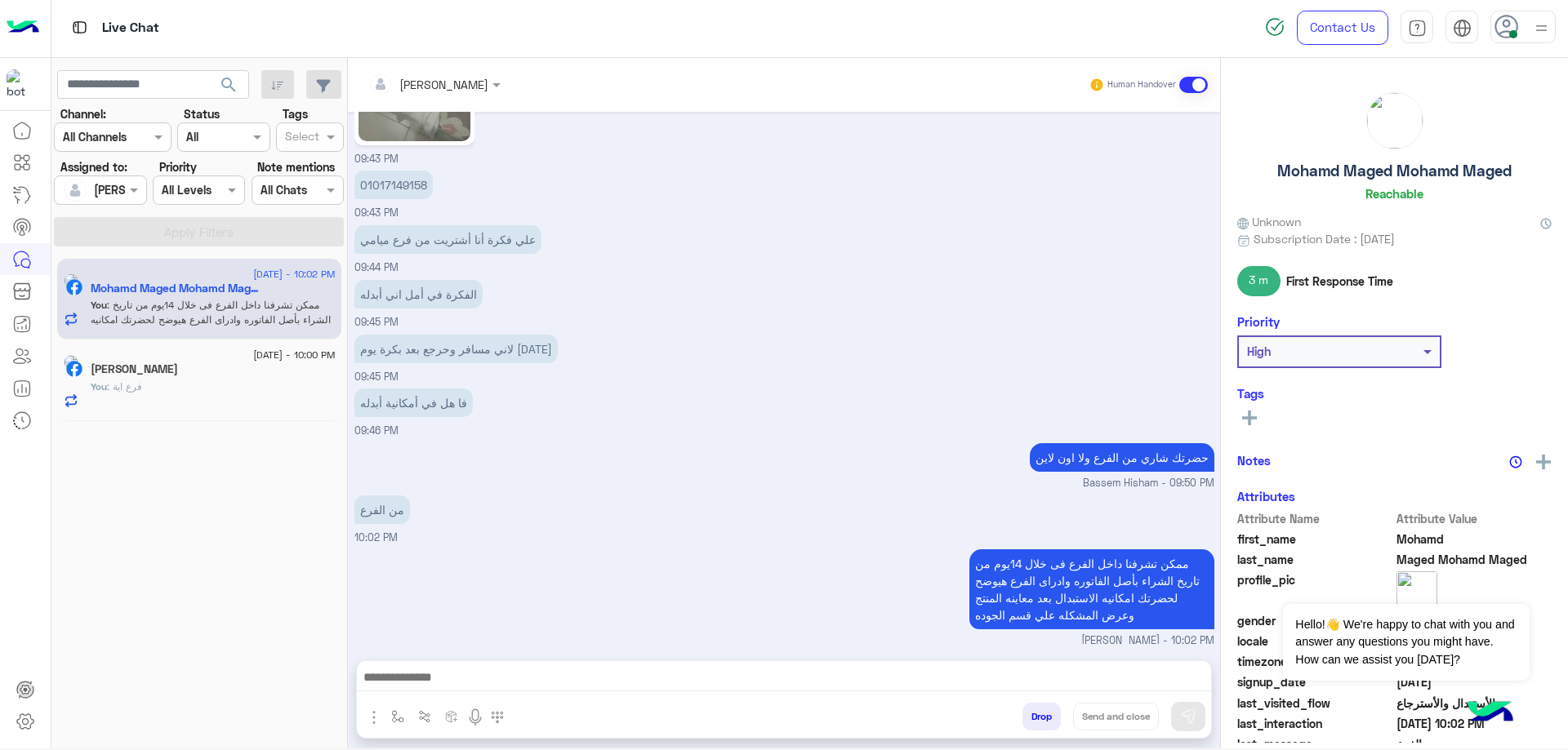
click at [178, 375] on h5 "Abo Yomna Ahmed Sabry" at bounding box center [134, 369] width 87 height 14
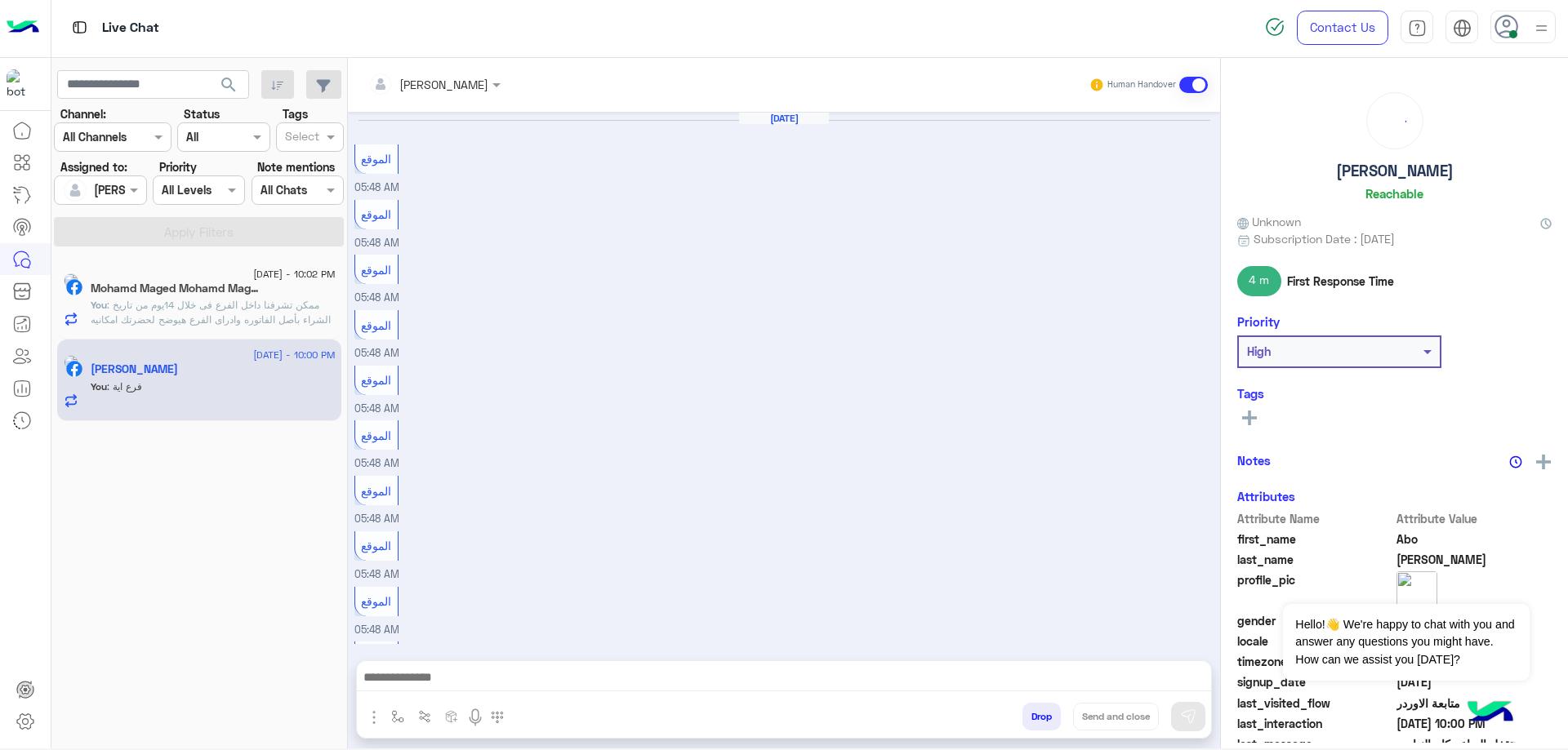
scroll to position [775, 0]
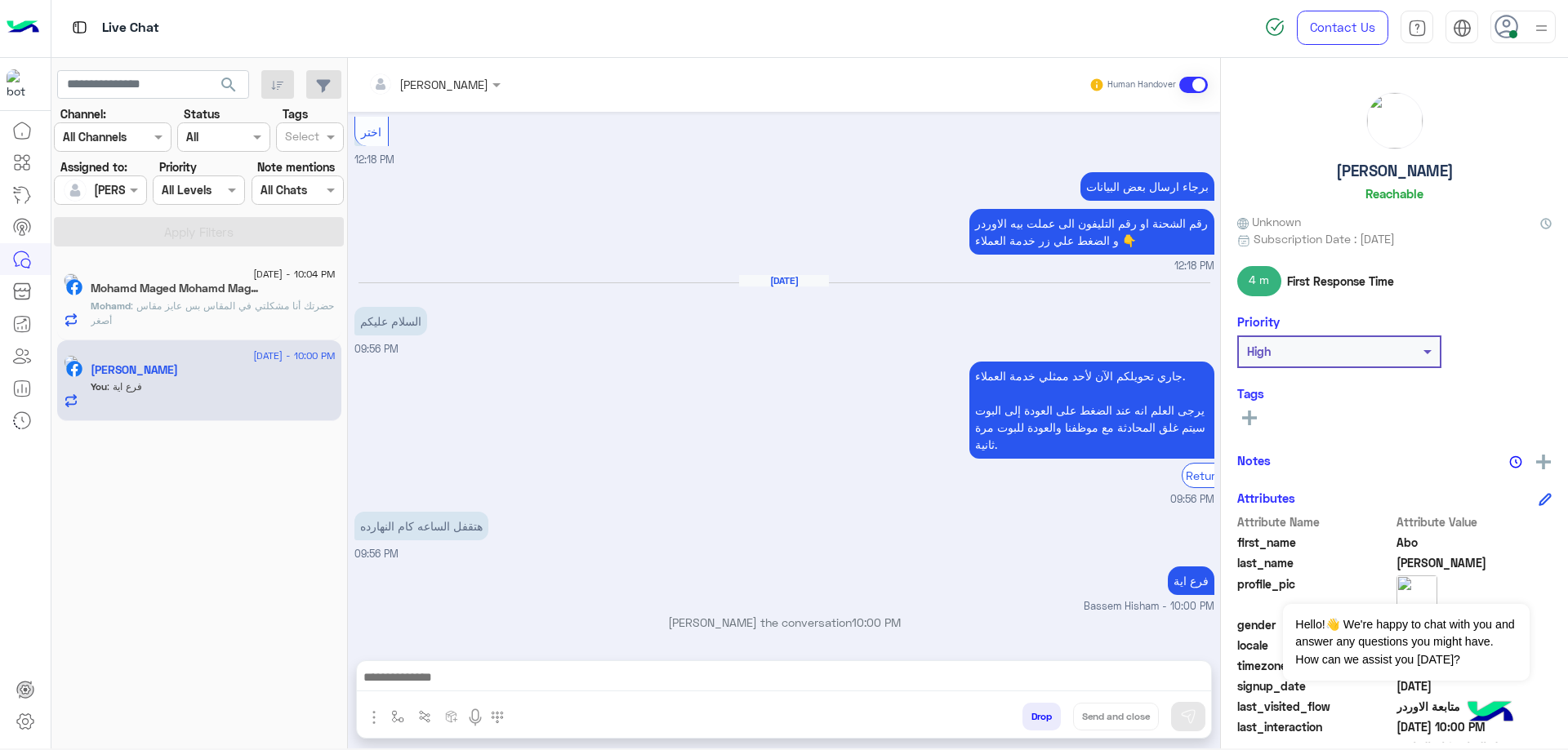
click at [268, 325] on p "Mohamd : حضرتك أنا مشكلتي في المقاس بس عايز مقاس أصغر" at bounding box center [213, 313] width 245 height 29
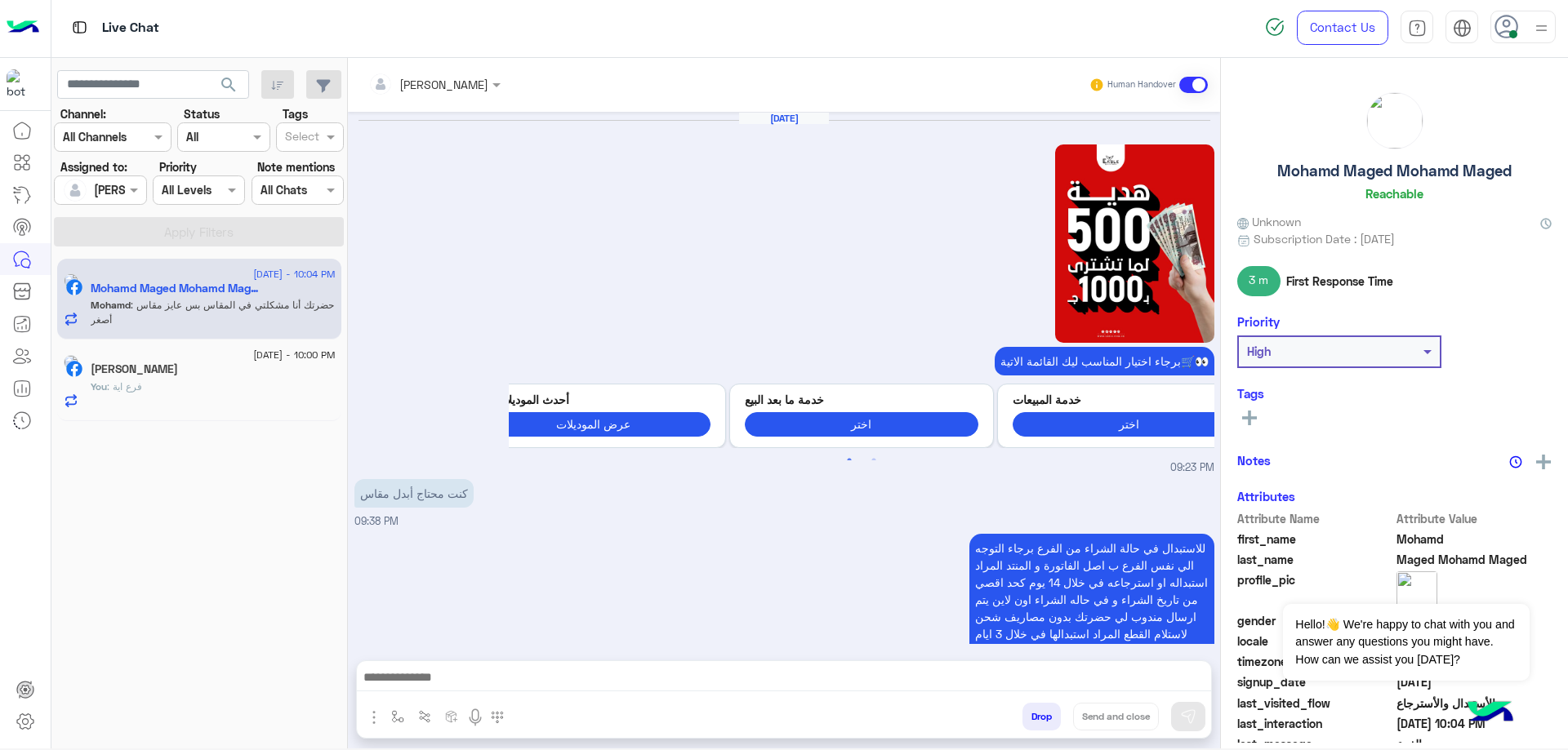
scroll to position [1441, 0]
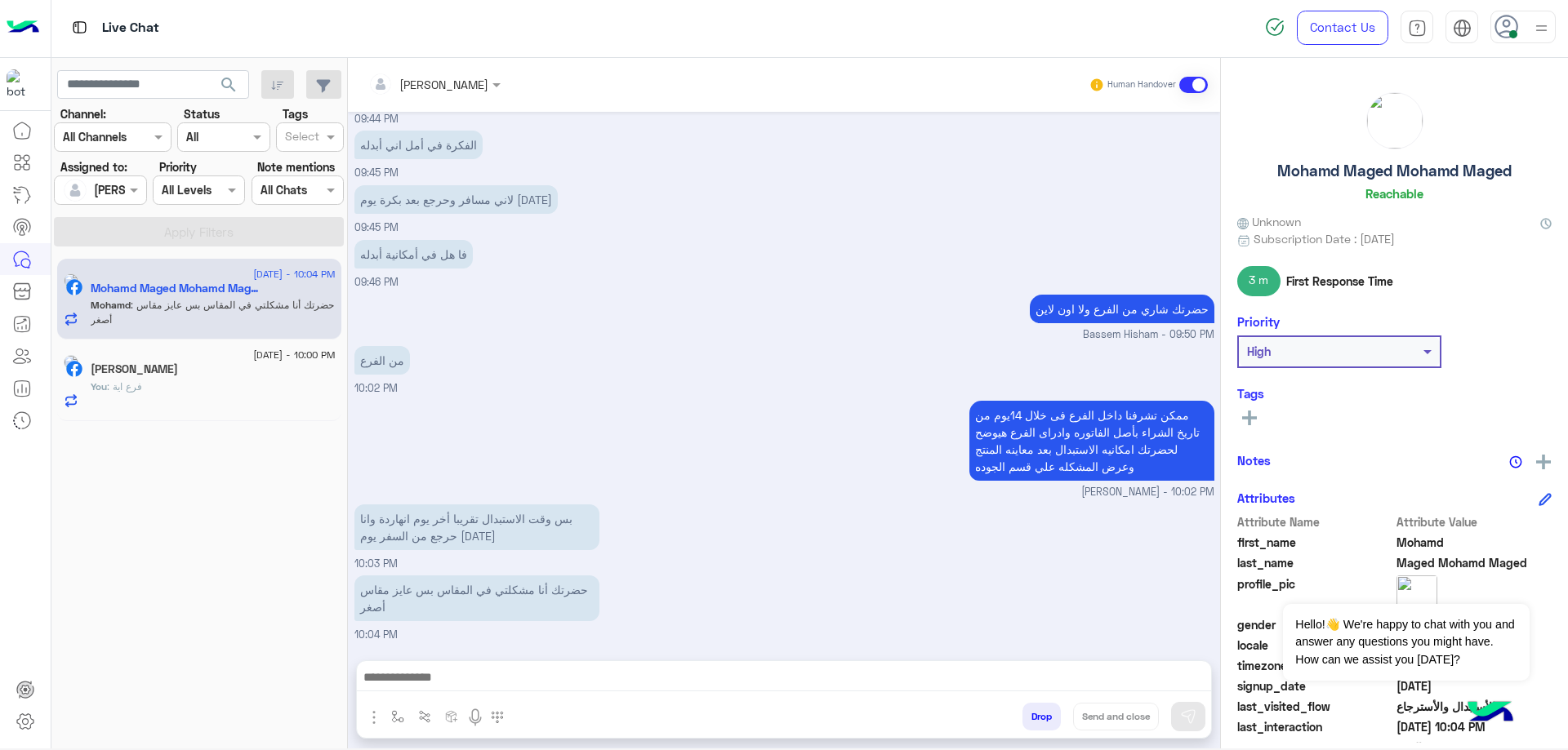
click at [476, 668] on textarea at bounding box center [784, 679] width 854 height 24
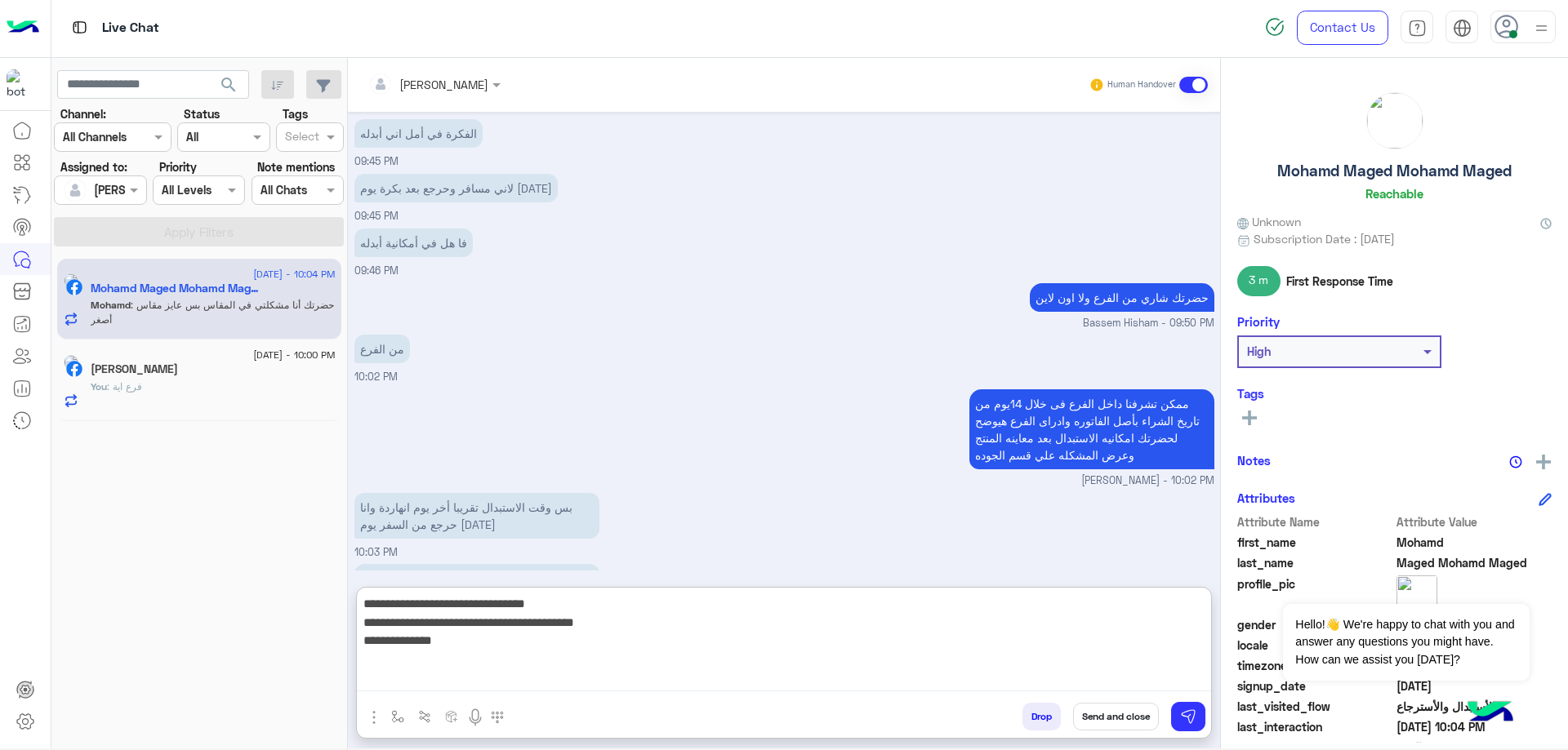
type textarea "**********"
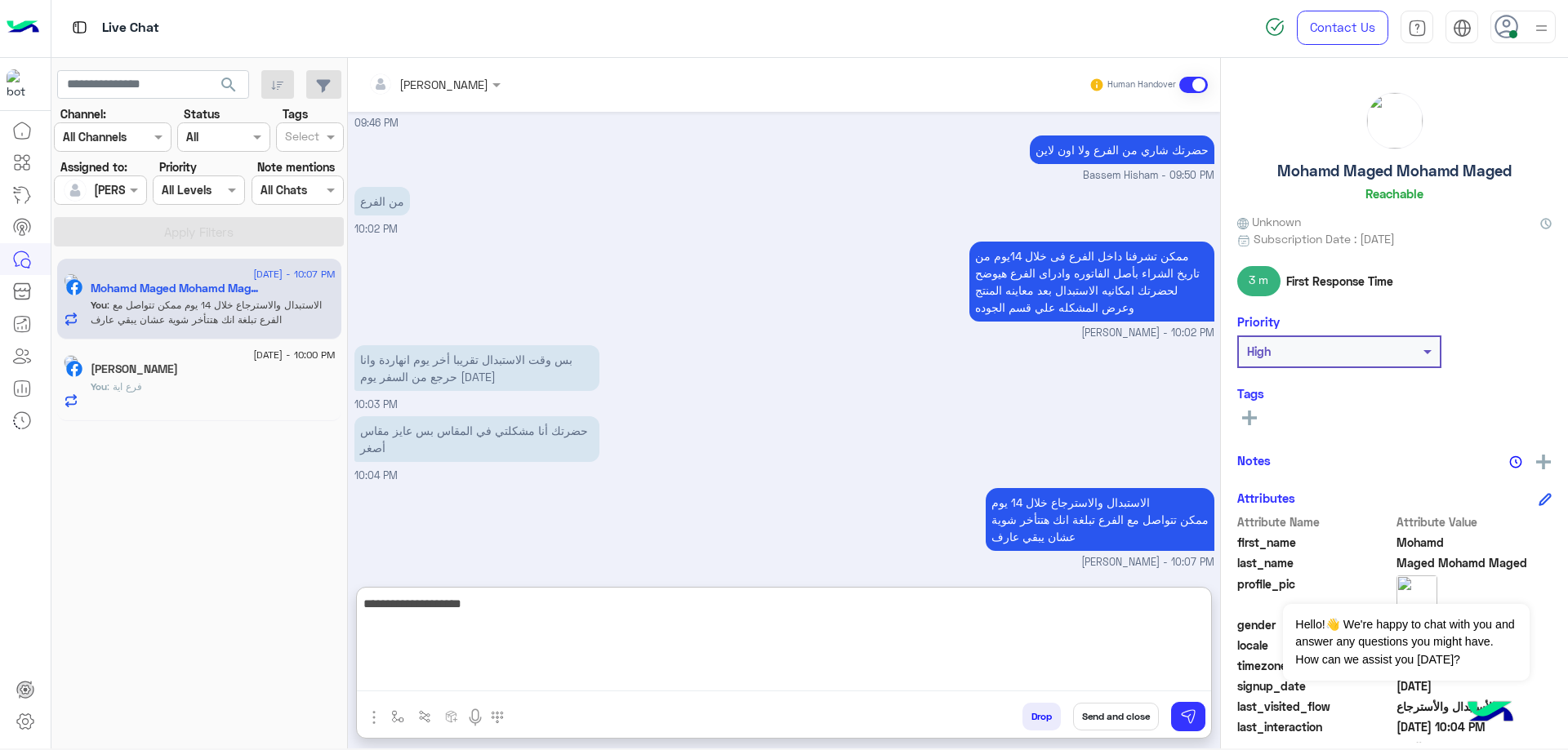
type textarea "**********"
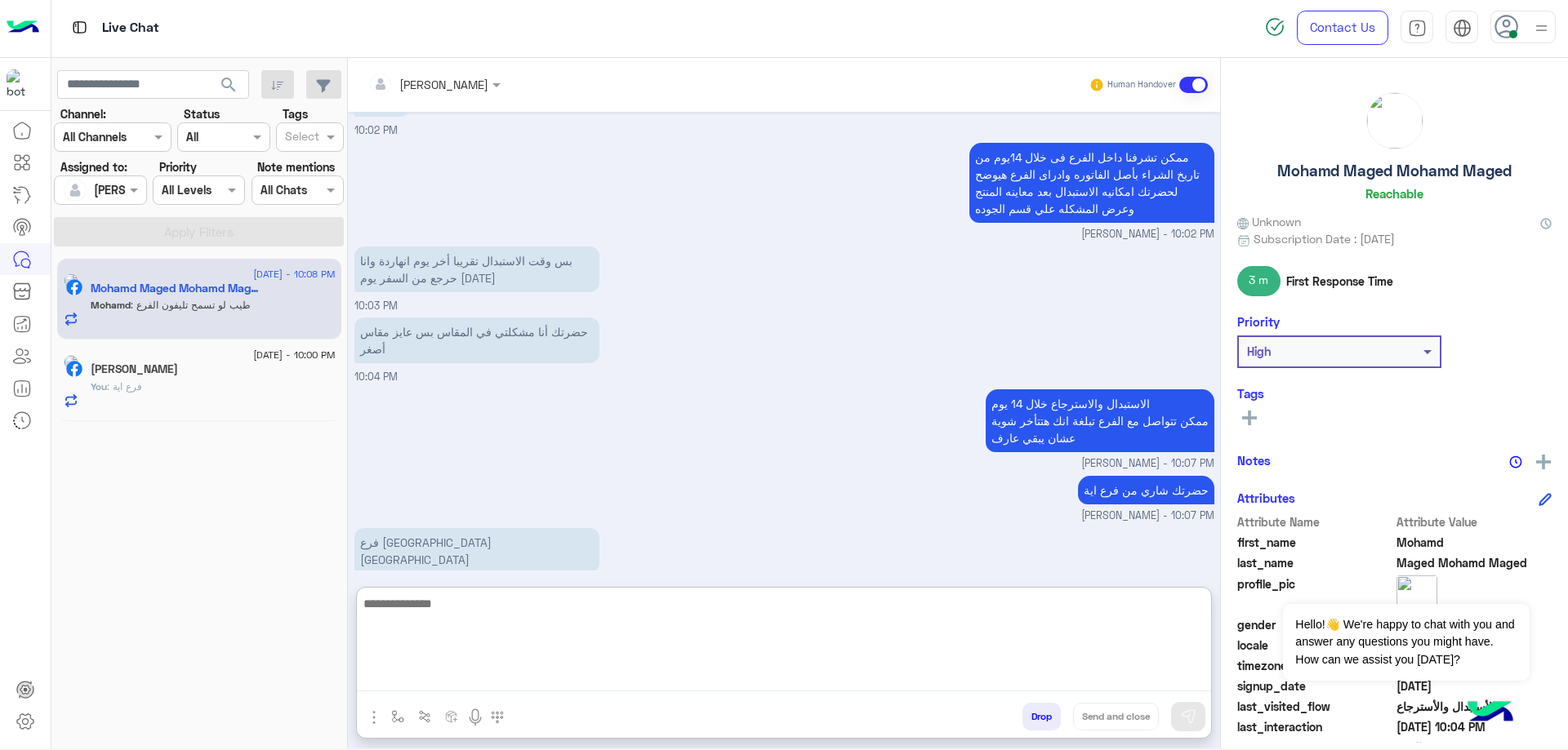
scroll to position [1761, 0]
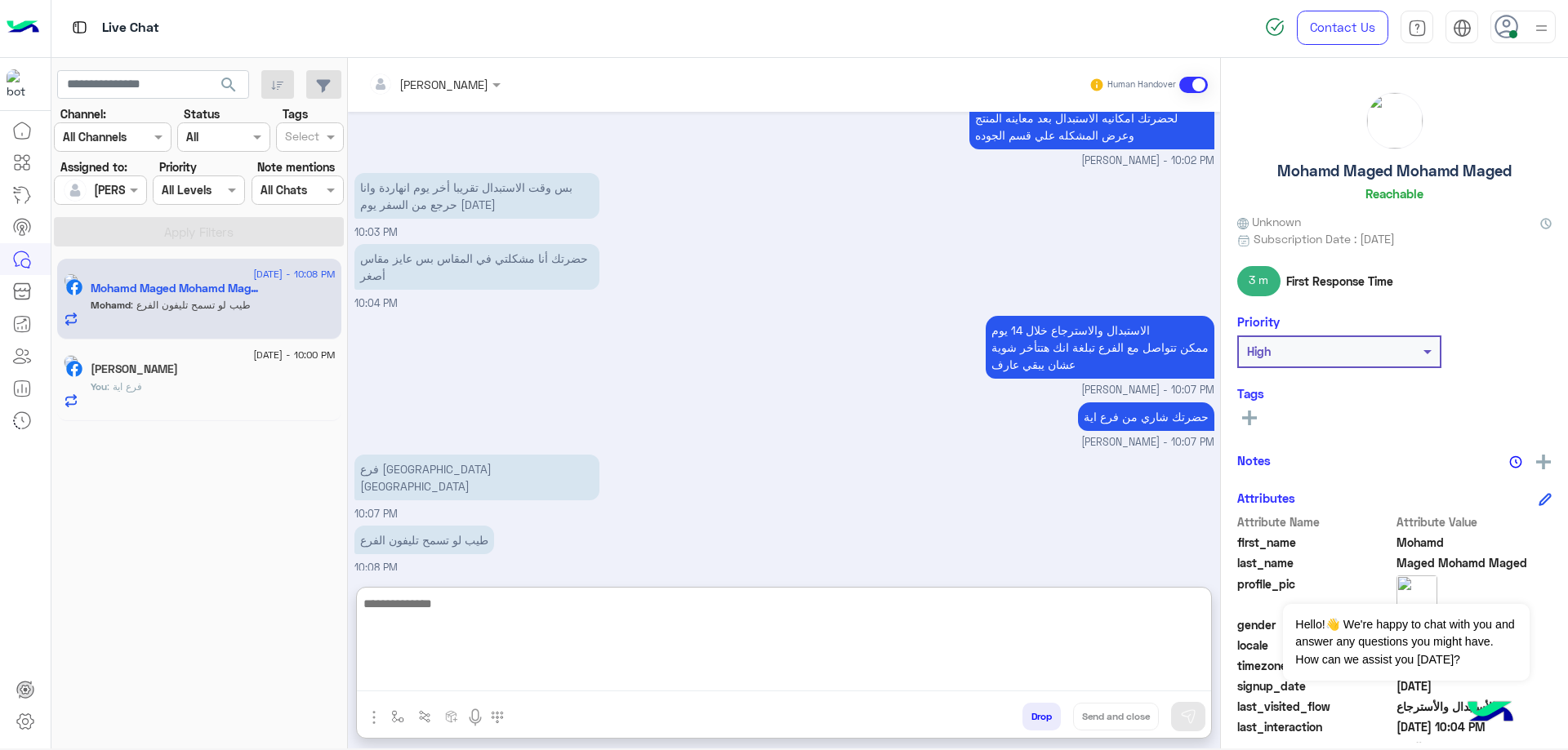
paste textarea "**********"
type textarea "**********"
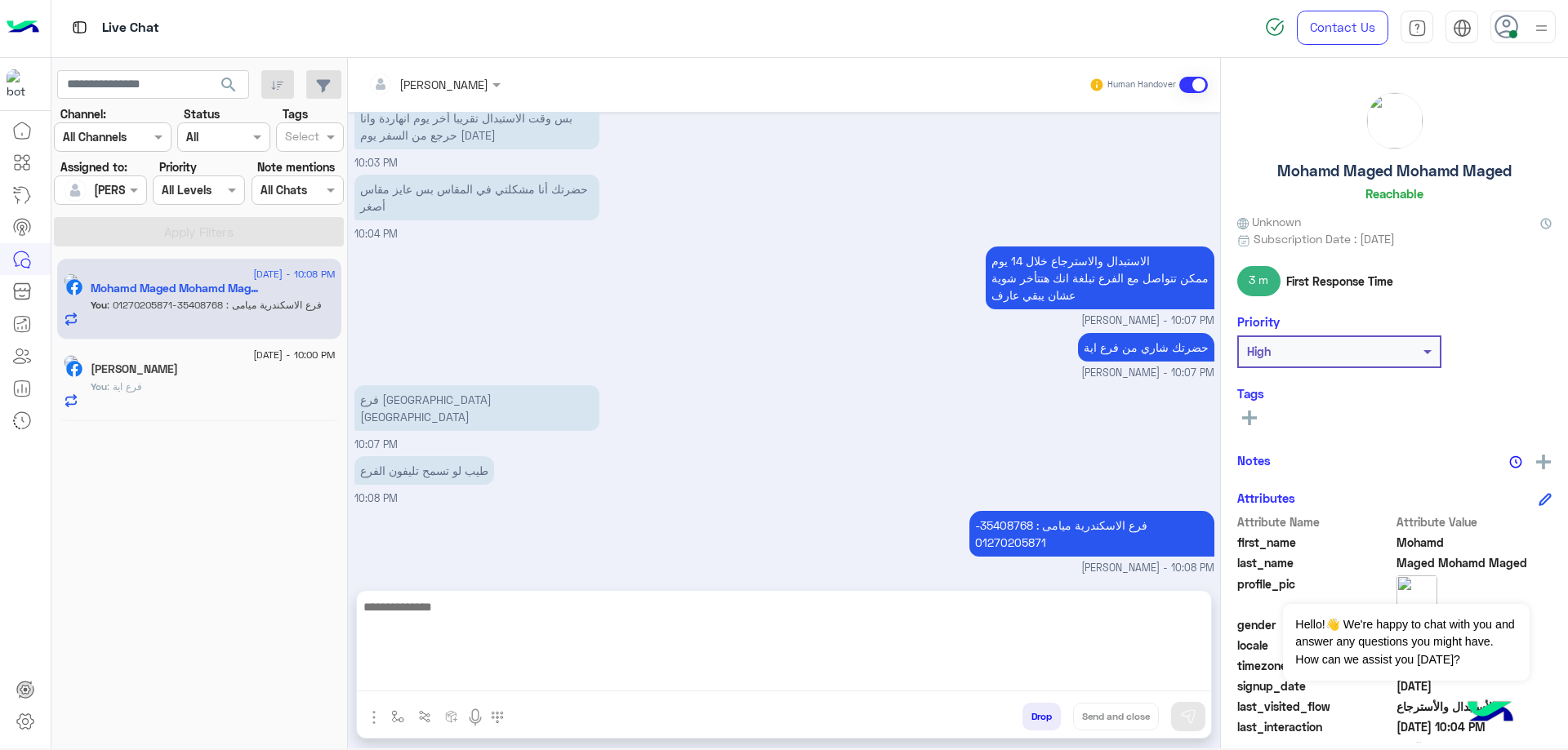
click at [1344, 176] on h5 "Mohamd Maged Mohamd Maged" at bounding box center [1395, 171] width 235 height 19
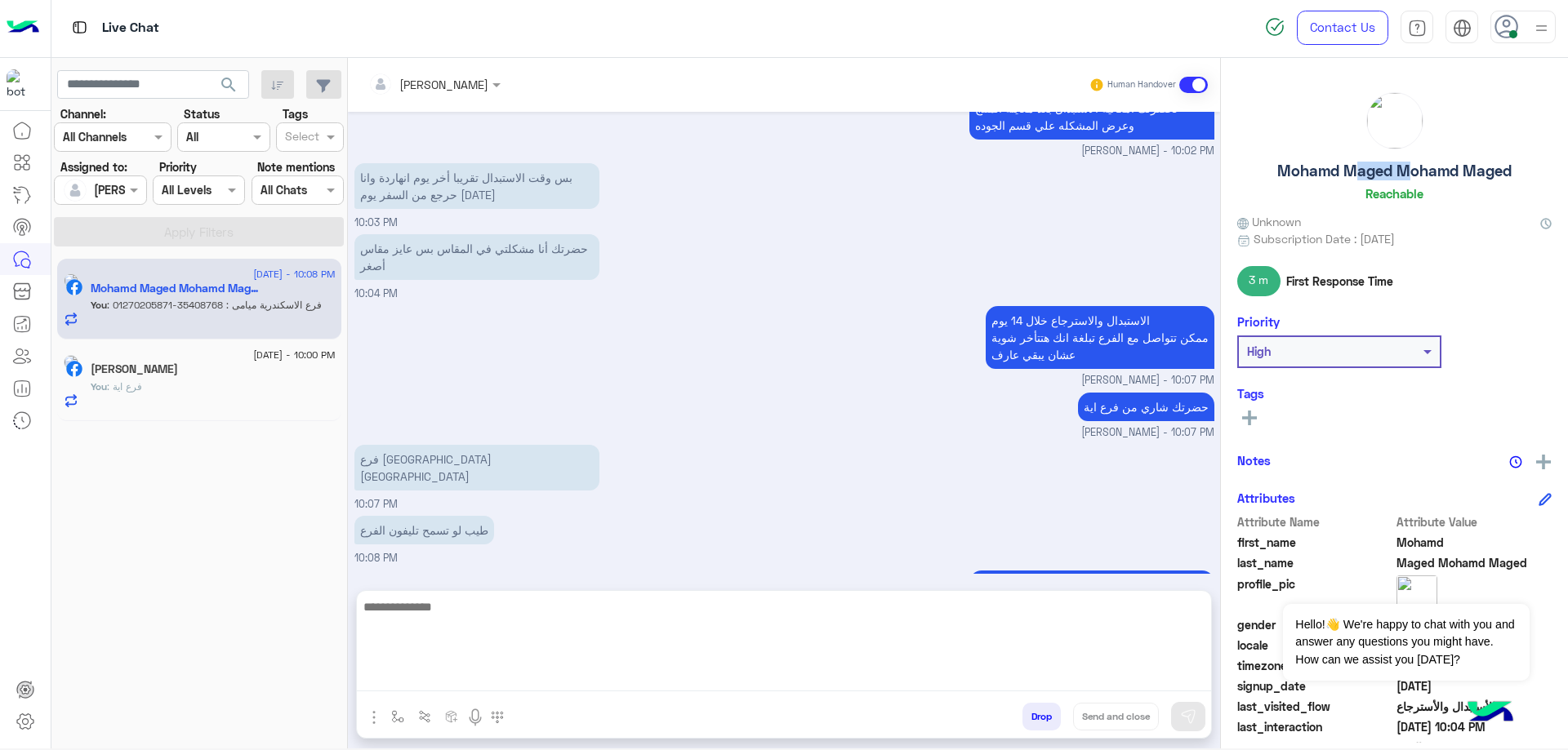
click at [1344, 176] on h5 "Mohamd Maged Mohamd Maged" at bounding box center [1395, 171] width 235 height 19
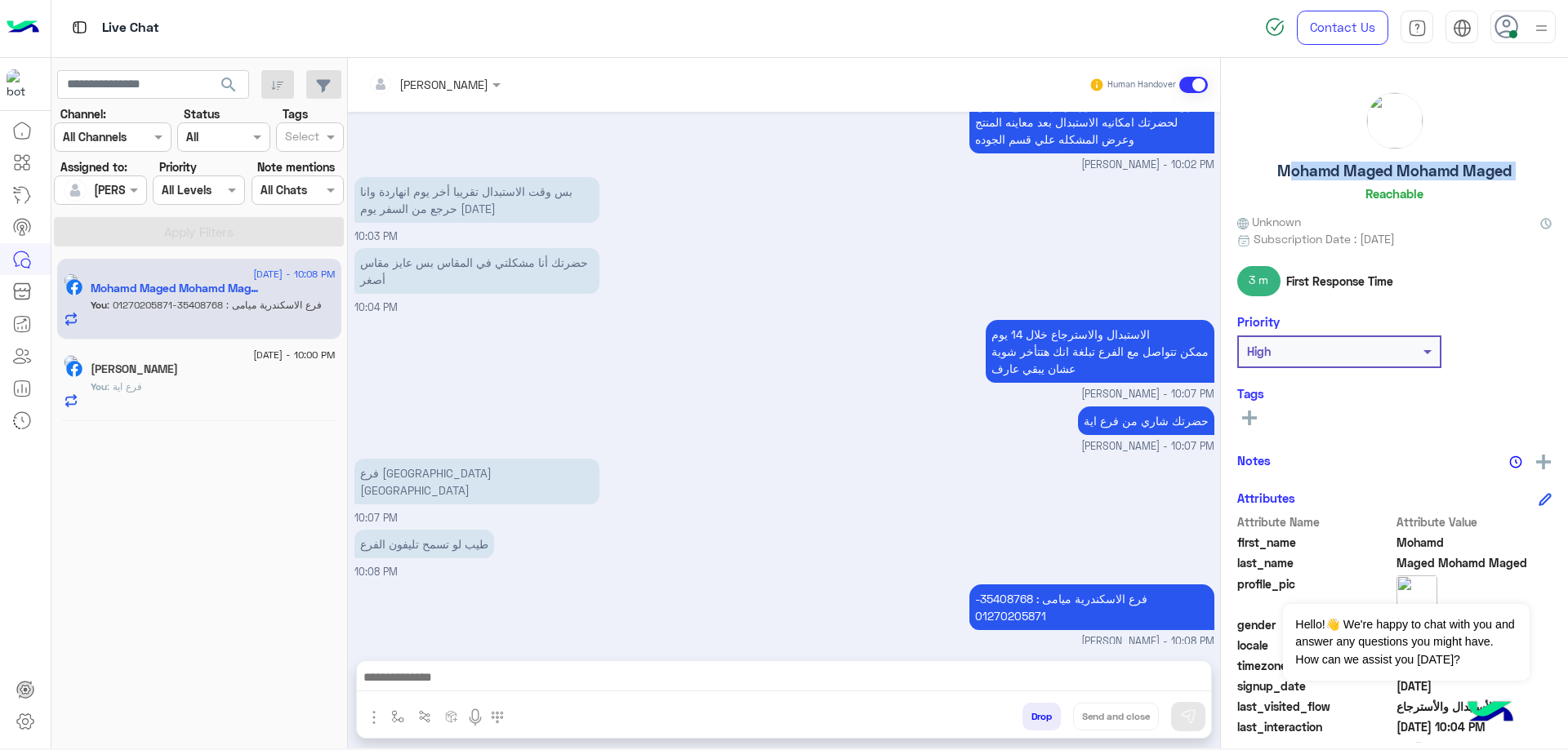
click at [1344, 176] on h5 "Mohamd Maged Mohamd Maged" at bounding box center [1395, 171] width 235 height 19
copy h5 "Mohamd Maged Mohamd Maged"
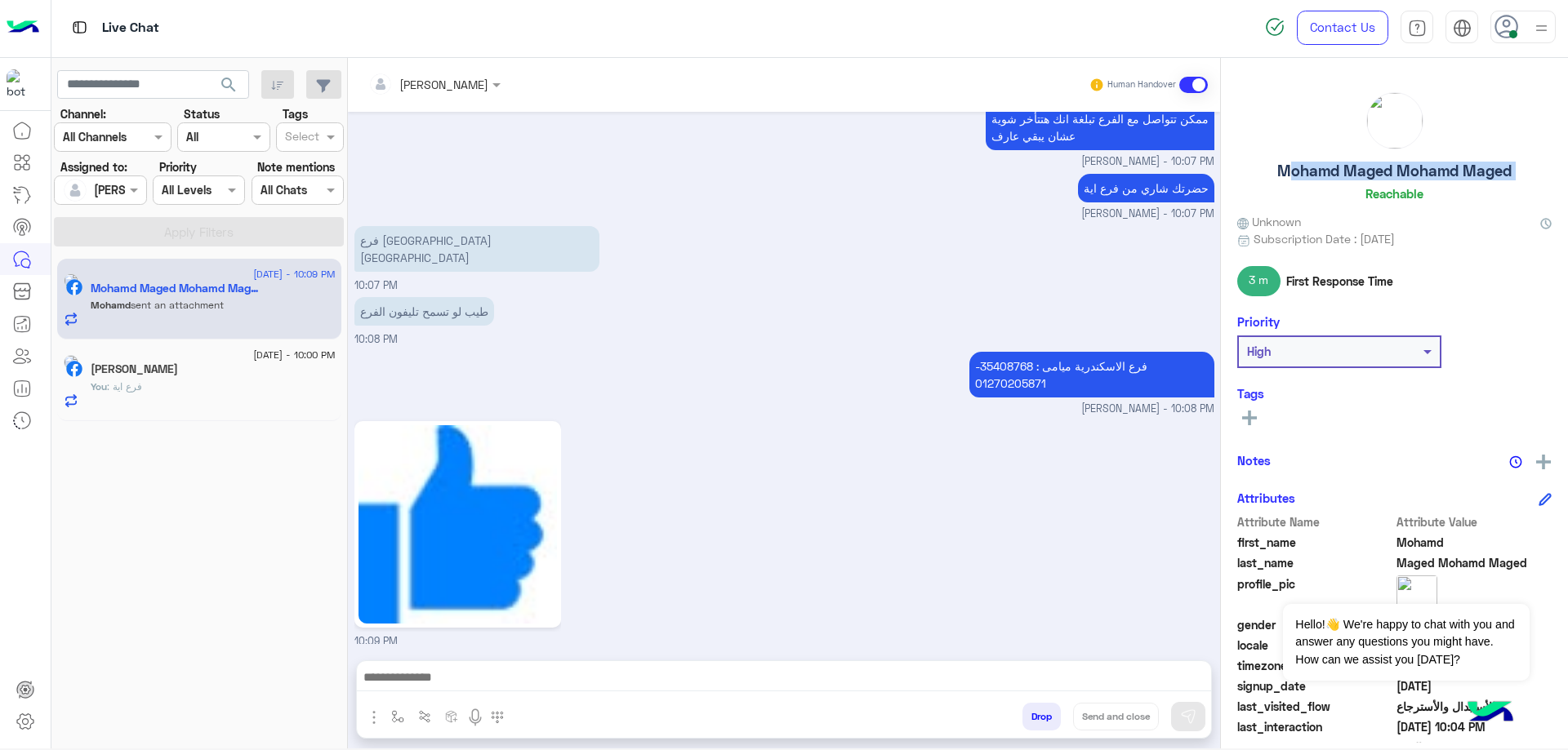
scroll to position [1989, 0]
click at [1032, 718] on button "Drop" at bounding box center [1041, 717] width 38 height 28
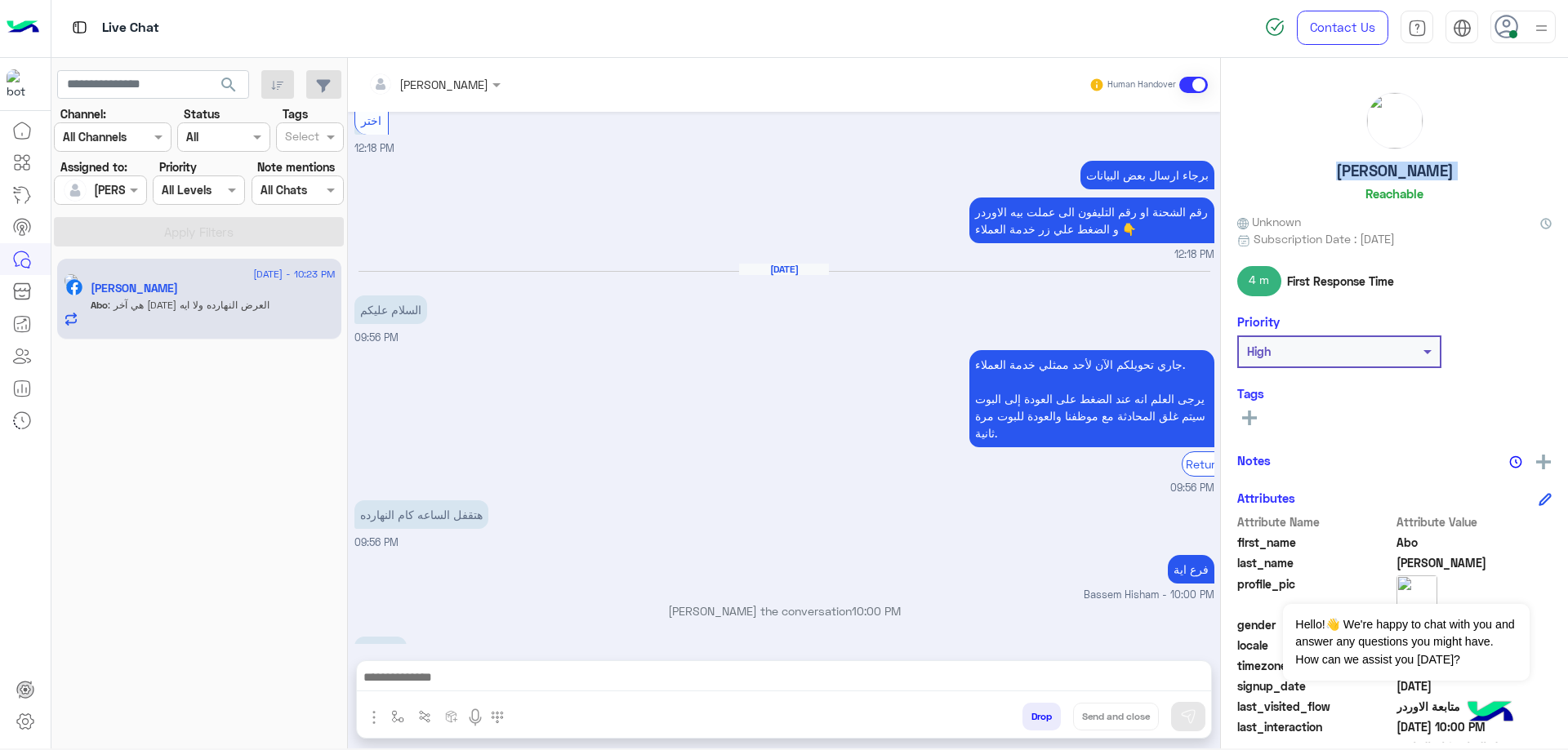
scroll to position [885, 0]
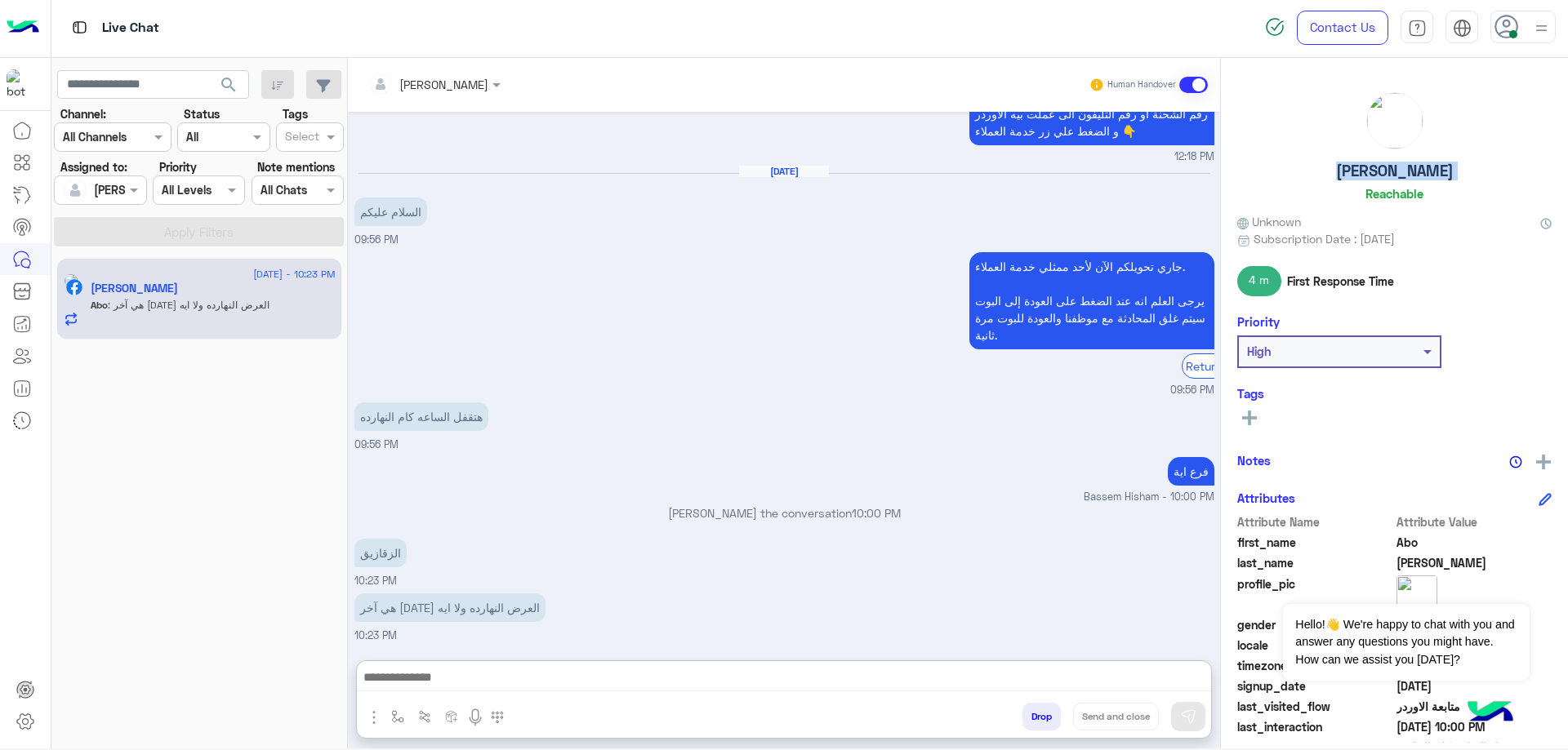
click at [522, 678] on textarea at bounding box center [784, 679] width 854 height 24
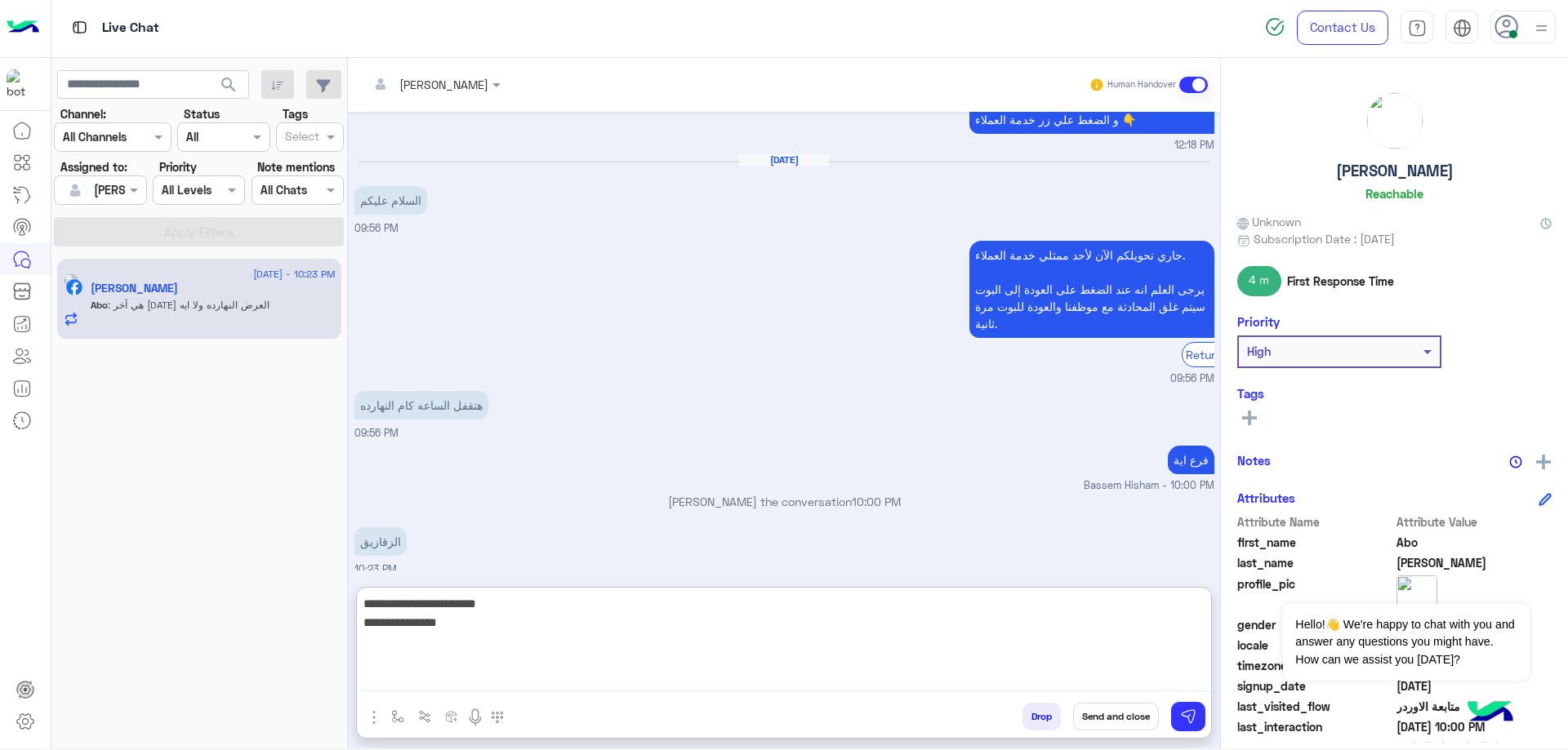
type textarea "**********"
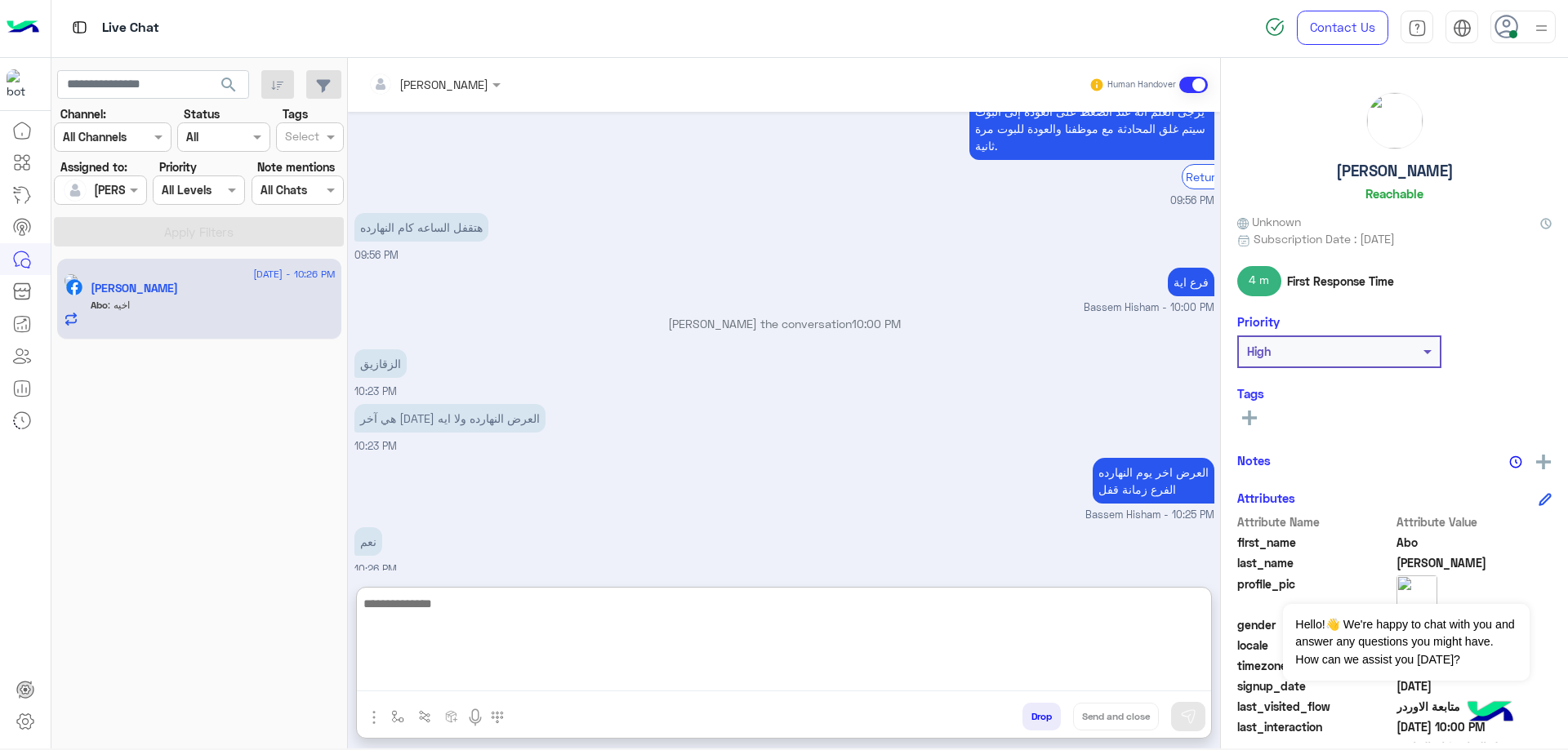
scroll to position [1135, 0]
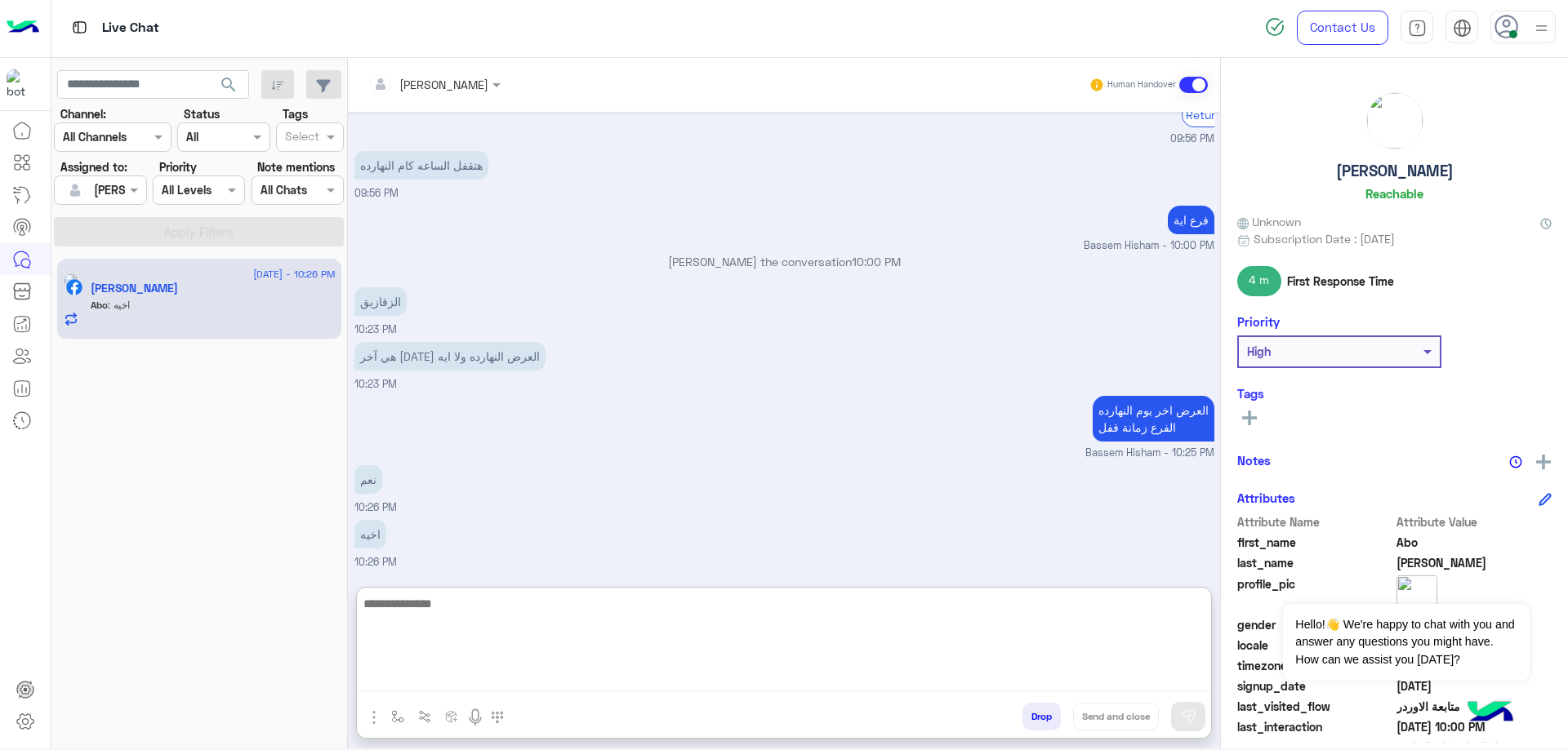
click at [1052, 722] on button "Drop" at bounding box center [1041, 717] width 38 height 28
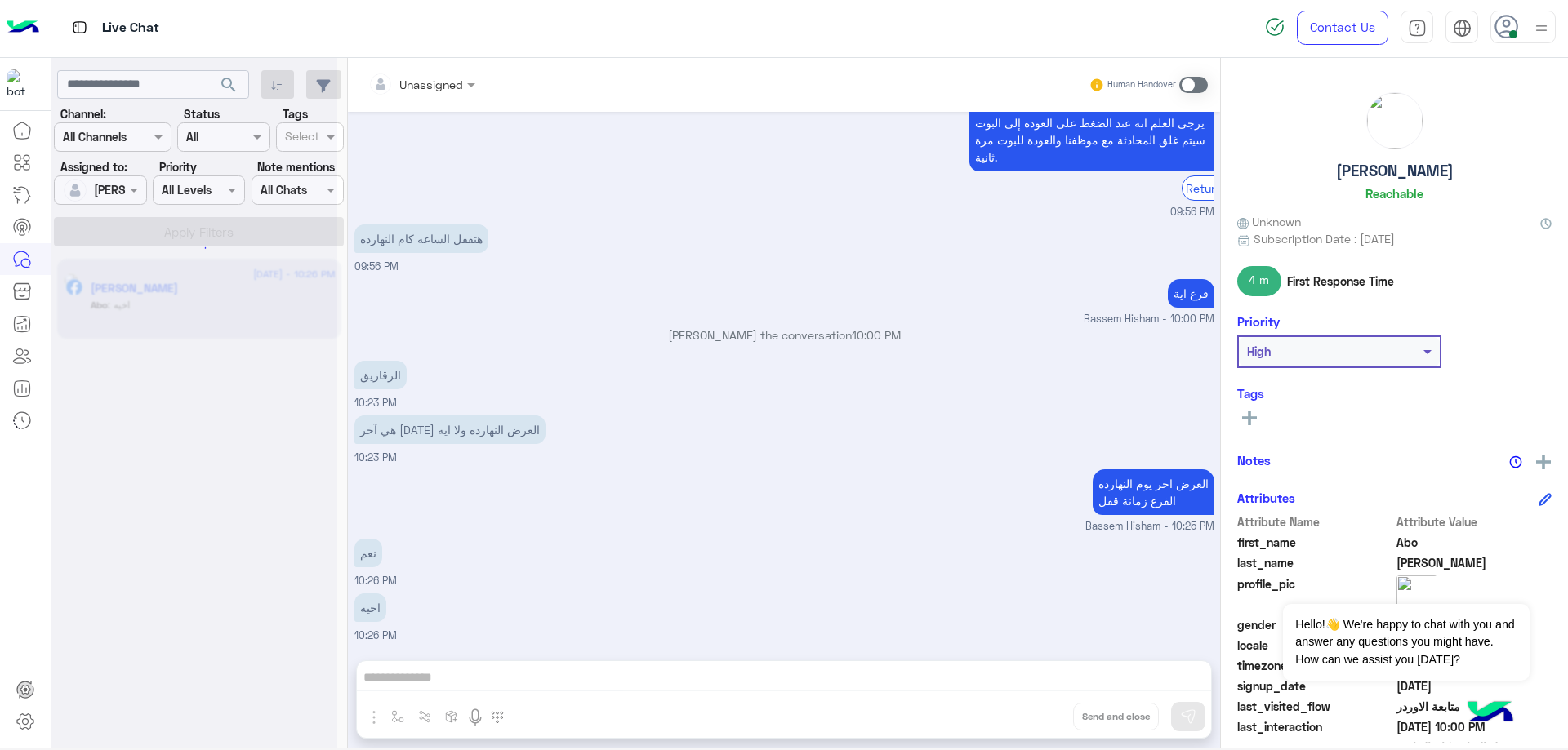
scroll to position [1091, 0]
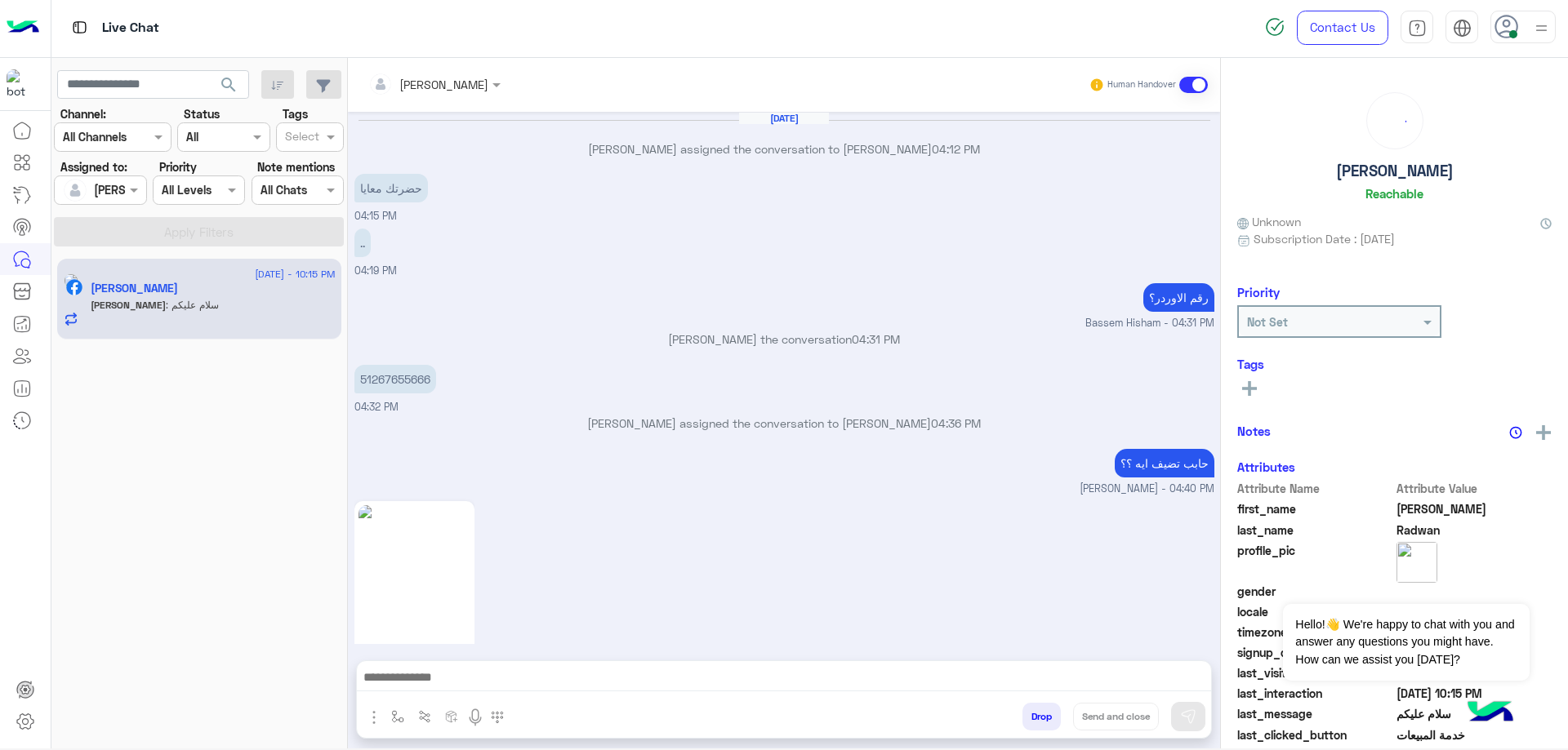
scroll to position [697, 0]
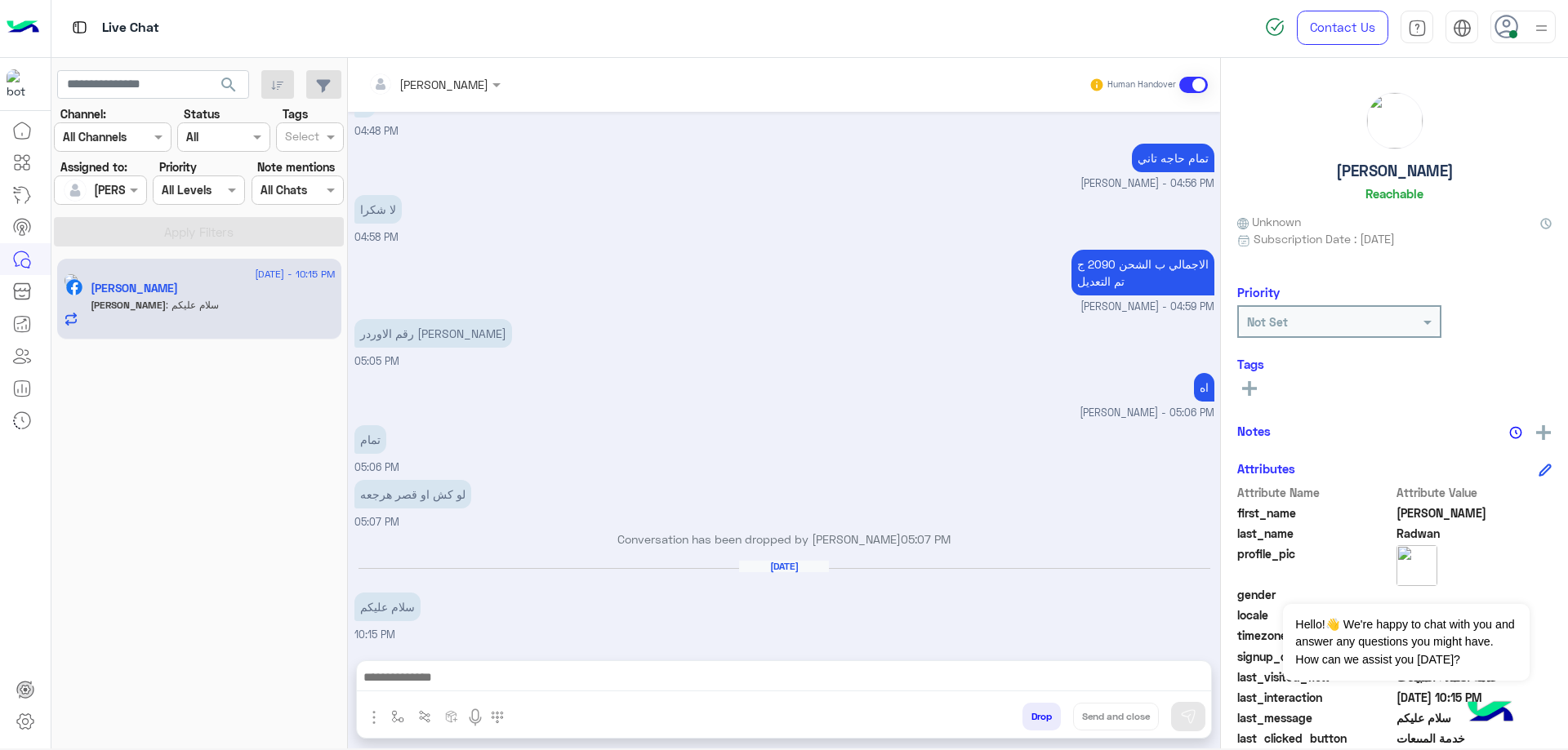
click at [447, 679] on textarea at bounding box center [784, 679] width 854 height 24
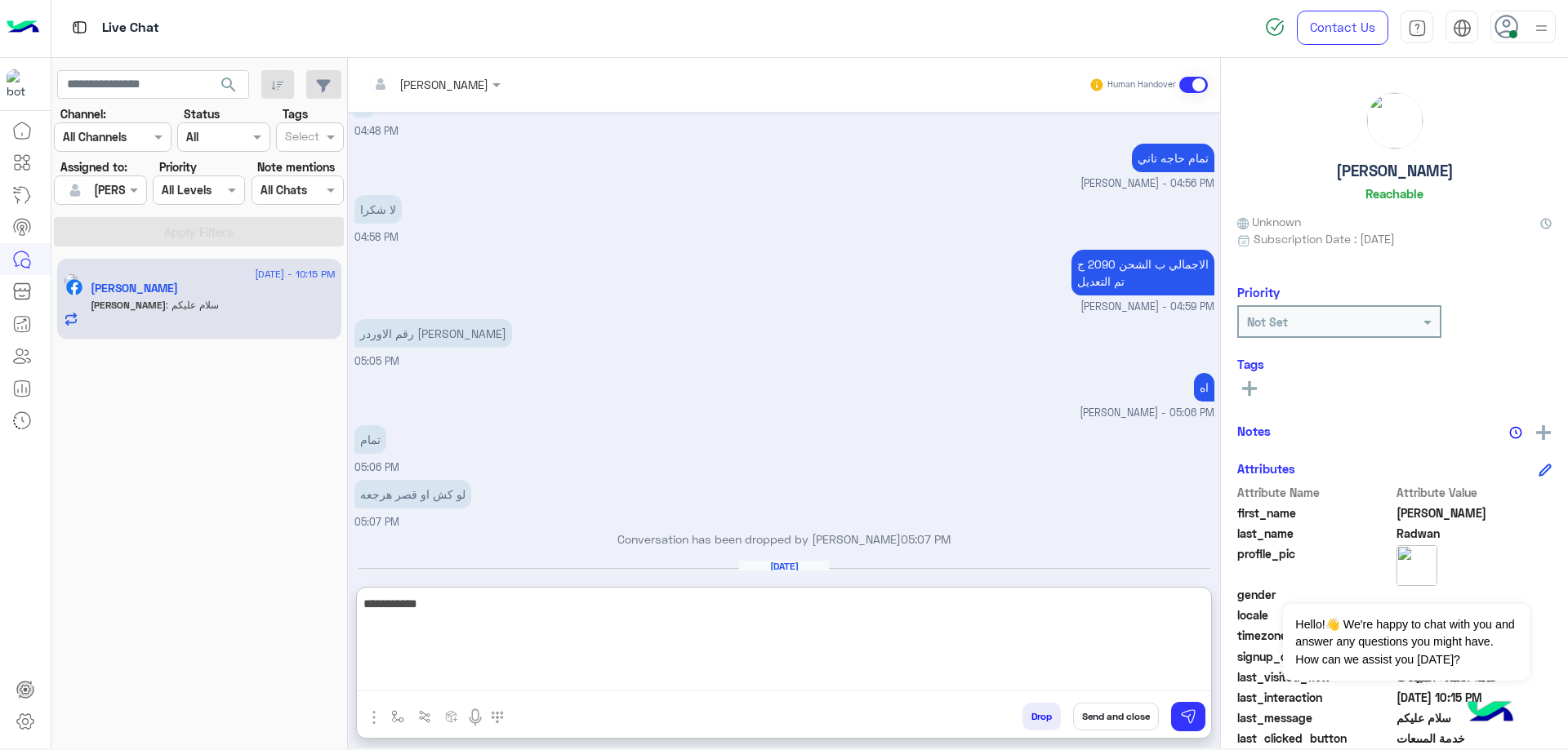
type textarea "**********"
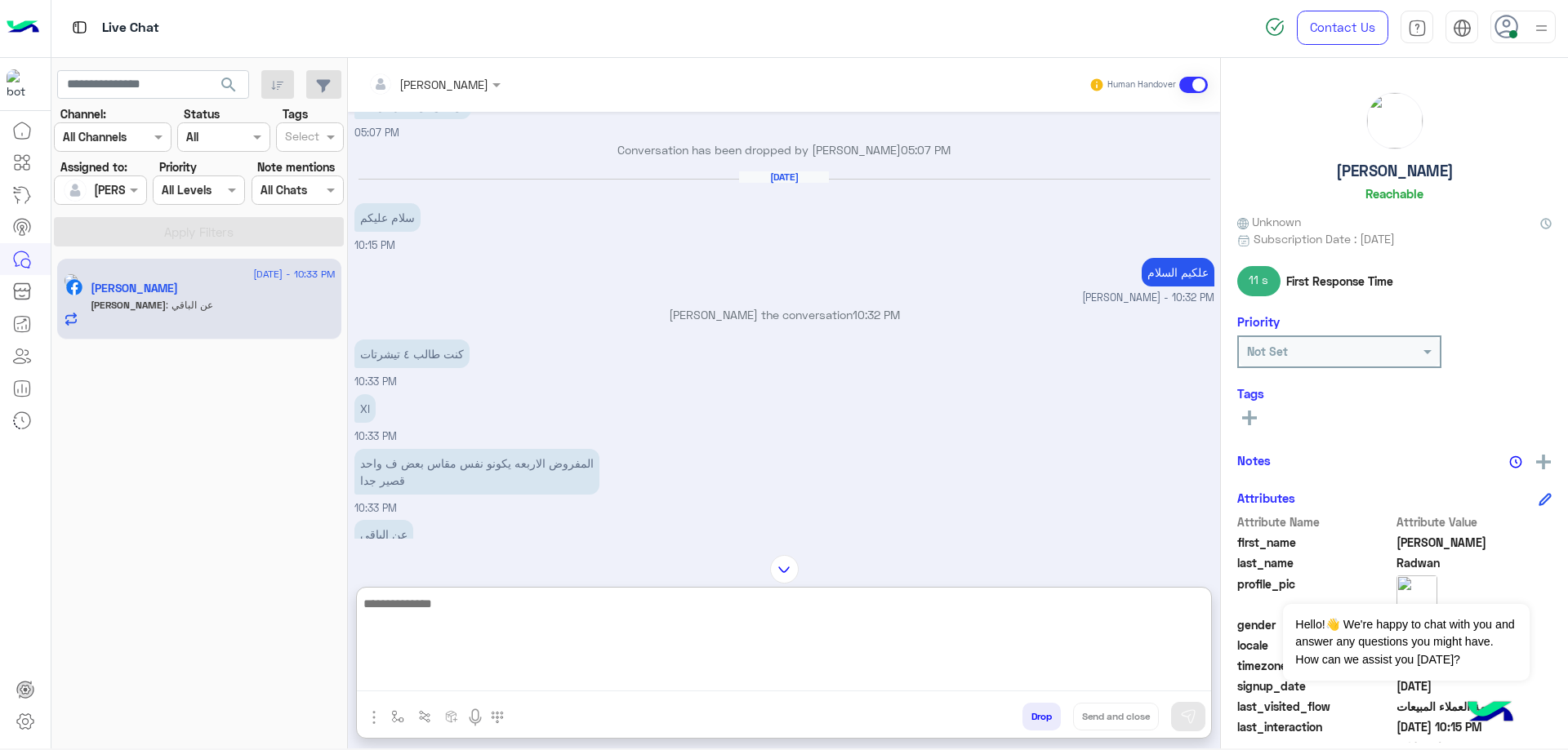
scroll to position [1086, 0]
click at [475, 614] on textarea at bounding box center [784, 642] width 854 height 98
type textarea "**********"
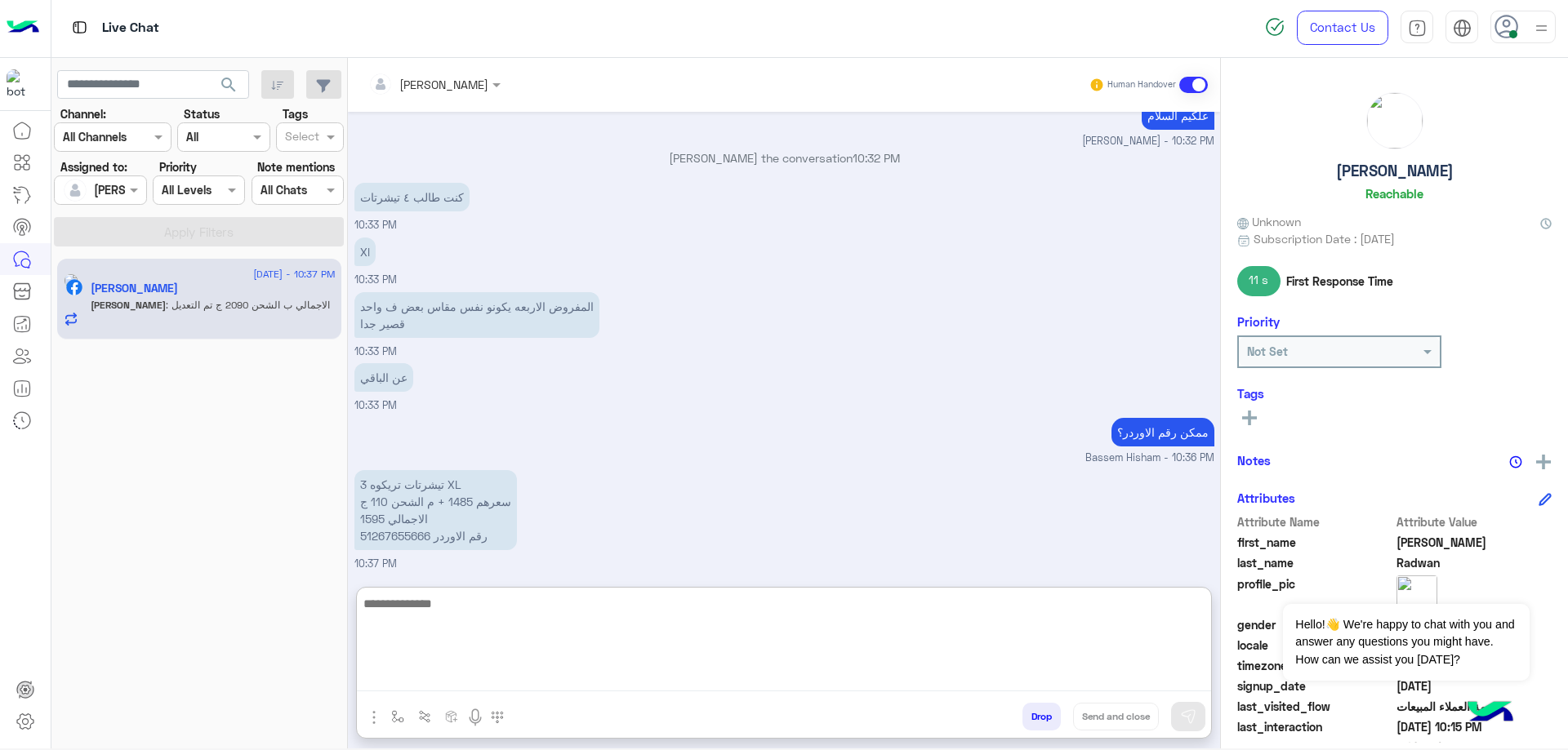
scroll to position [1316, 0]
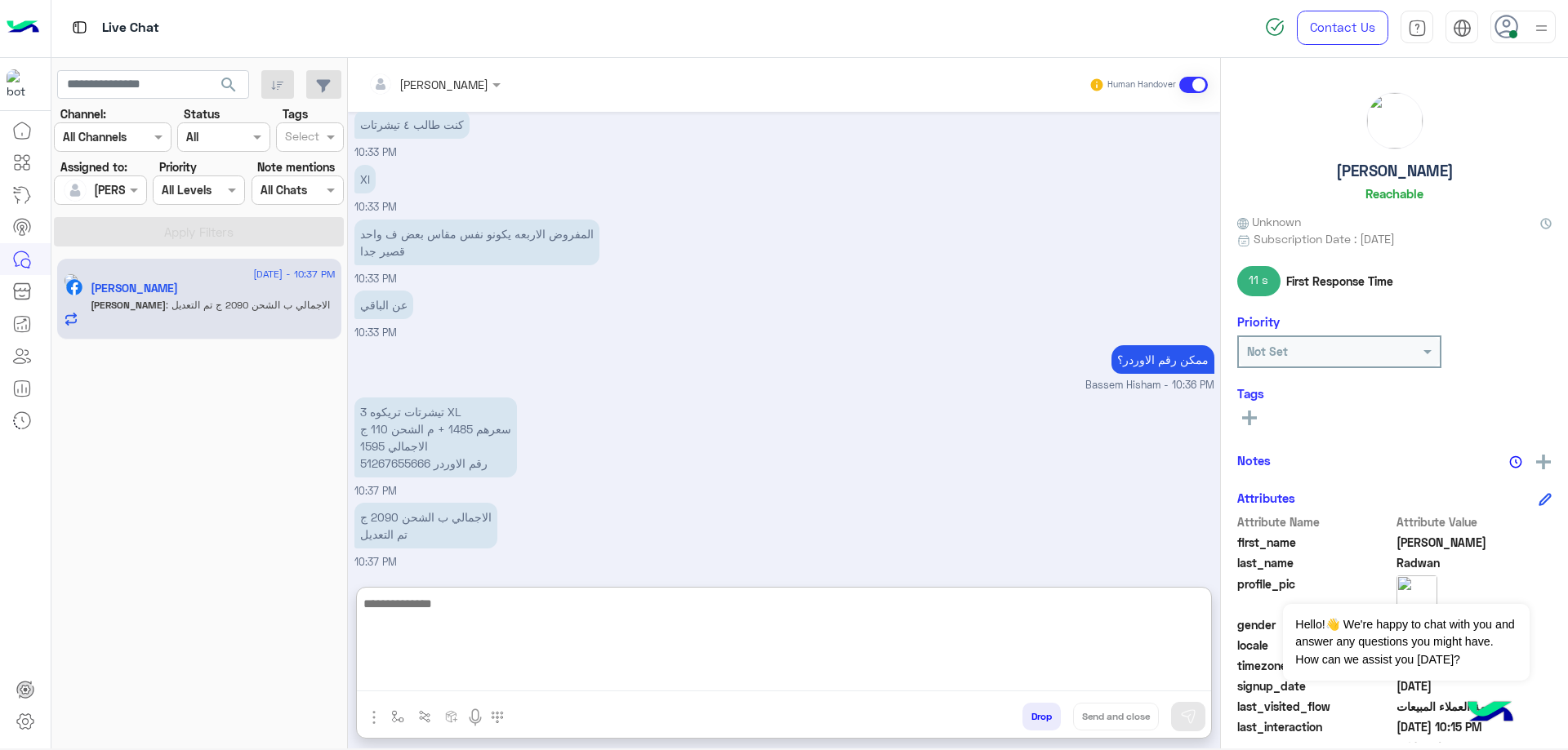
click at [391, 465] on p "3 تيشرتات تريكوه XL سعرهم 1485 + م الشحن 110 ج الاجمالي 1595 رقم الاوردر 512676…" at bounding box center [436, 438] width 163 height 80
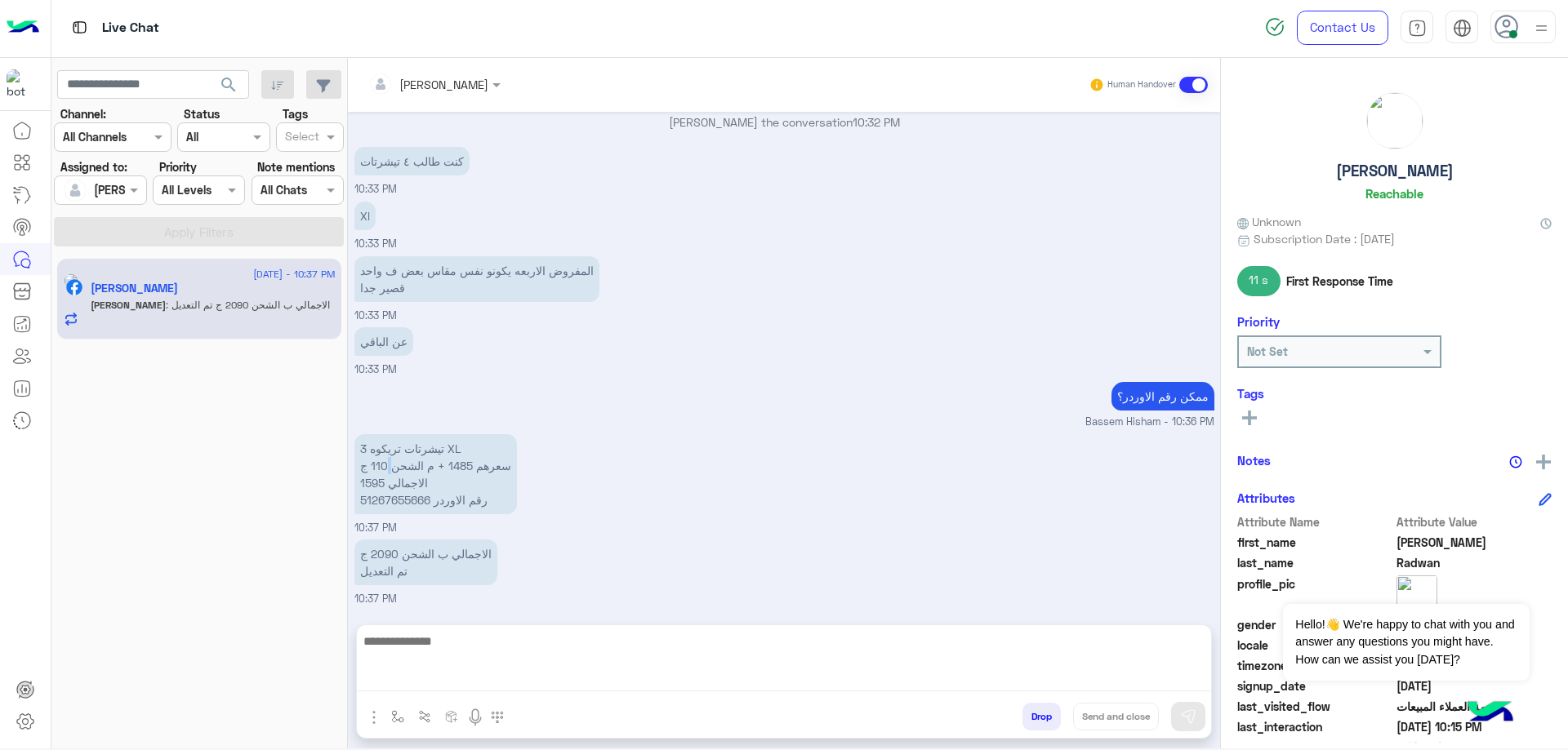
click at [391, 465] on div "Jun 21, 2025 khaled mohamed assigned the conversation to Bassem Hisham 04:12 PM…" at bounding box center [784, 360] width 872 height 497
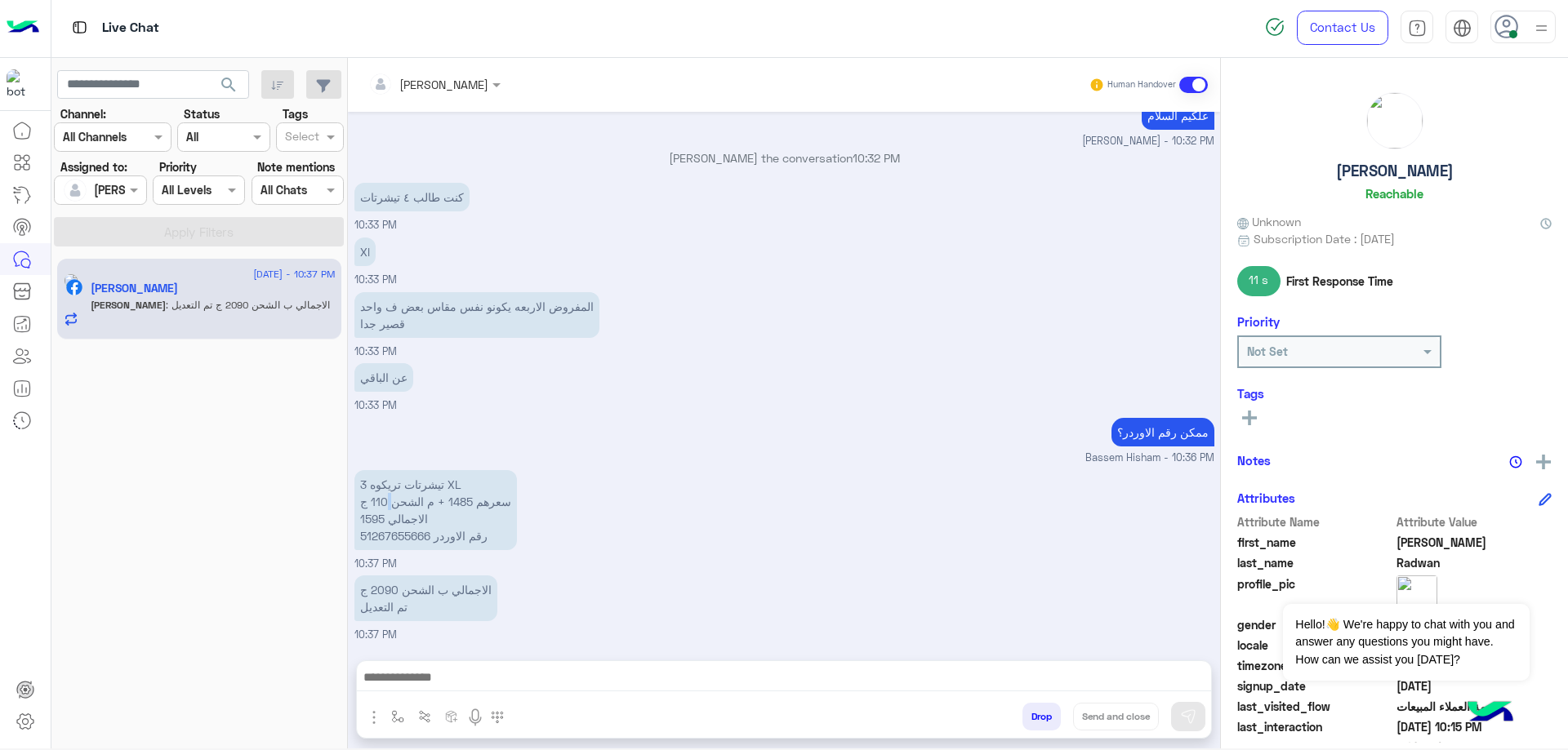
click at [395, 535] on p "3 تيشرتات تريكوه XL سعرهم 1485 + م الشحن 110 ج الاجمالي 1595 رقم الاوردر 512676…" at bounding box center [436, 511] width 163 height 80
click at [544, 683] on textarea at bounding box center [784, 679] width 854 height 24
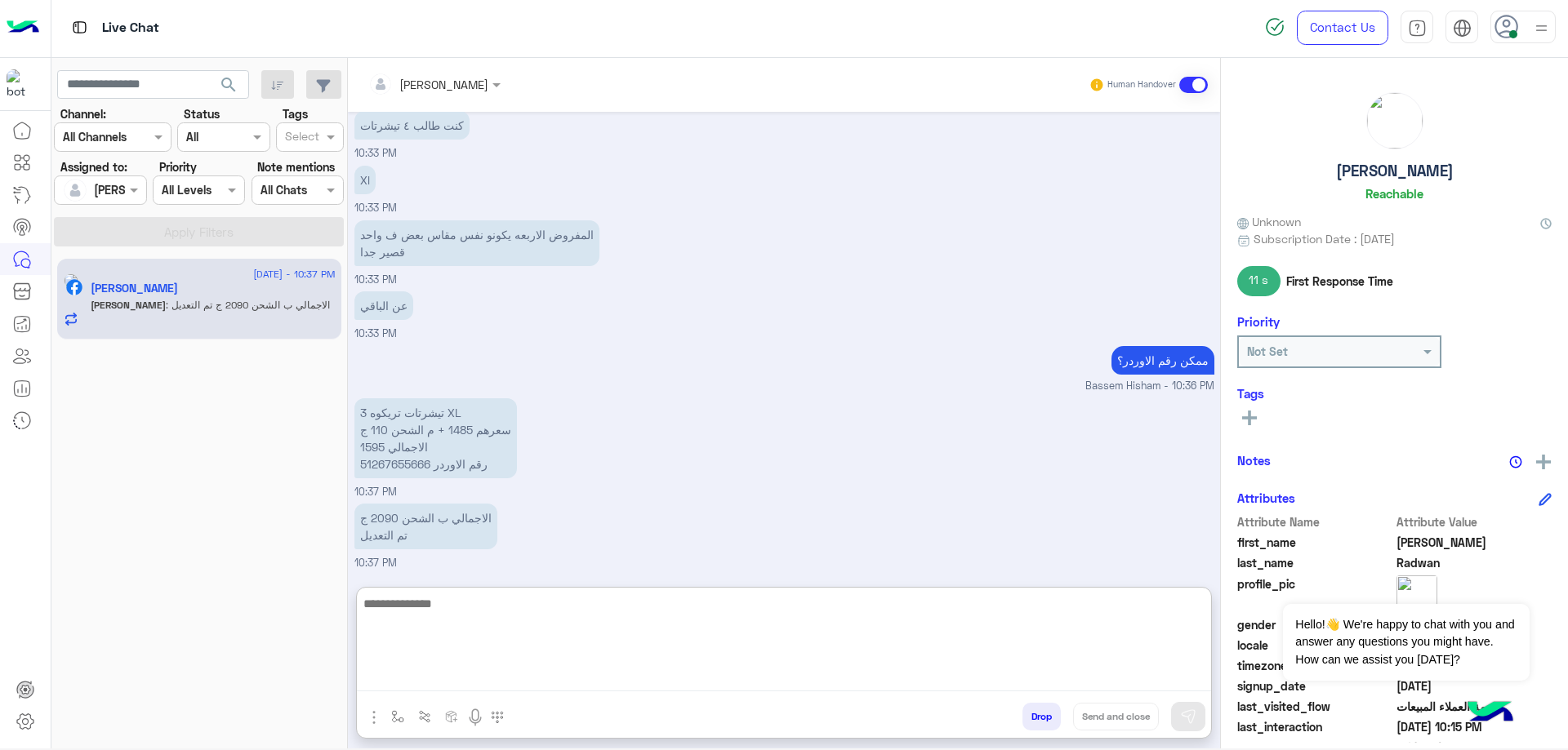
scroll to position [1316, 0]
type textarea "**********"
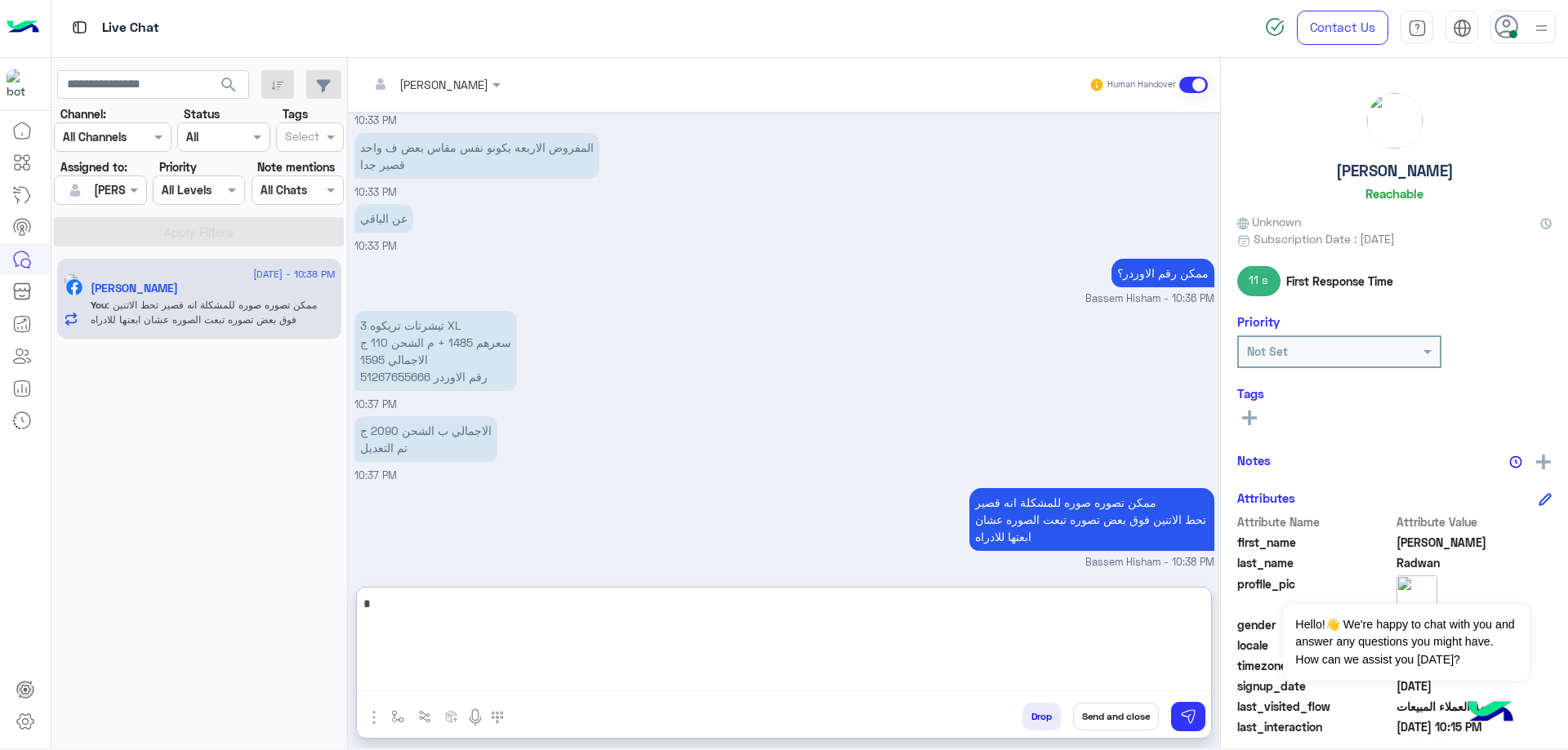
type textarea "*"
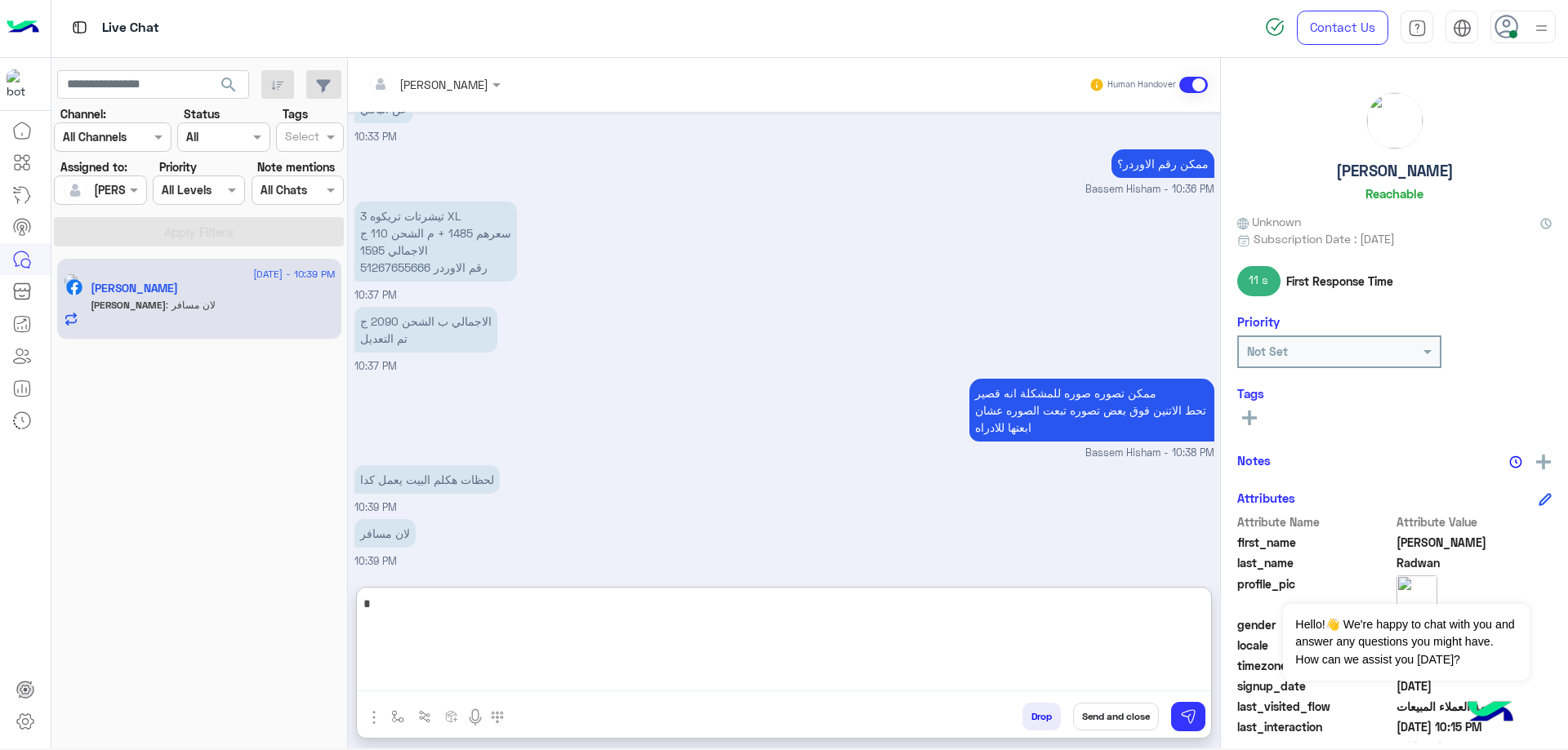
click at [360, 254] on p "3 تيشرتات تريكوه XL سعرهم 1485 + م الشحن 110 ج الاجمالي 1595 رقم الاوردر 512676…" at bounding box center [436, 242] width 163 height 80
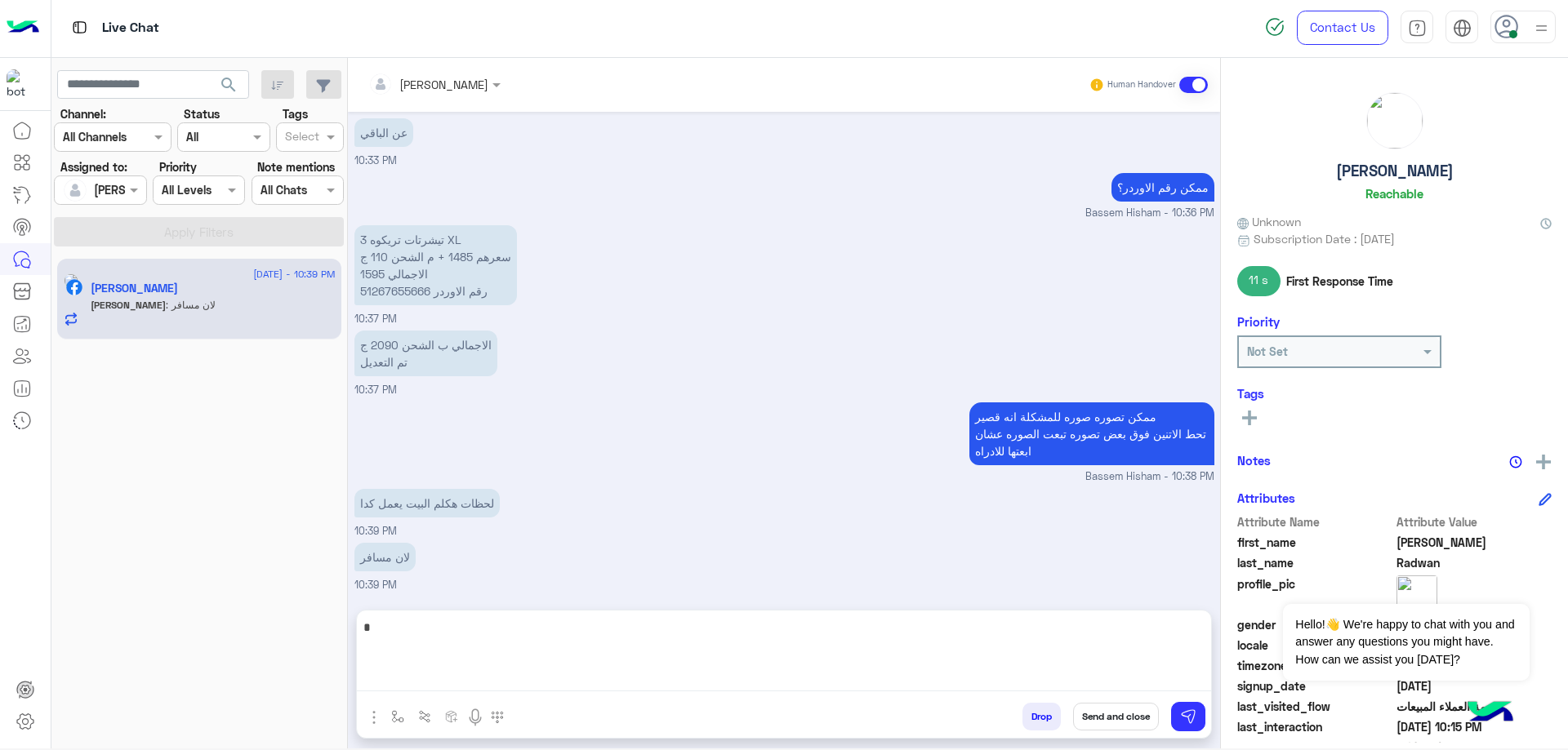
scroll to position [1438, 0]
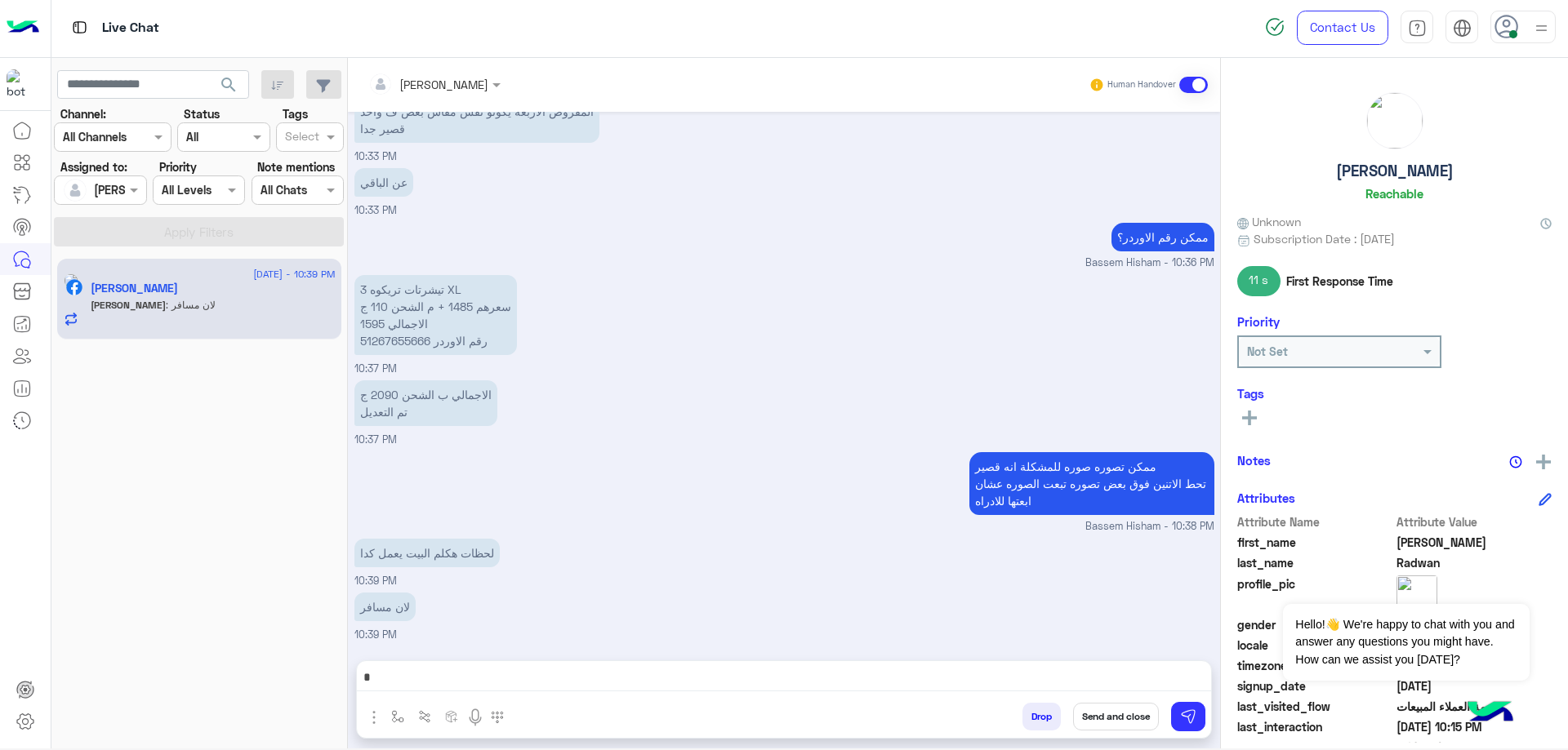
click at [409, 332] on p "3 تيشرتات تريكوه XL سعرهم 1485 + م الشحن 110 ج الاجمالي 1595 رقم الاوردر 512676…" at bounding box center [436, 315] width 163 height 80
click at [409, 336] on p "3 تيشرتات تريكوه XL سعرهم 1485 + م الشحن 110 ج الاجمالي 1595 رقم الاوردر 512676…" at bounding box center [436, 315] width 163 height 80
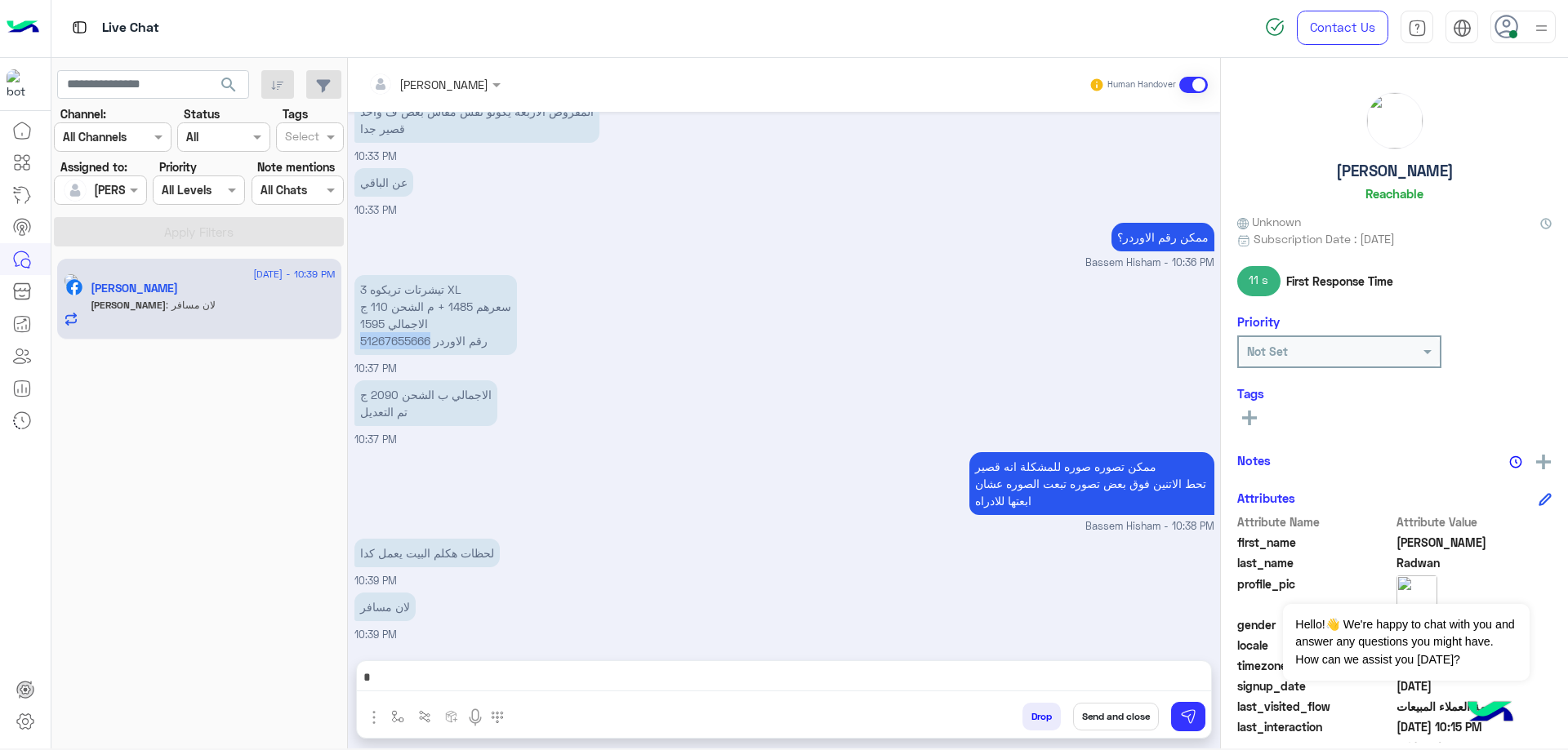
click at [446, 670] on textarea "*" at bounding box center [784, 679] width 854 height 24
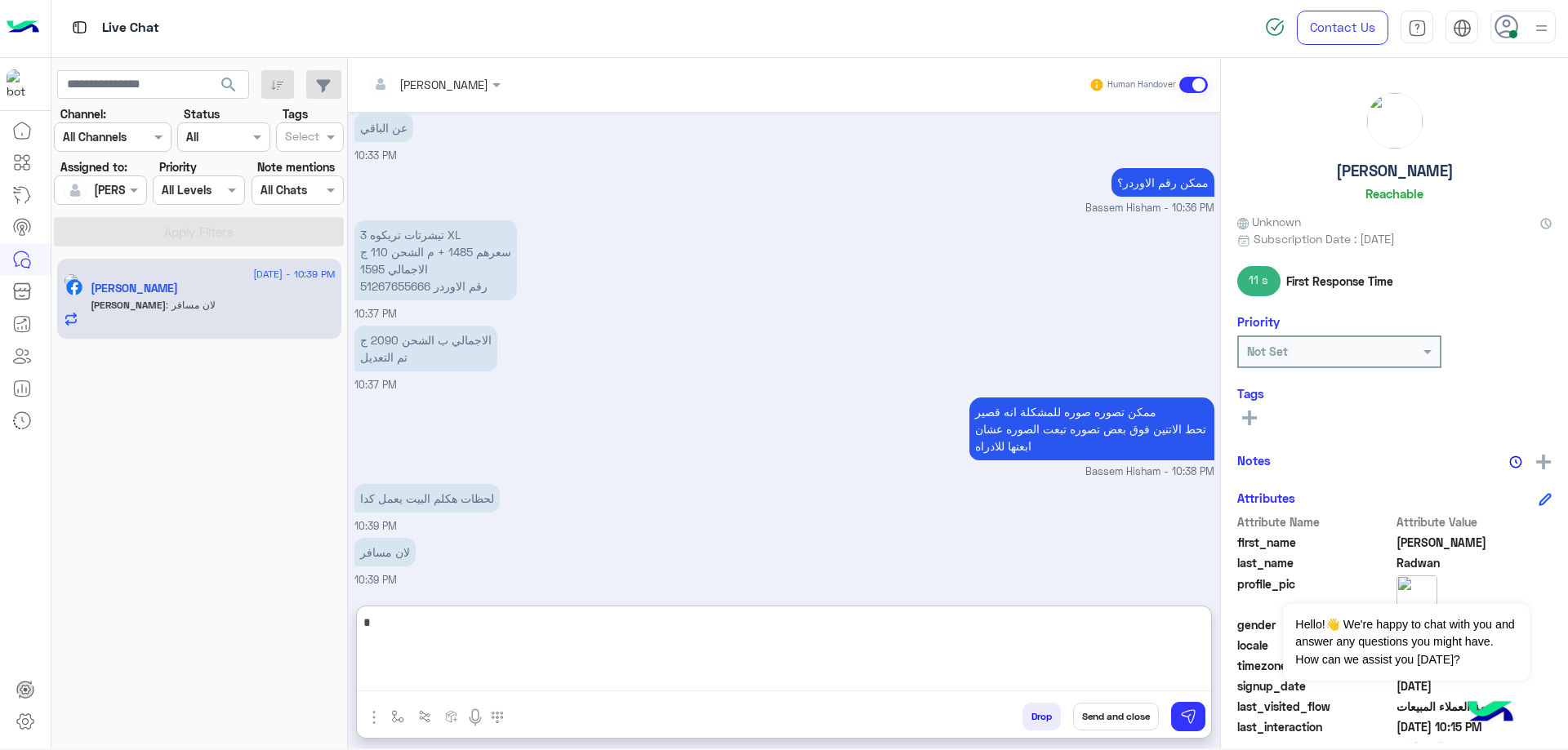
scroll to position [1511, 0]
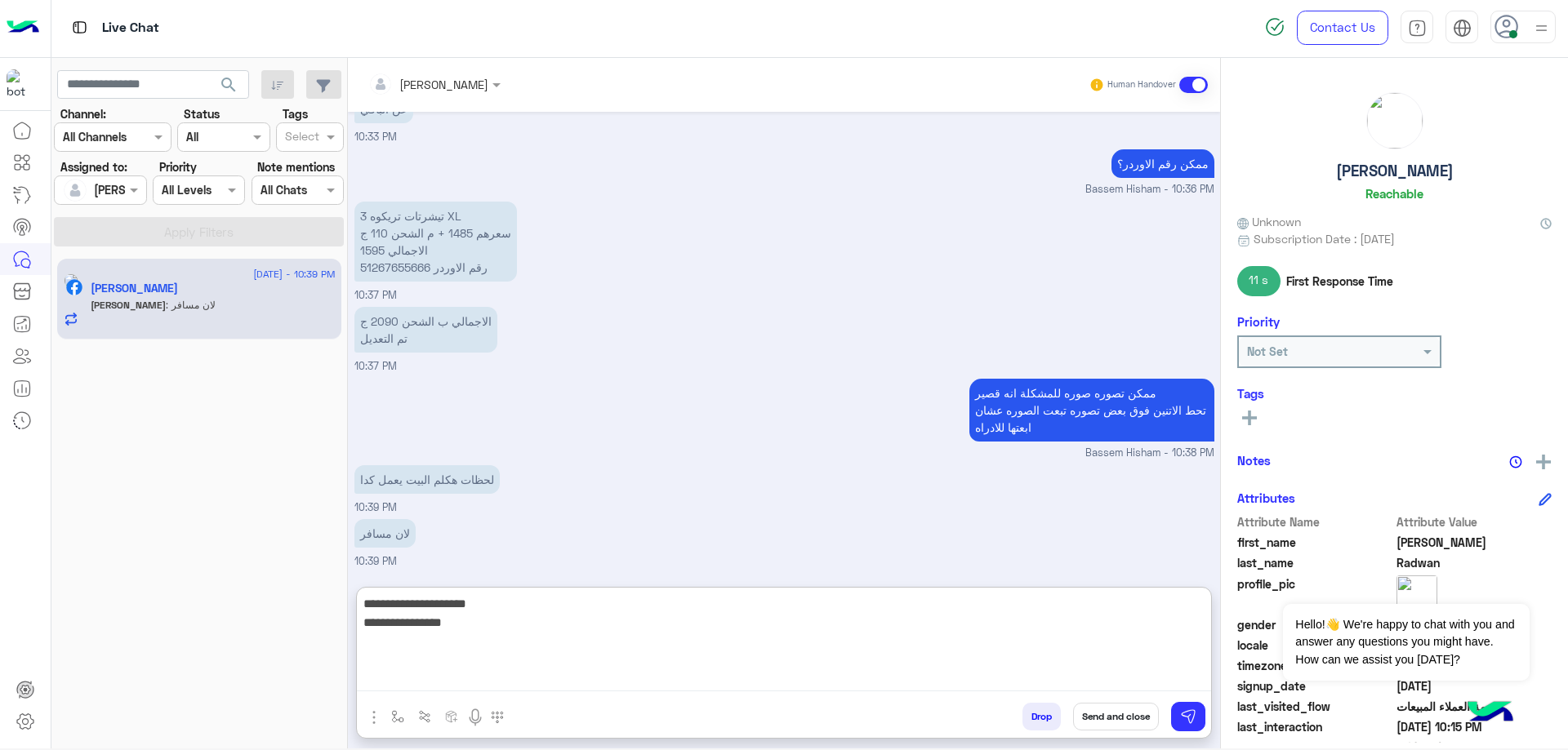
type textarea "**********"
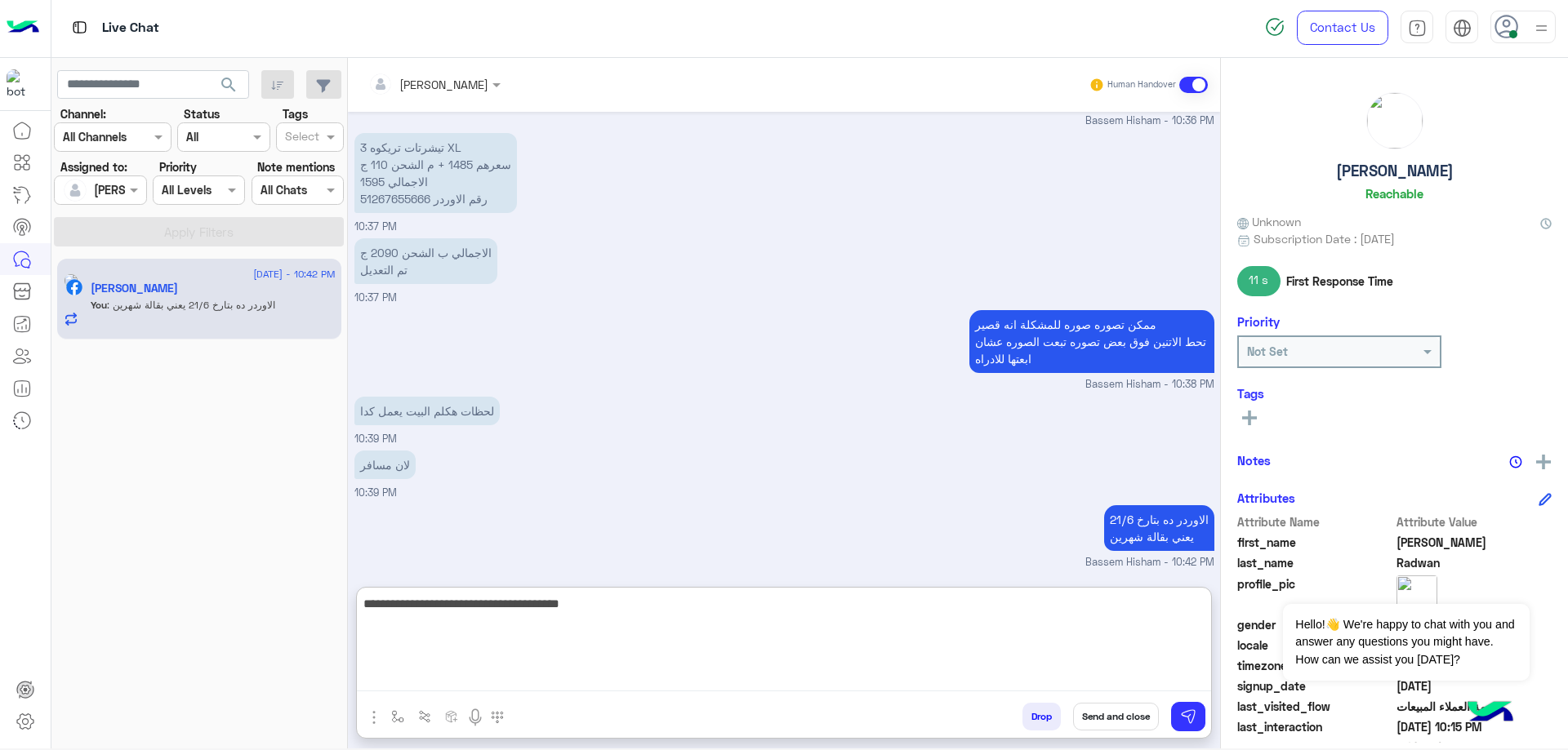
type textarea "**********"
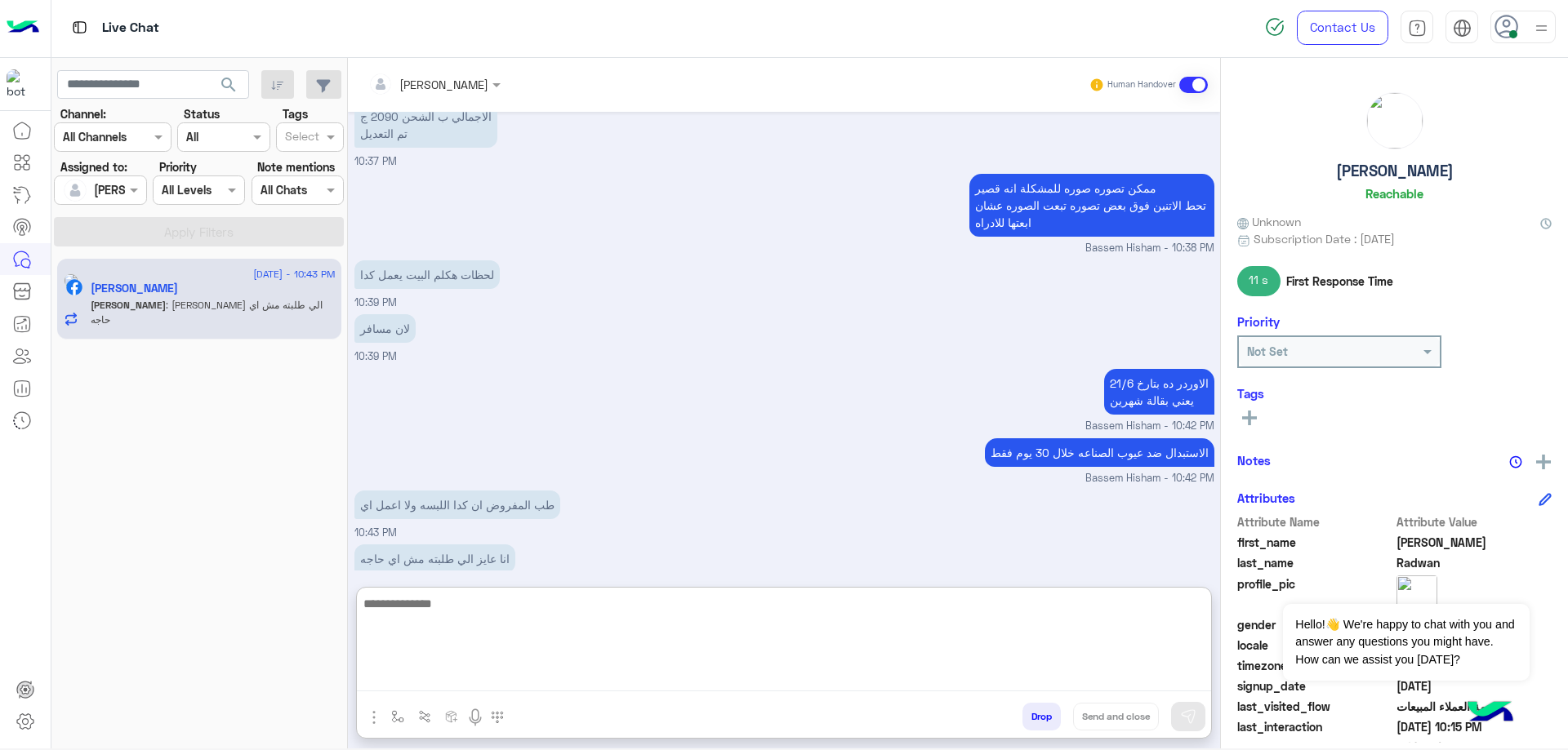
scroll to position [1740, 0]
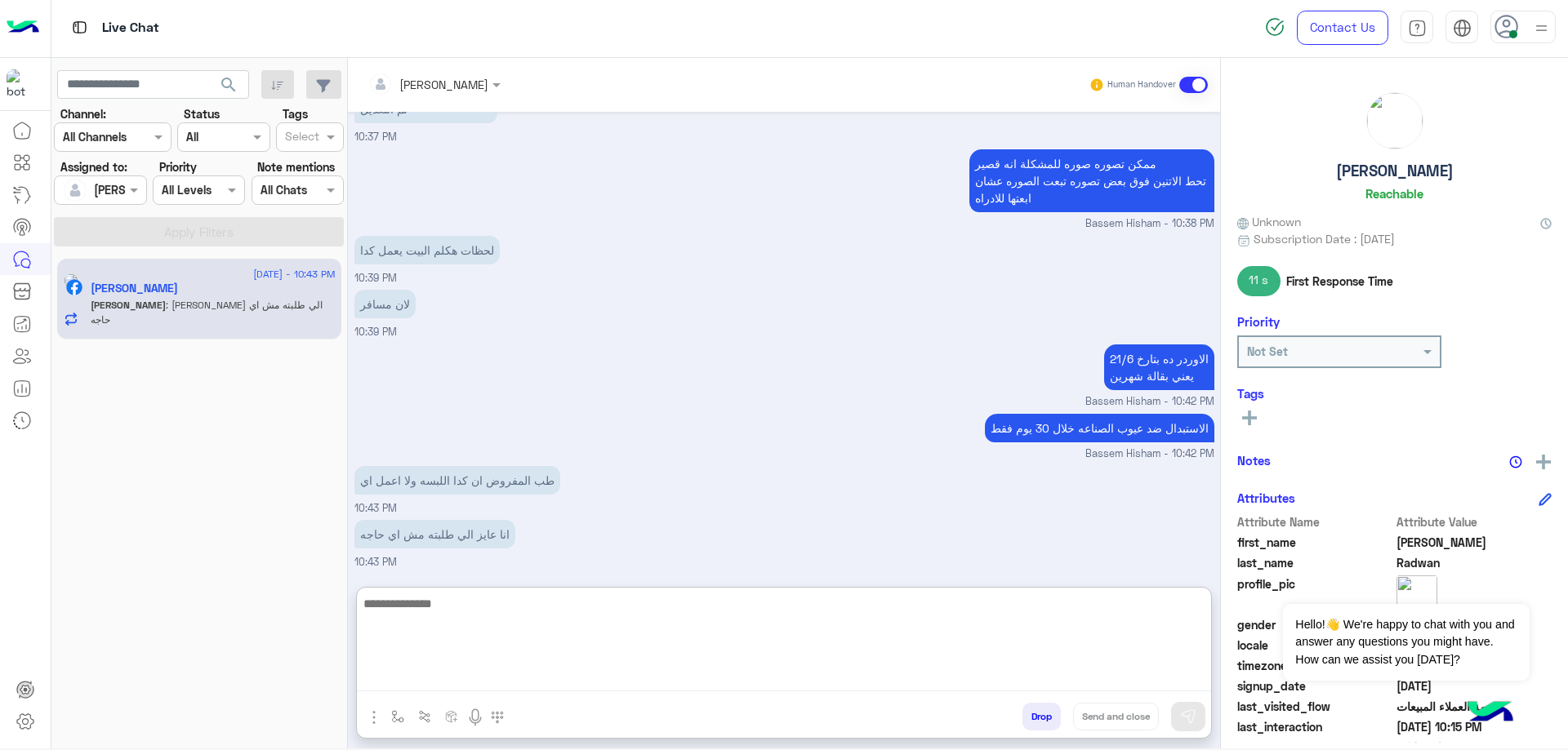
click at [513, 627] on textarea at bounding box center [784, 642] width 854 height 98
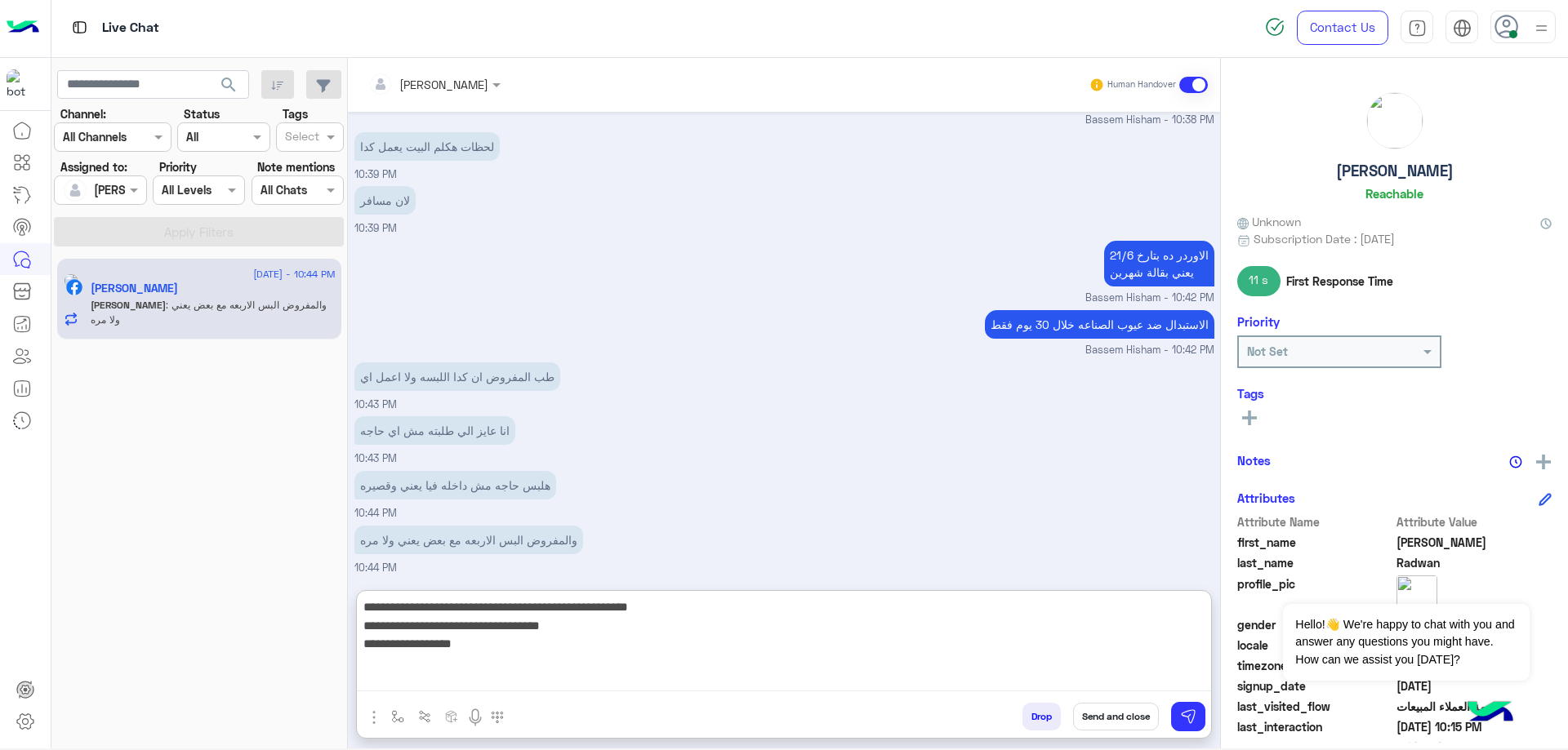
scroll to position [1850, 0]
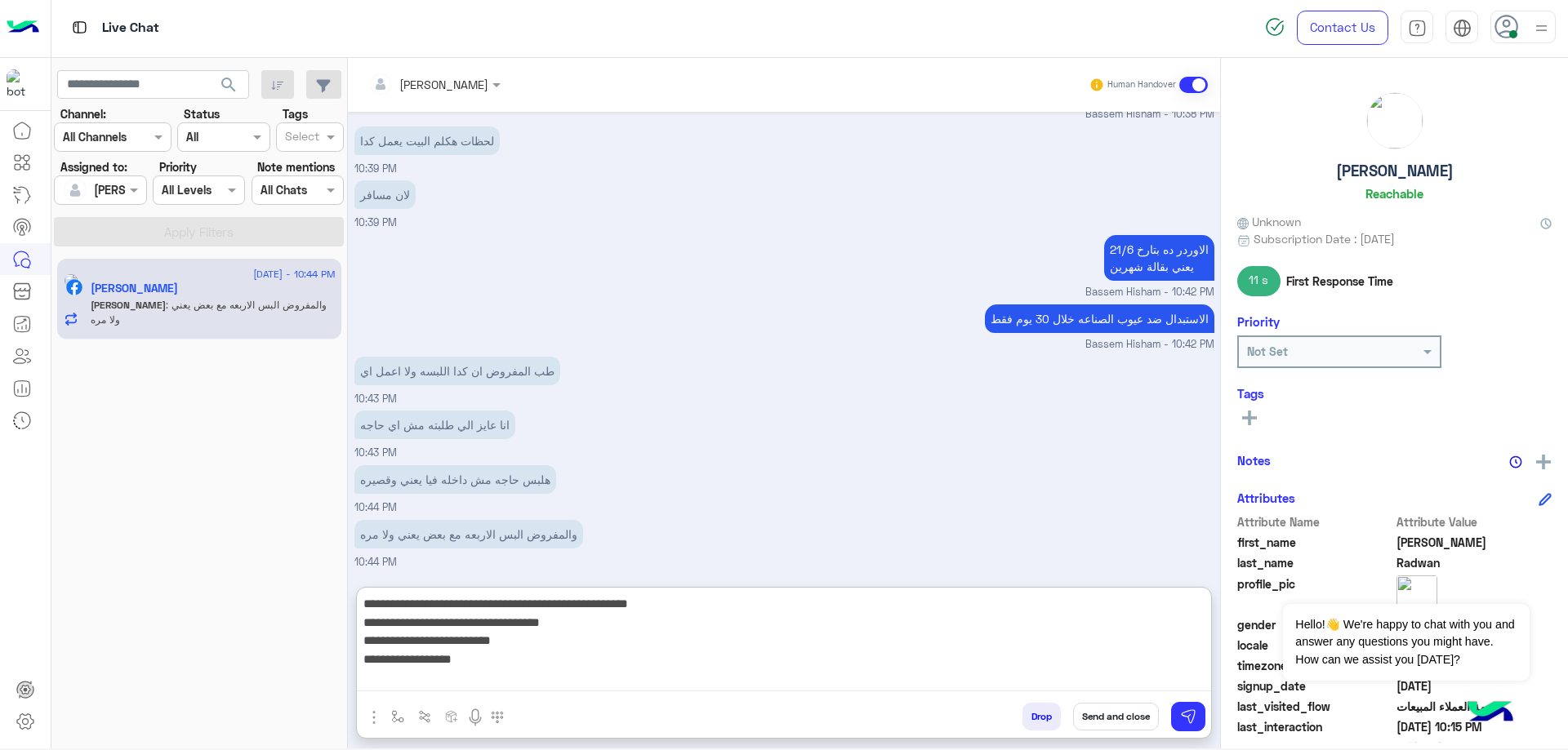
type textarea "**********"
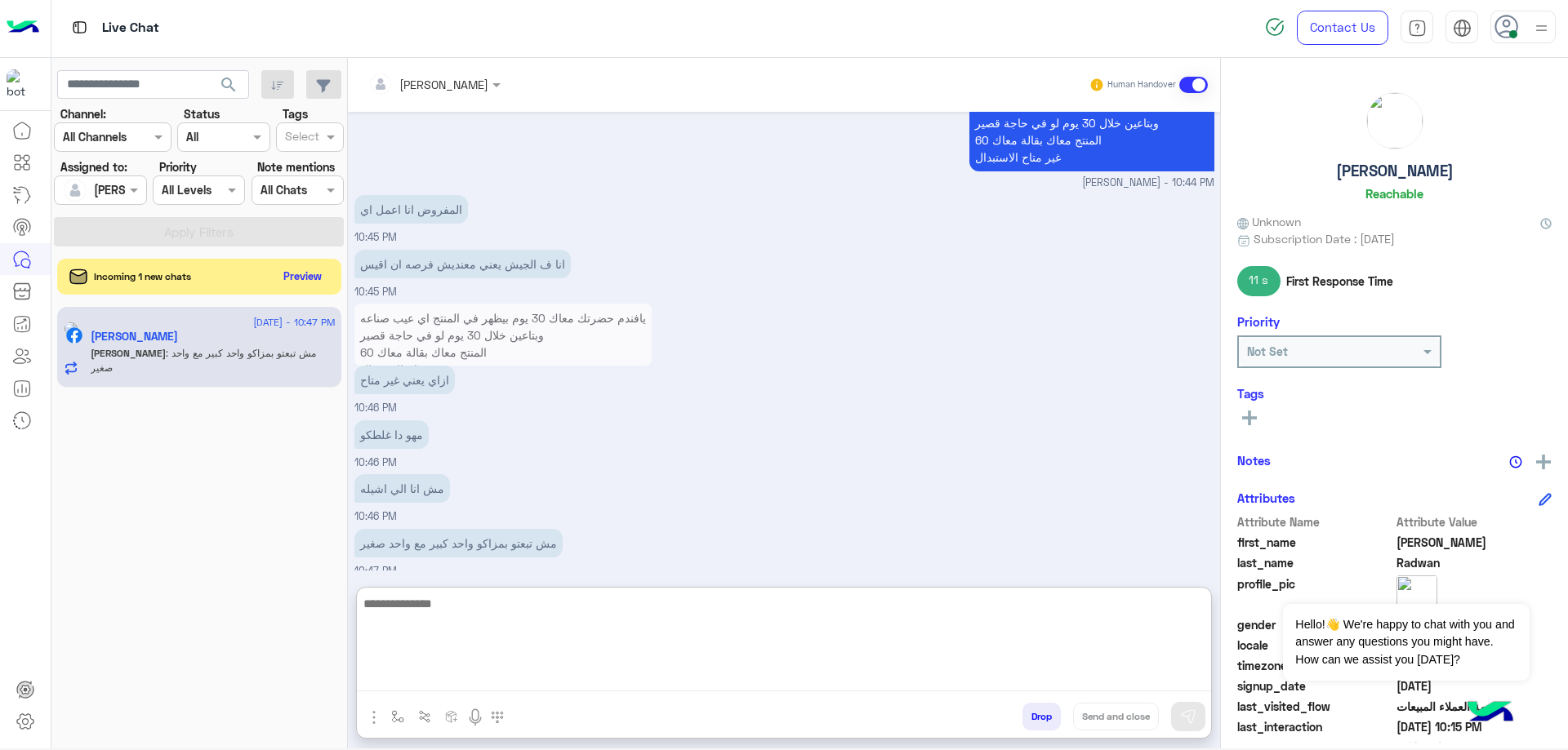
scroll to position [2358, 0]
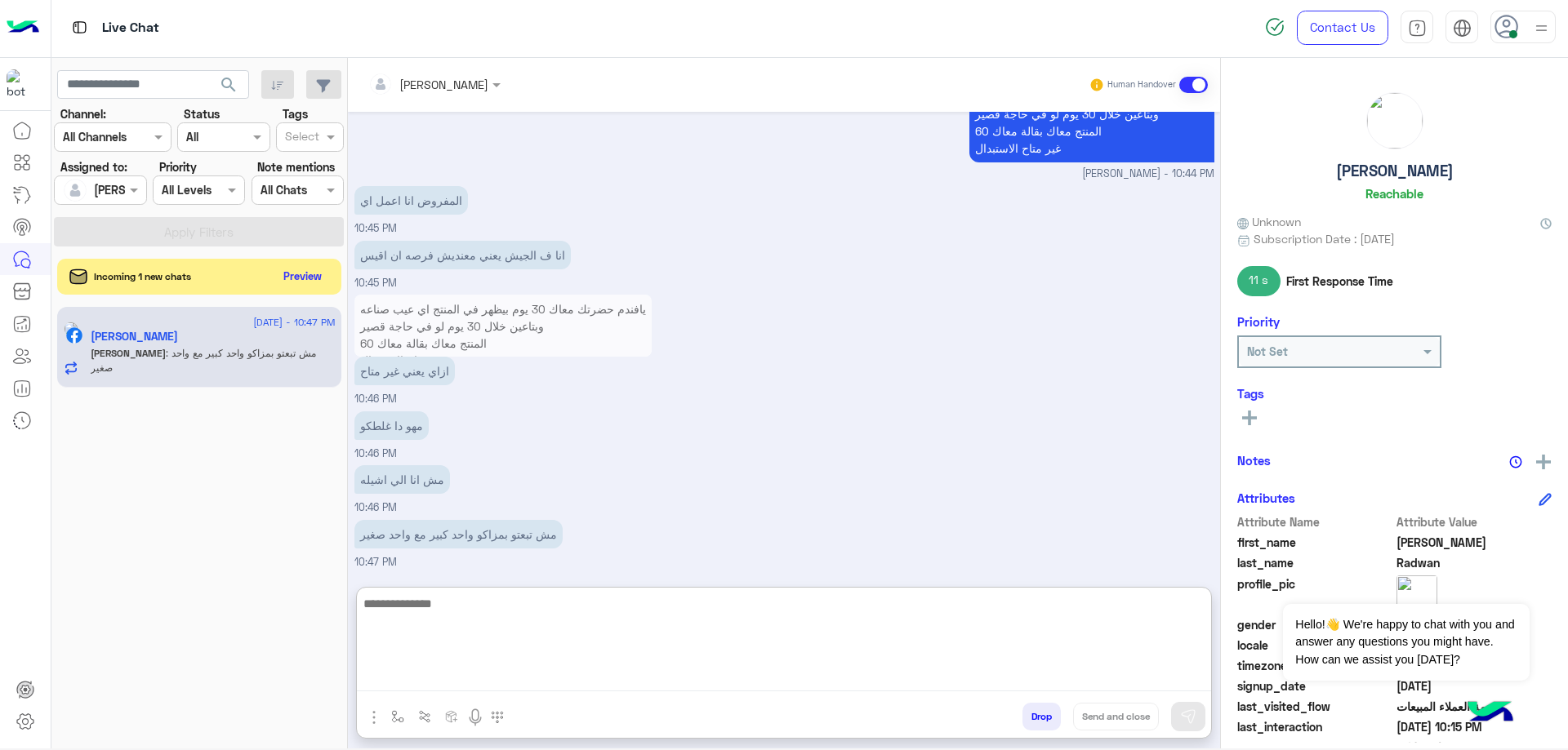
click at [592, 617] on textarea at bounding box center [784, 642] width 854 height 98
type textarea "**********"
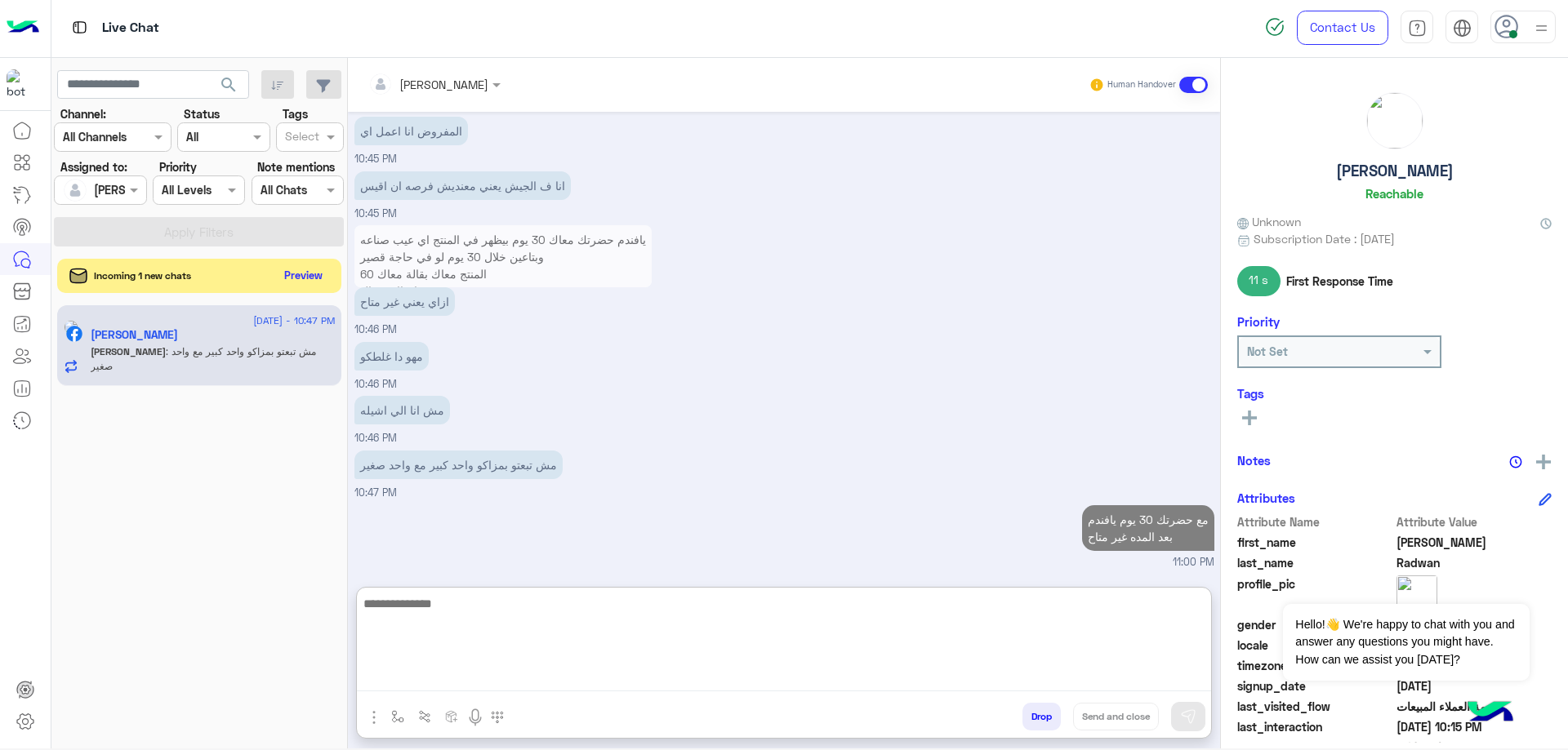
click at [283, 272] on button "Preview" at bounding box center [304, 276] width 51 height 22
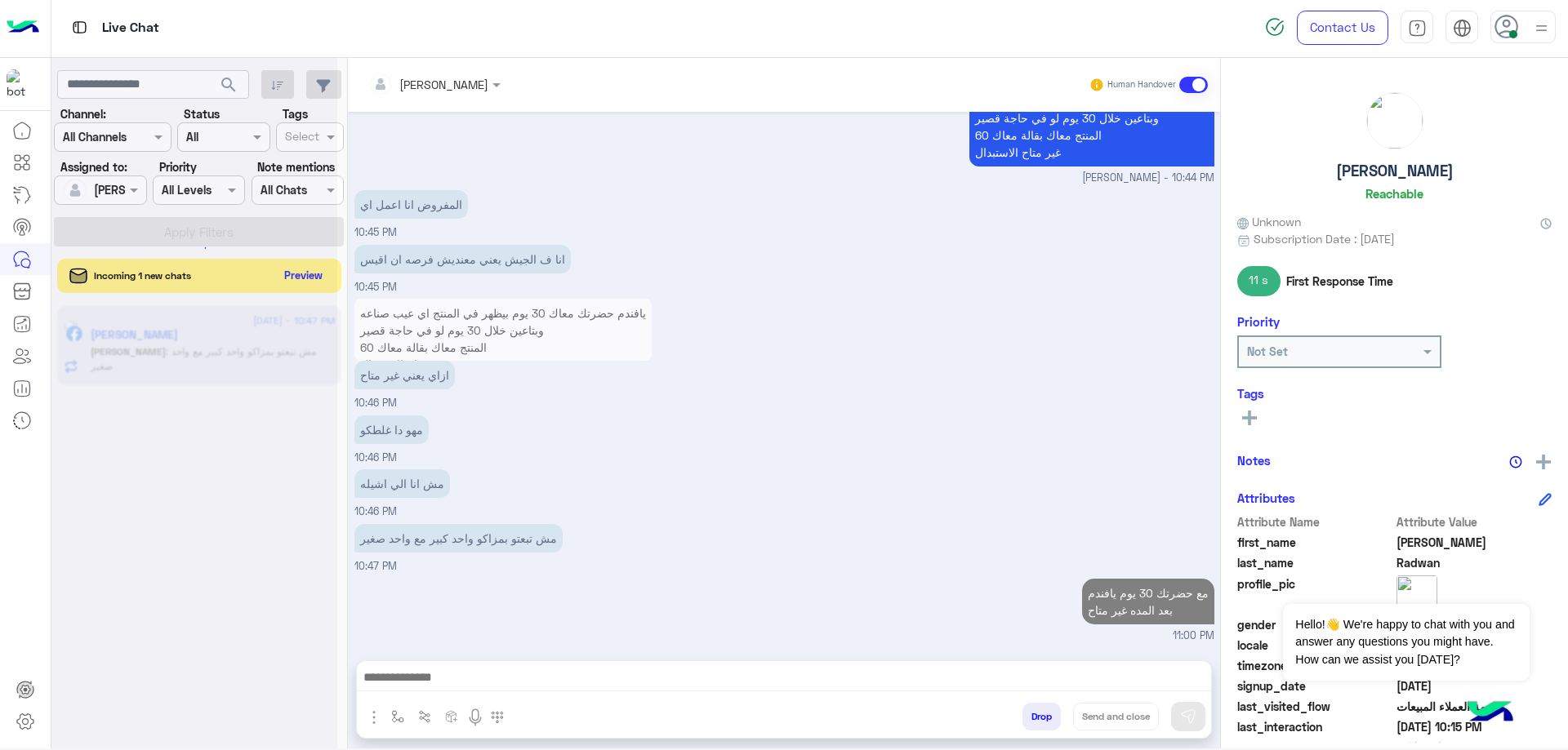
scroll to position [2355, 0]
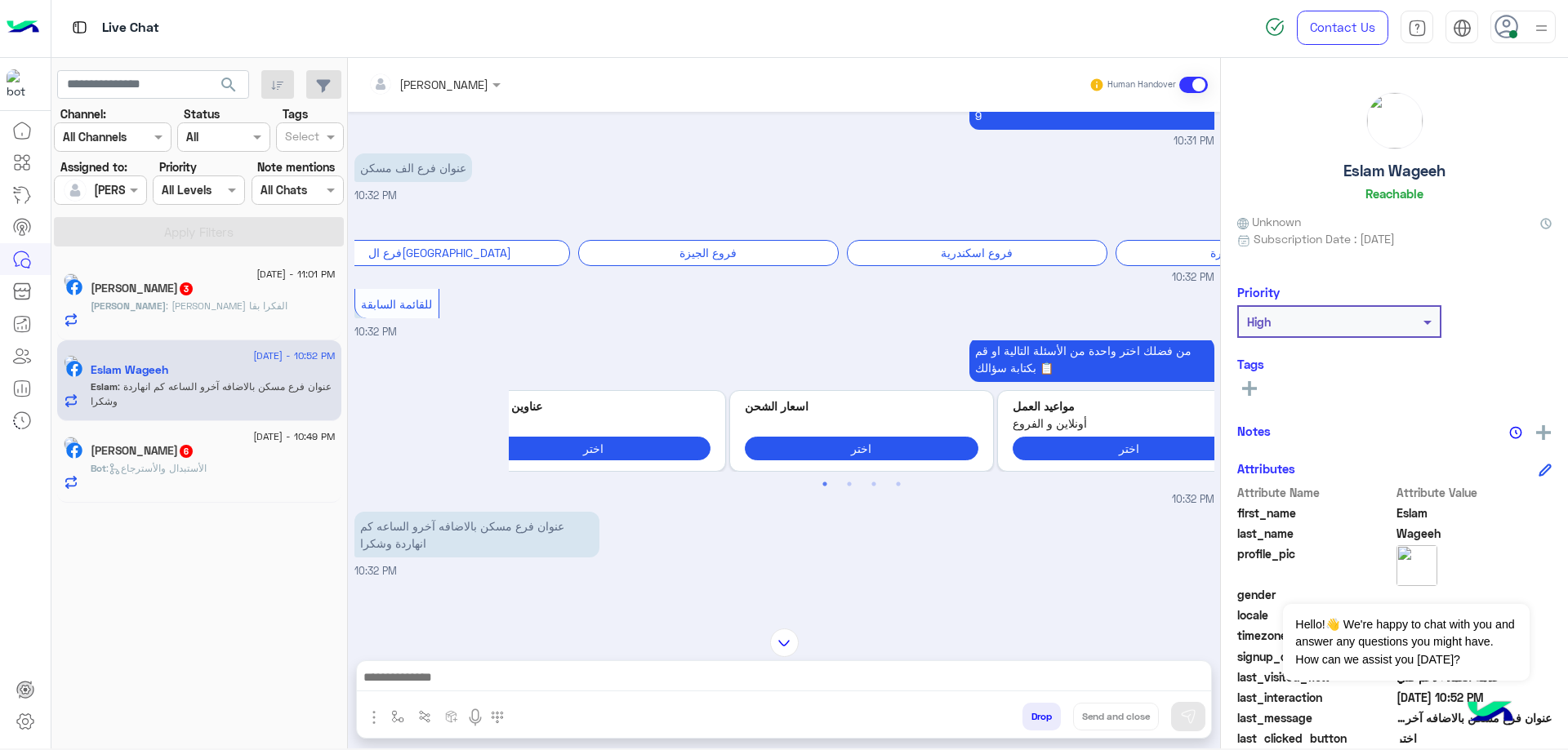
scroll to position [1651, 0]
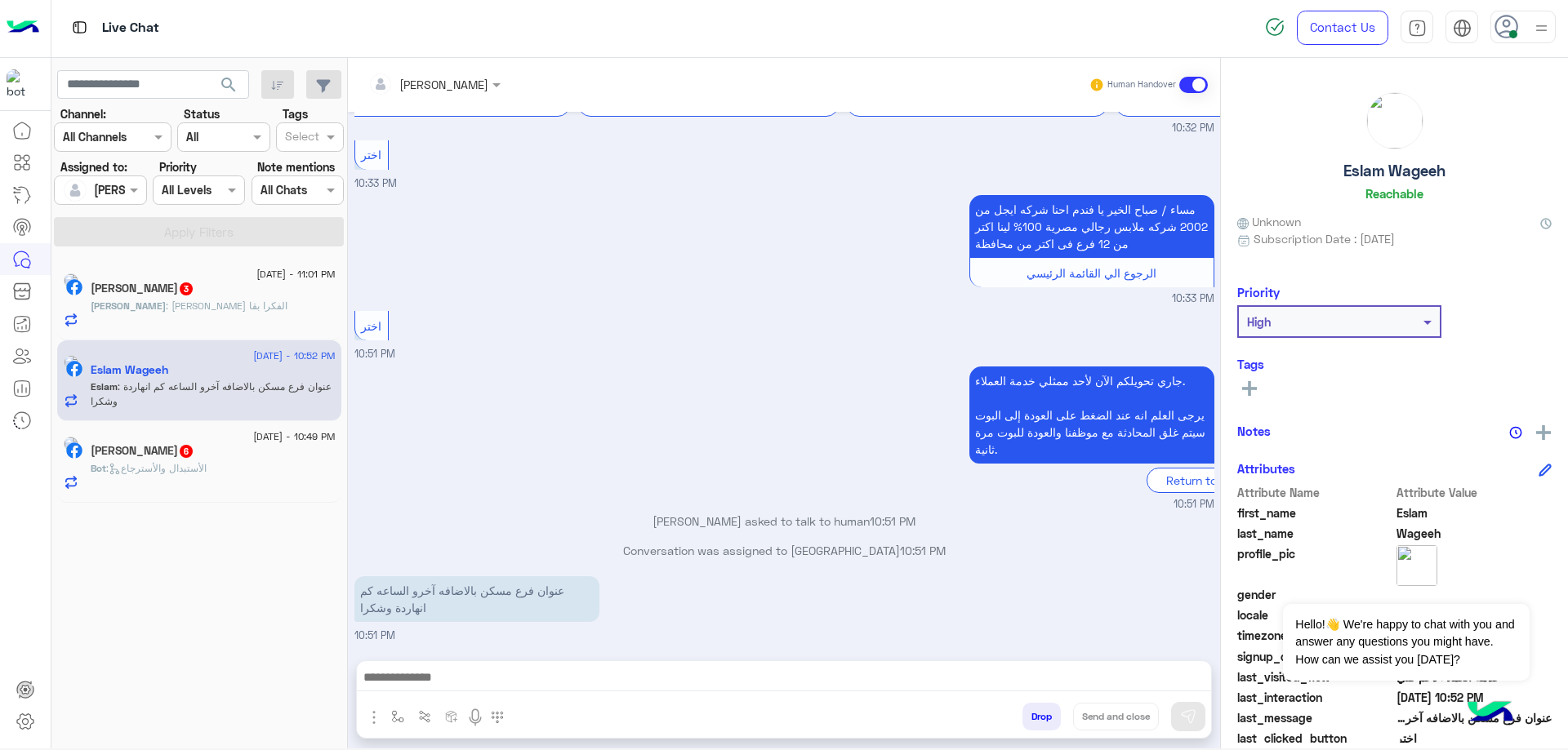
click at [202, 299] on p "Ahmed : فهمني فين الفكرا بقا" at bounding box center [189, 307] width 196 height 15
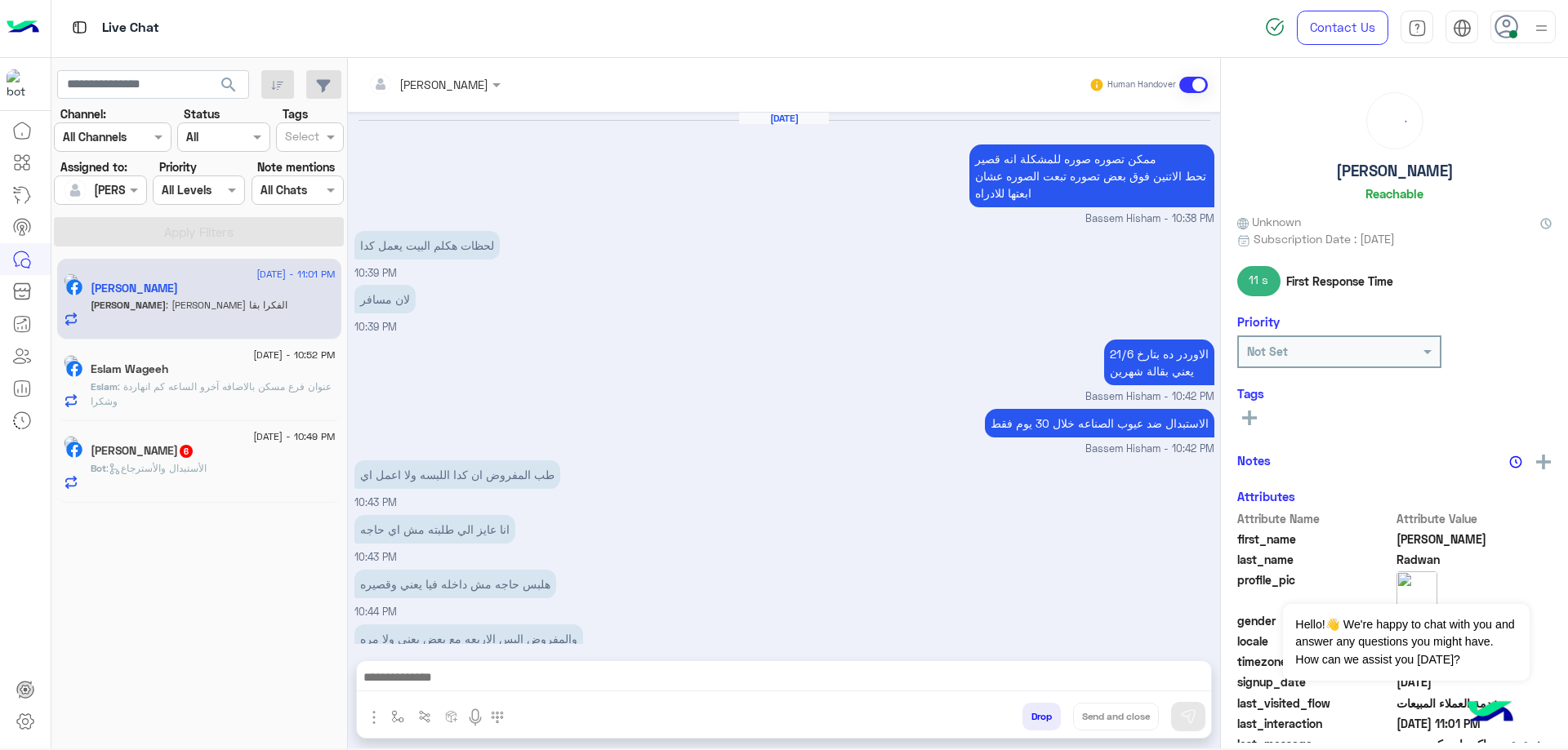
scroll to position [772, 0]
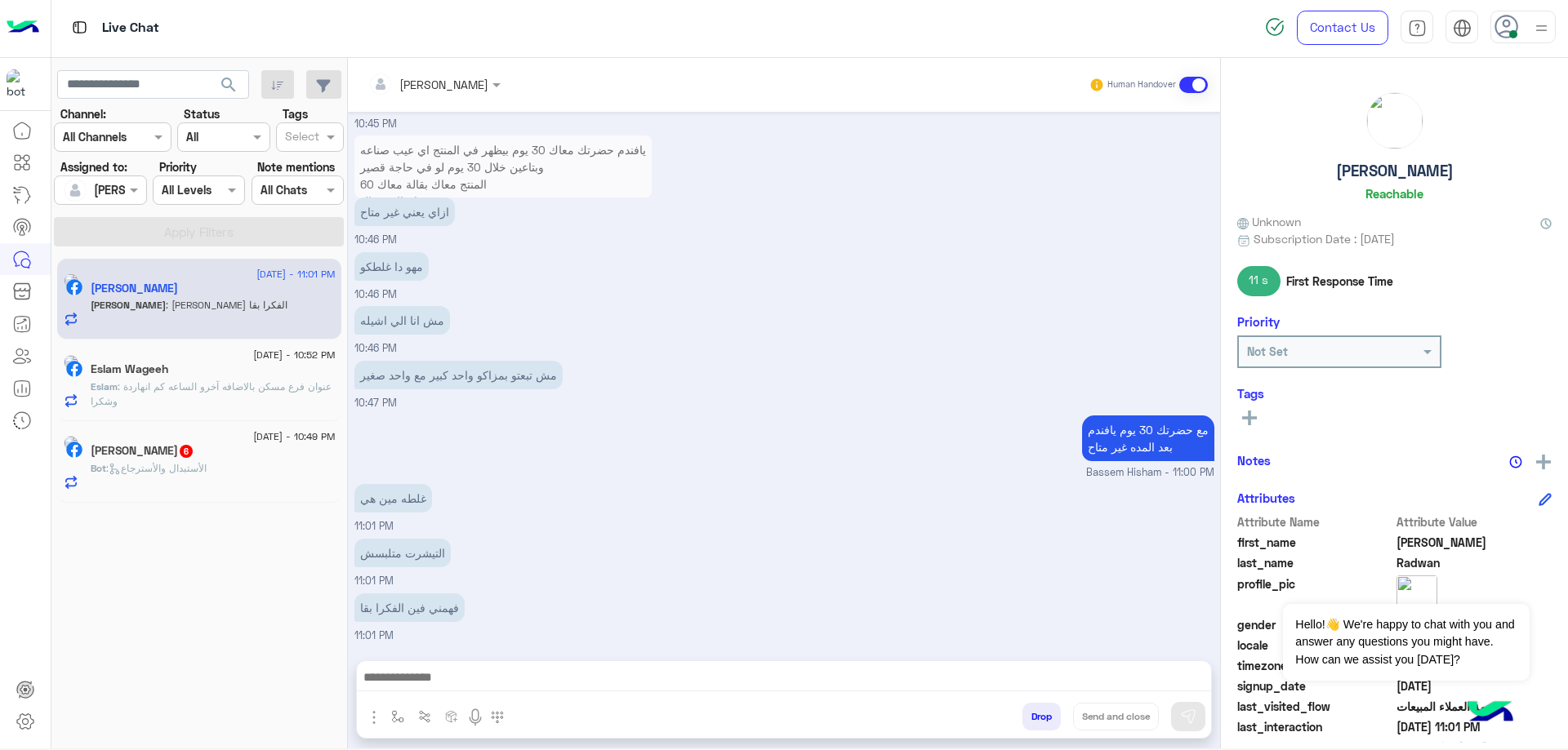
click at [487, 687] on textarea at bounding box center [784, 679] width 854 height 24
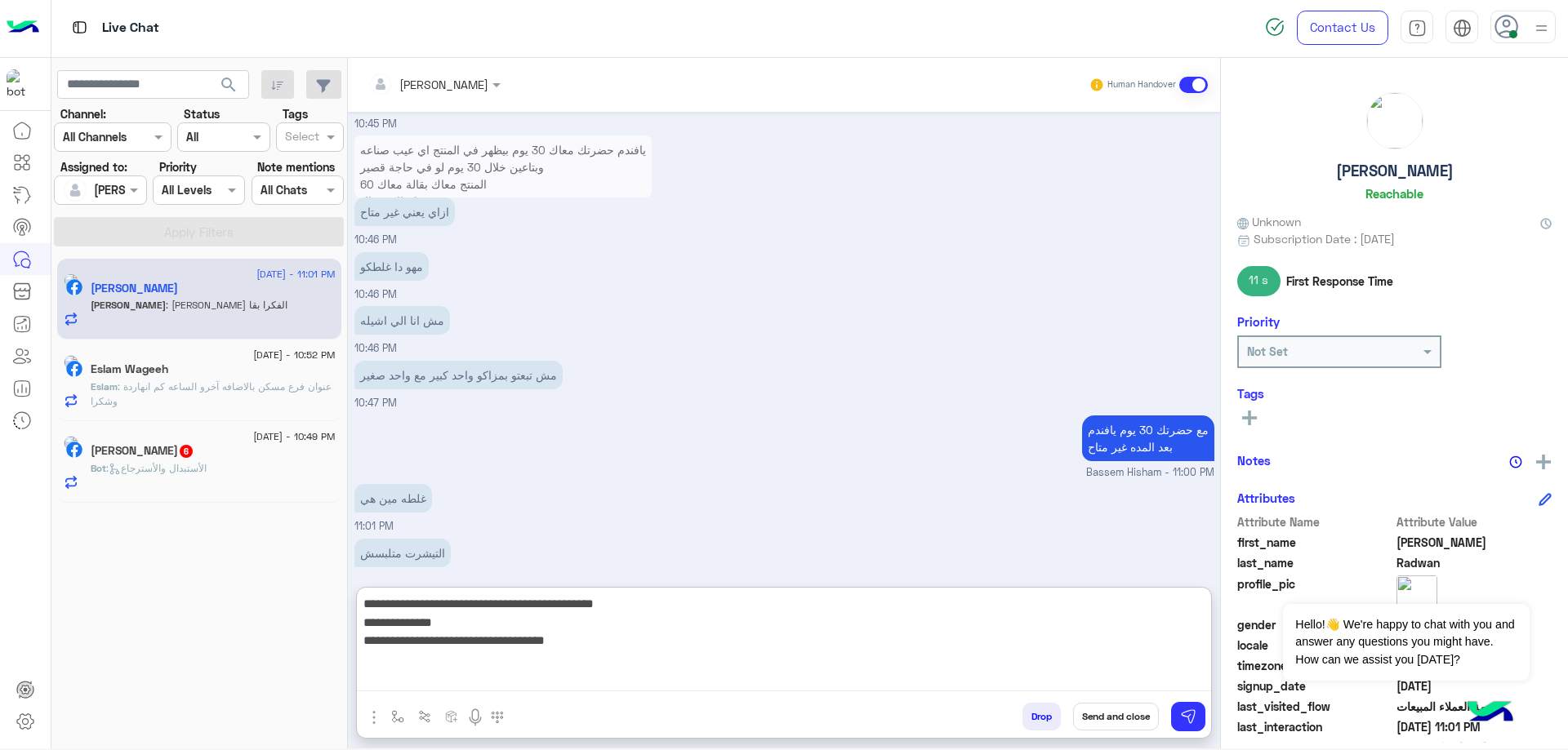
type textarea "**********"
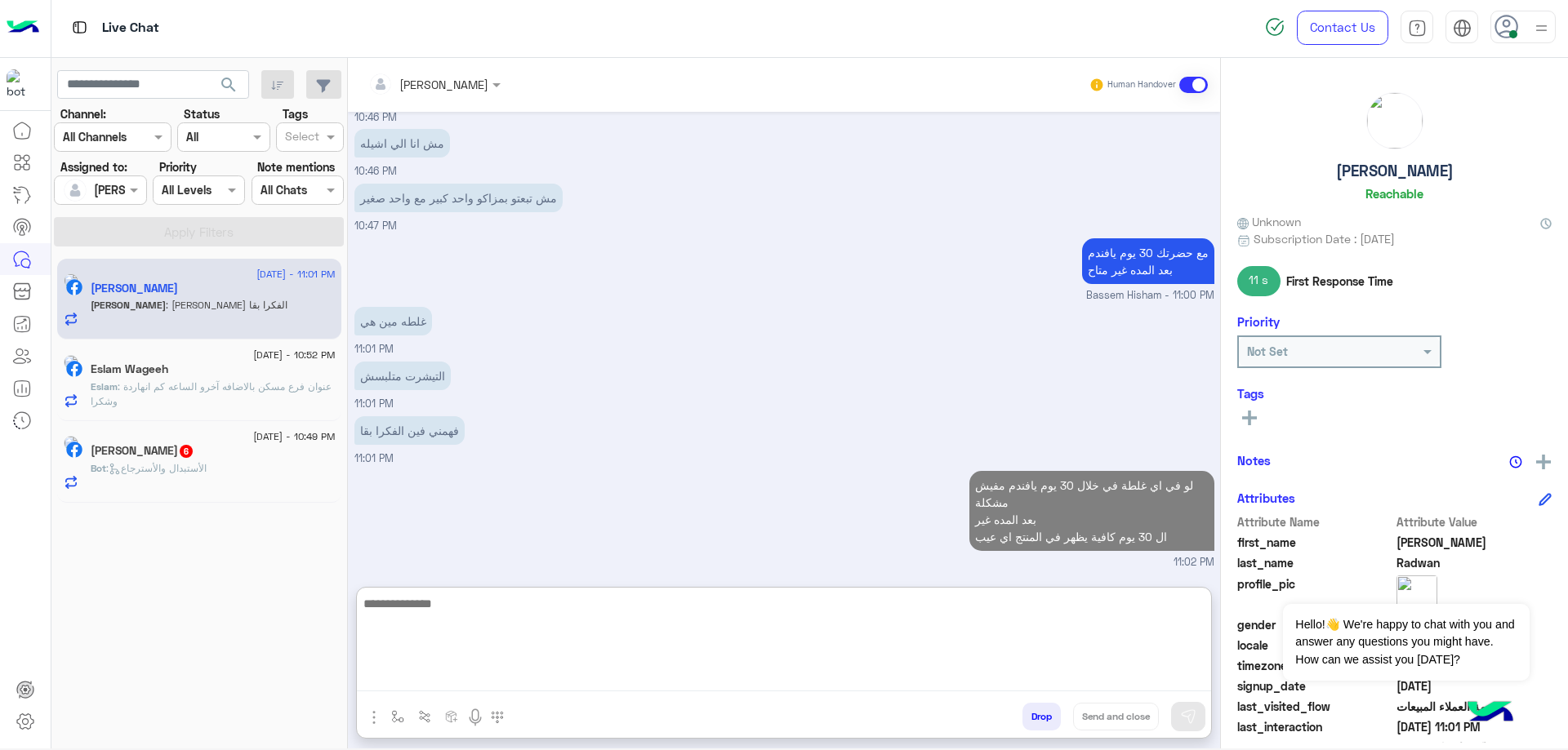
click at [274, 402] on p "Eslam : عنوان فرع مسكن بالاضافه آخرو الساعه كم انهاردة وشكرا" at bounding box center [213, 394] width 245 height 29
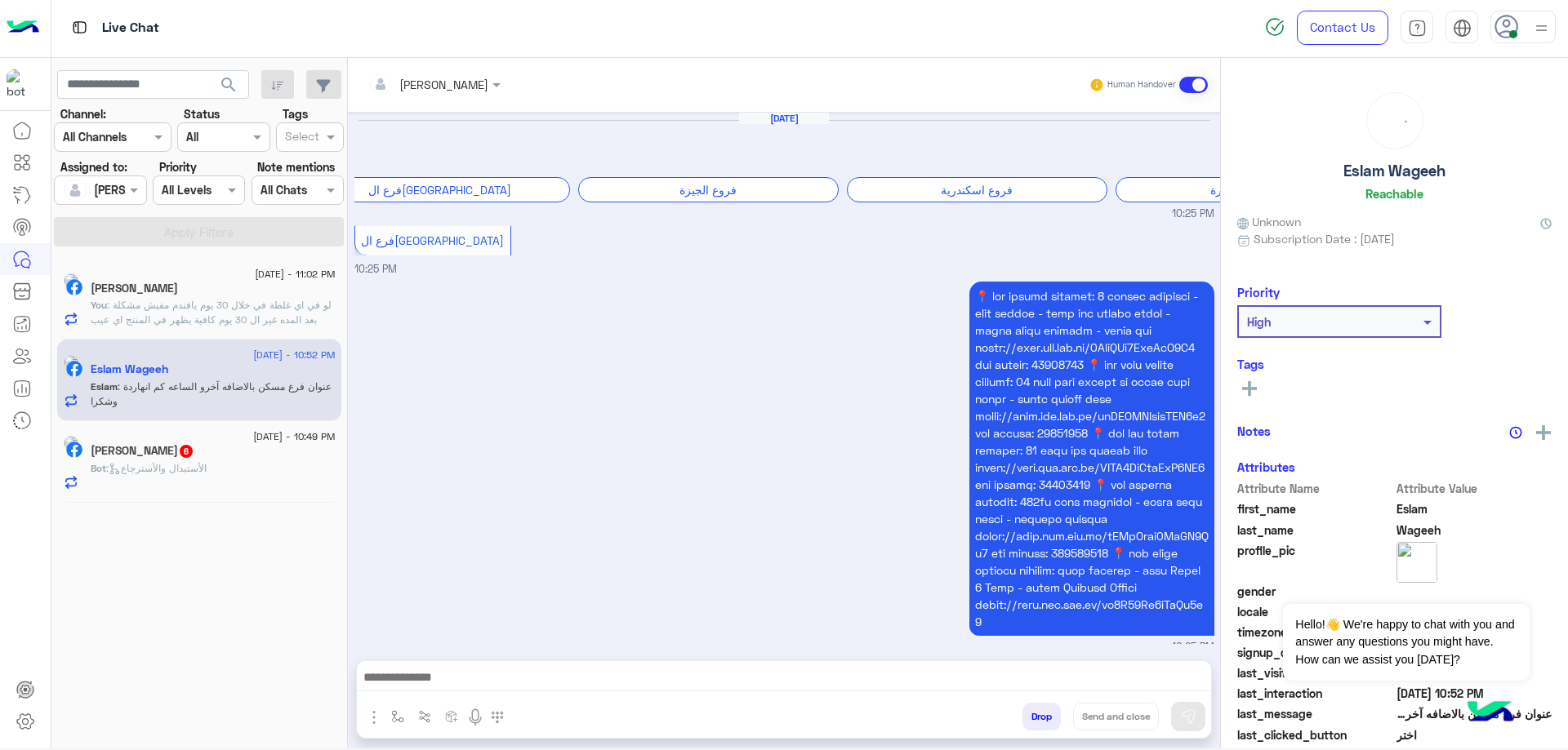
scroll to position [1651, 0]
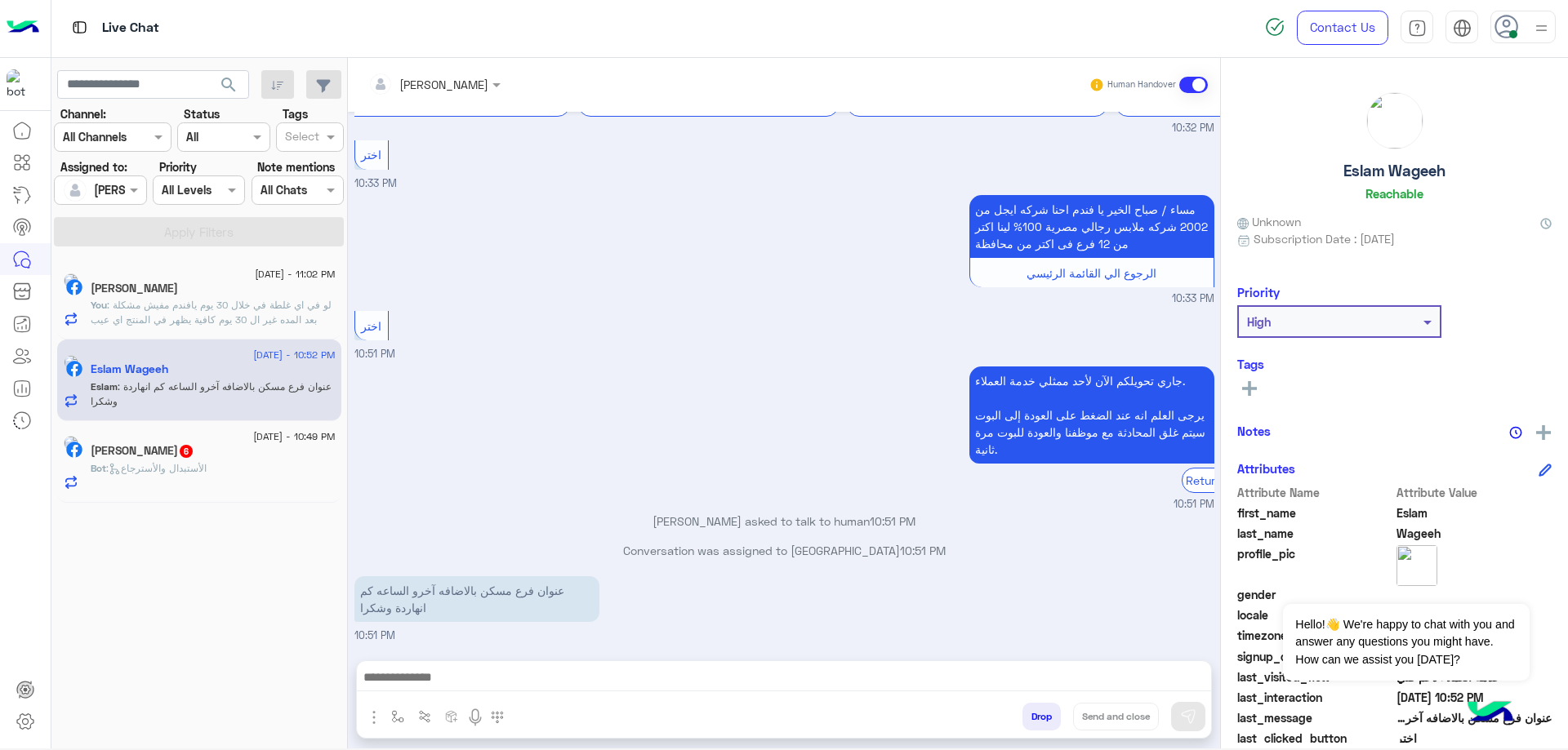
click at [535, 687] on textarea at bounding box center [784, 679] width 854 height 24
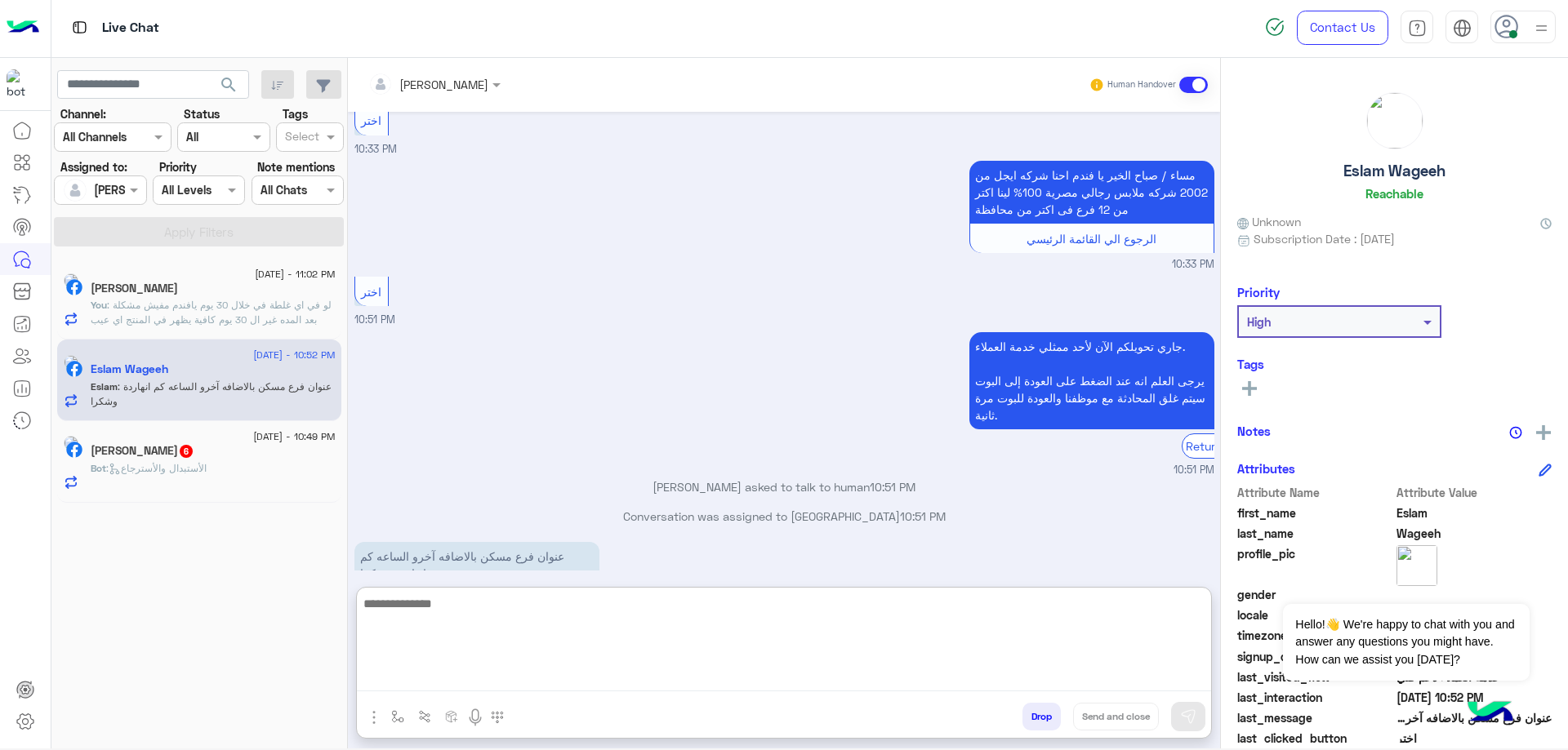
click at [547, 629] on textarea at bounding box center [784, 642] width 854 height 98
paste textarea "**********"
type textarea "**********"
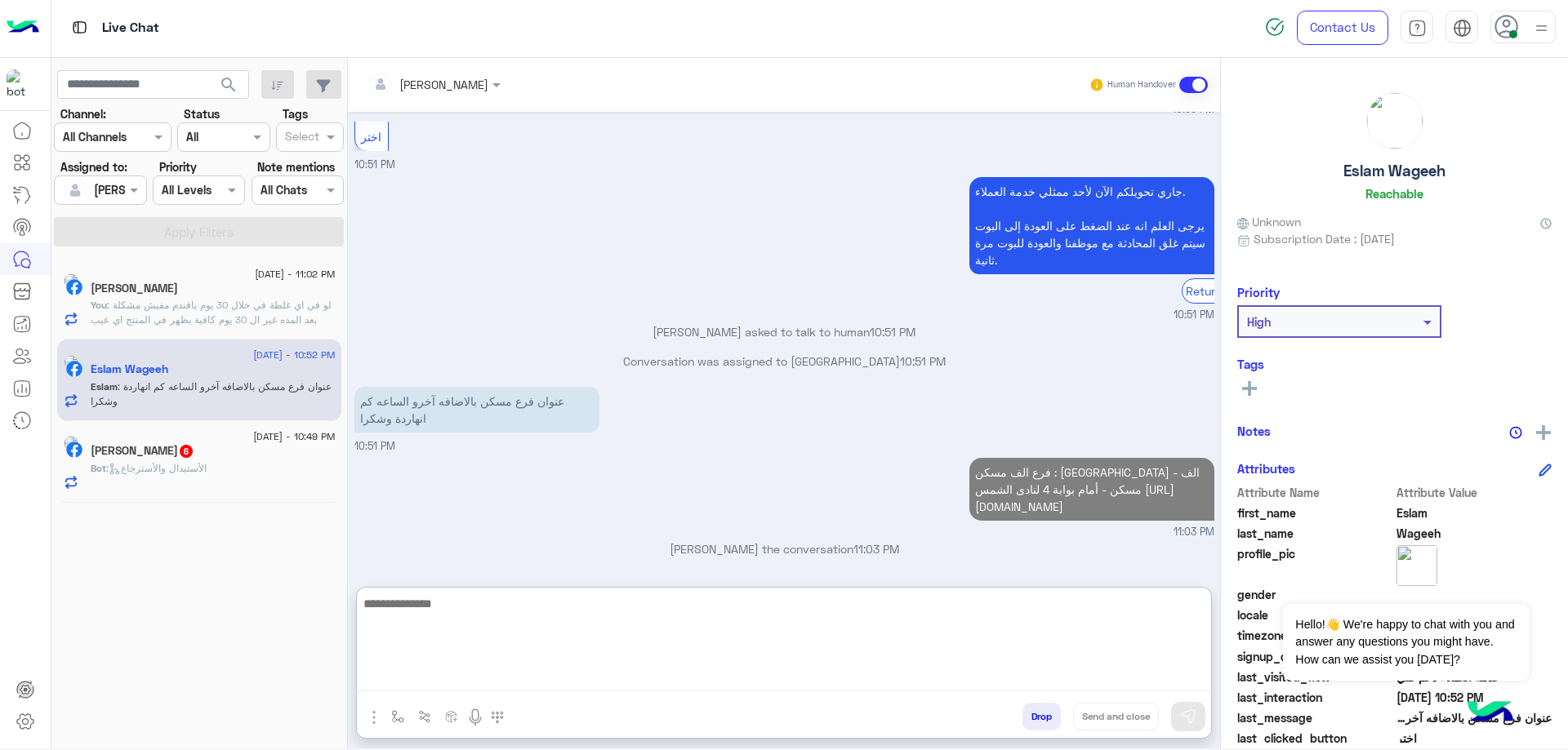
scroll to position [1858, 0]
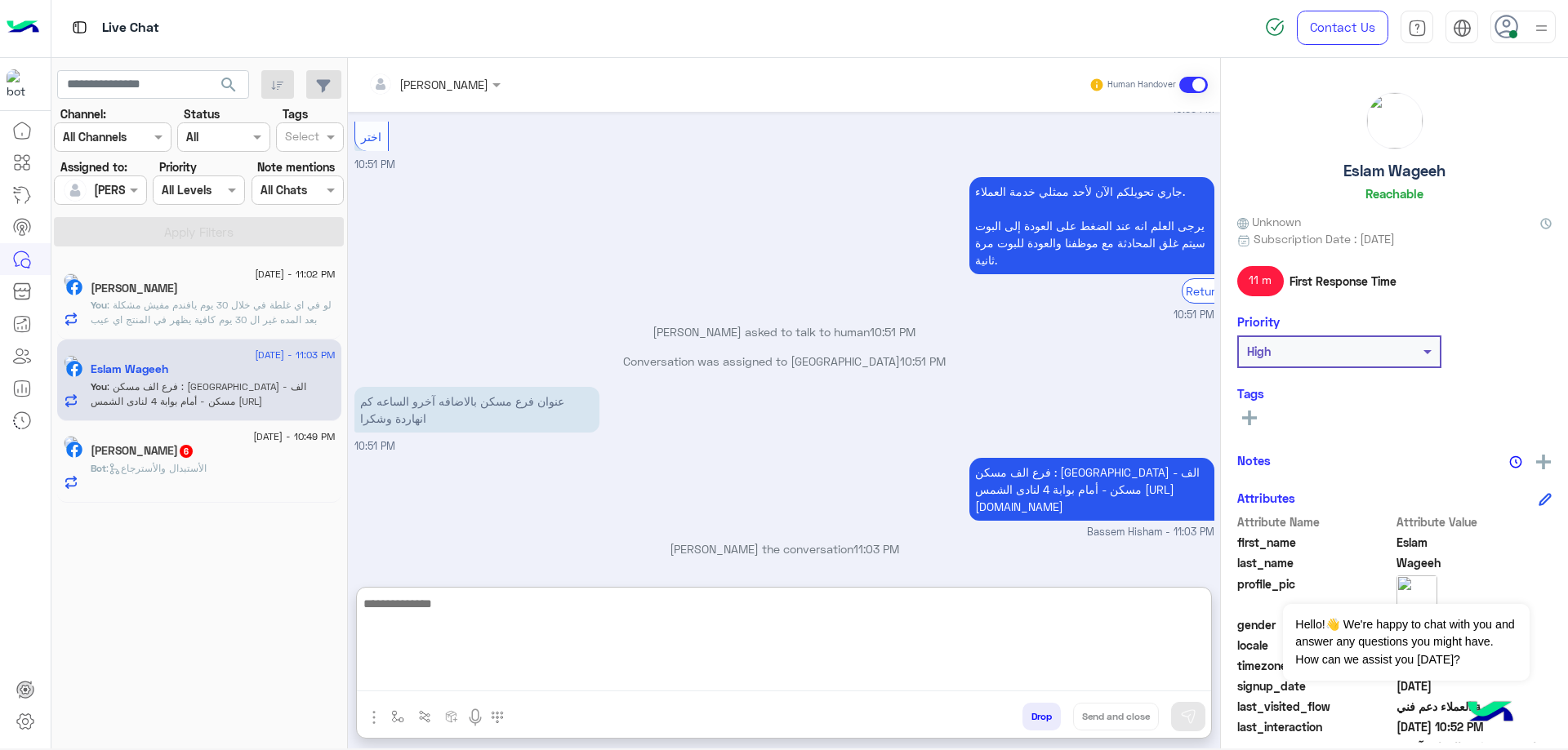
click at [512, 650] on textarea at bounding box center [784, 642] width 854 height 98
paste textarea "**********"
drag, startPoint x: 654, startPoint y: 675, endPoint x: 1227, endPoint y: 657, distance: 573.3
click at [1227, 657] on mat-drawer-container "Bassem Hisham Human Handover Aug 31, 2025 برجاء إختيار المحافظة فرع القاهرة فرو…" at bounding box center [958, 407] width 1220 height 698
type textarea "**********"
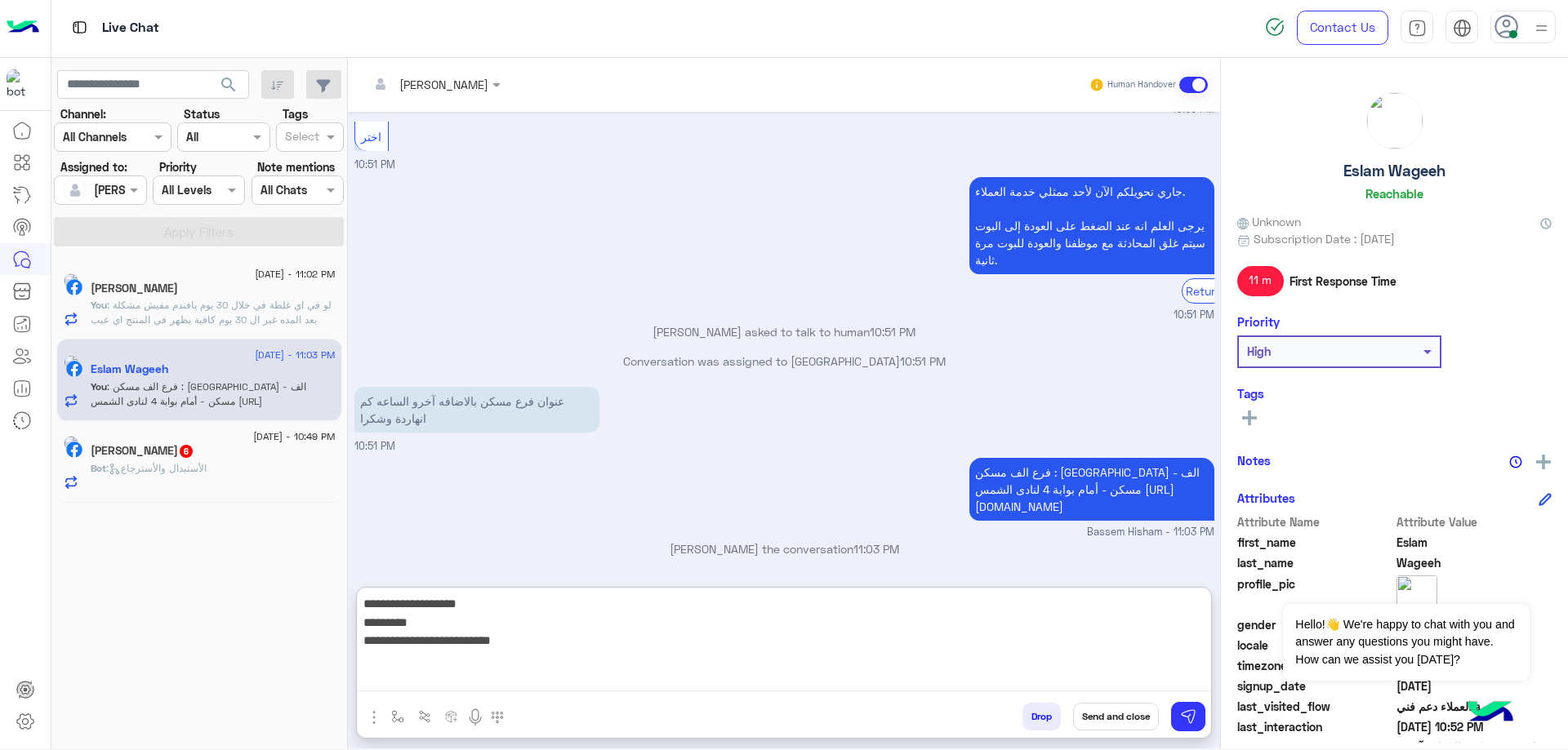
click at [1385, 158] on div "Eslam Wageeh Reachable" at bounding box center [1395, 150] width 314 height 115
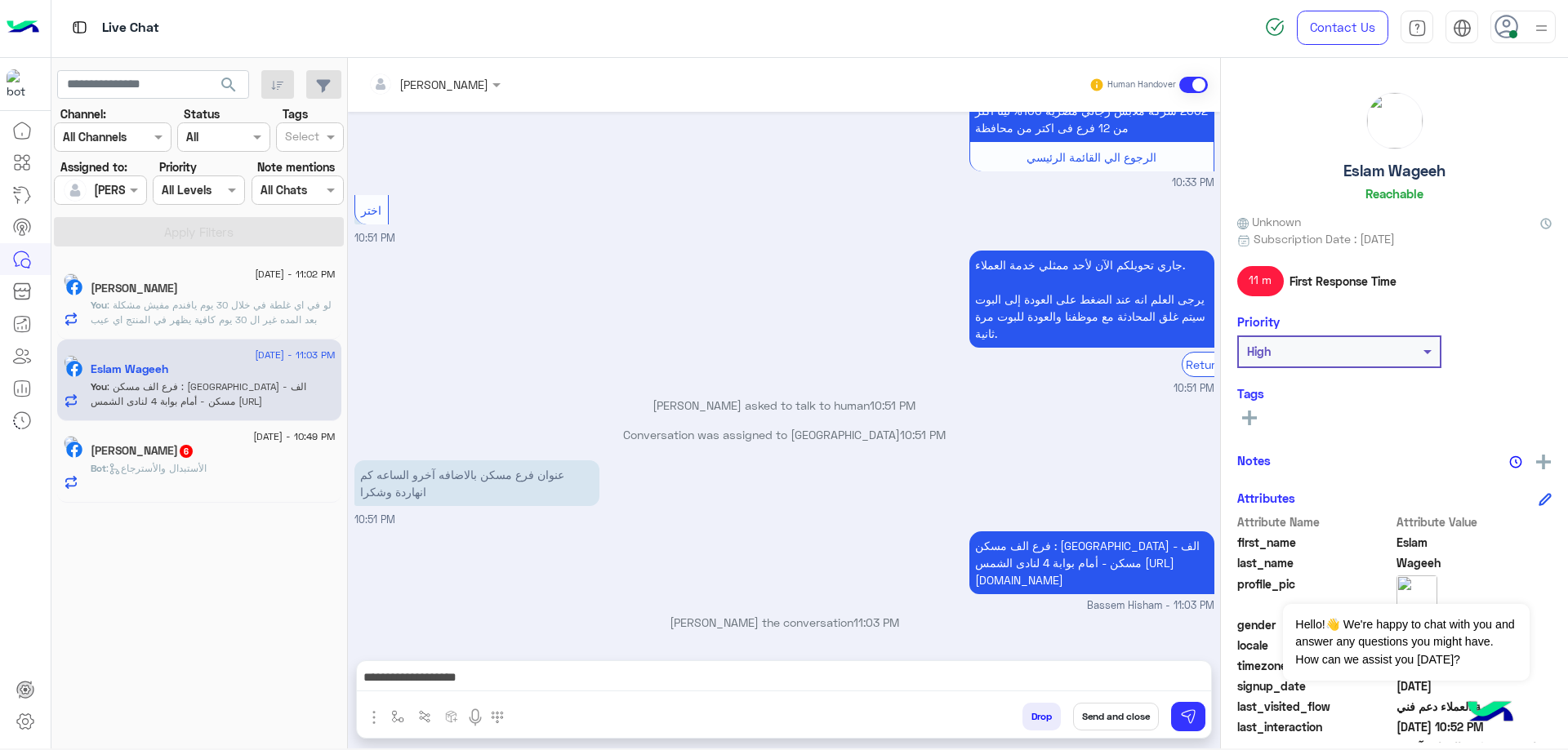
scroll to position [1785, 0]
click at [1377, 172] on h5 "Eslam Wageeh" at bounding box center [1394, 171] width 102 height 19
click at [1120, 728] on button "Send and close" at bounding box center [1116, 717] width 86 height 28
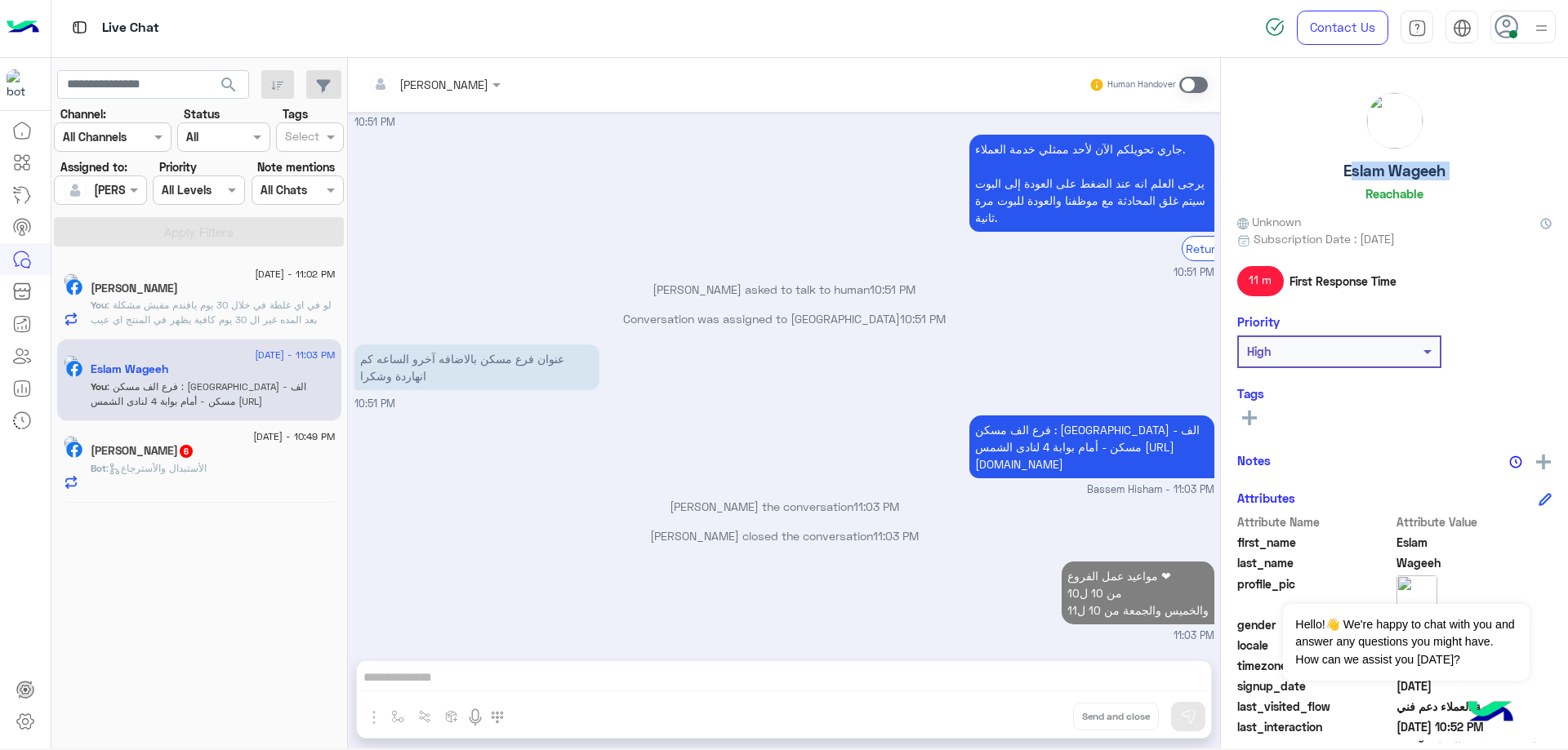
scroll to position [1901, 0]
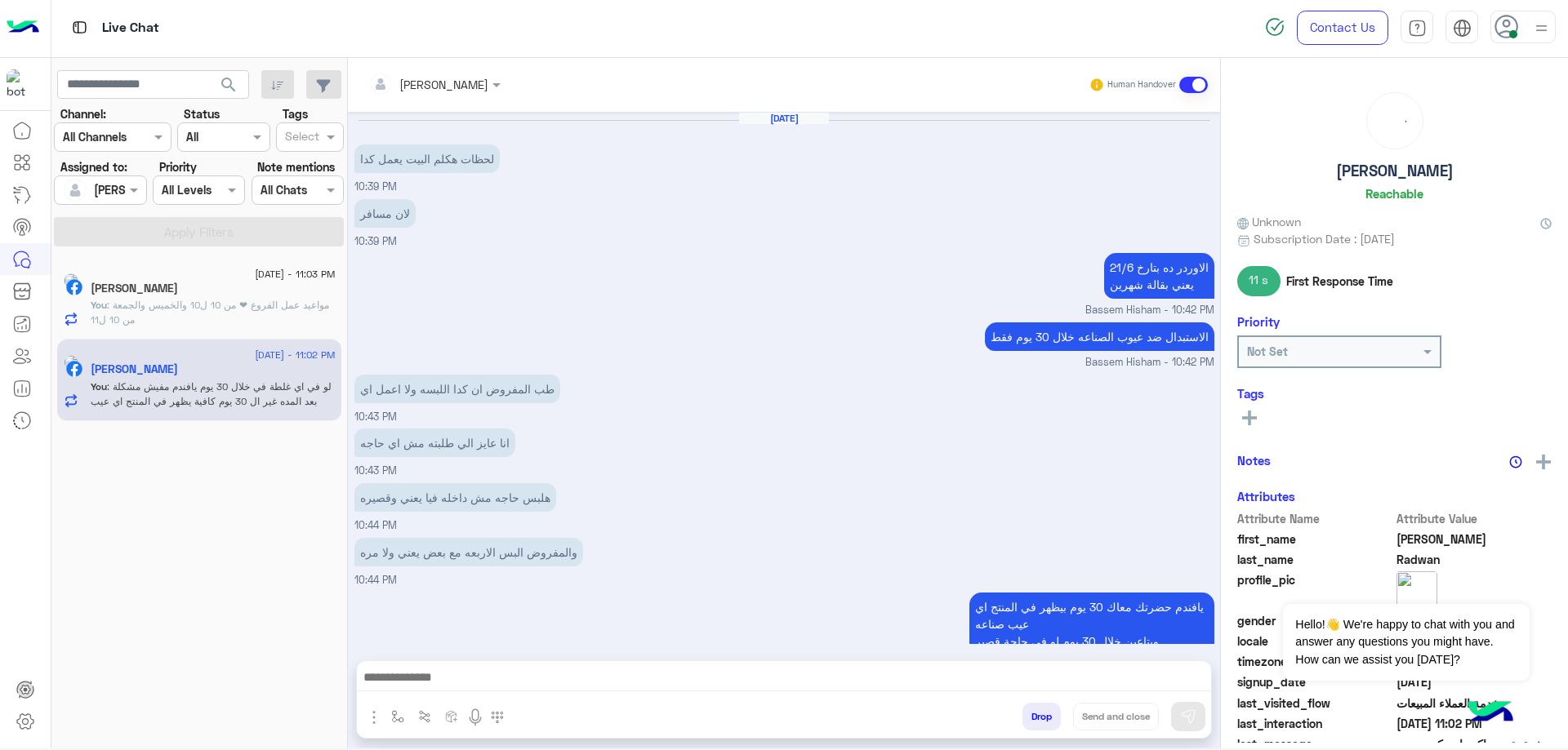
scroll to position [789, 0]
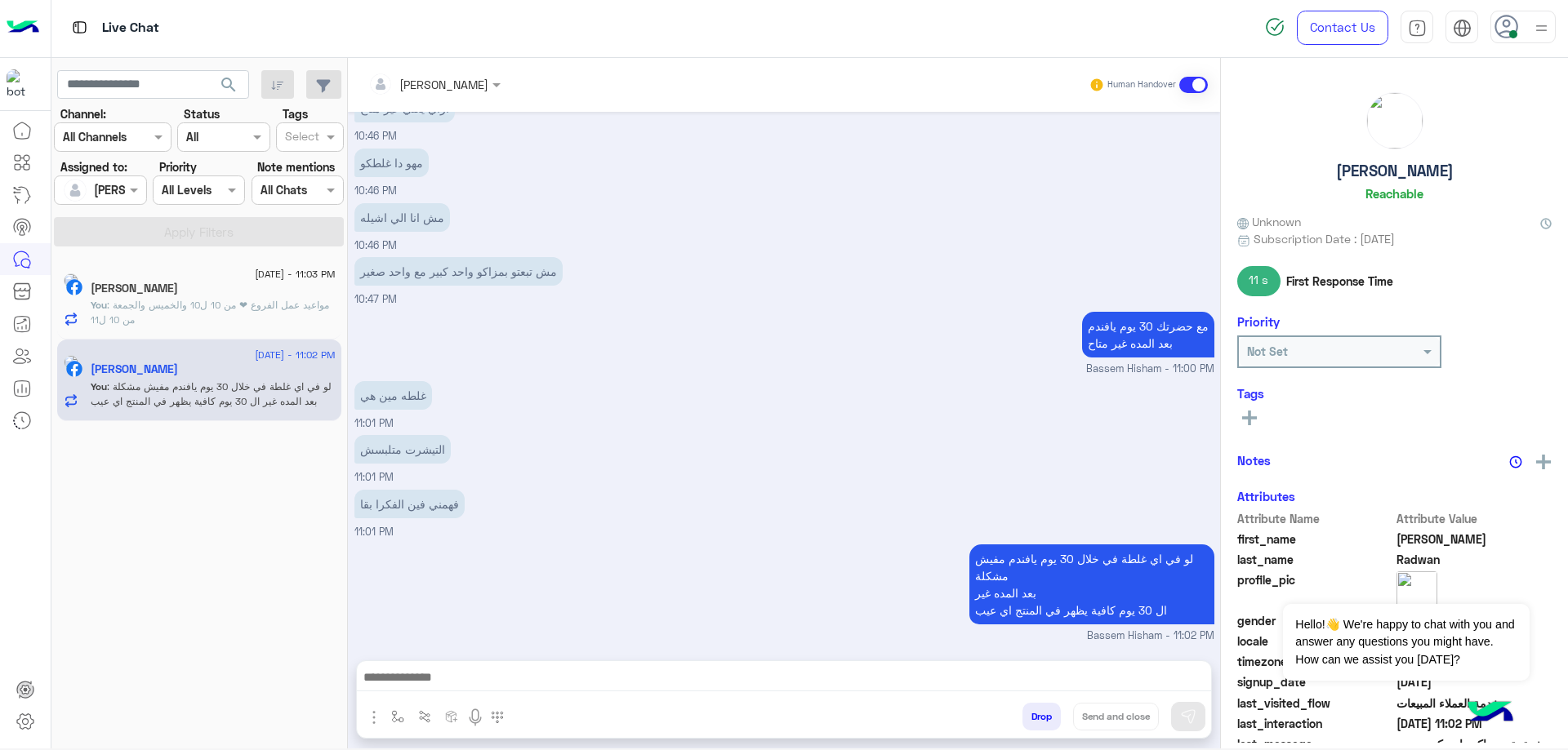
click at [222, 293] on div "[PERSON_NAME]" at bounding box center [213, 290] width 245 height 17
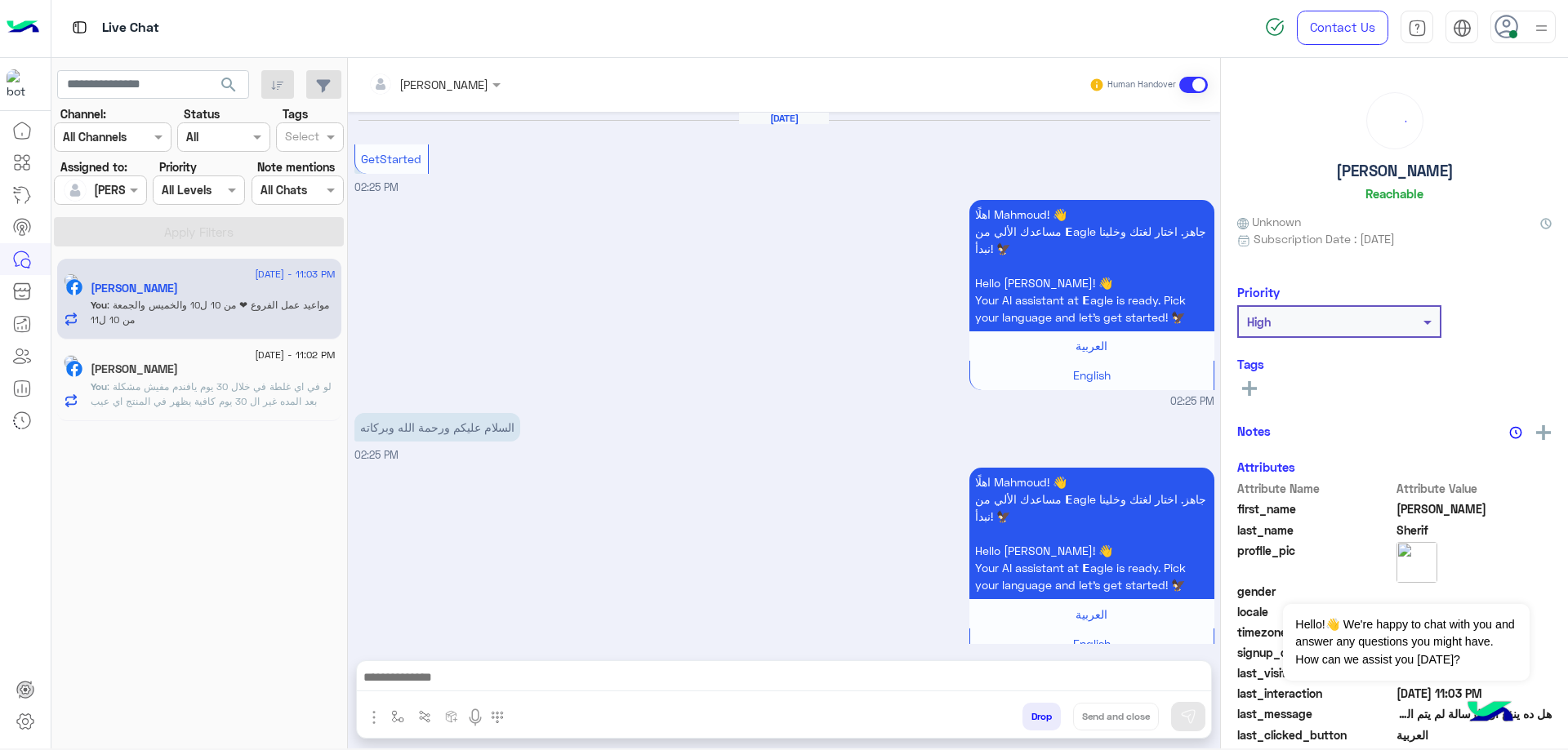
scroll to position [1374, 0]
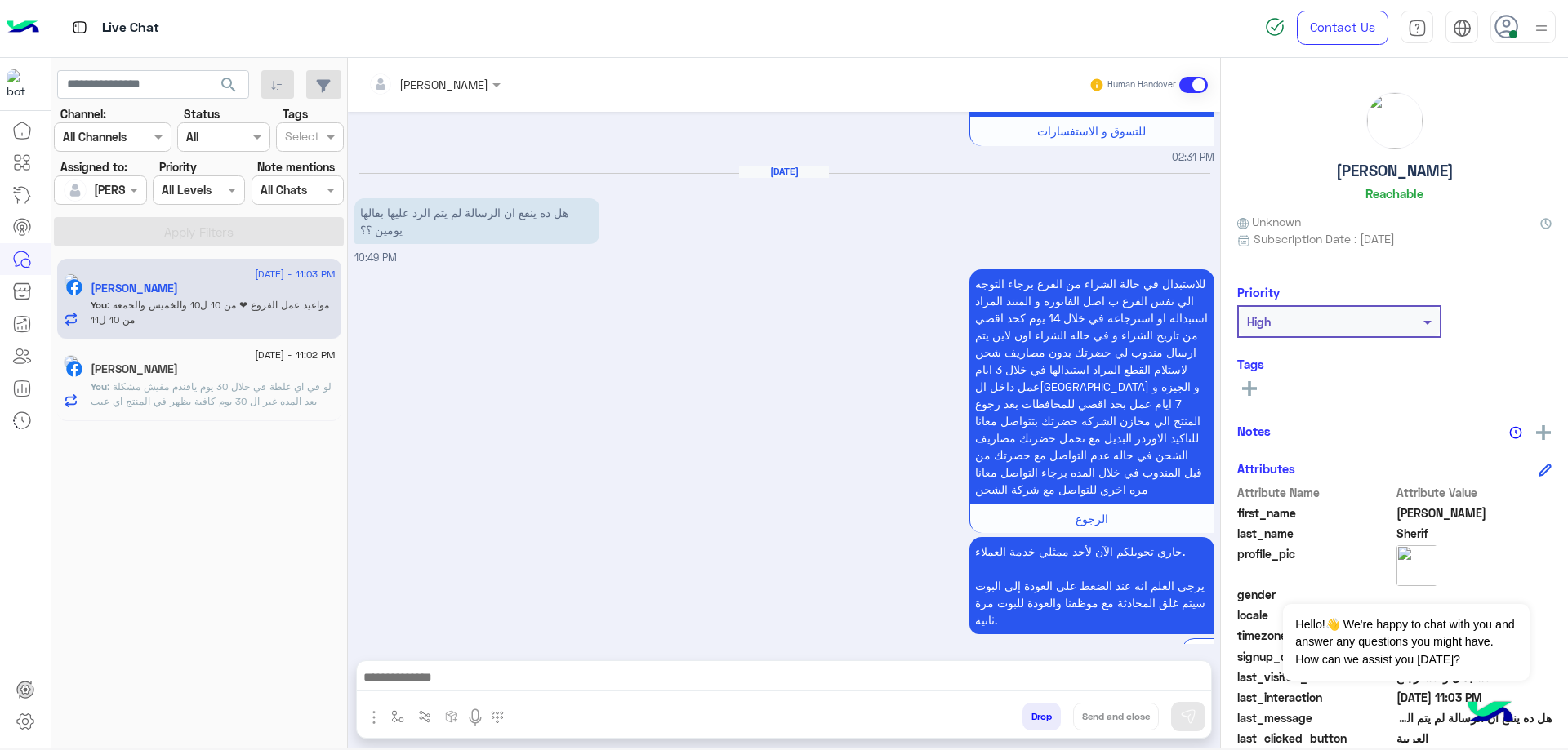
click at [477, 672] on textarea at bounding box center [784, 679] width 854 height 24
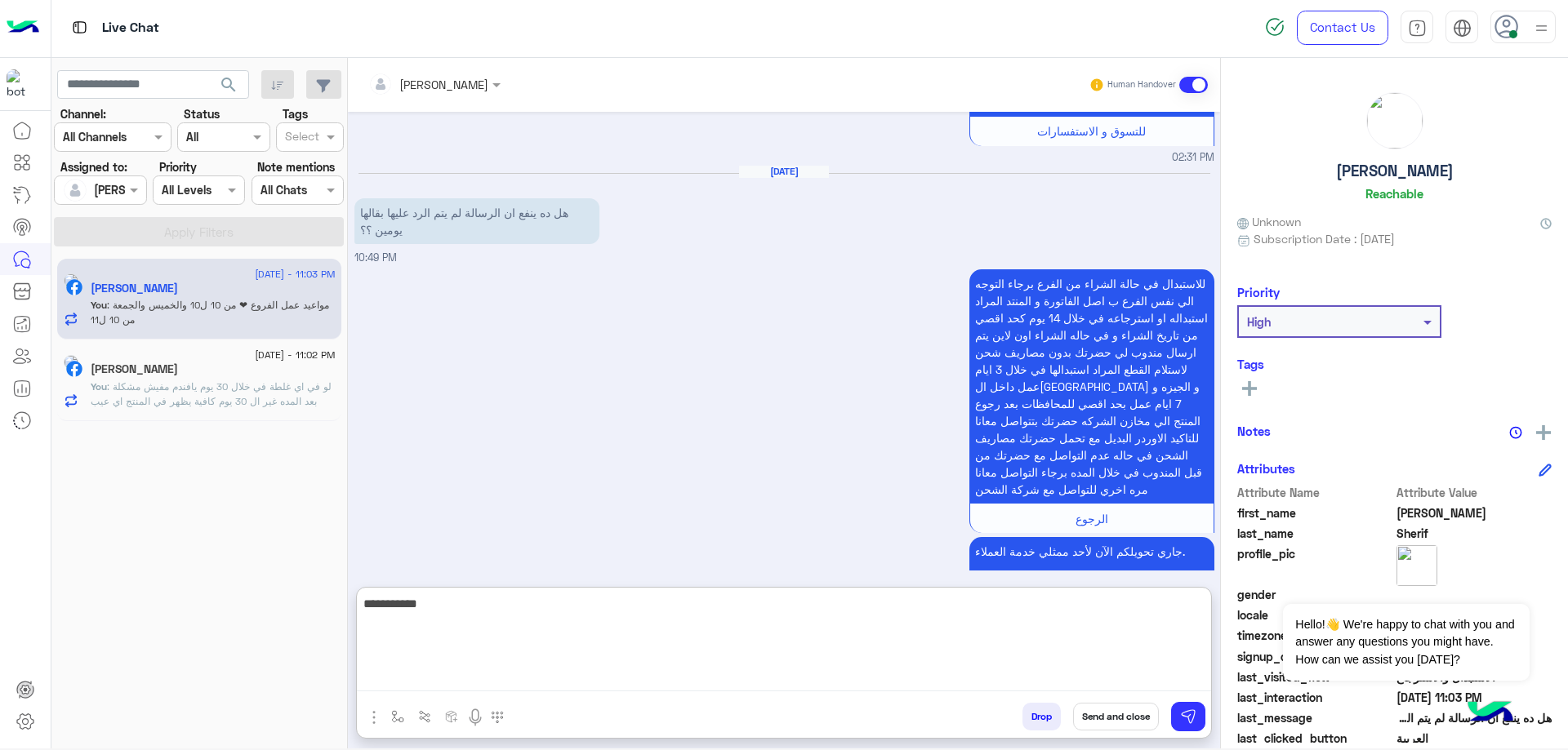
type textarea "**********"
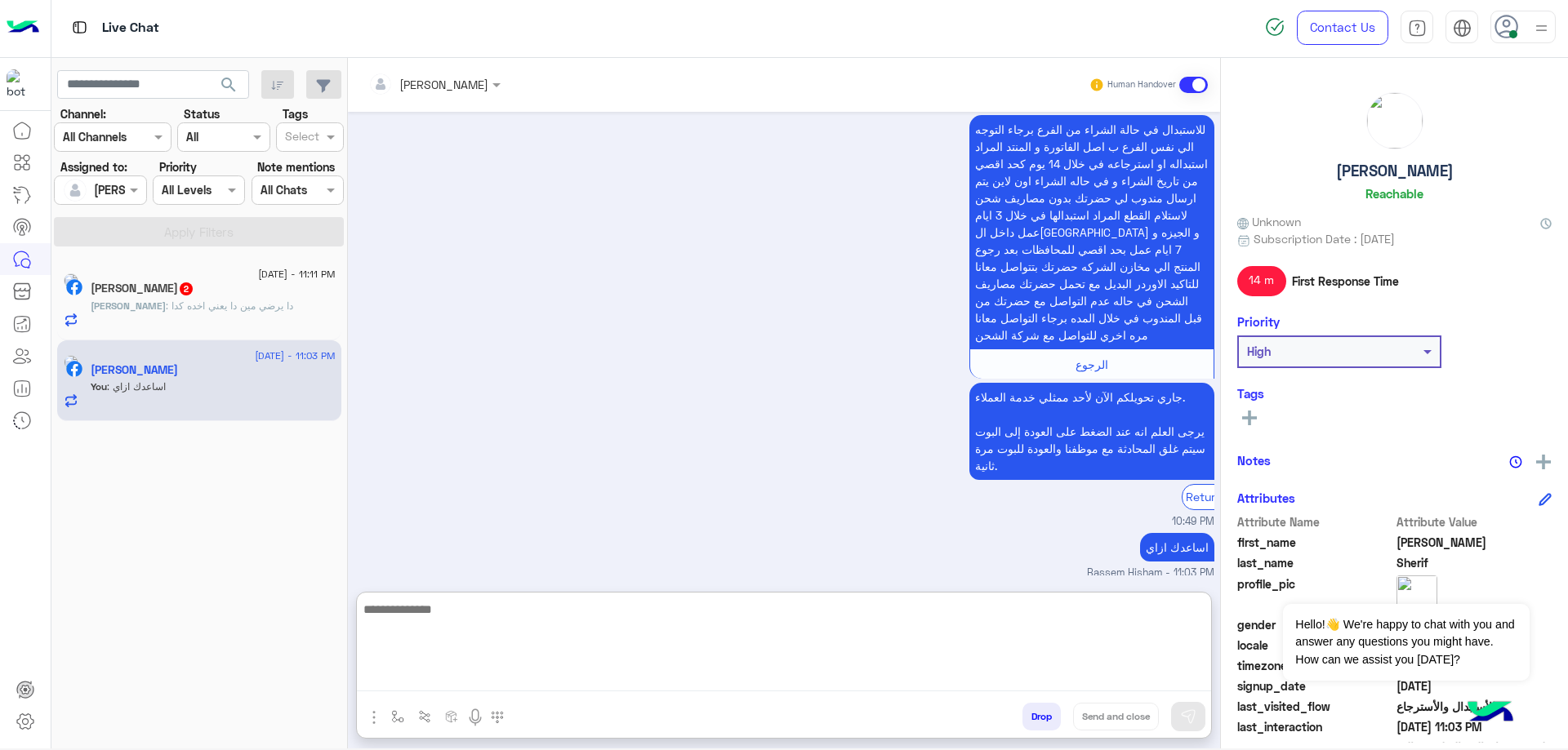
scroll to position [1528, 0]
click at [240, 291] on div "Ahmed Radwan 2" at bounding box center [213, 290] width 245 height 17
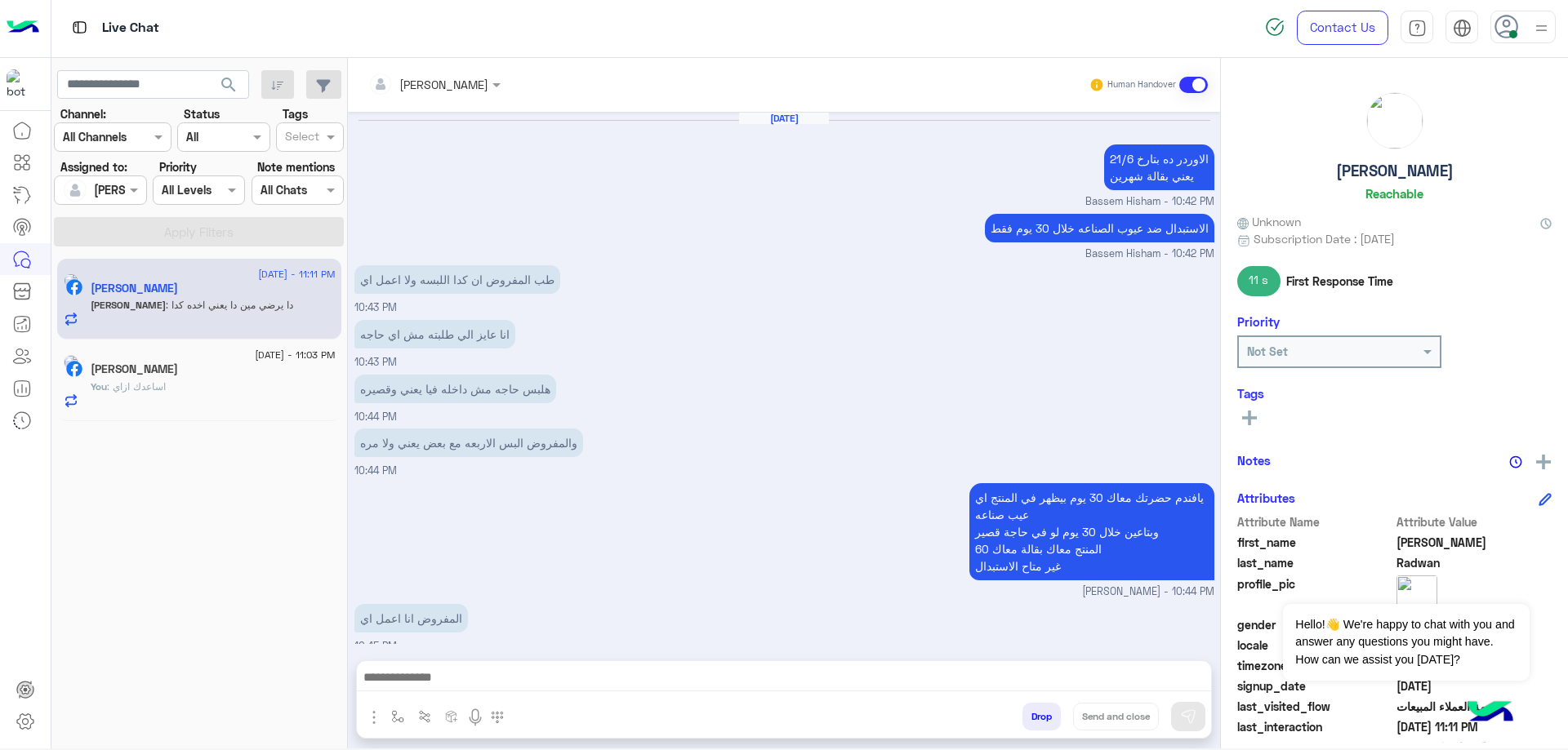
scroll to position [968, 0]
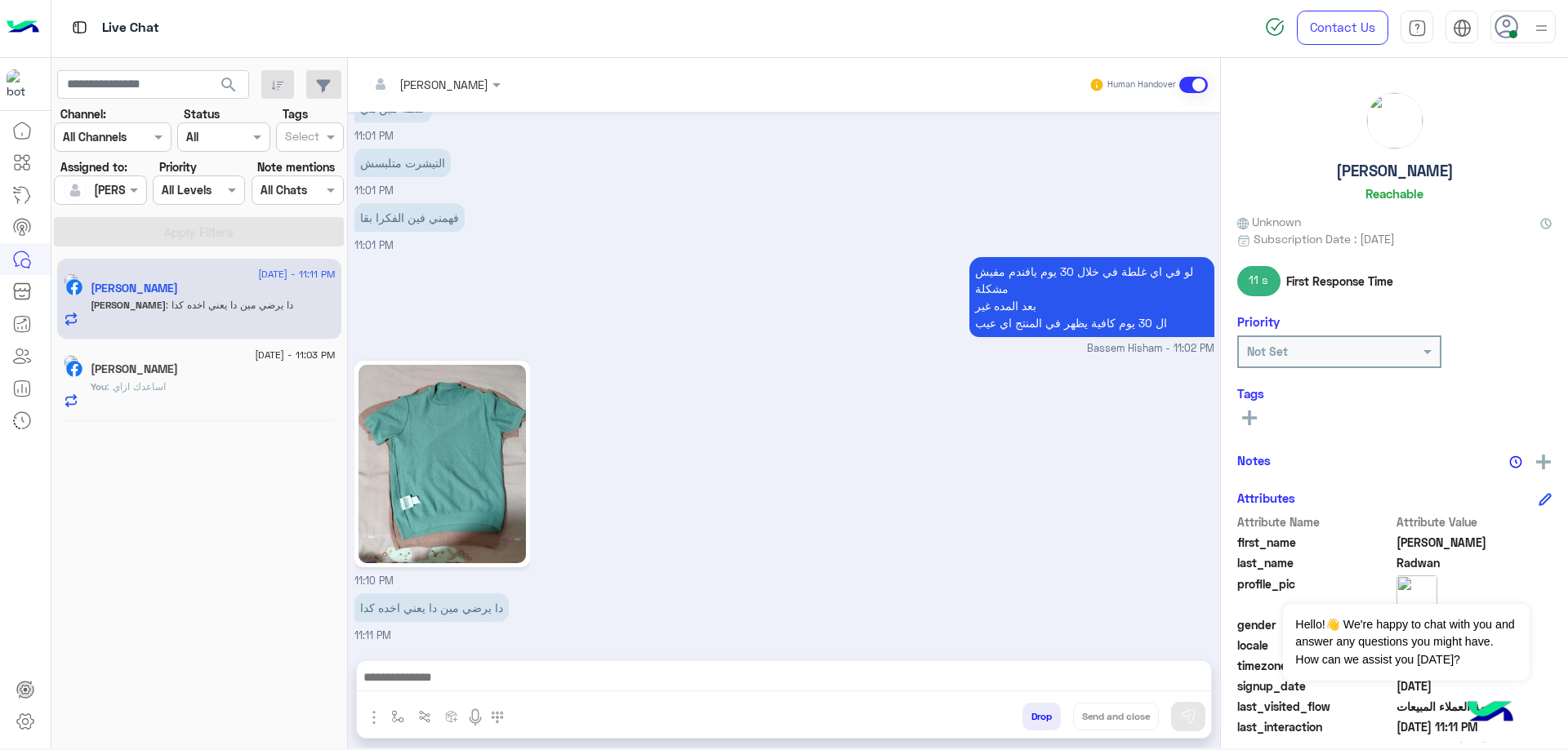
click at [218, 371] on div "[PERSON_NAME]" at bounding box center [213, 371] width 245 height 17
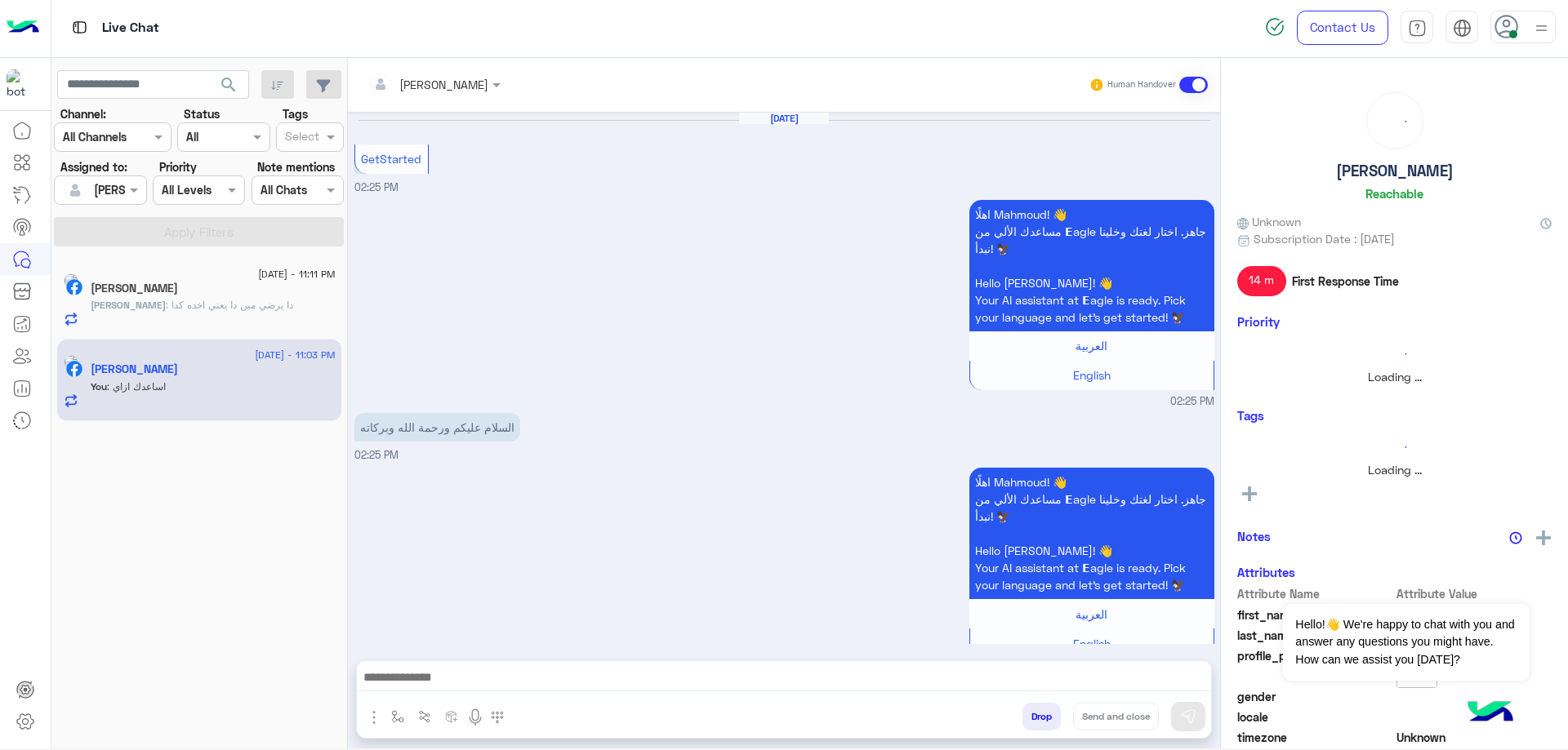
scroll to position [1455, 0]
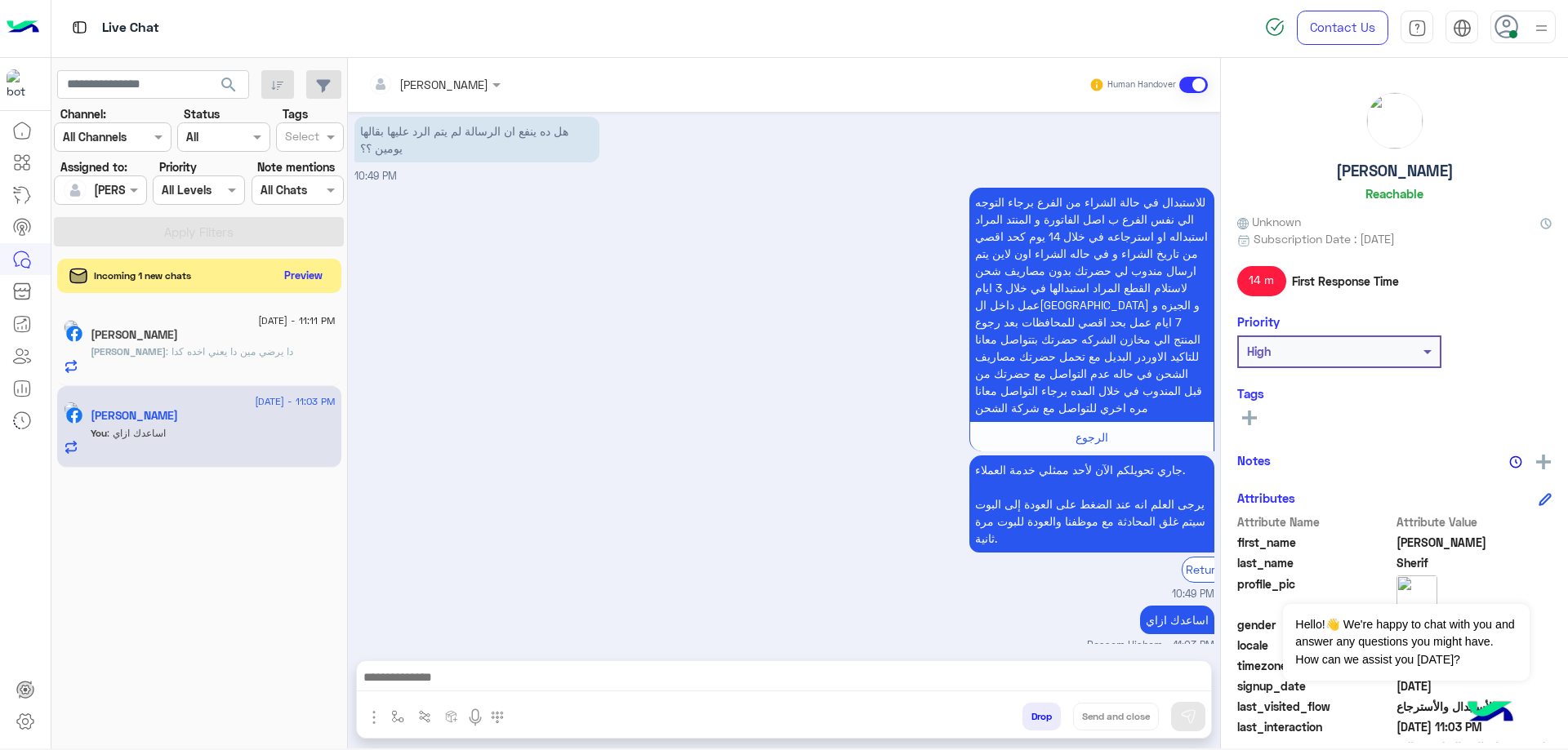
click at [319, 281] on button "Preview" at bounding box center [304, 276] width 51 height 22
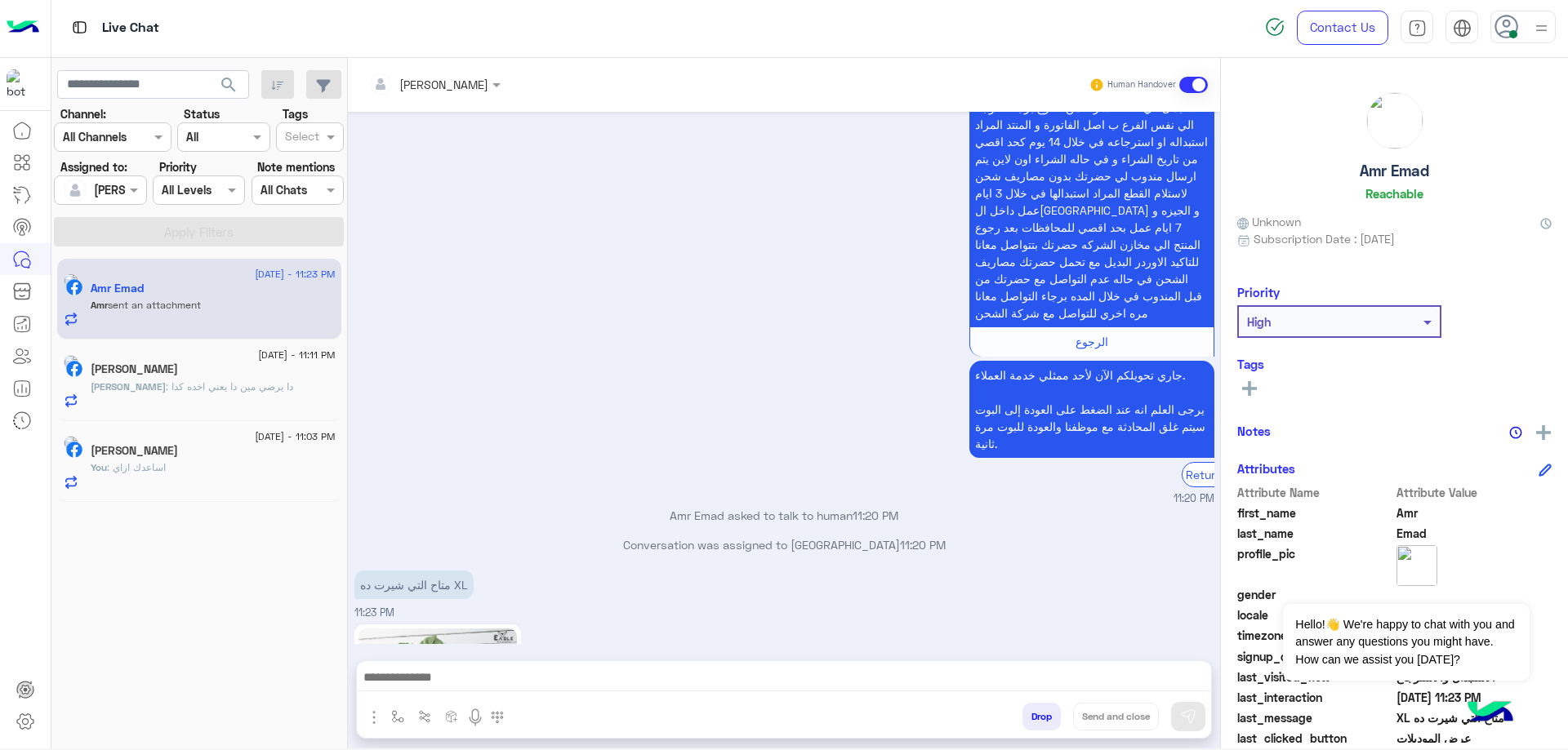
scroll to position [1440, 0]
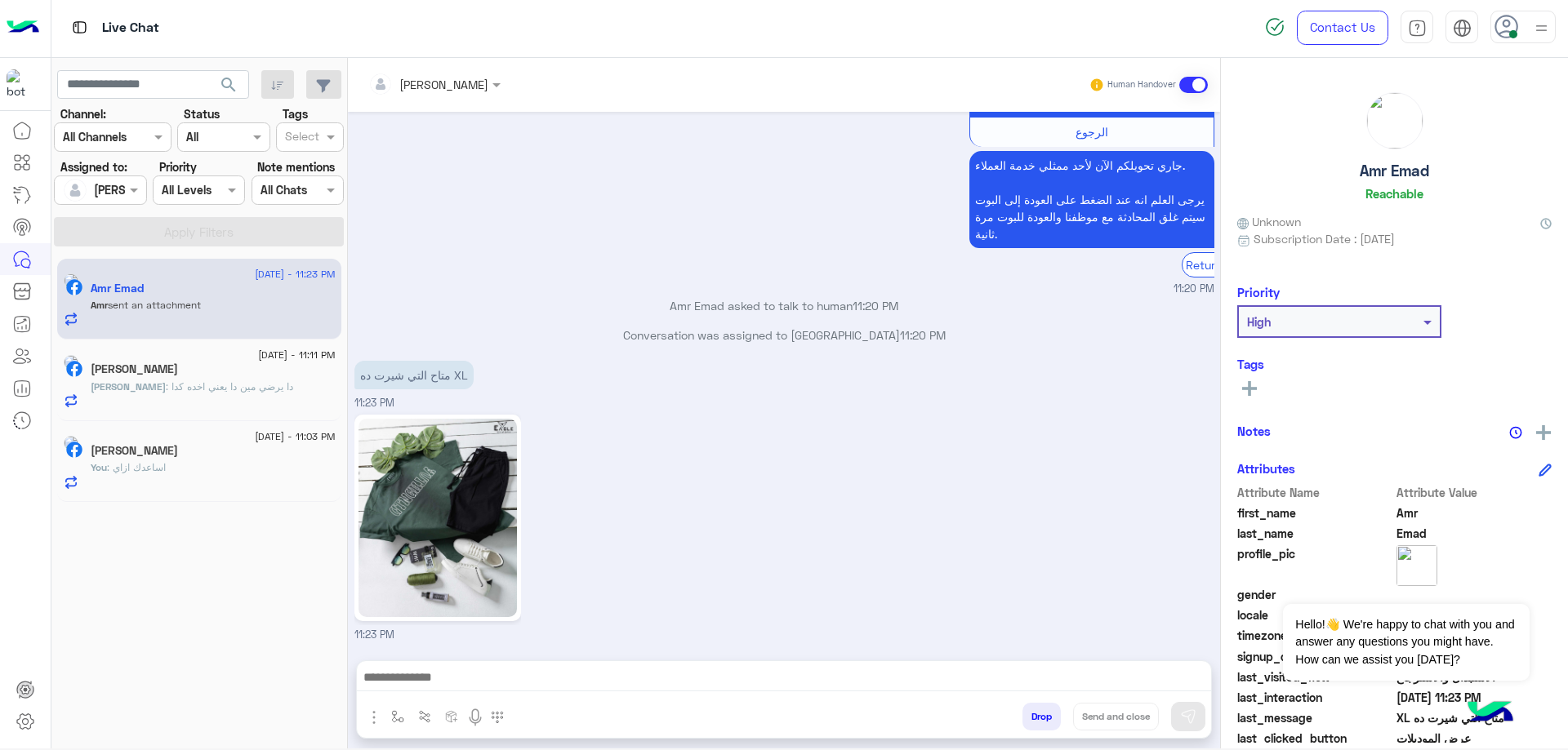
click at [467, 106] on div "Bassem Hisham Human Handover" at bounding box center [784, 85] width 872 height 54
click at [462, 93] on div "[PERSON_NAME]" at bounding box center [443, 84] width 89 height 17
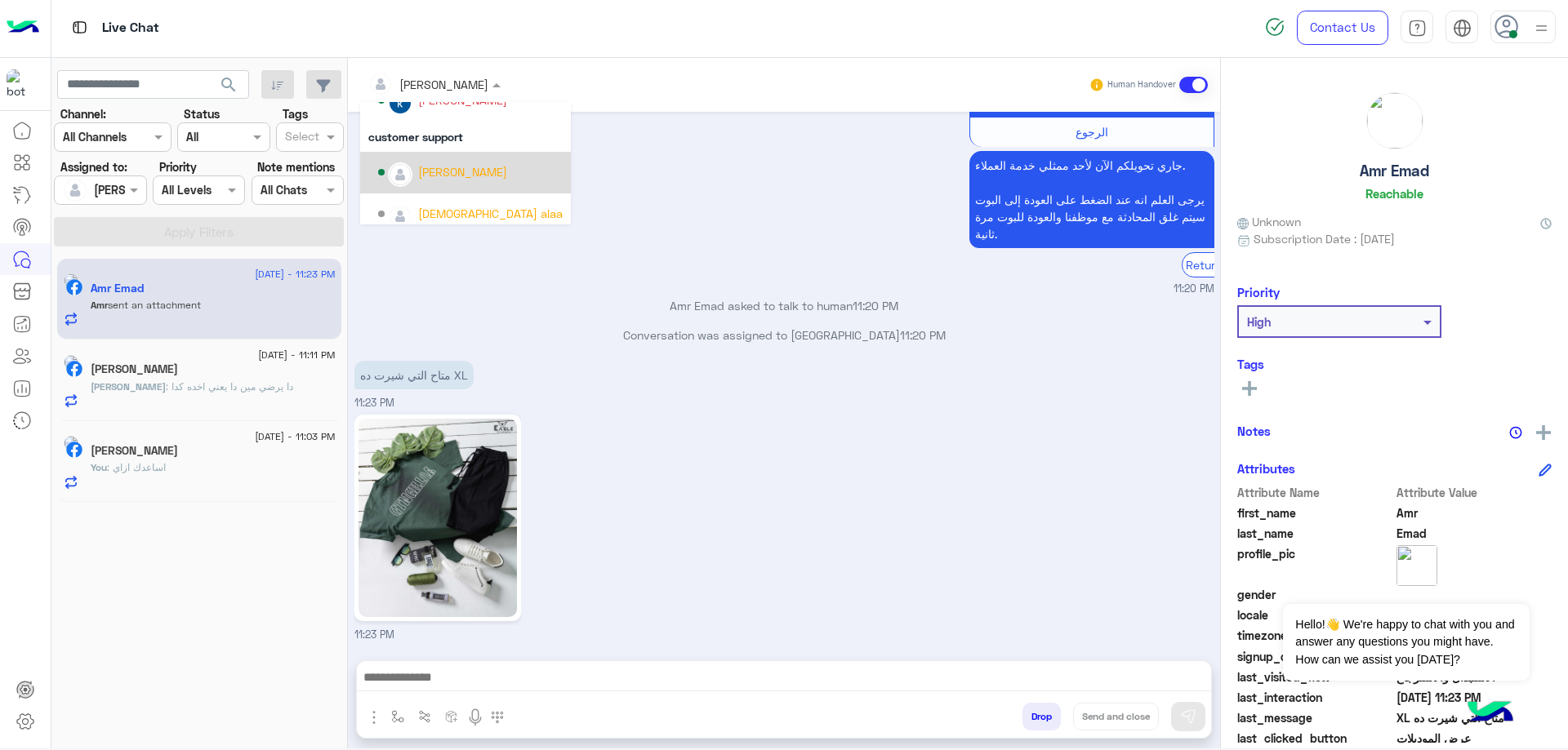
scroll to position [65, 0]
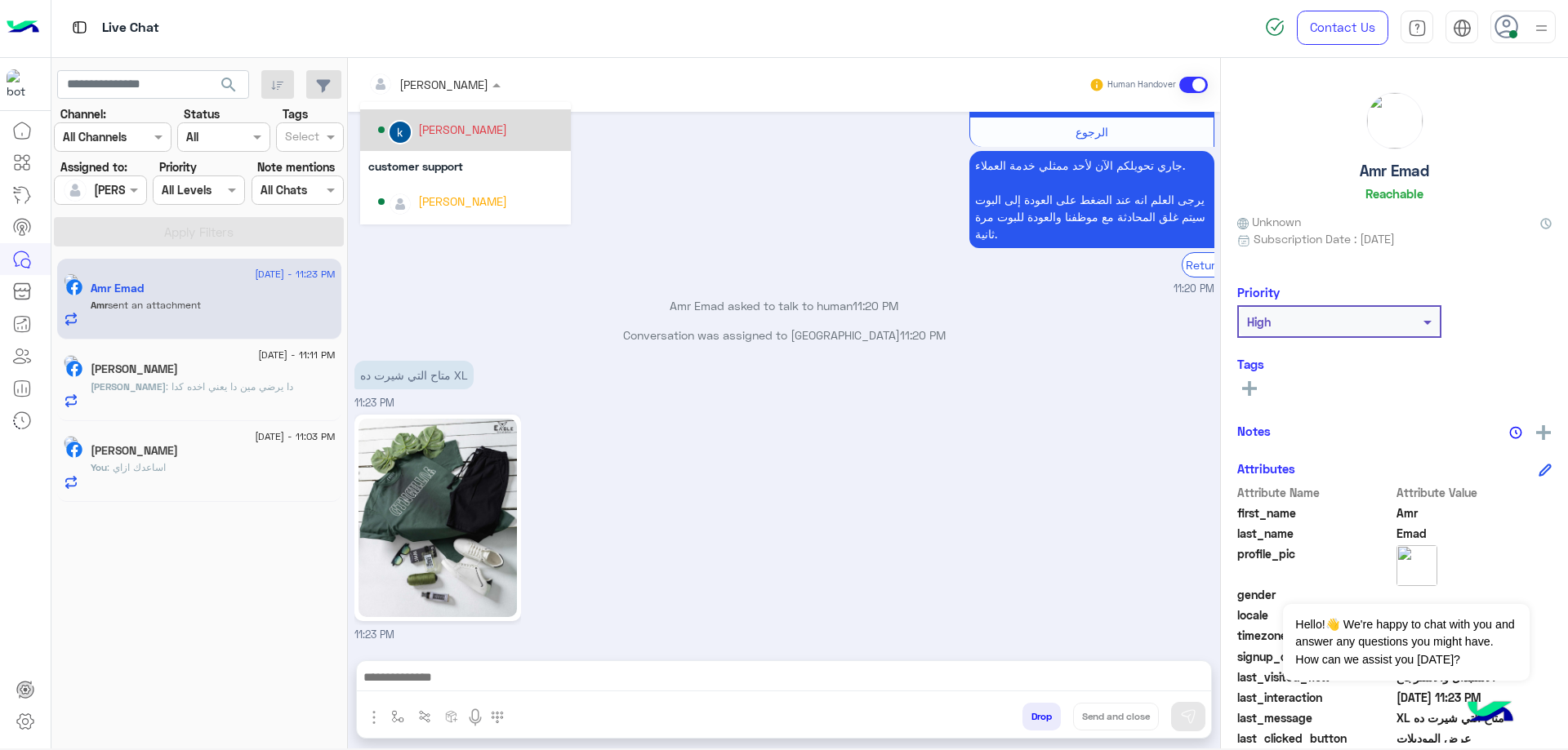
click at [468, 141] on div "khaled mohamed" at bounding box center [470, 130] width 184 height 29
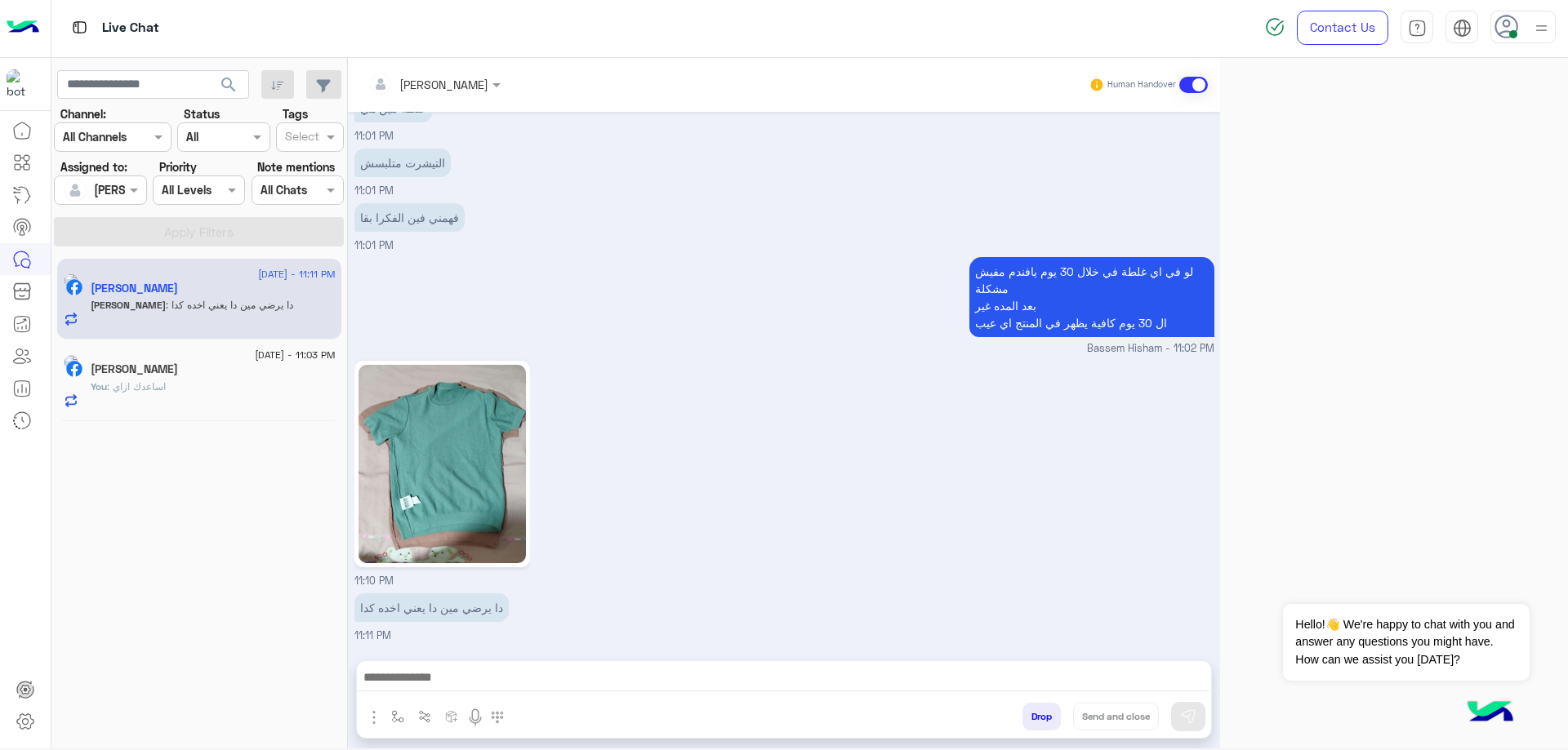
scroll to position [2, 0]
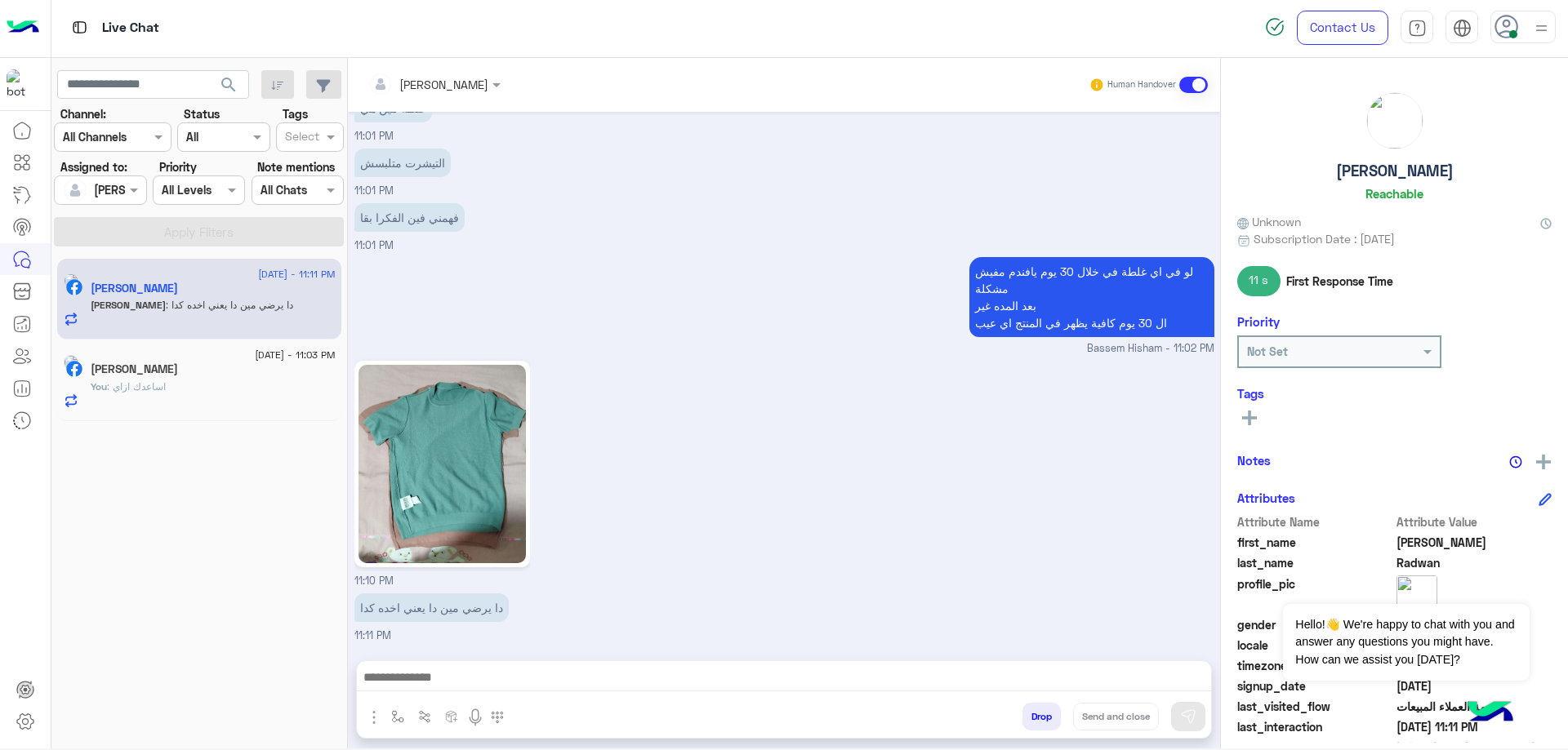
click at [207, 371] on div "[PERSON_NAME]" at bounding box center [213, 371] width 245 height 17
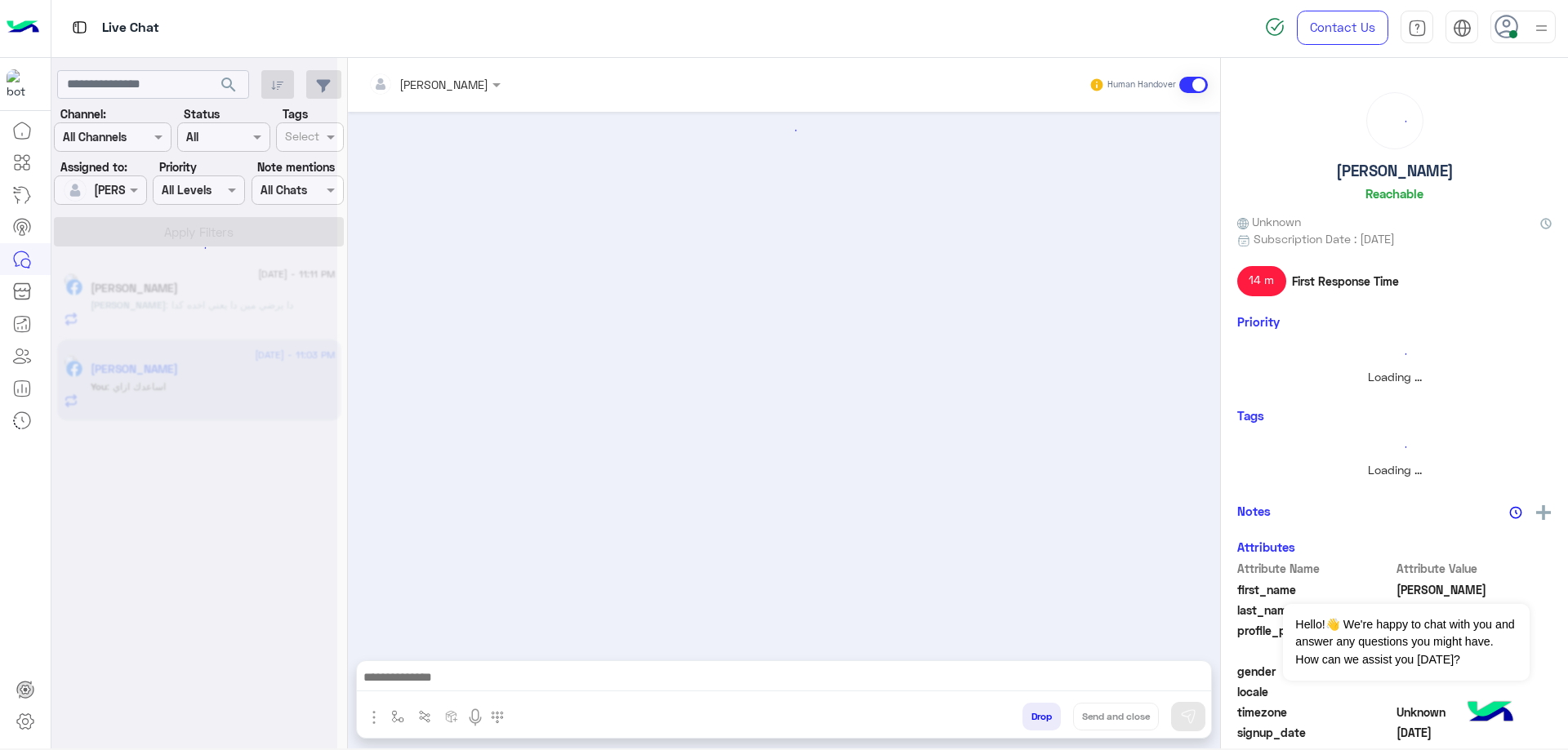
scroll to position [1455, 0]
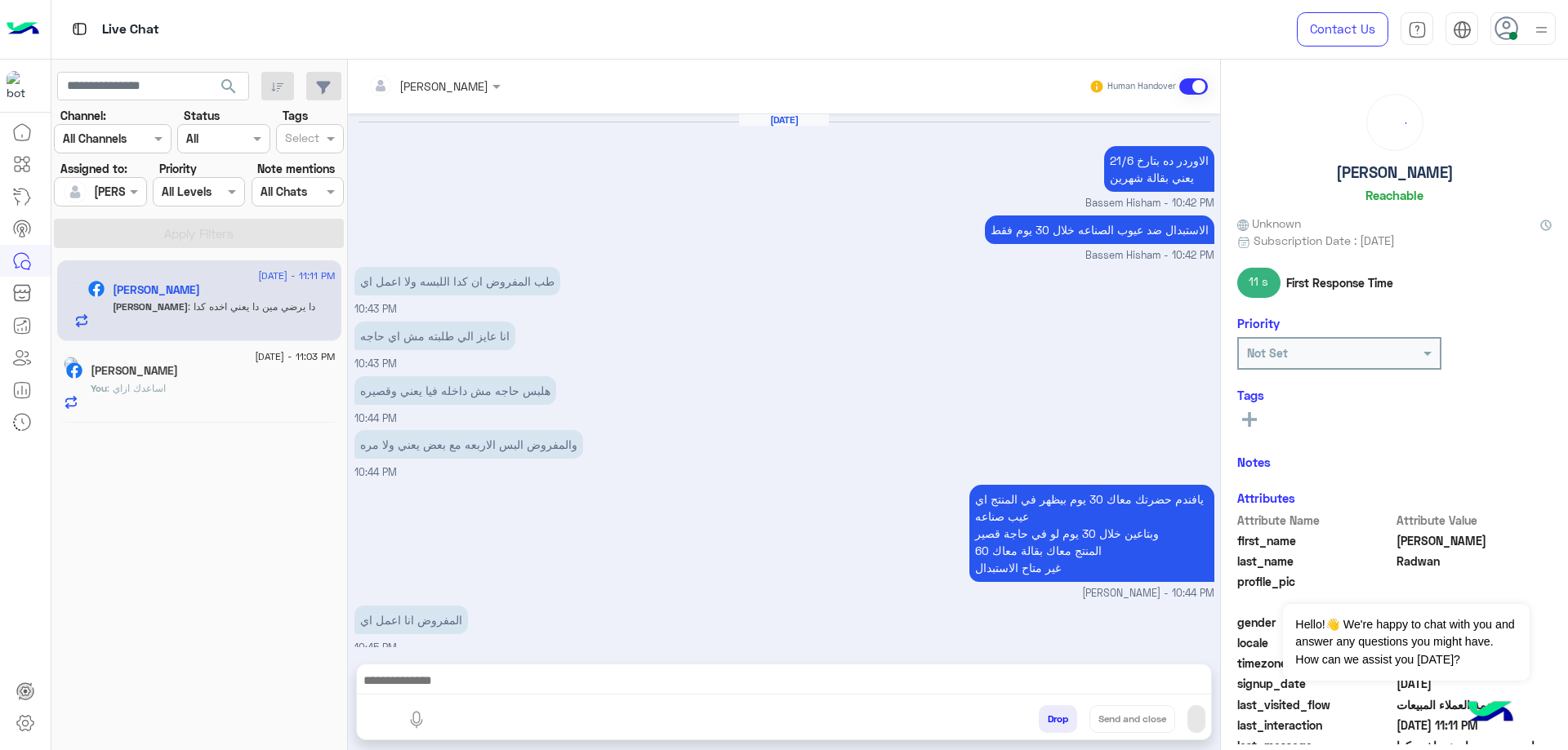
scroll to position [968, 0]
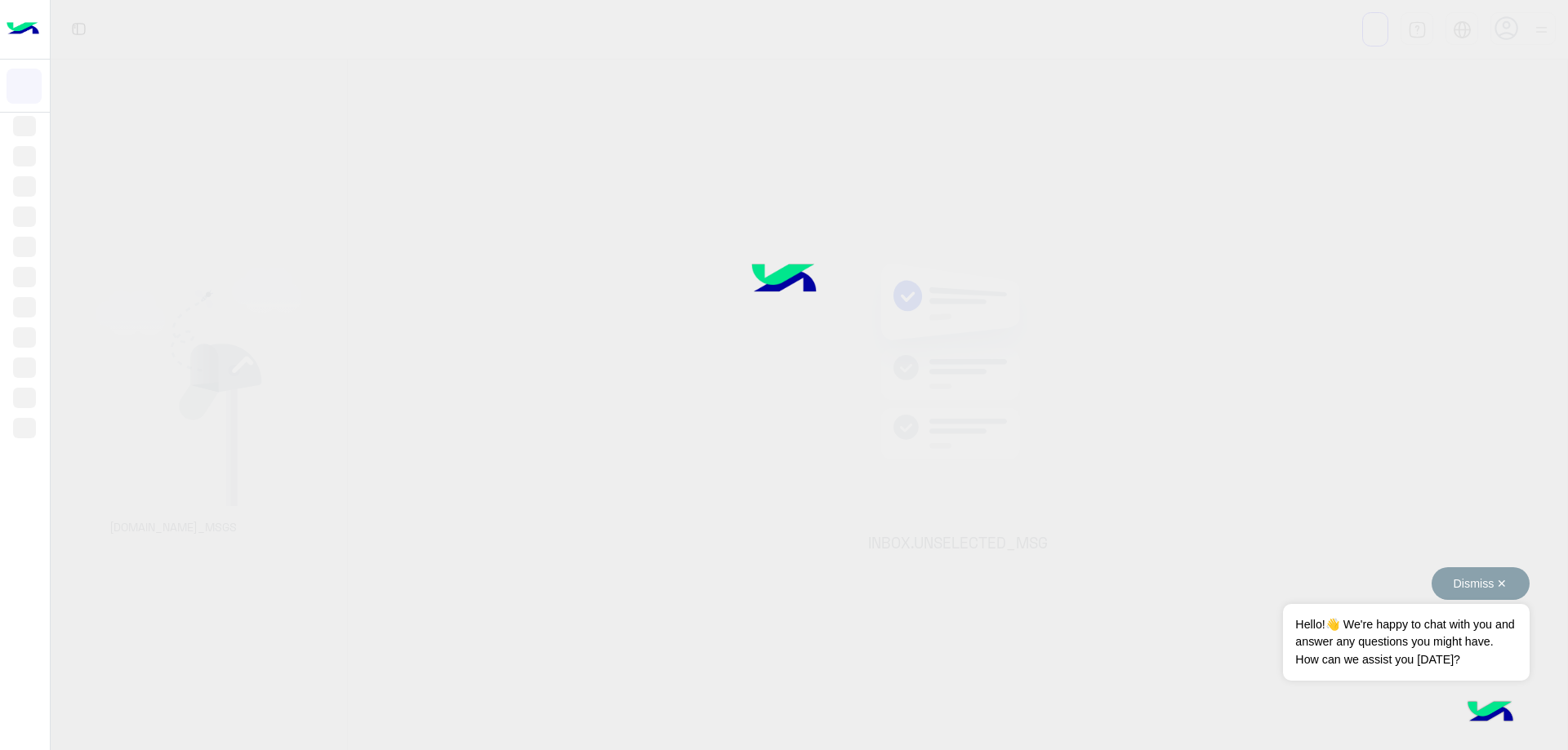
click at [1471, 584] on button "Dismiss ✕" at bounding box center [1481, 584] width 98 height 33
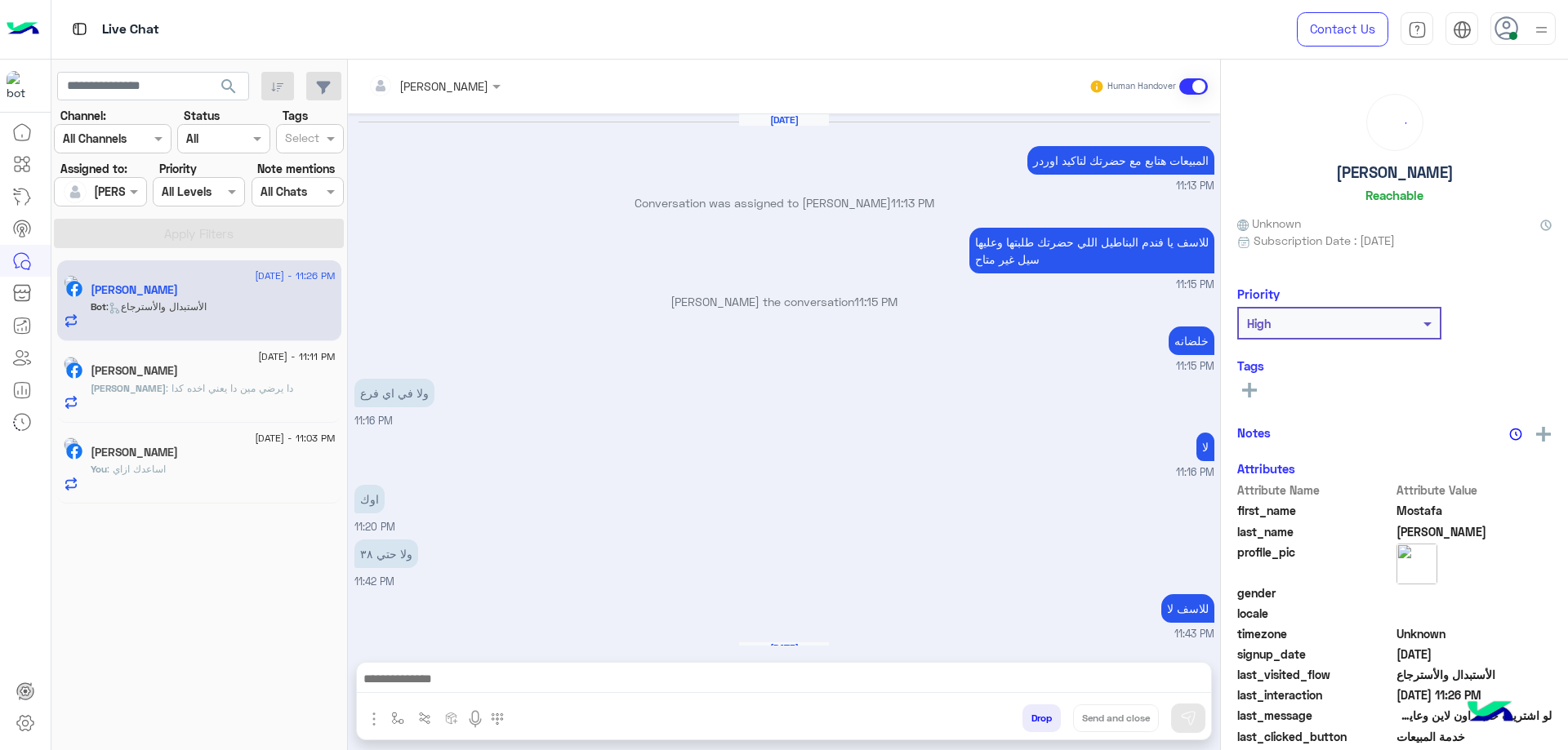
scroll to position [1305, 0]
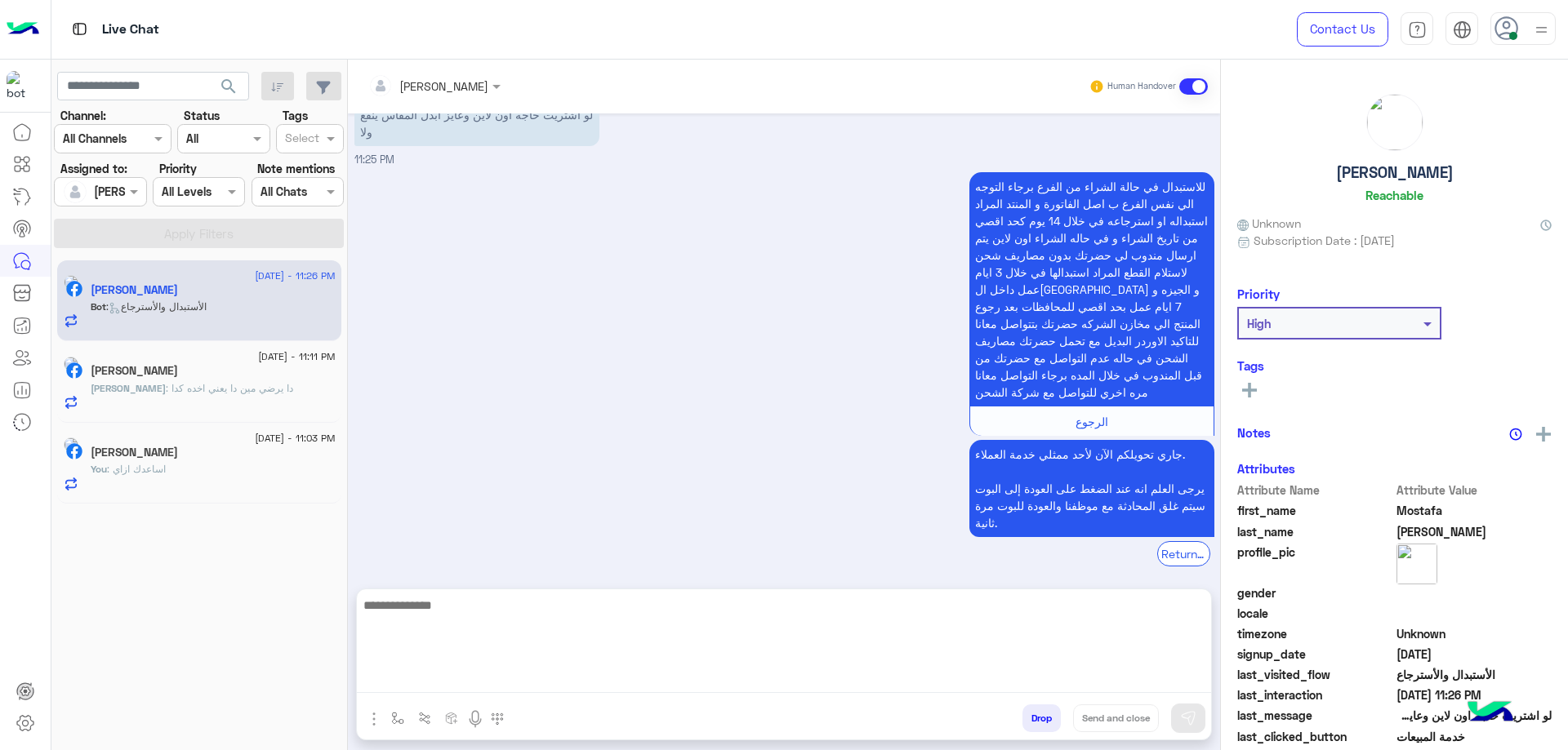
click at [495, 672] on textarea at bounding box center [784, 643] width 854 height 98
type textarea "**********"
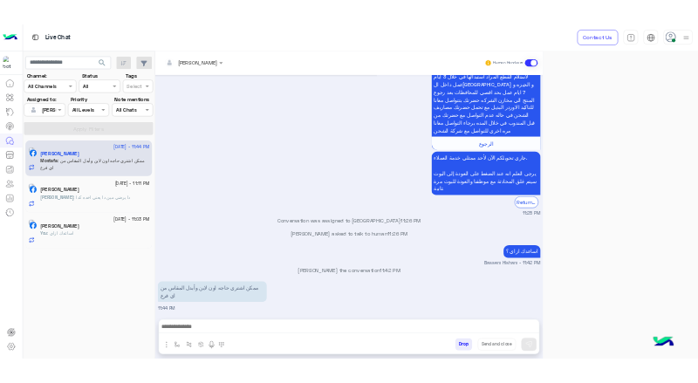
scroll to position [2939, 0]
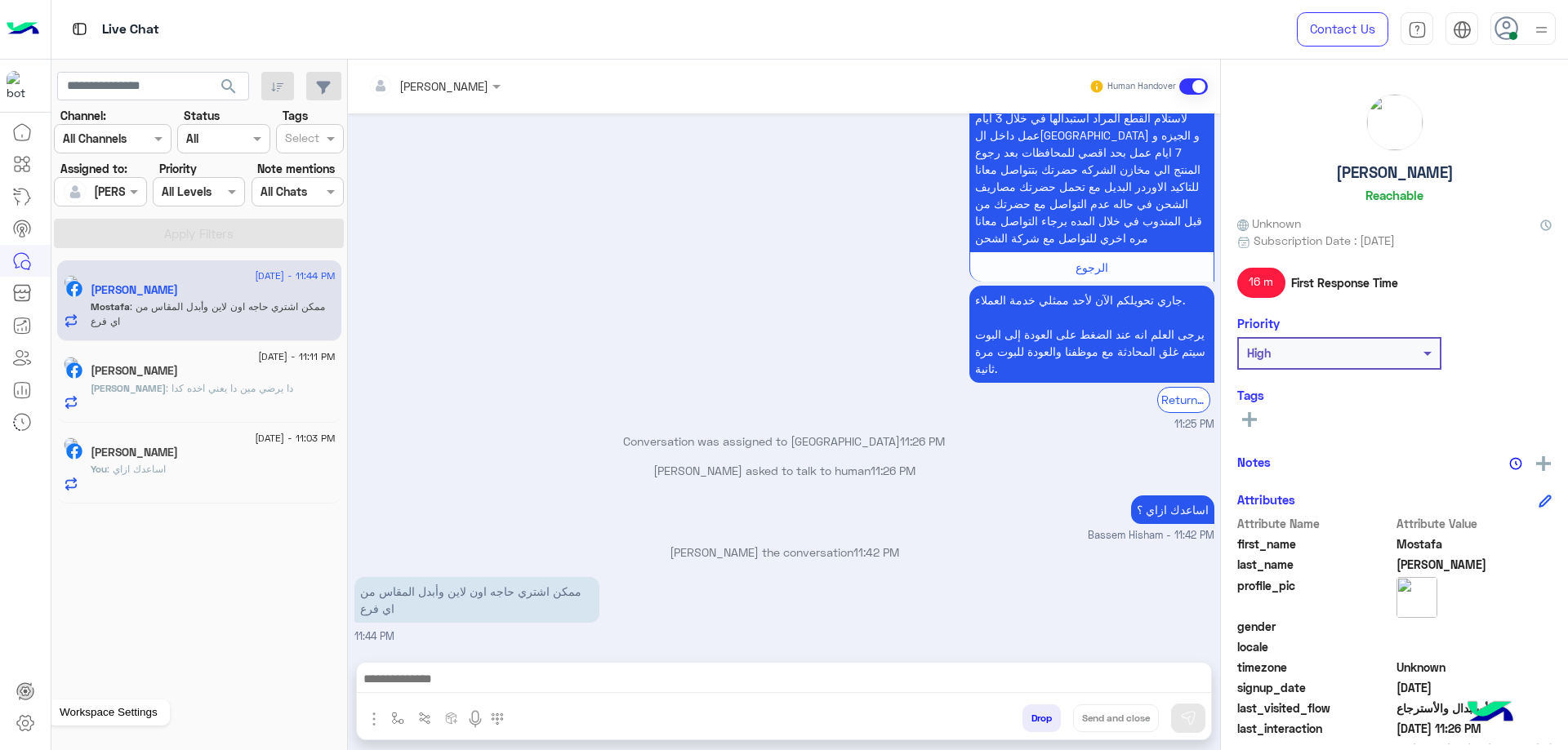
click at [28, 727] on icon at bounding box center [25, 723] width 20 height 20
